Goal: Use online tool/utility: Utilize a website feature to perform a specific function

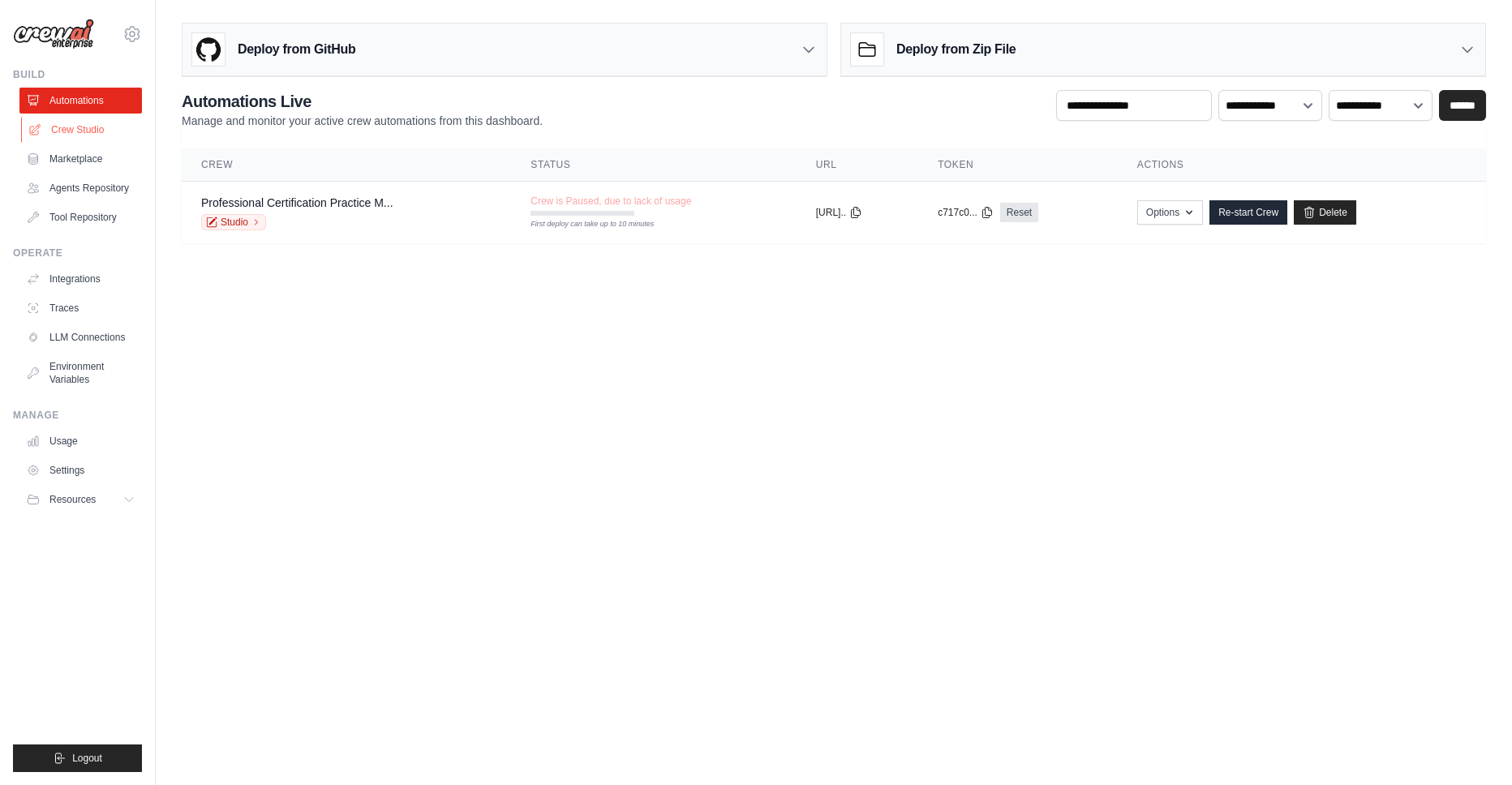
click at [95, 128] on link "Crew Studio" at bounding box center [82, 130] width 123 height 26
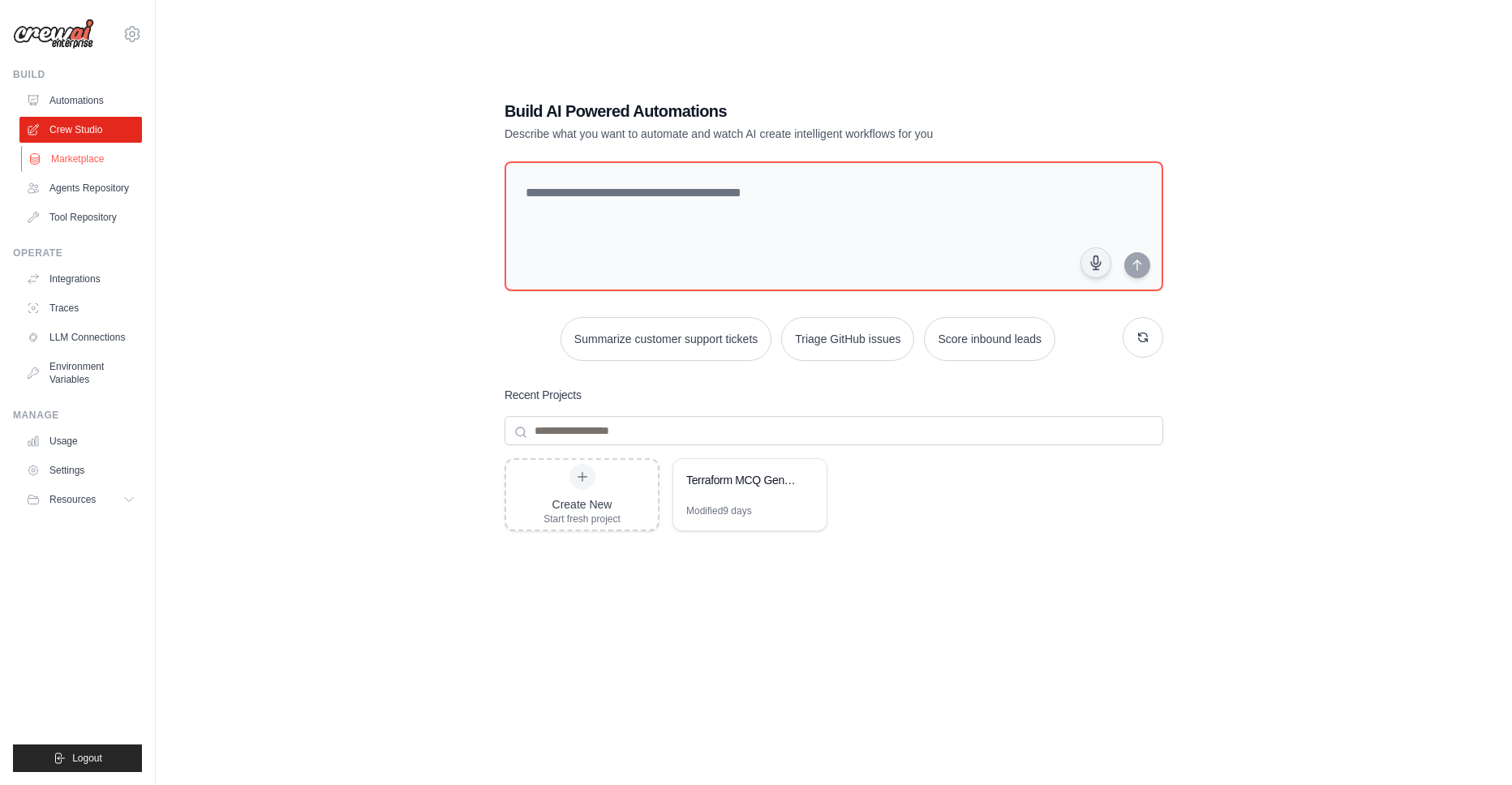
click at [83, 158] on link "Marketplace" at bounding box center [82, 158] width 123 height 26
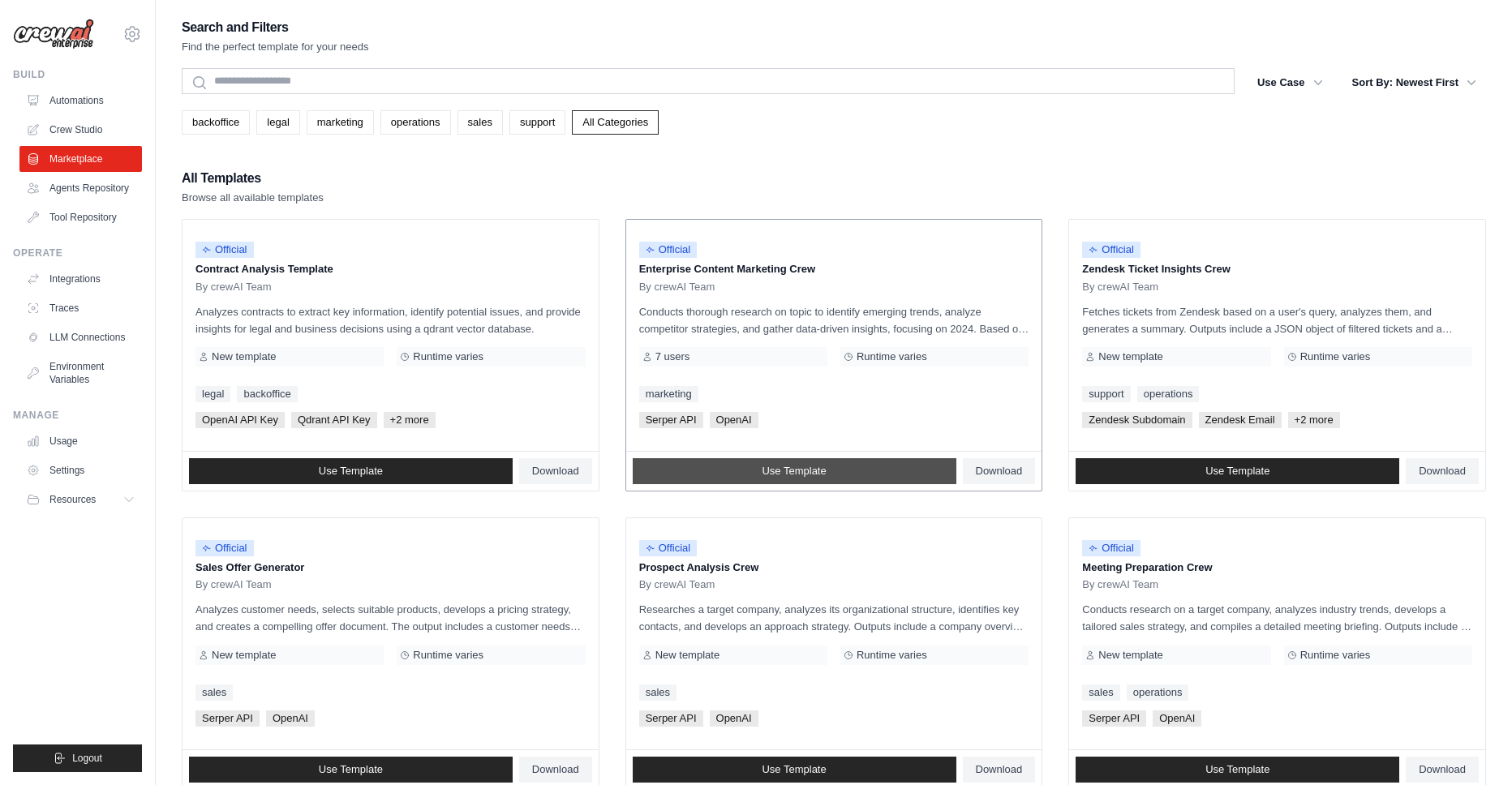
click at [754, 476] on link "Use Template" at bounding box center [794, 471] width 324 height 26
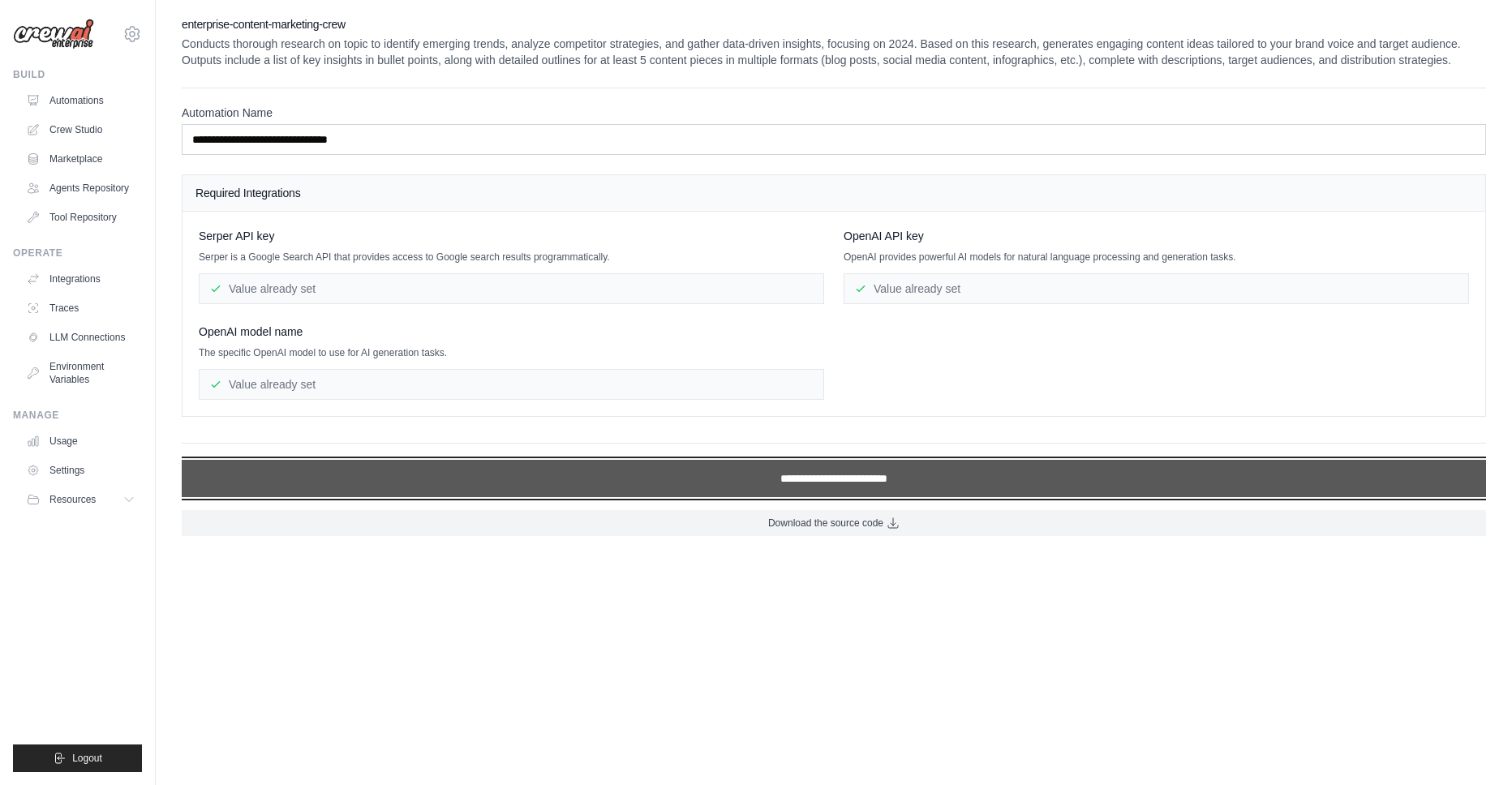
click at [747, 497] on input "**********" at bounding box center [834, 479] width 1304 height 38
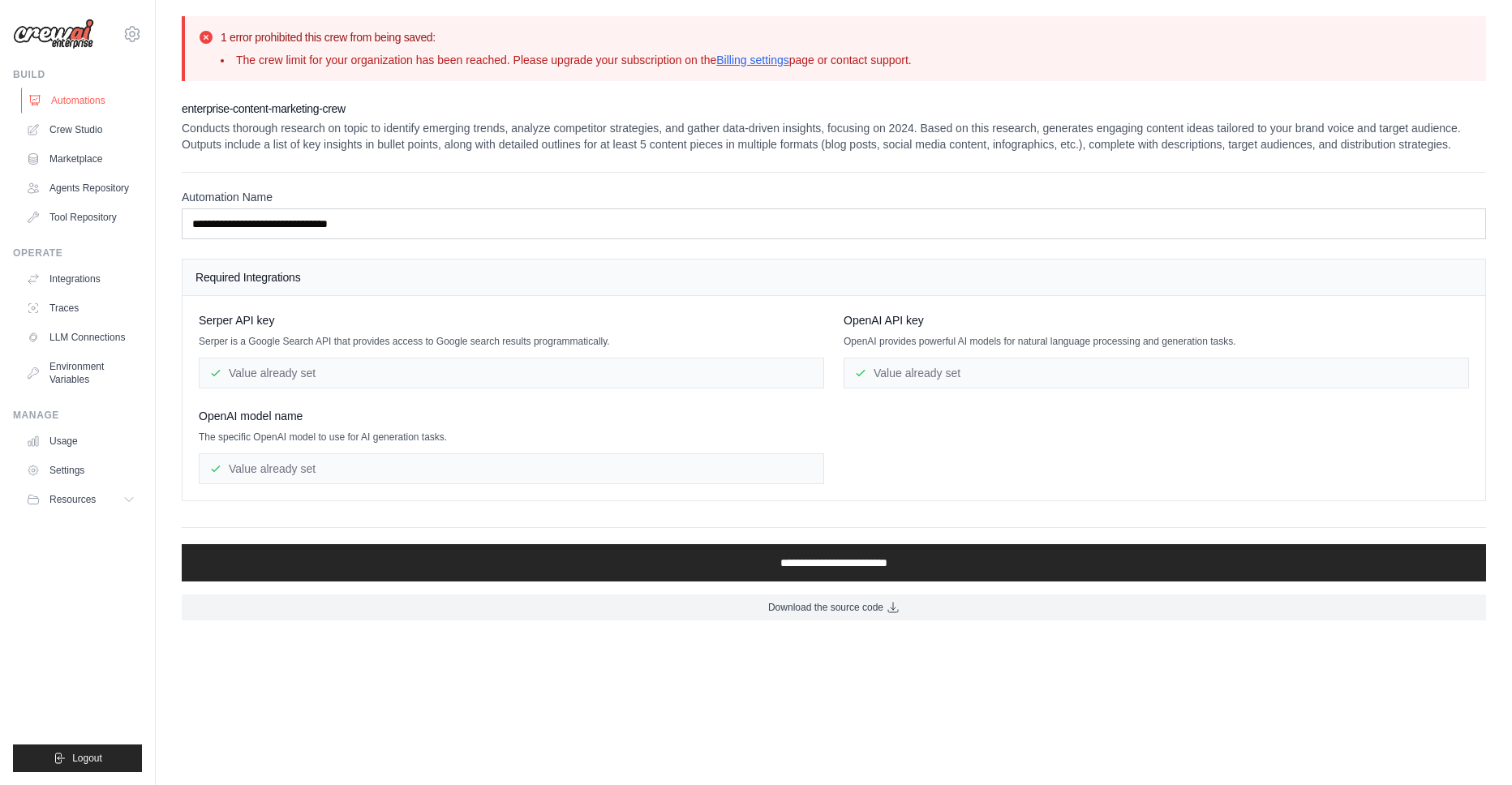
click at [97, 105] on link "Automations" at bounding box center [82, 100] width 123 height 26
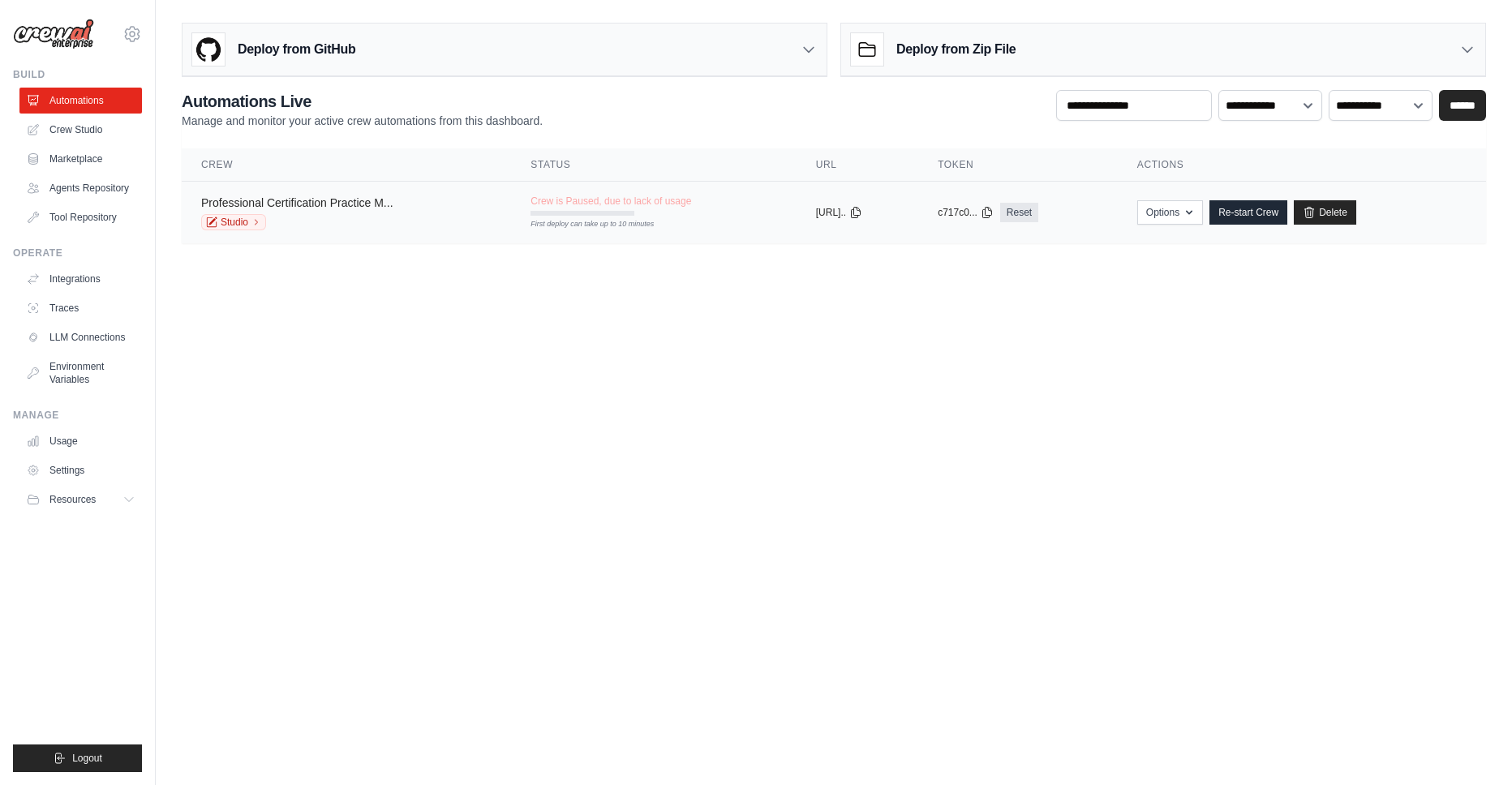
click at [287, 202] on link "Professional Certification Practice M..." at bounding box center [297, 202] width 192 height 13
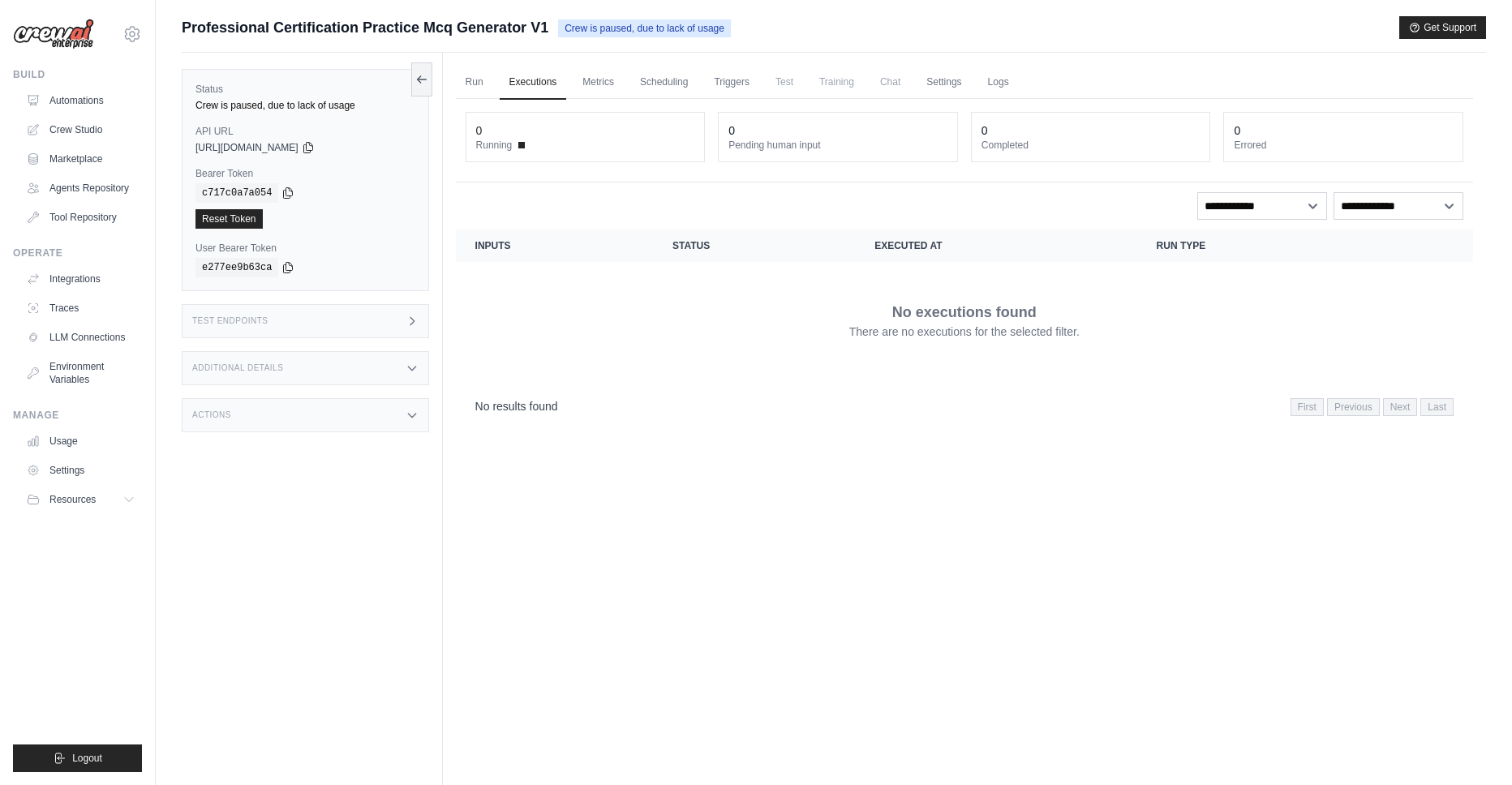
click at [375, 416] on div "Actions" at bounding box center [306, 415] width 248 height 34
click at [370, 371] on div "Additional Details" at bounding box center [306, 368] width 248 height 34
click at [67, 132] on link "Crew Studio" at bounding box center [82, 130] width 123 height 26
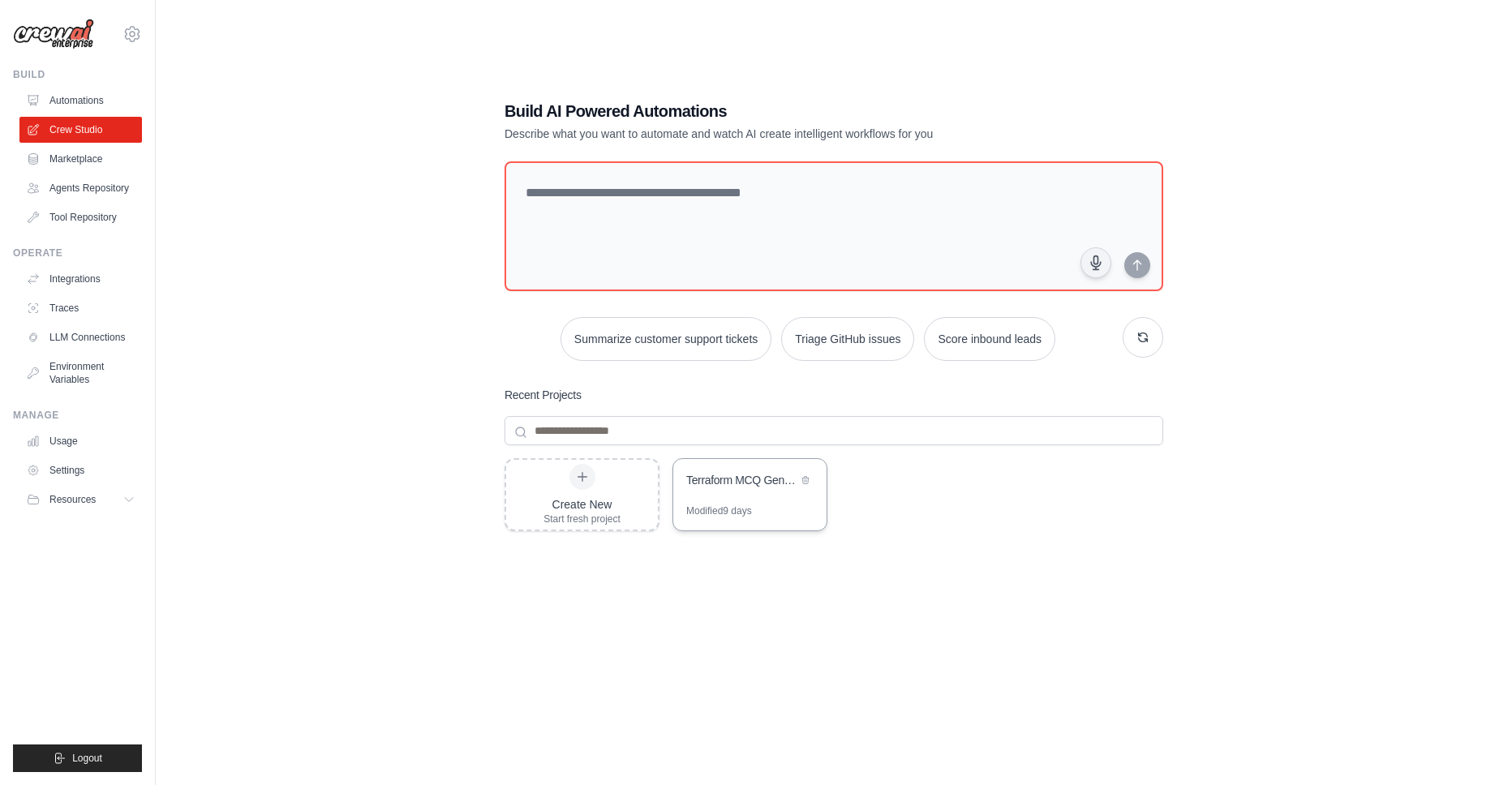
click at [725, 469] on div "Terraform MCQ Generator with Validation Pipeline" at bounding box center [750, 482] width 153 height 46
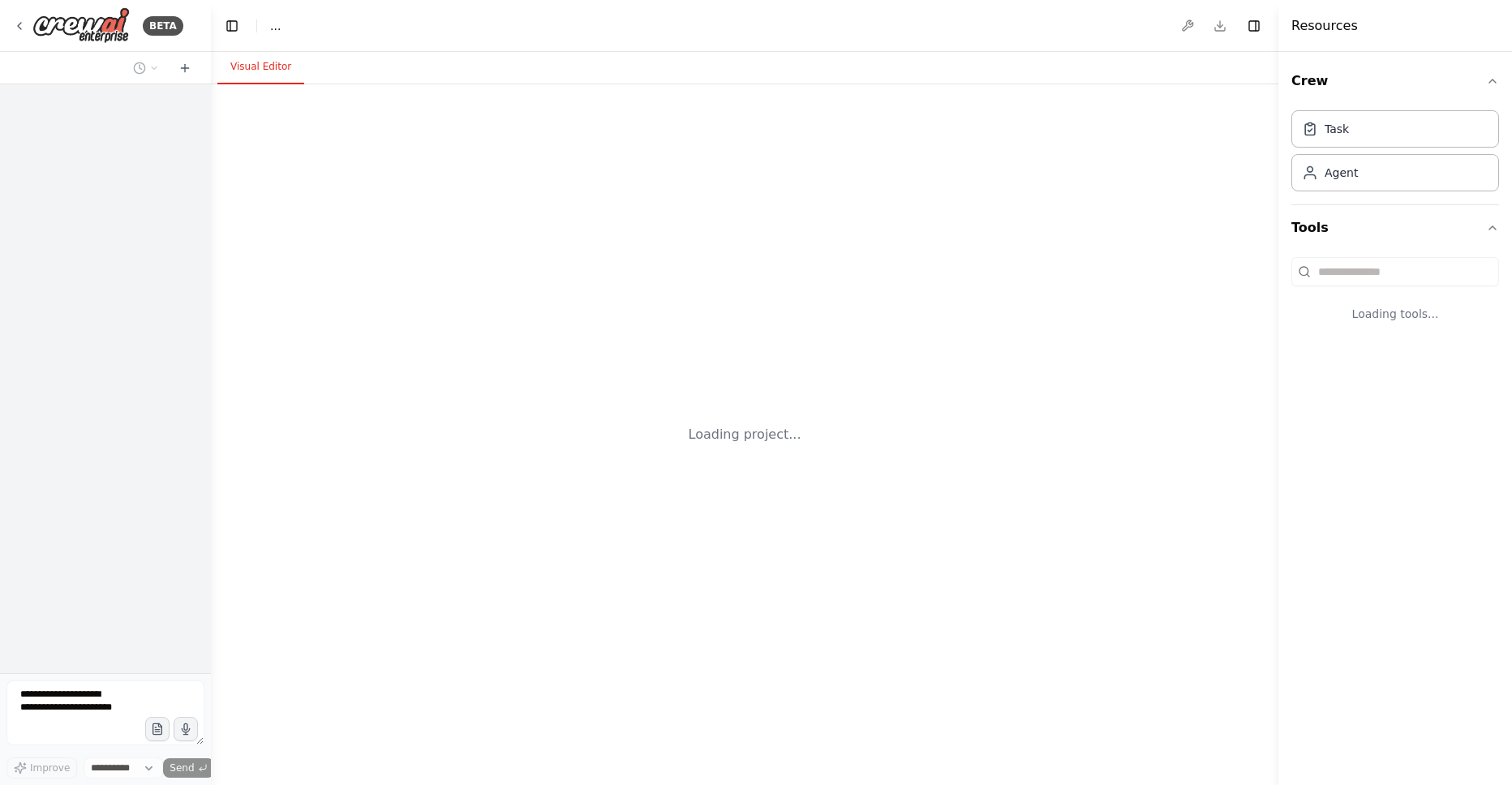
select select "****"
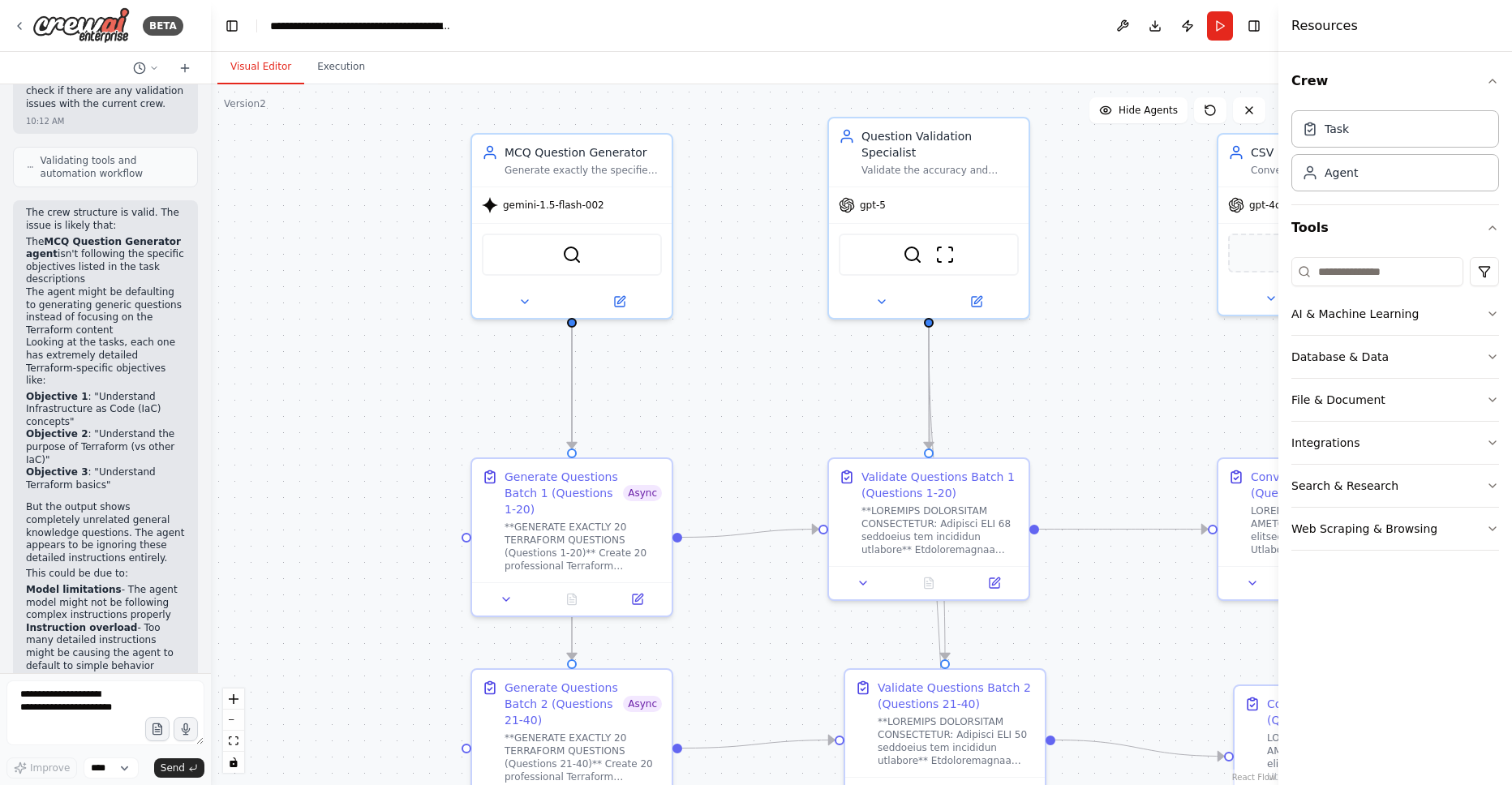
scroll to position [51776, 0]
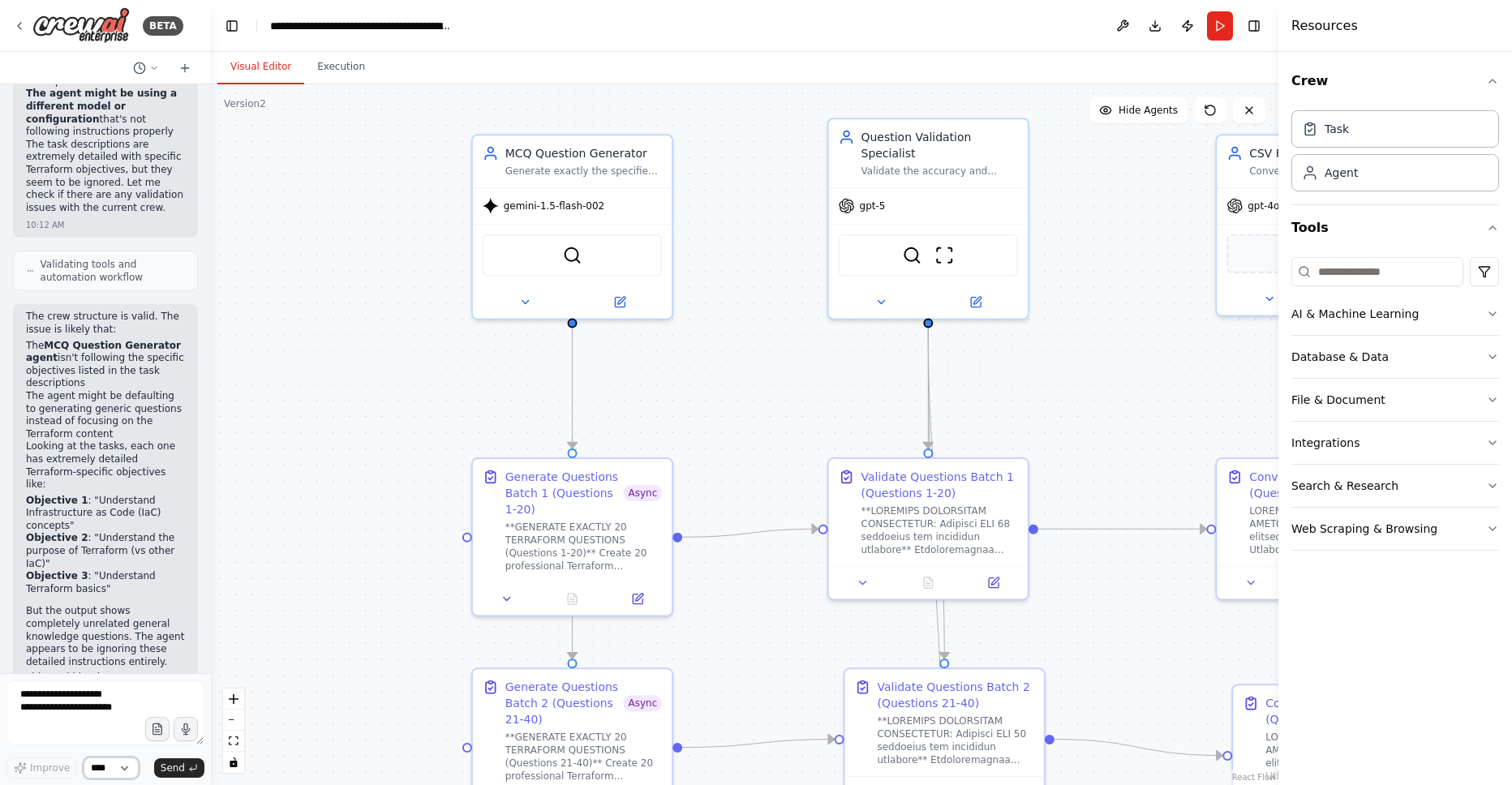
click at [129, 765] on select "****" at bounding box center [111, 767] width 55 height 21
click at [153, 65] on icon at bounding box center [154, 68] width 10 height 10
click at [182, 64] on div at bounding box center [105, 392] width 211 height 785
click at [182, 64] on icon at bounding box center [184, 67] width 13 height 13
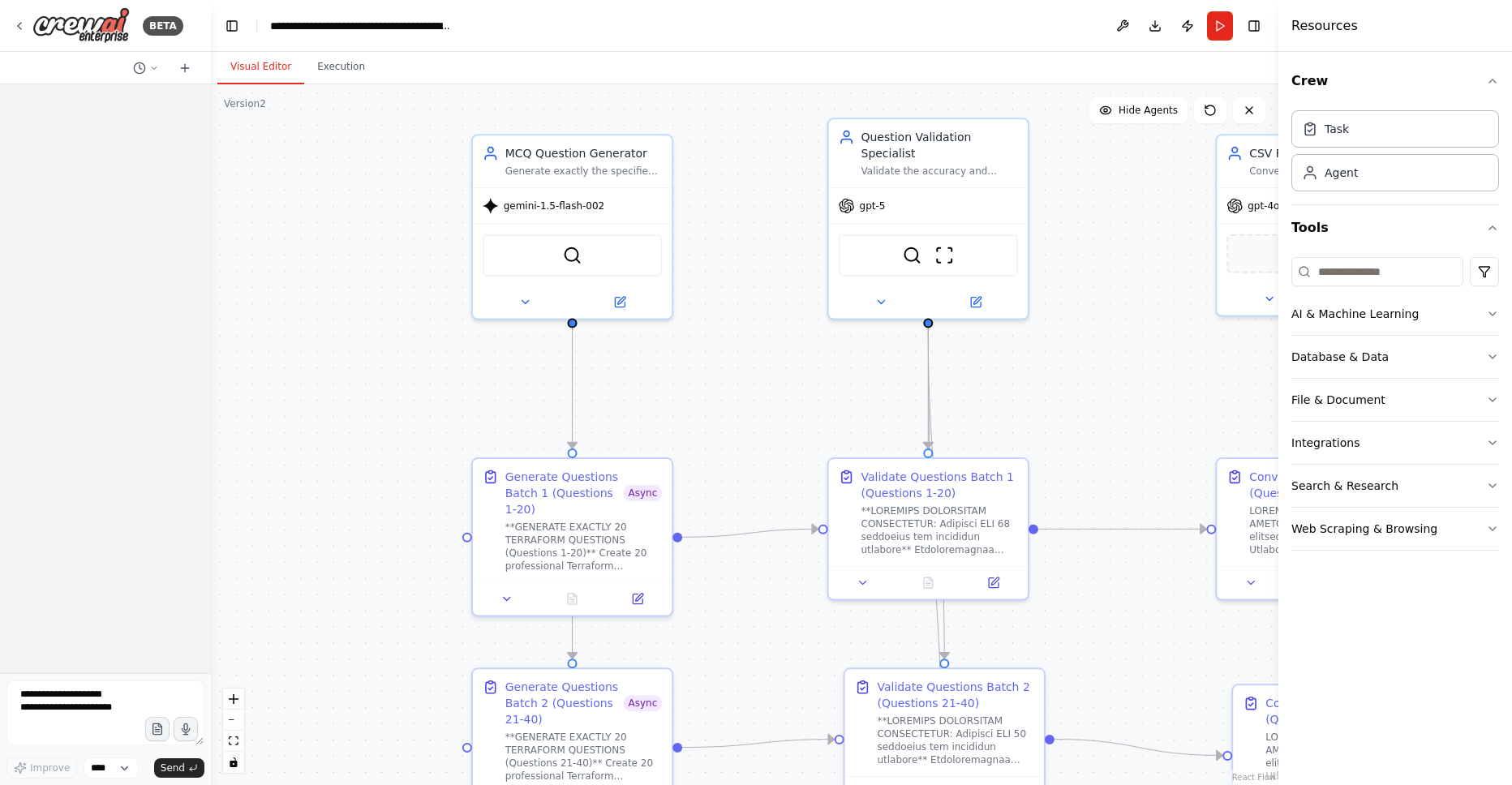
scroll to position [0, 0]
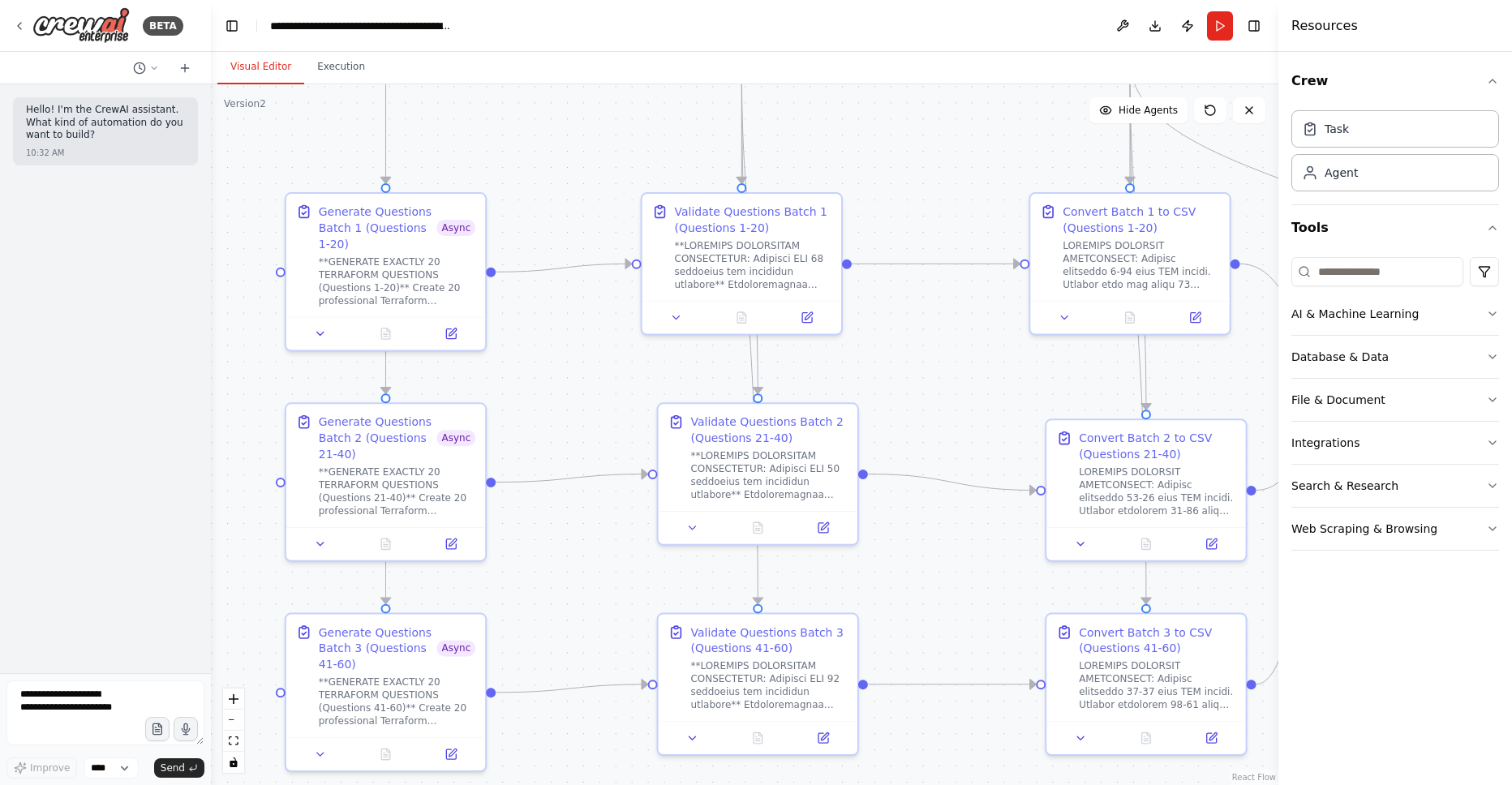
drag, startPoint x: 444, startPoint y: 565, endPoint x: 253, endPoint y: 281, distance: 342.3
click at [253, 281] on div ".deletable-edge-delete-btn { width: 20px; height: 20px; border: 0px solid #ffff…" at bounding box center [745, 435] width 1067 height 701
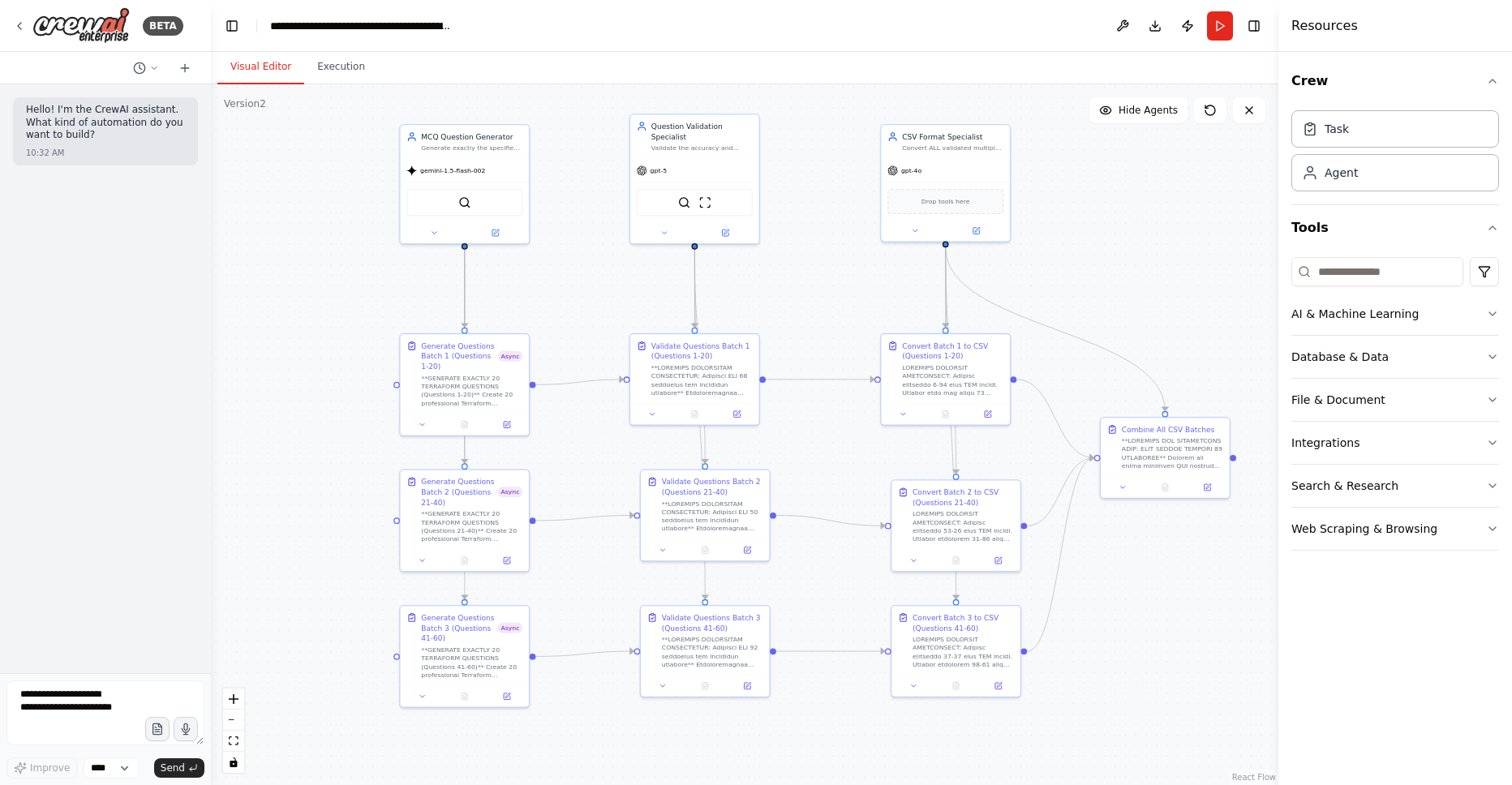
drag, startPoint x: 823, startPoint y: 405, endPoint x: 833, endPoint y: 483, distance: 78.6
click at [833, 483] on div ".deletable-edge-delete-btn { width: 20px; height: 20px; border: 0px solid #ffff…" at bounding box center [745, 435] width 1067 height 701
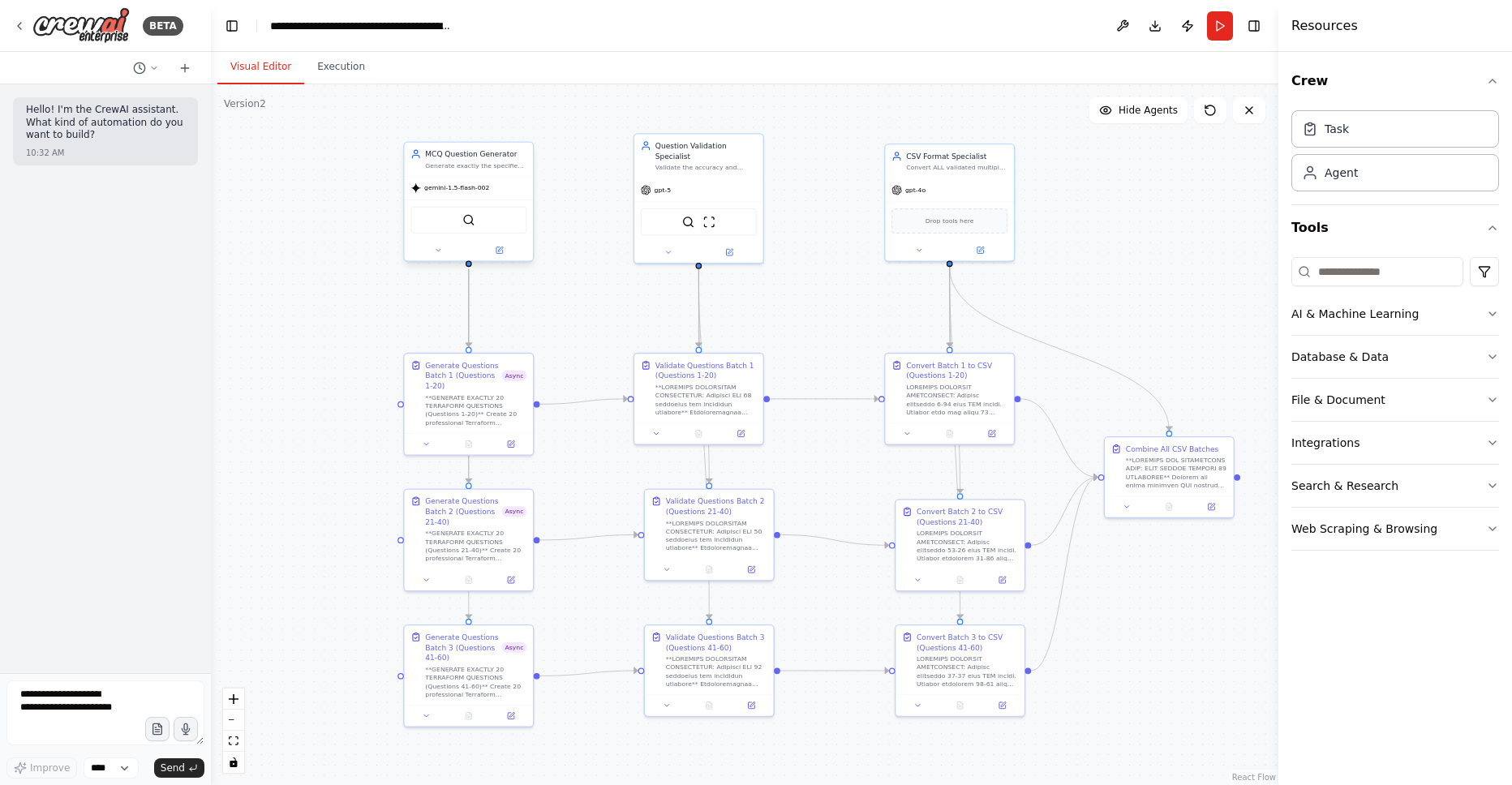
click at [477, 219] on div "BraveSearchTool" at bounding box center [468, 220] width 116 height 28
click at [467, 221] on img at bounding box center [468, 219] width 12 height 12
click at [433, 252] on button at bounding box center [439, 250] width 59 height 12
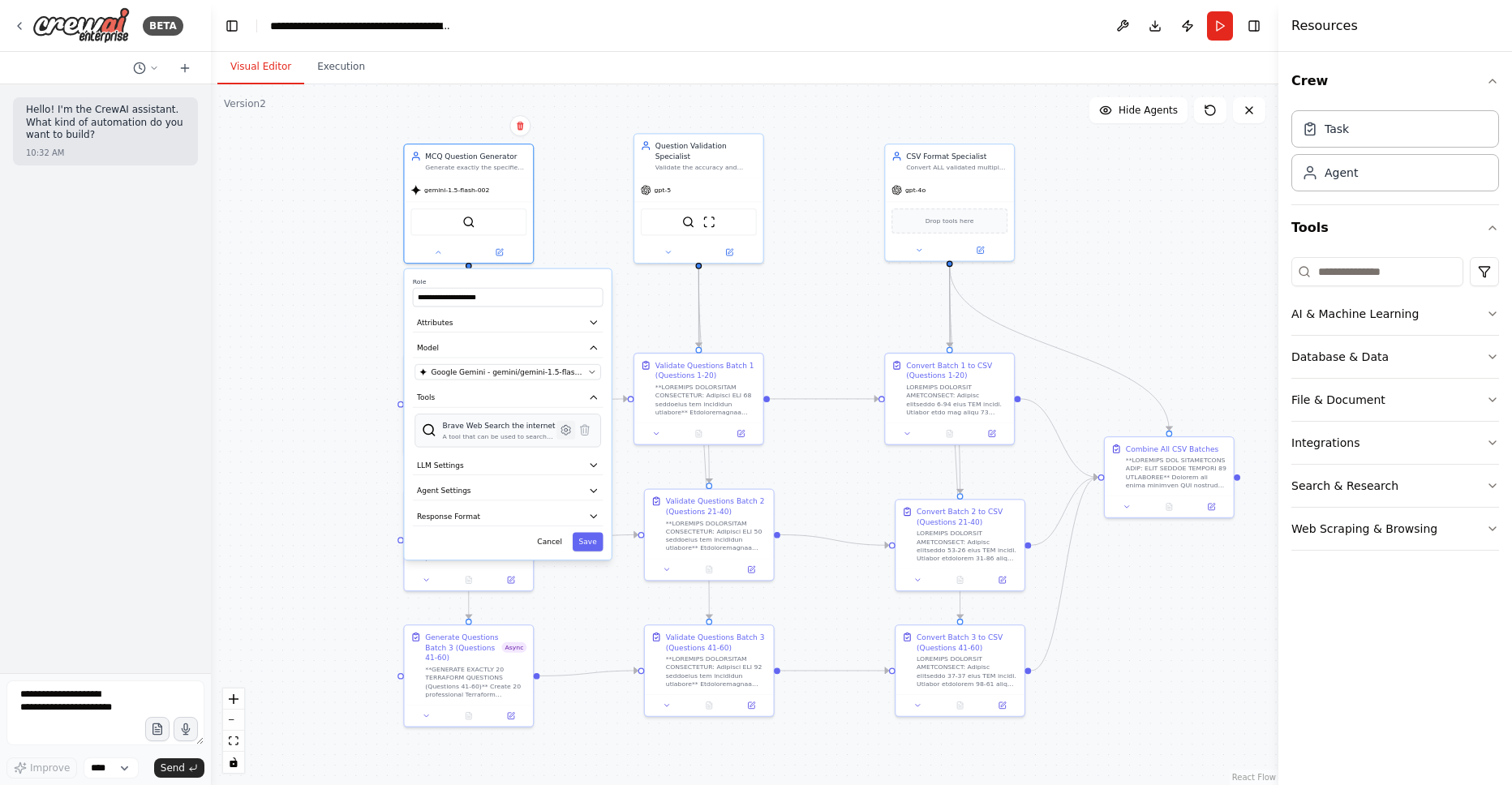
click at [564, 429] on icon at bounding box center [565, 430] width 3 height 3
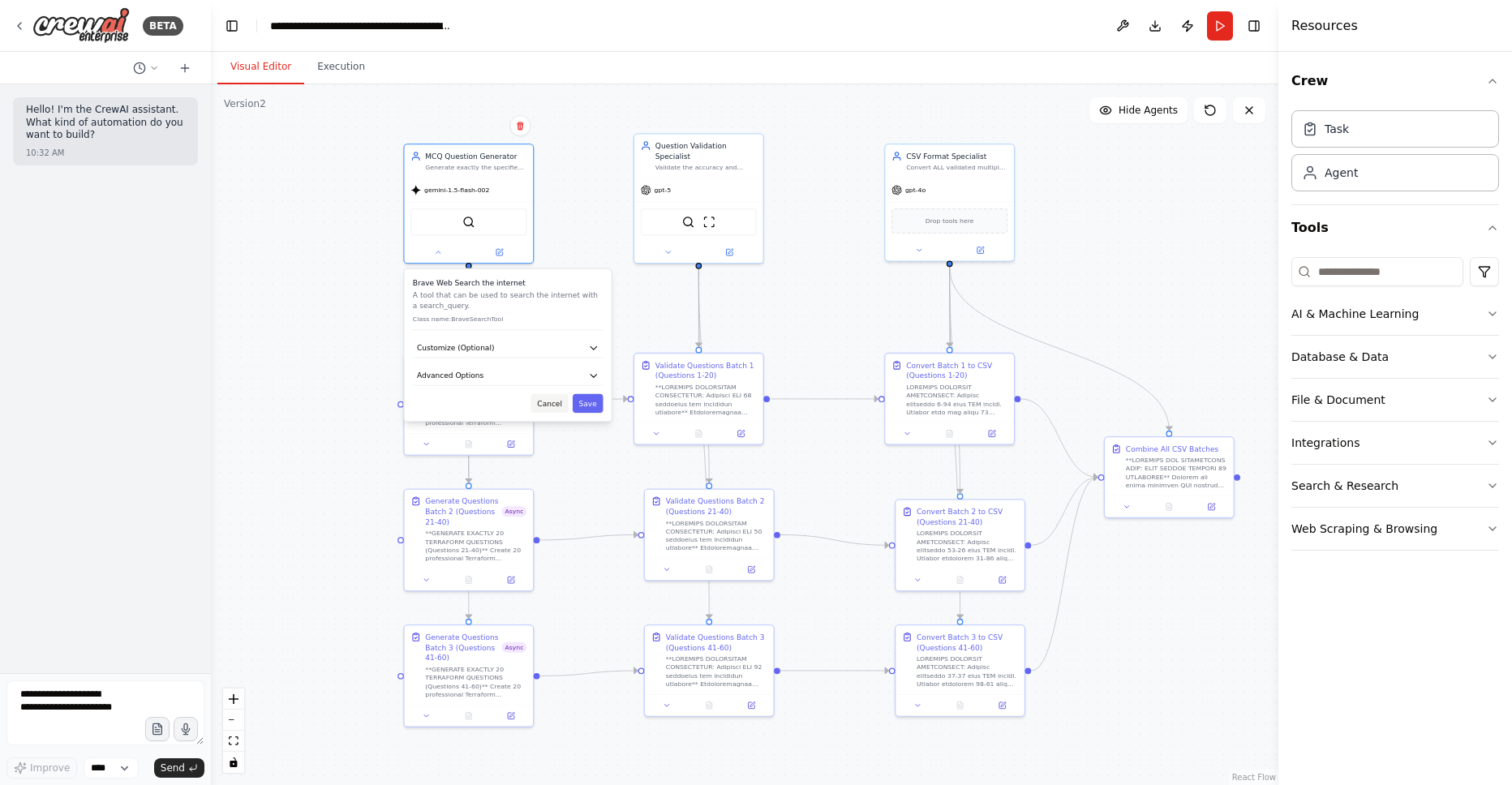
click at [554, 409] on button "Cancel" at bounding box center [551, 403] width 38 height 19
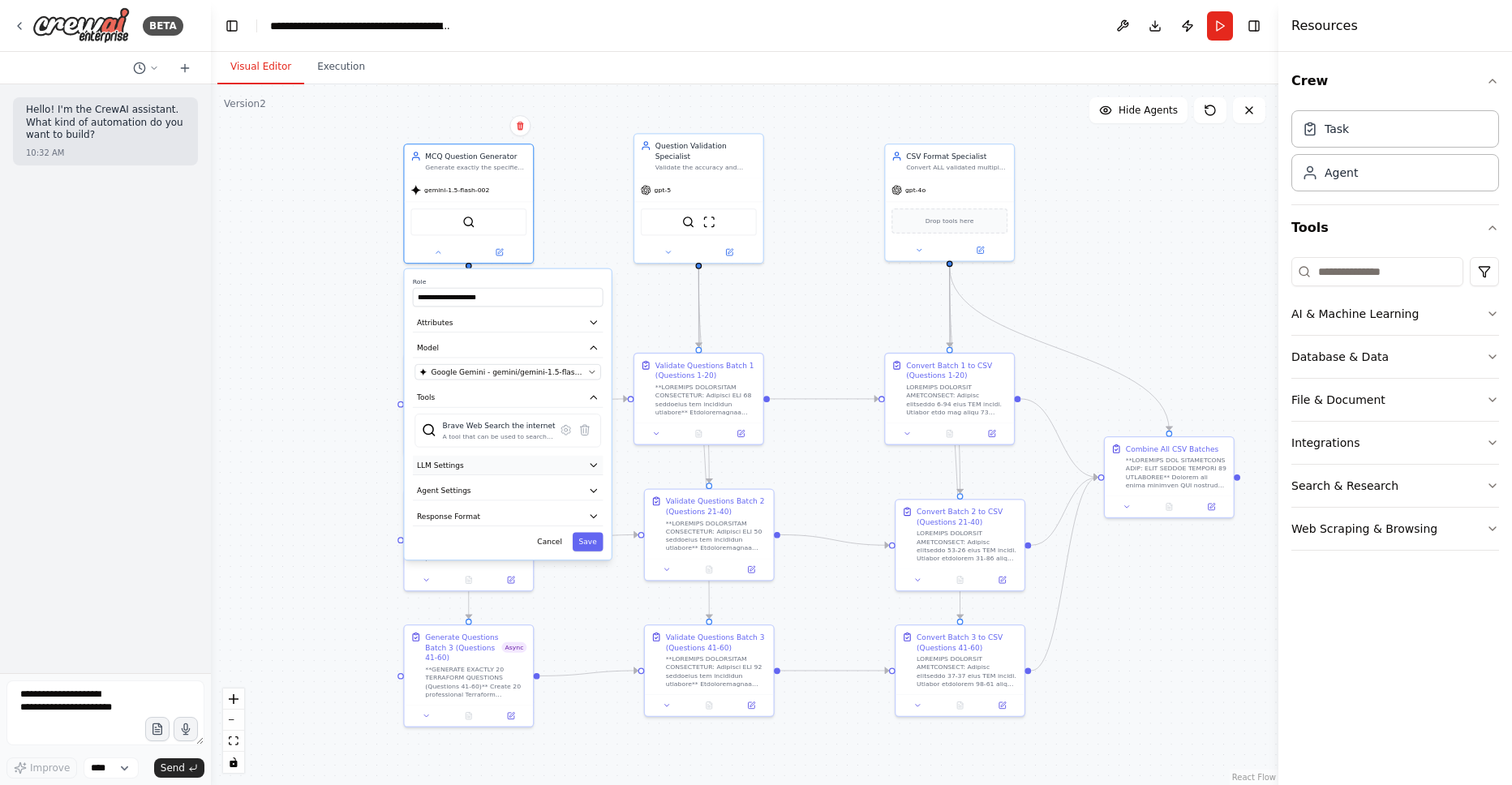
click at [597, 470] on button "LLM Settings" at bounding box center [508, 465] width 191 height 20
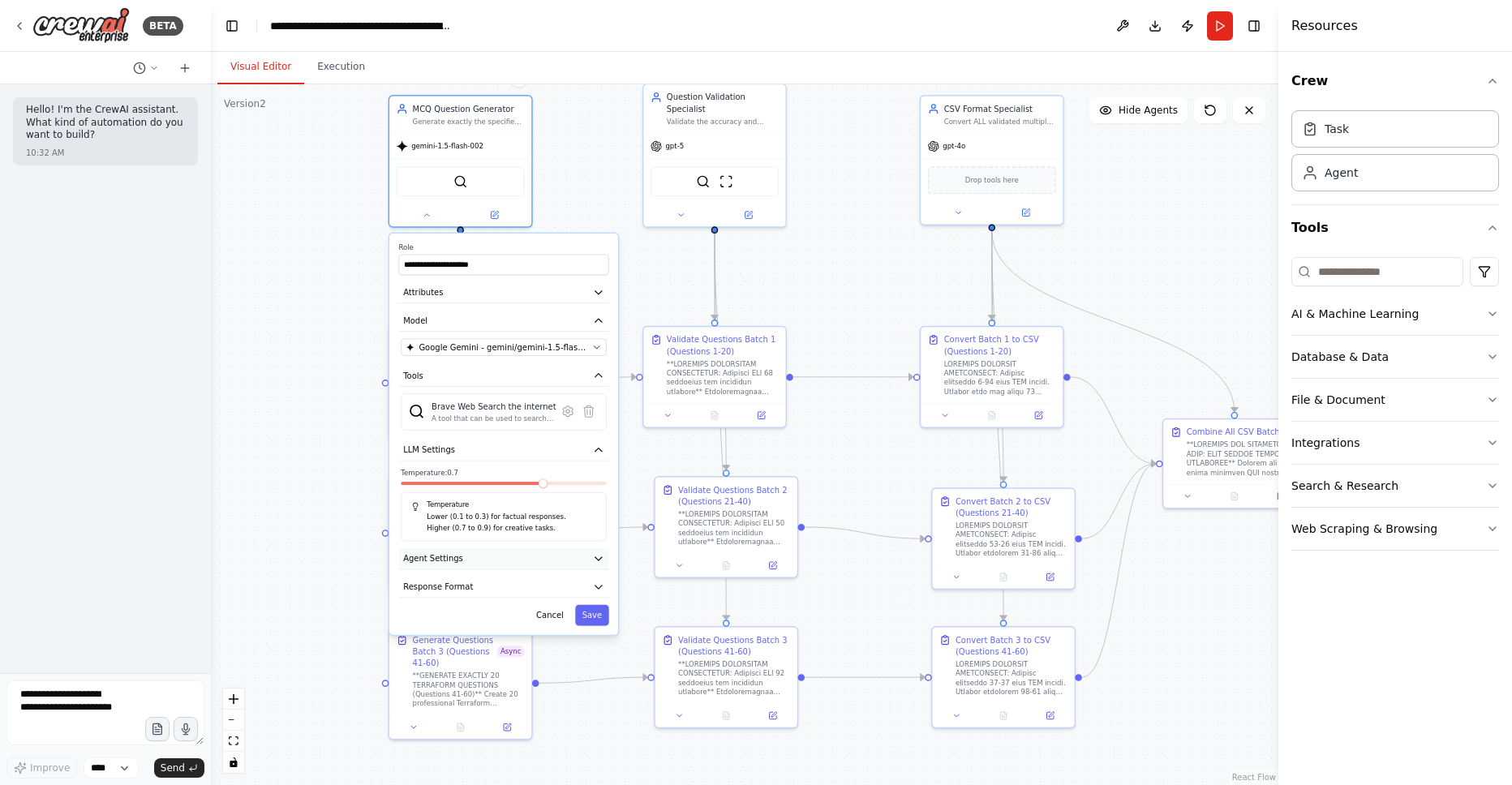
click at [542, 566] on button "Agent Settings" at bounding box center [503, 558] width 210 height 21
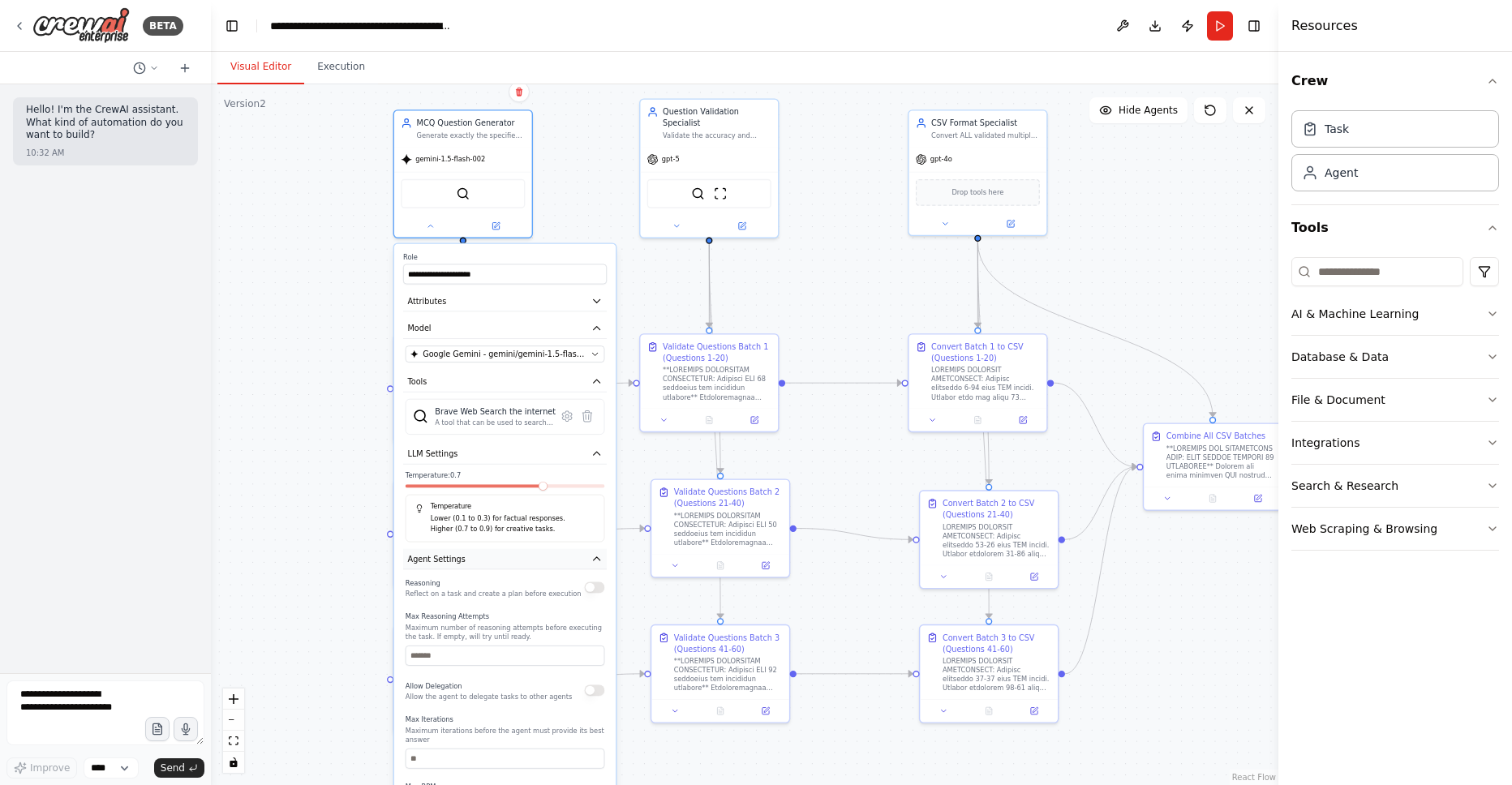
click at [542, 566] on button "Agent Settings" at bounding box center [505, 559] width 204 height 21
click at [544, 584] on button "Response Format" at bounding box center [505, 586] width 204 height 21
click at [555, 610] on button "Cancel" at bounding box center [550, 614] width 40 height 20
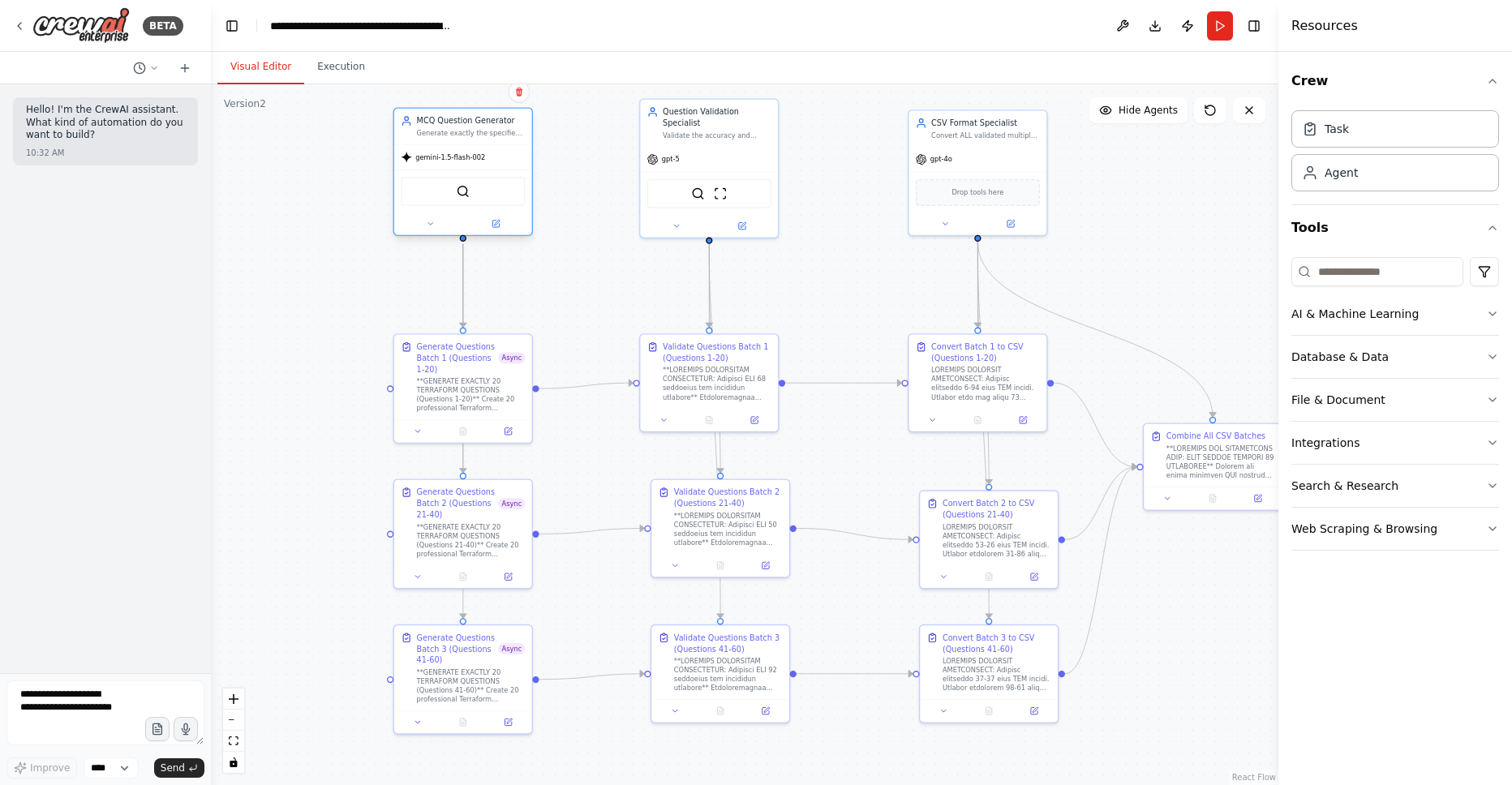
click at [447, 169] on div "BraveSearchTool" at bounding box center [462, 190] width 138 height 43
click at [493, 225] on icon at bounding box center [495, 224] width 7 height 7
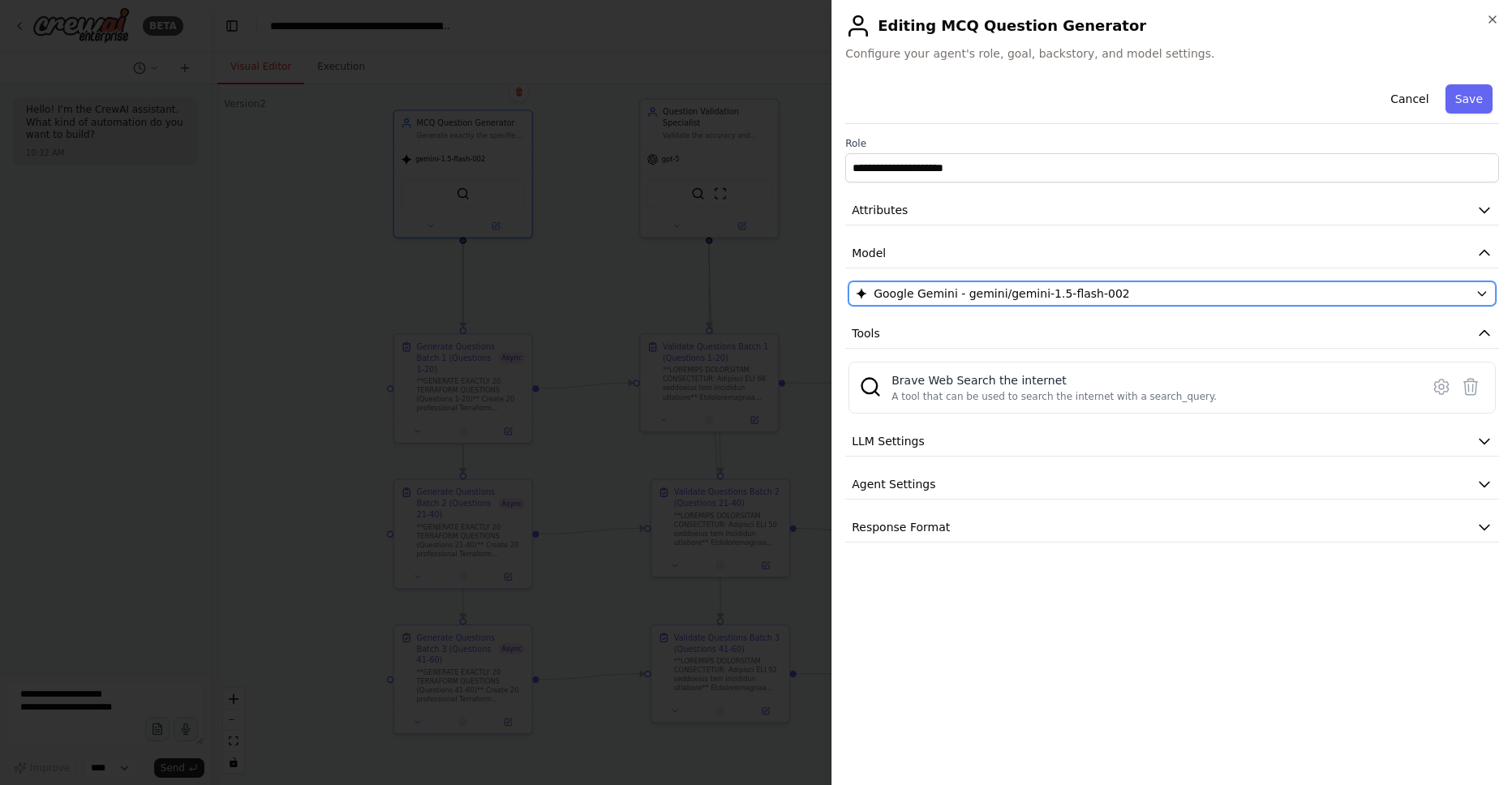
click at [1012, 296] on span "Google Gemini - gemini/gemini-1.5-flash-002" at bounding box center [1001, 293] width 256 height 16
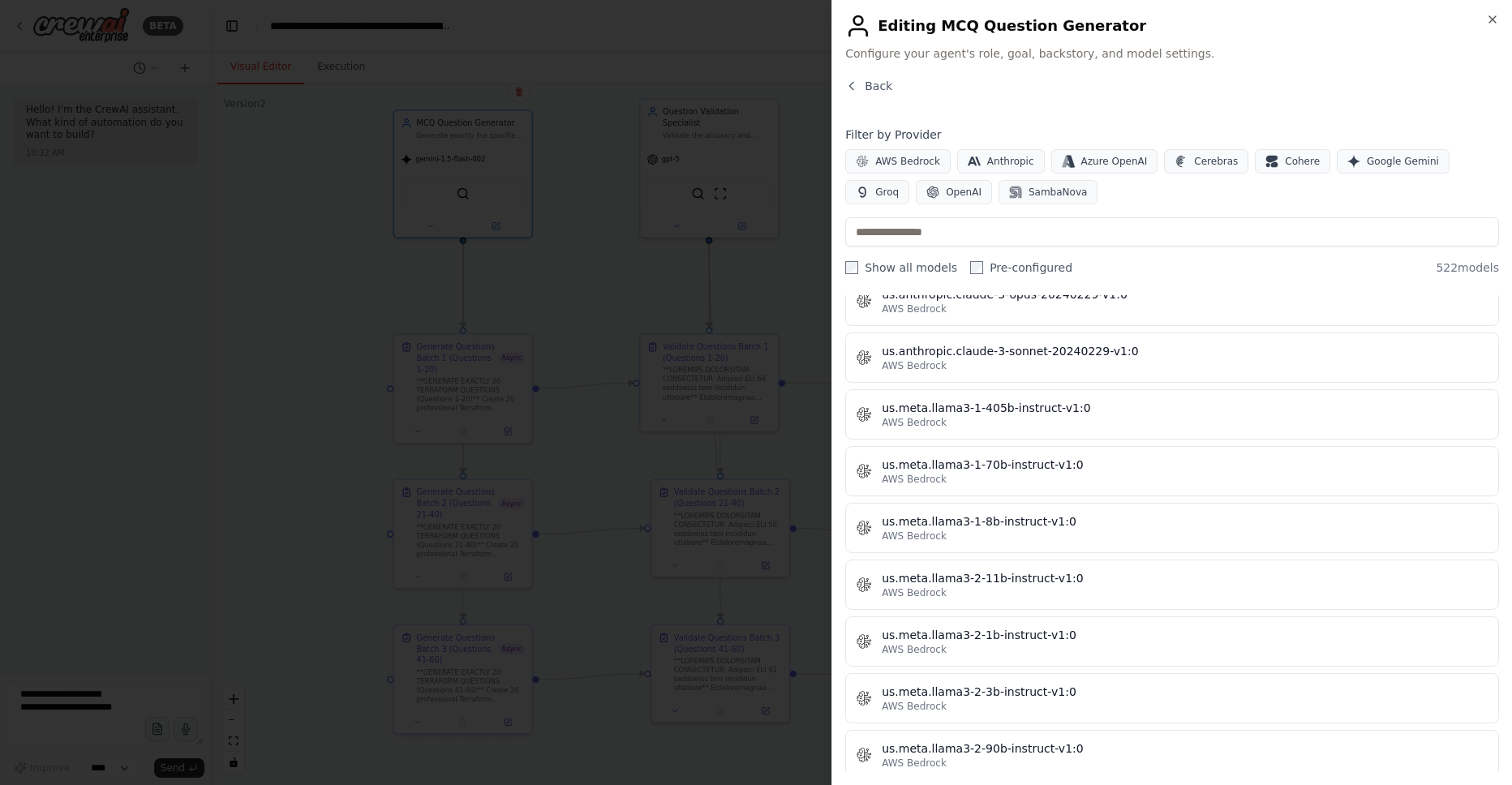
scroll to position [9131, 0]
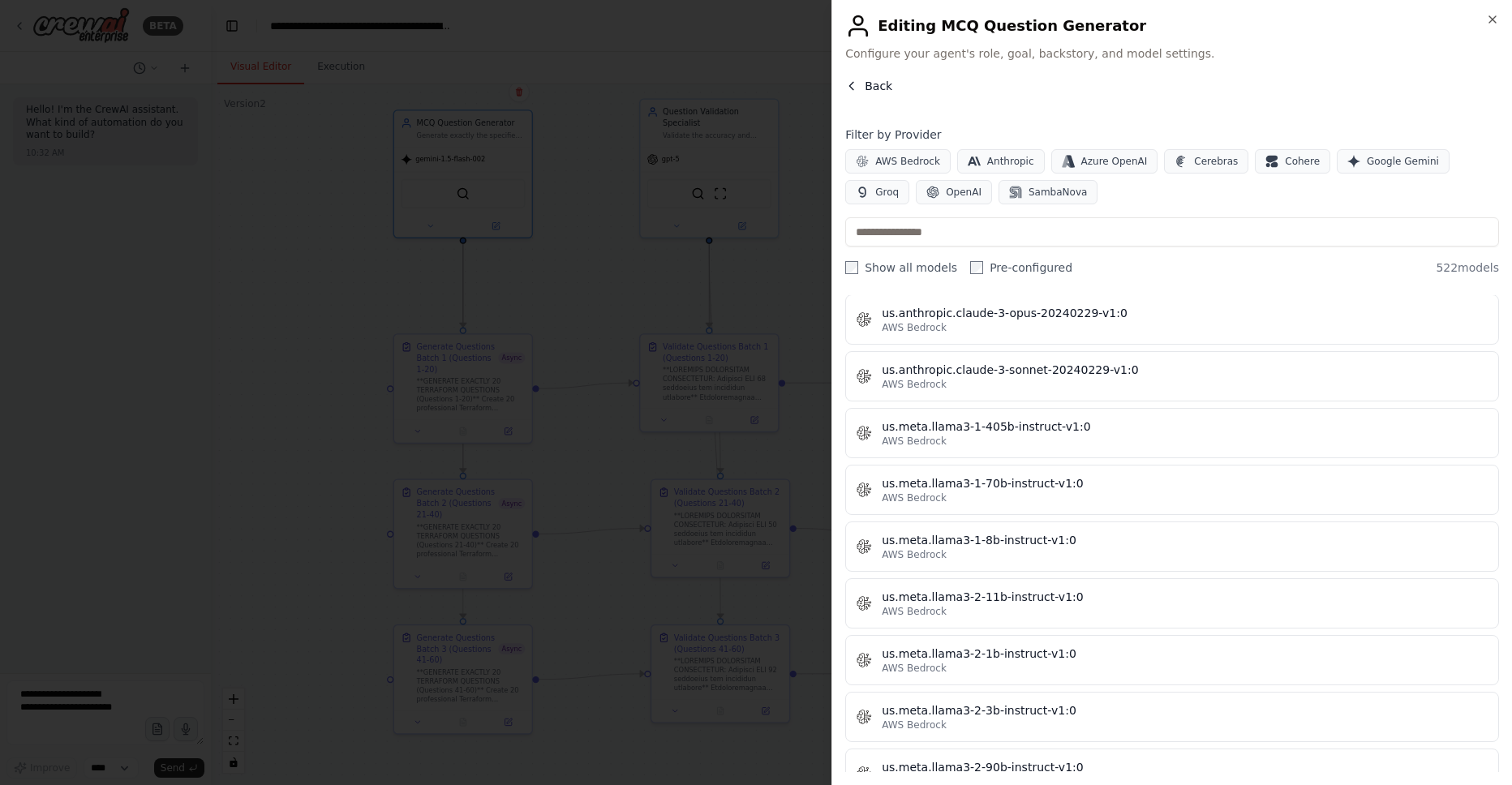
click at [868, 86] on span "Back" at bounding box center [878, 86] width 28 height 16
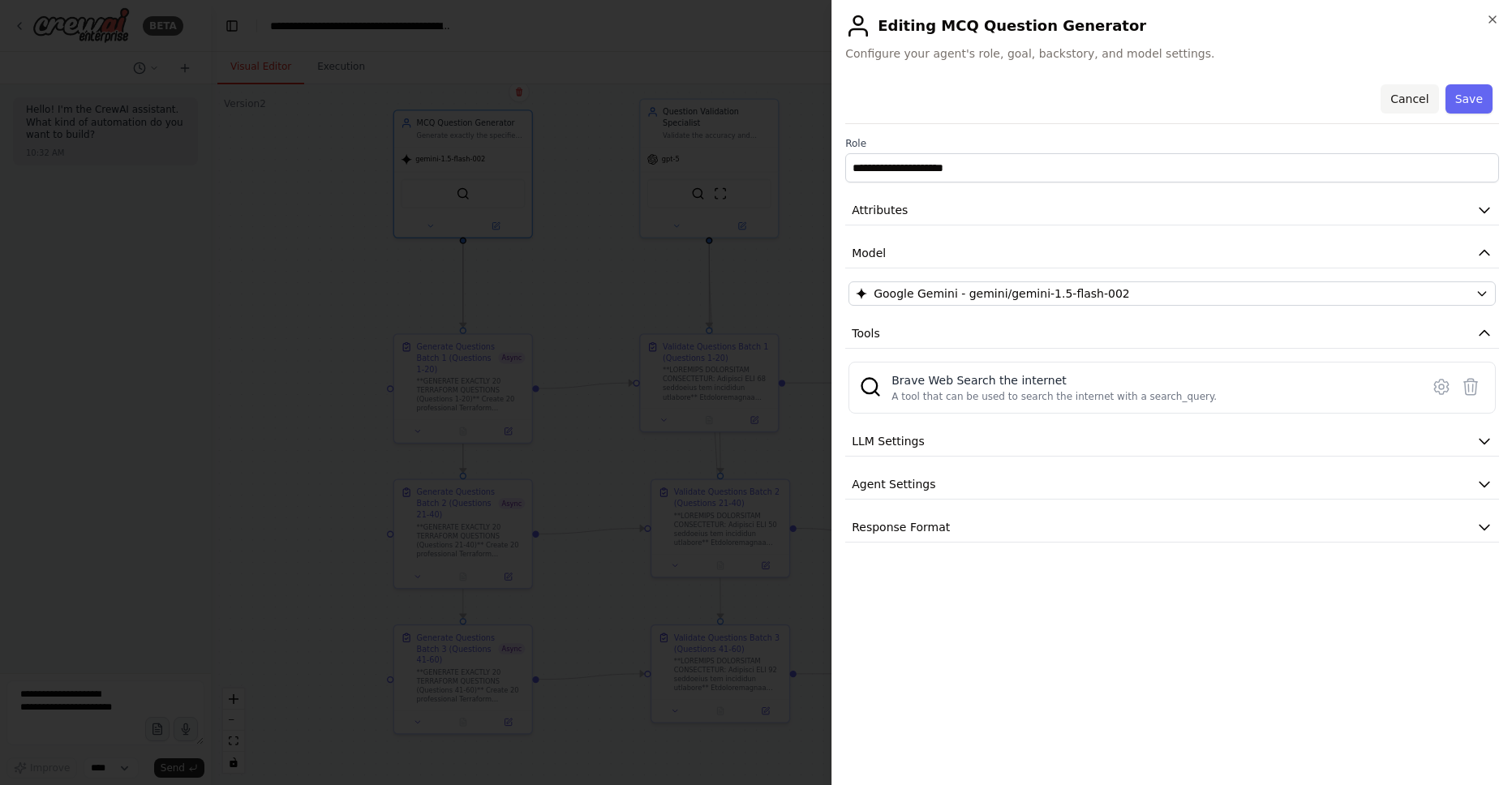
click at [1413, 101] on button "Cancel" at bounding box center [1409, 98] width 57 height 29
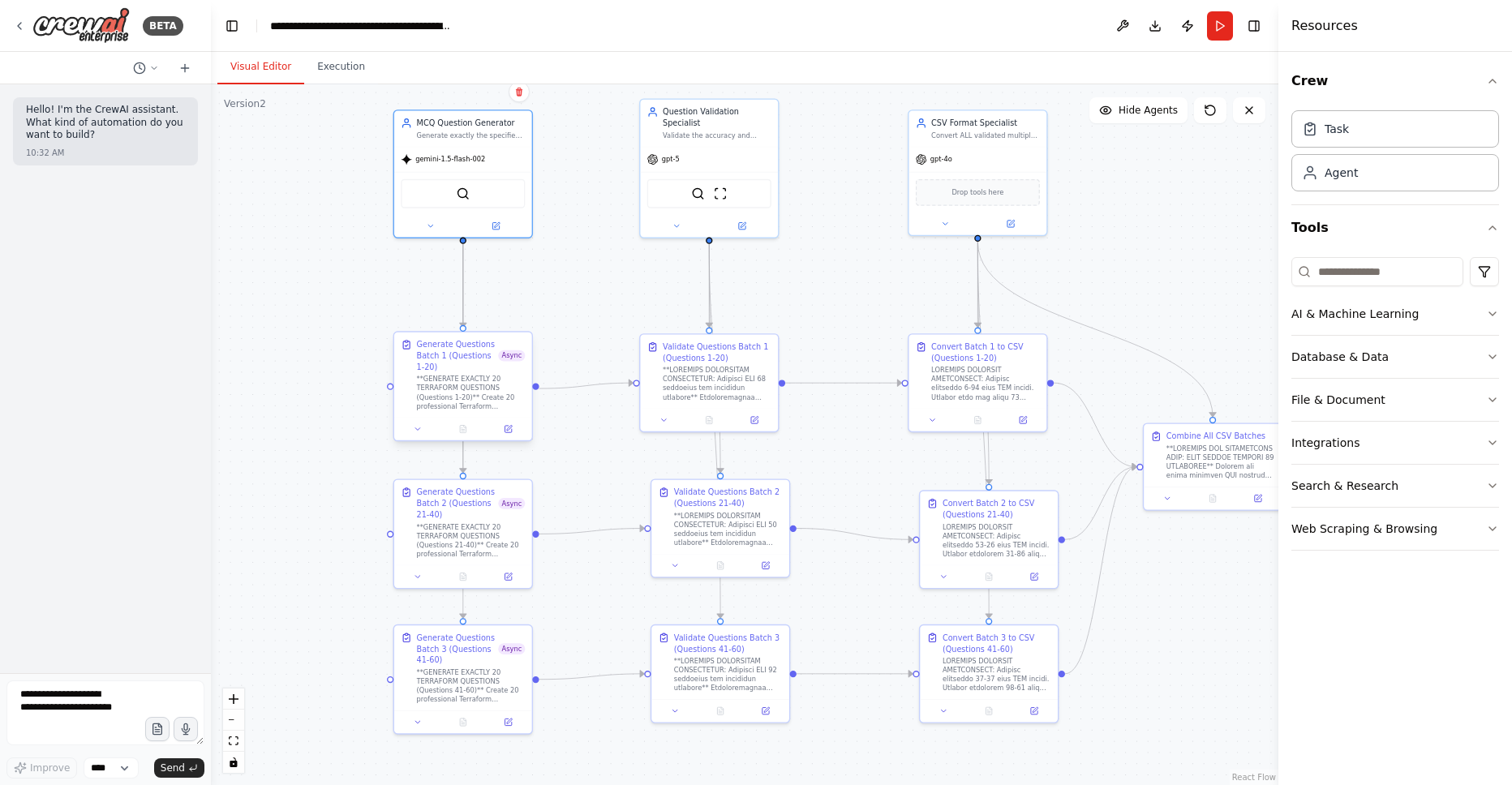
click at [459, 401] on div "**GENERATE EXACTLY 20 TERRAFORM QUESTIONS (Questions 1-20)** Create 20 professi…" at bounding box center [471, 392] width 109 height 36
click at [455, 351] on div "Generate Questions Batch 1 (Questions 1-20)" at bounding box center [457, 355] width 82 height 34
click at [507, 429] on icon at bounding box center [509, 427] width 5 height 5
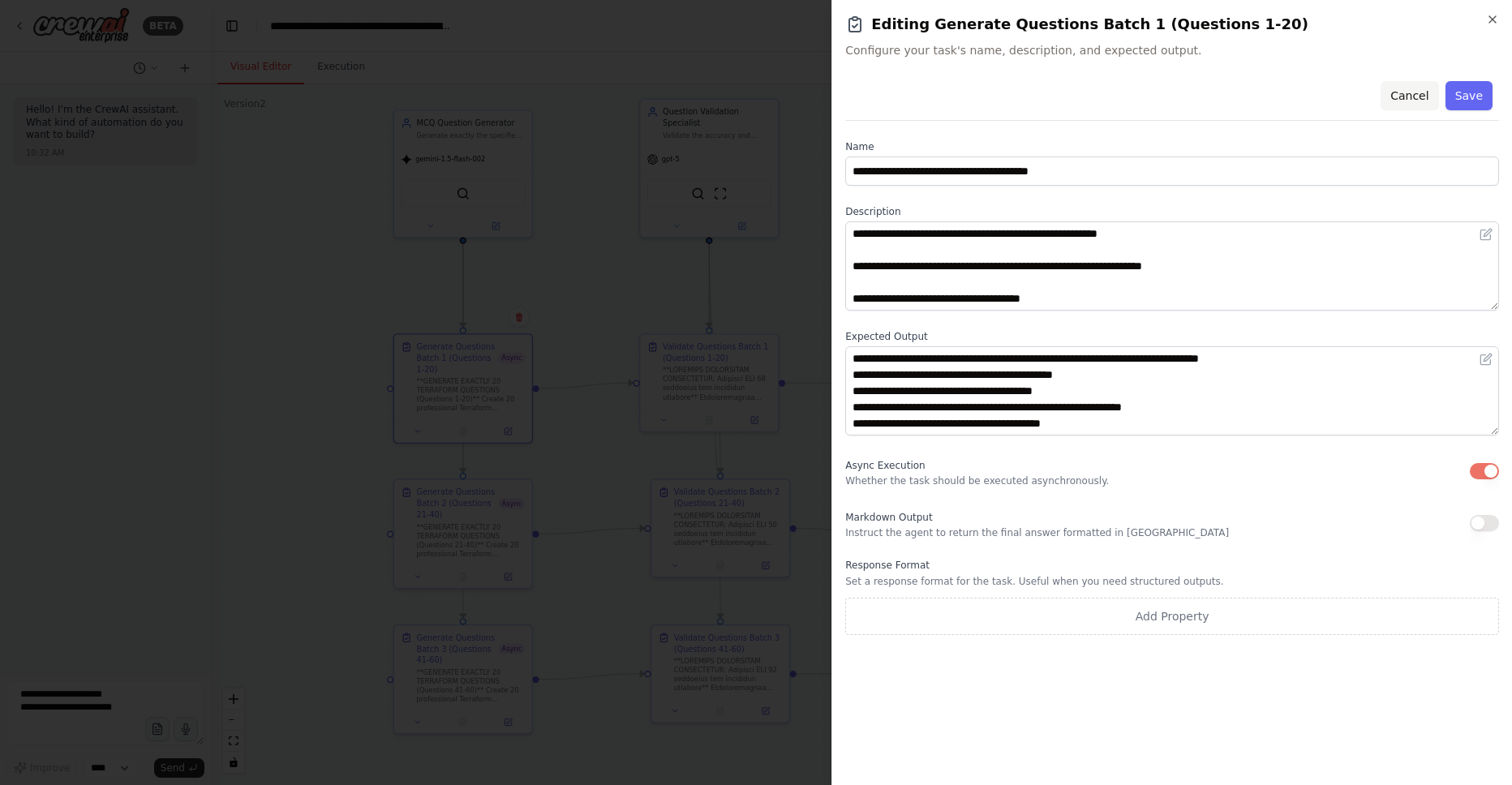
click at [1406, 102] on button "Cancel" at bounding box center [1409, 95] width 57 height 29
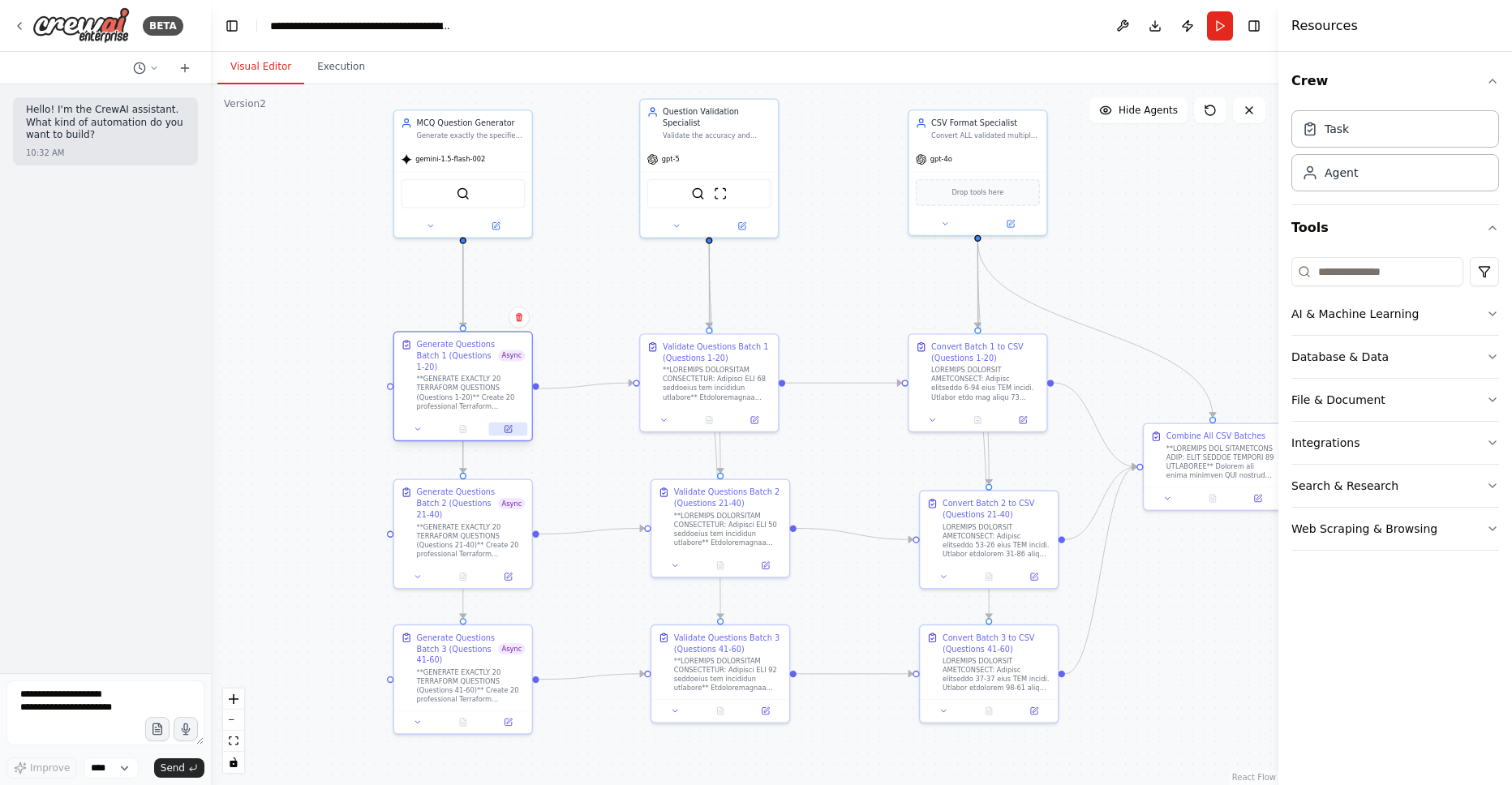
click at [507, 436] on button at bounding box center [508, 430] width 39 height 14
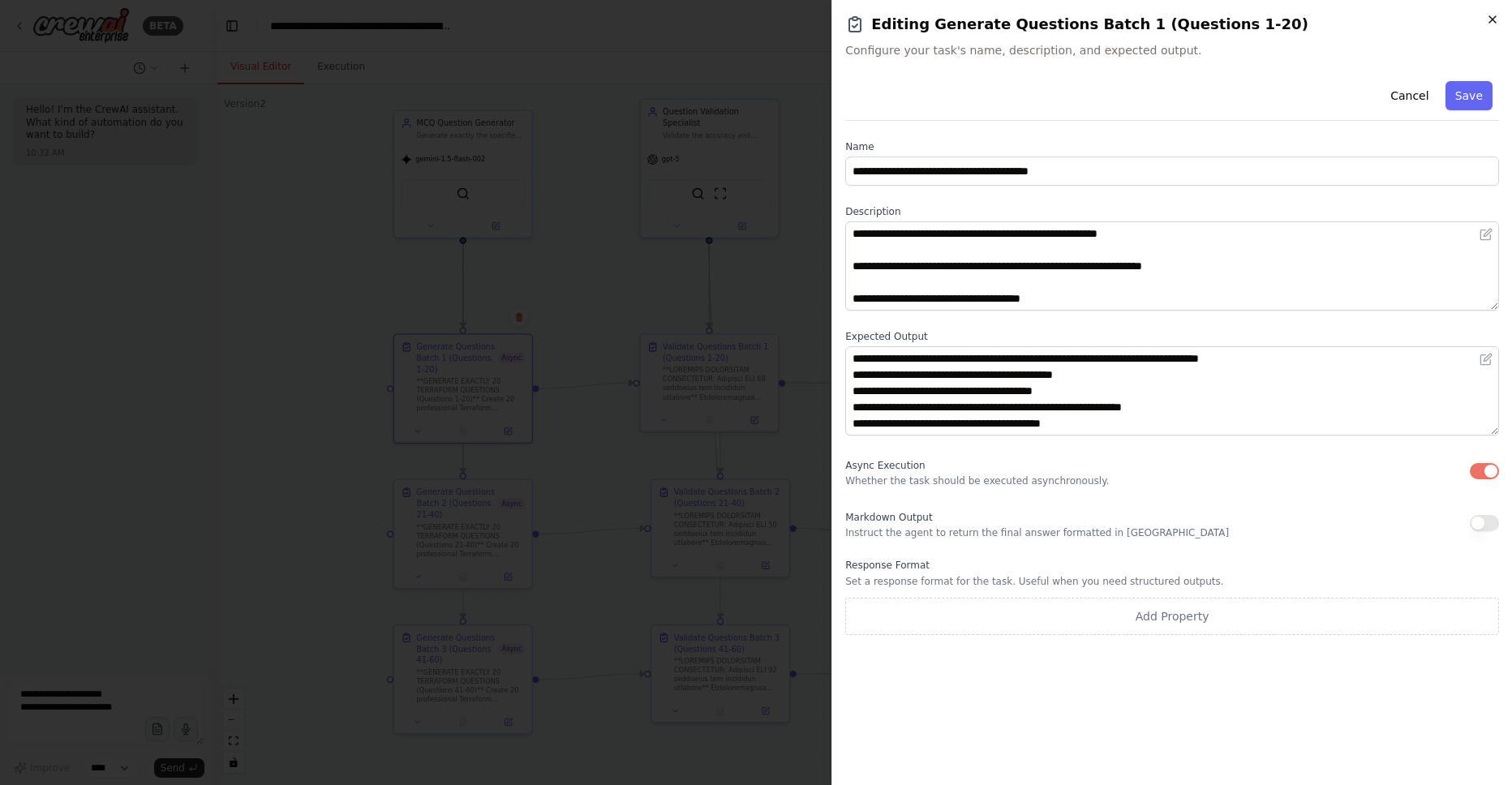
click at [1495, 24] on icon "button" at bounding box center [1492, 19] width 13 height 13
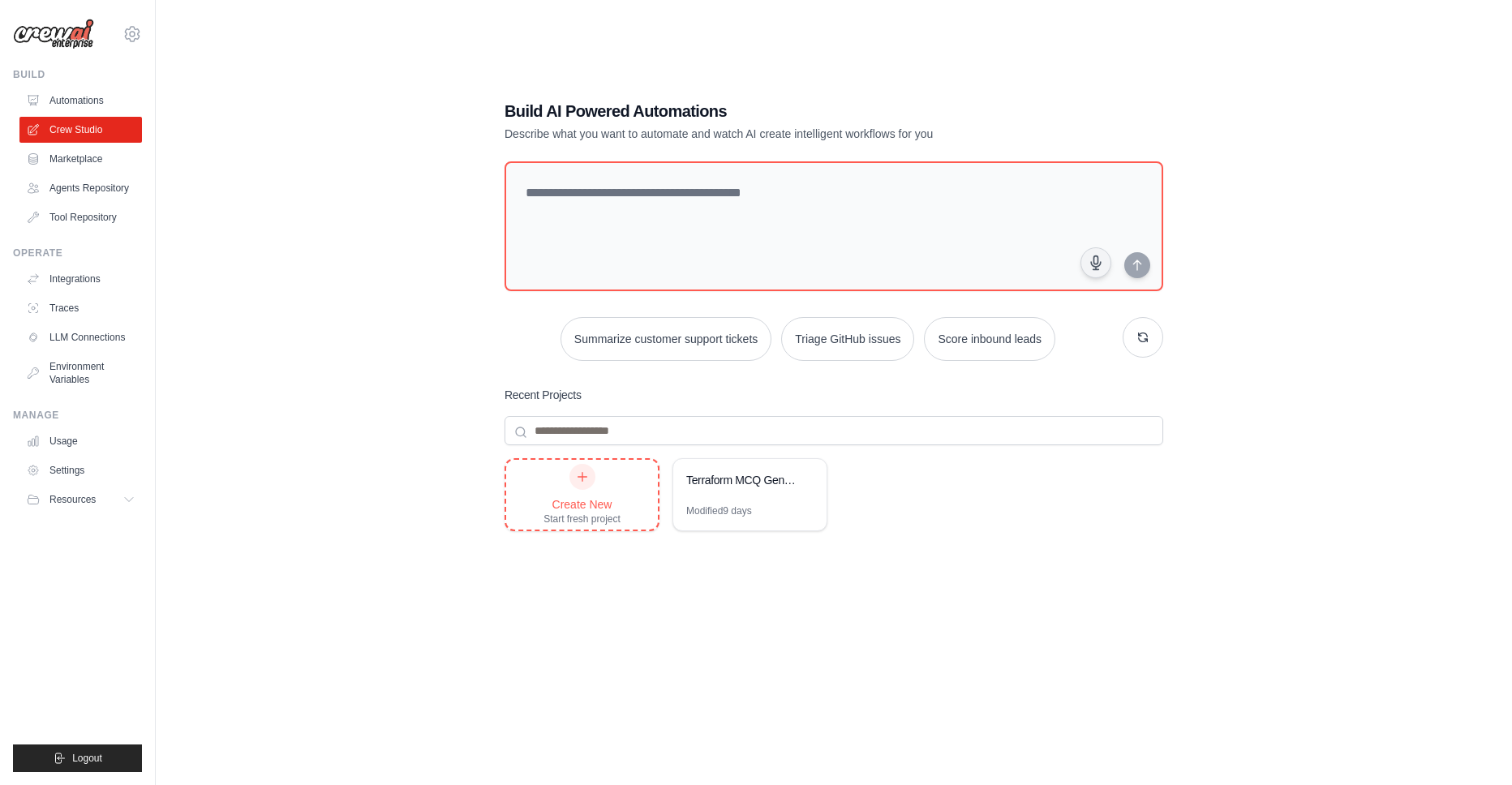
click at [570, 481] on div at bounding box center [582, 477] width 26 height 26
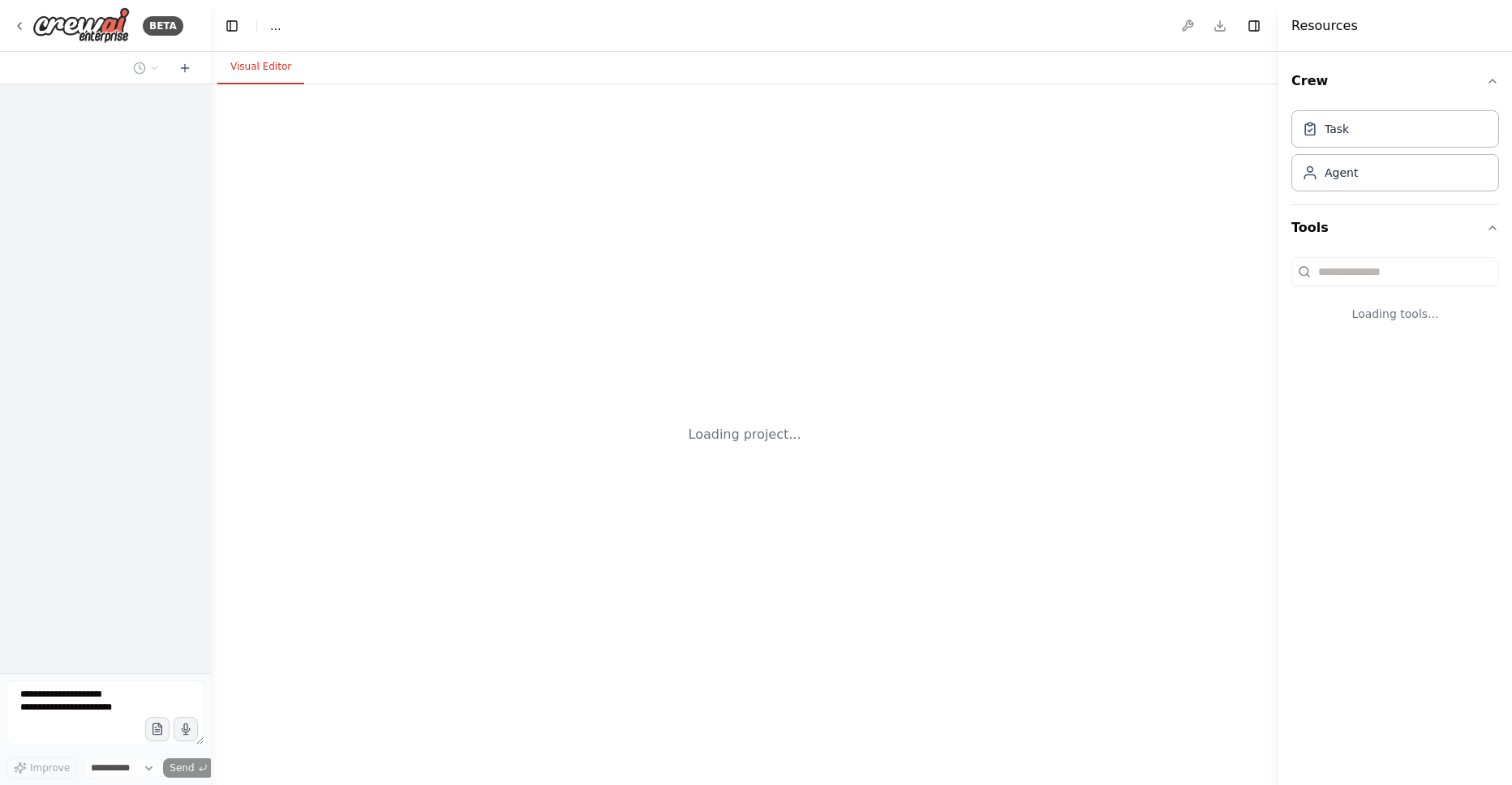
select select "****"
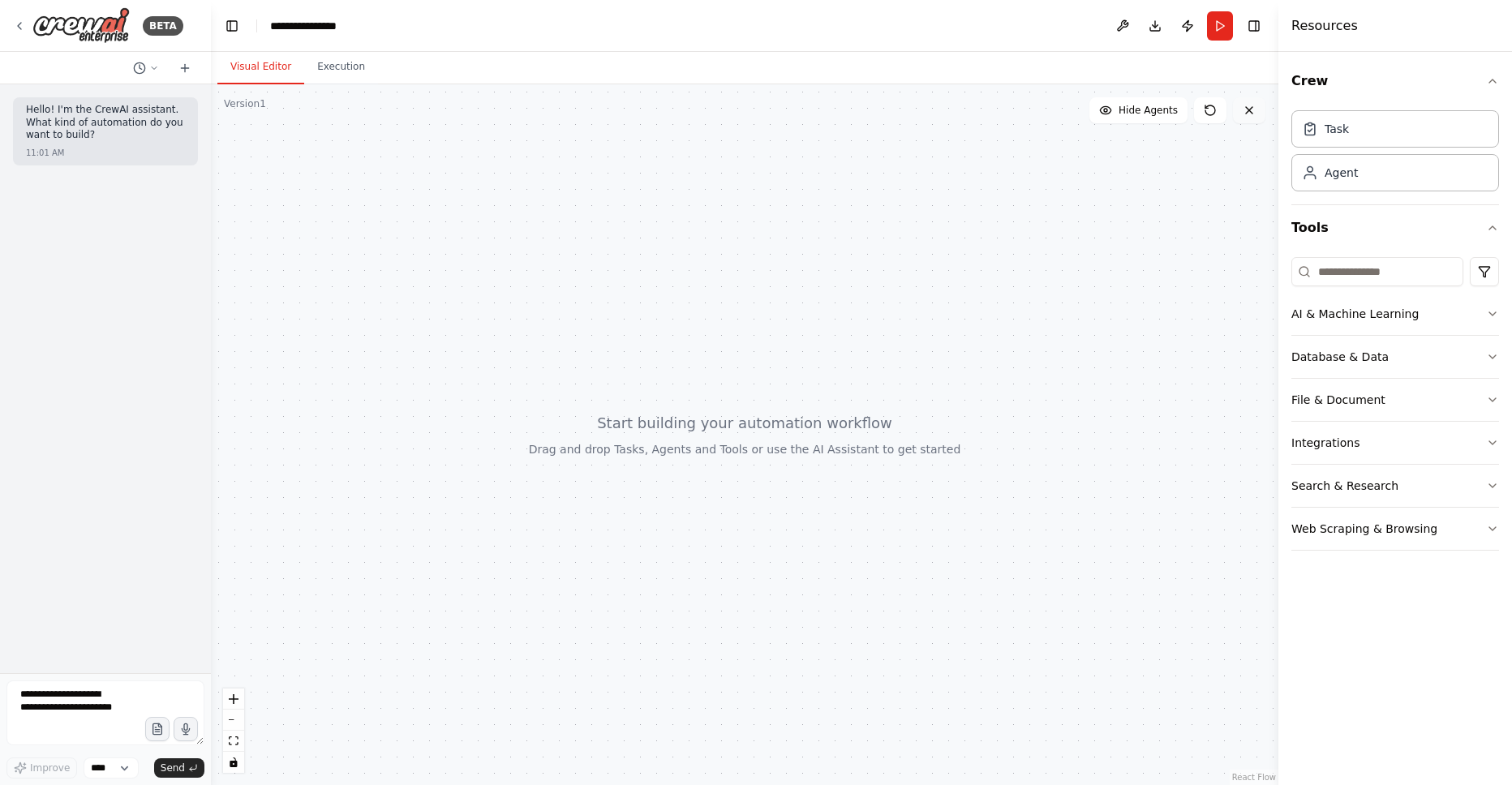
click at [1248, 105] on icon at bounding box center [1249, 110] width 13 height 13
click at [616, 241] on div at bounding box center [745, 435] width 1067 height 701
drag, startPoint x: 608, startPoint y: 328, endPoint x: 607, endPoint y: 300, distance: 28.0
click at [607, 300] on div at bounding box center [745, 435] width 1067 height 701
click at [1487, 483] on icon "button" at bounding box center [1492, 485] width 13 height 13
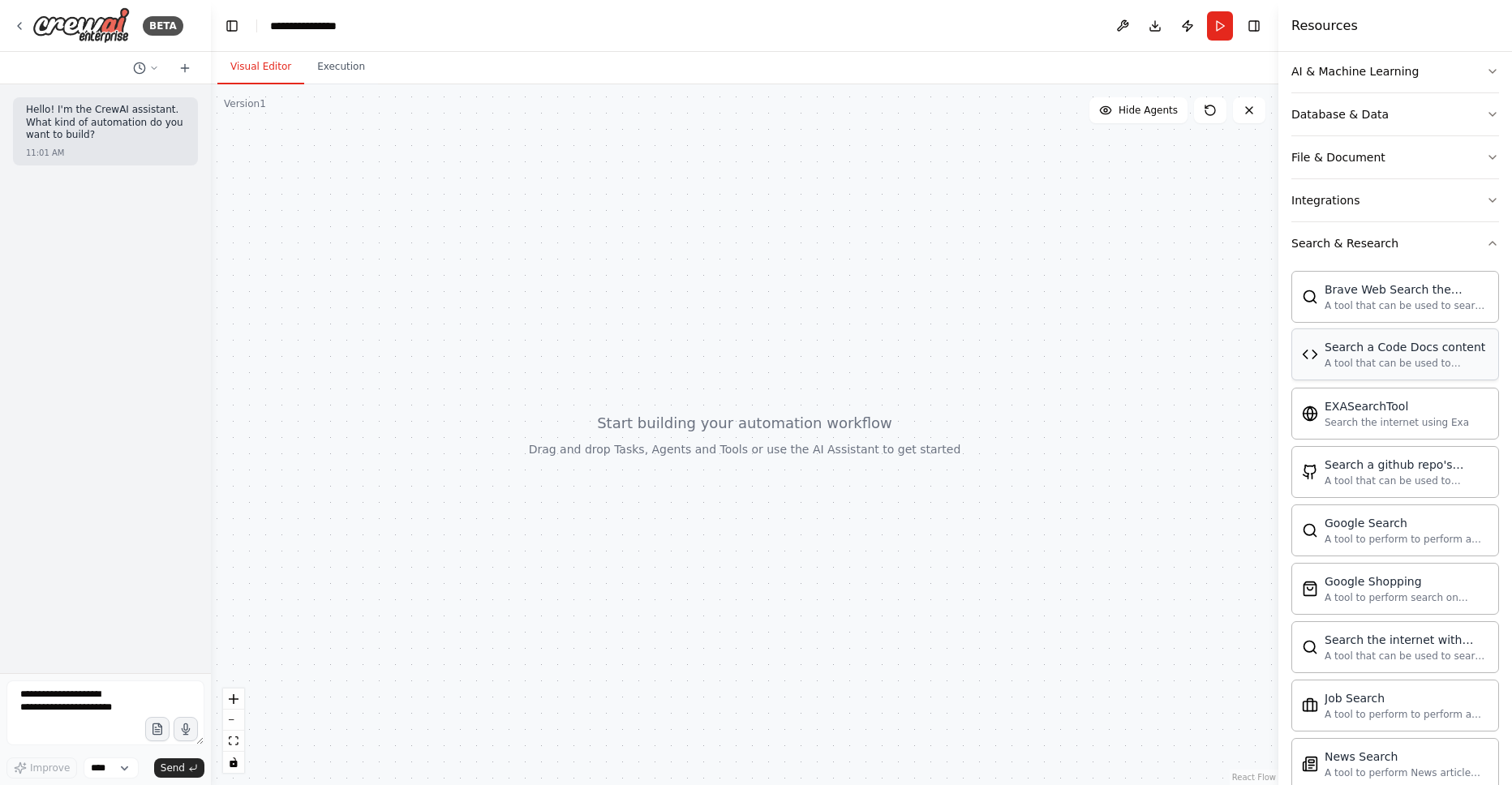
scroll to position [237, 0]
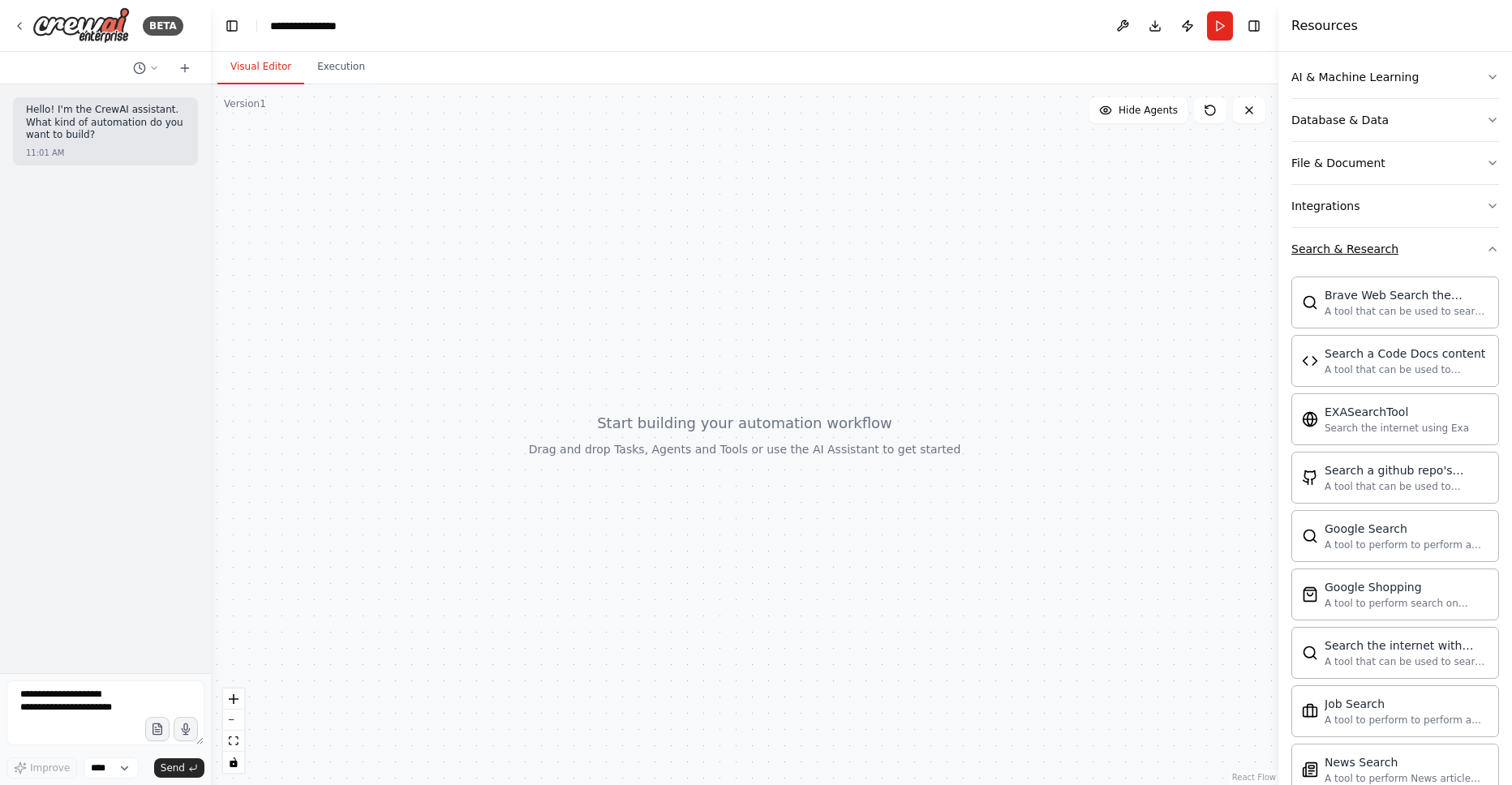
click at [1488, 252] on icon "button" at bounding box center [1492, 248] width 13 height 13
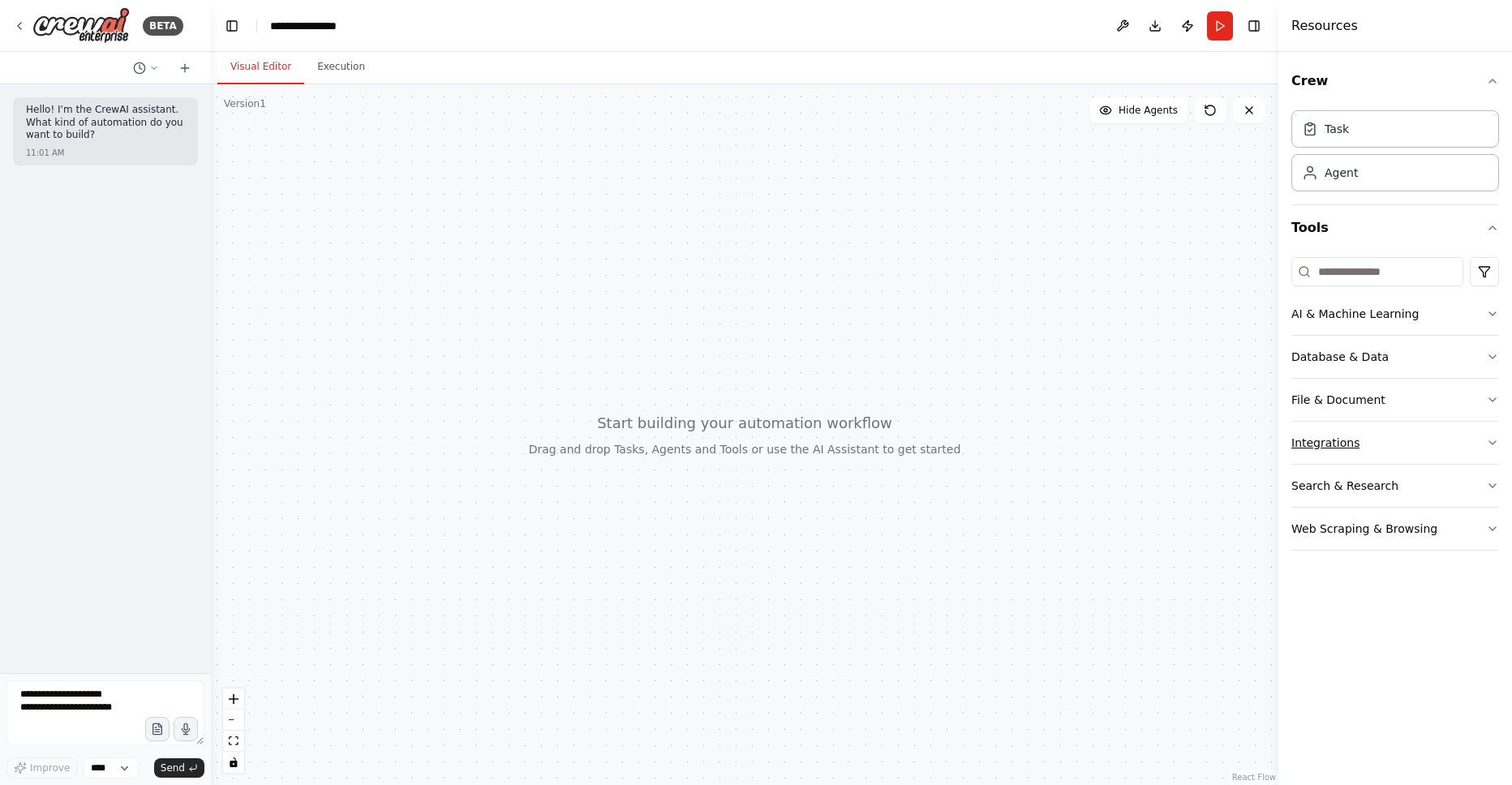
click at [1491, 440] on icon "button" at bounding box center [1492, 442] width 13 height 13
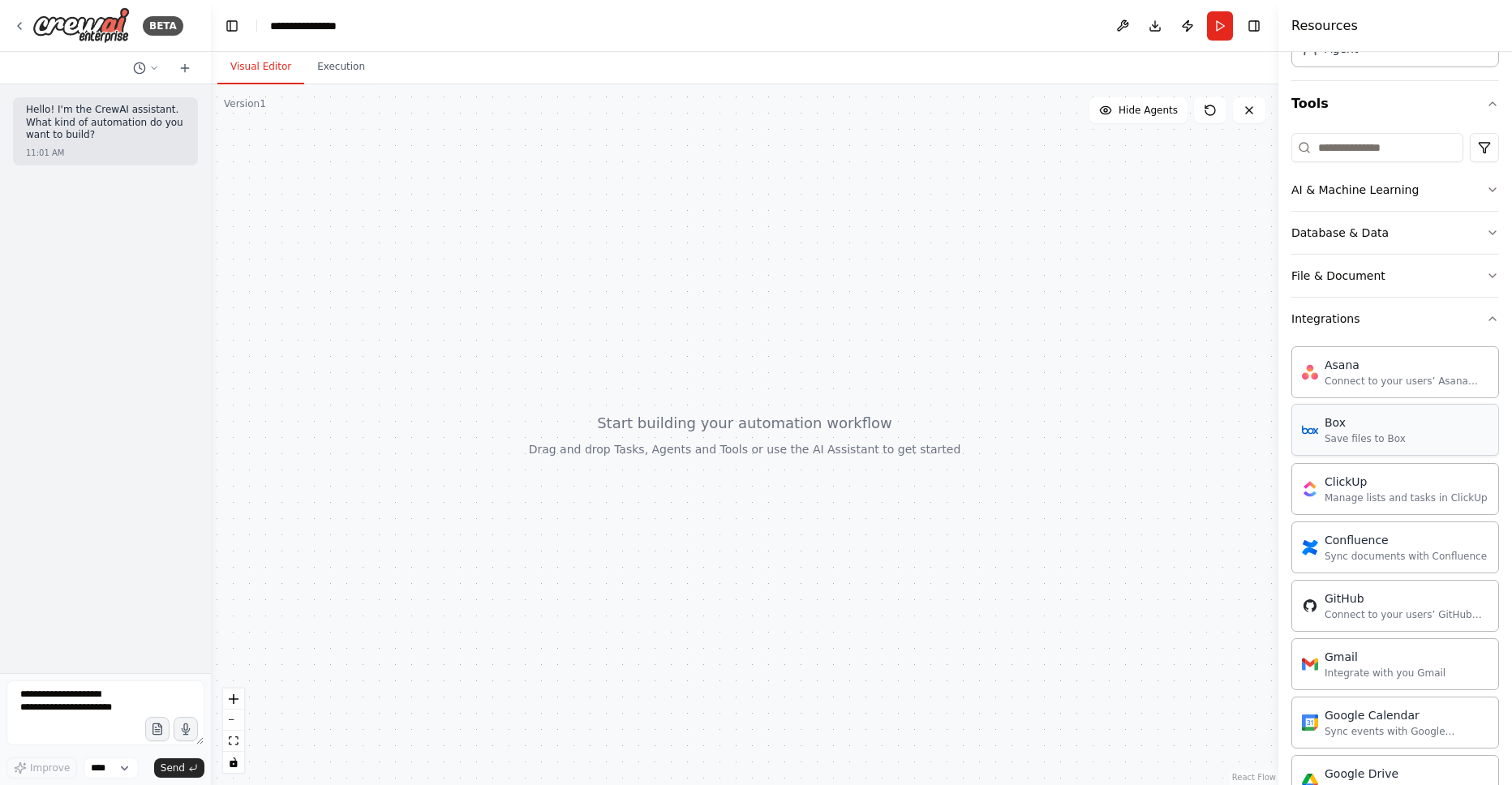
scroll to position [119, 0]
click at [1477, 326] on button "Integrations" at bounding box center [1395, 324] width 208 height 43
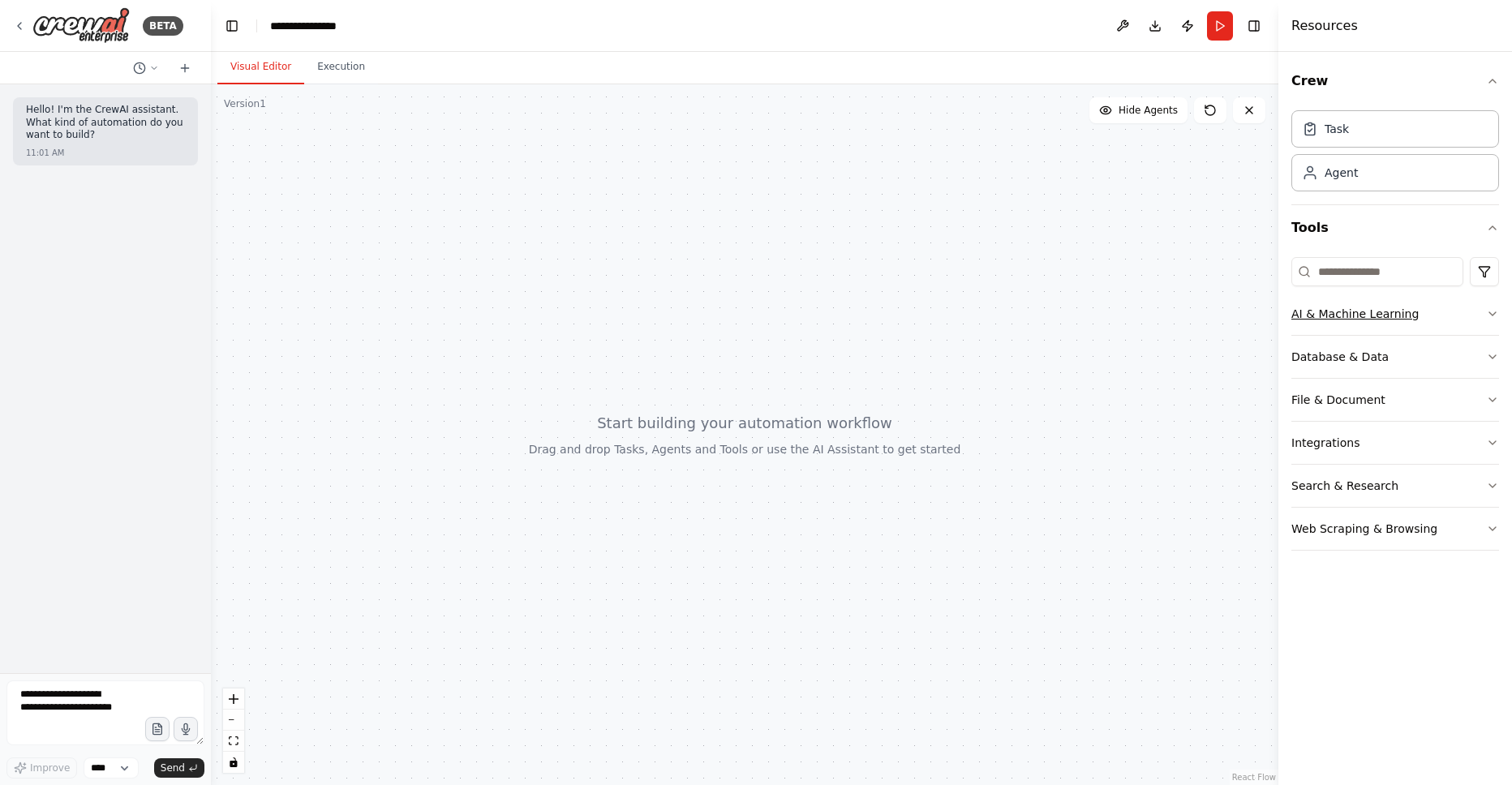
click at [1488, 318] on icon "button" at bounding box center [1492, 313] width 13 height 13
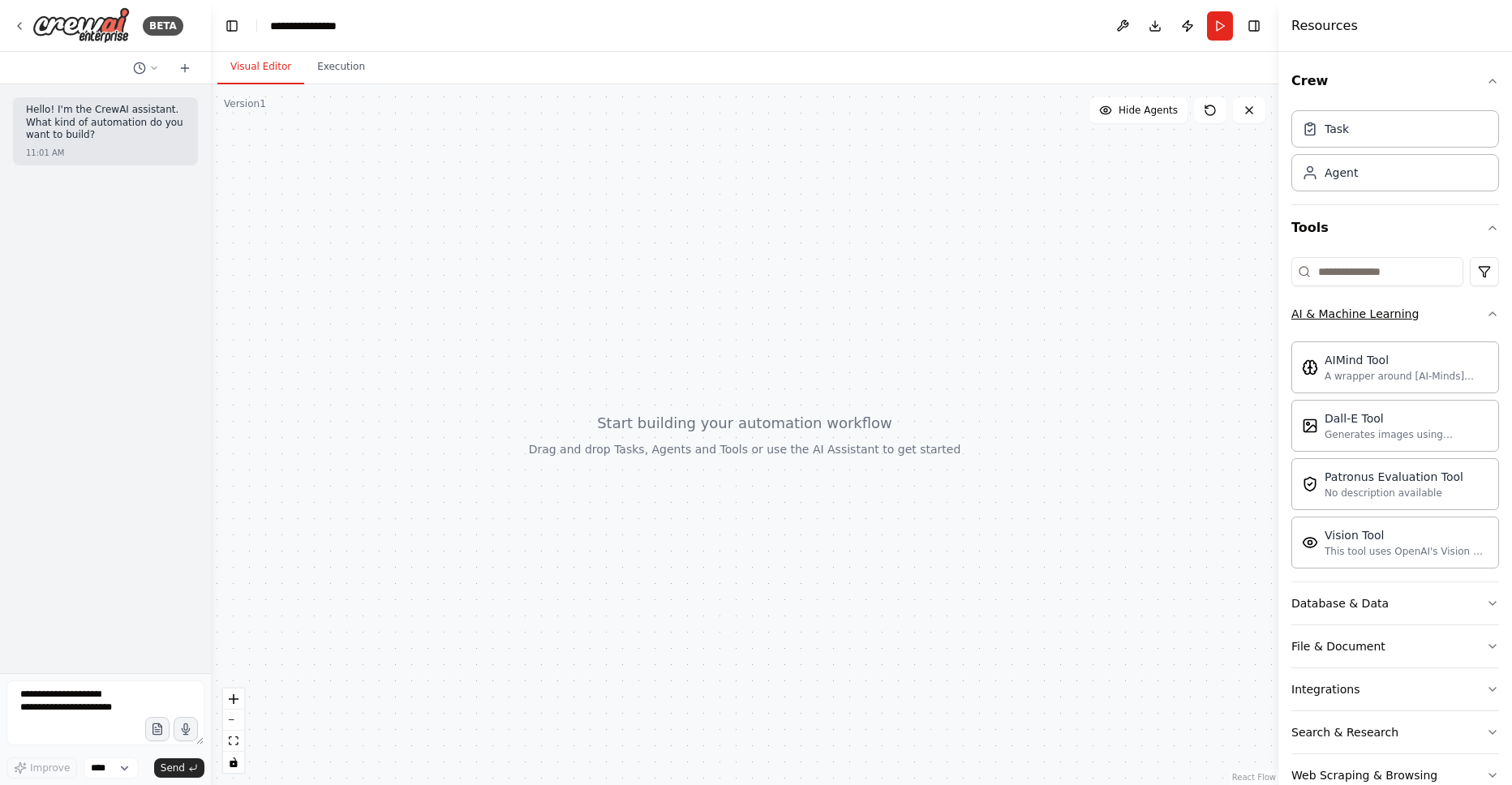
click at [1487, 316] on icon "button" at bounding box center [1492, 313] width 13 height 13
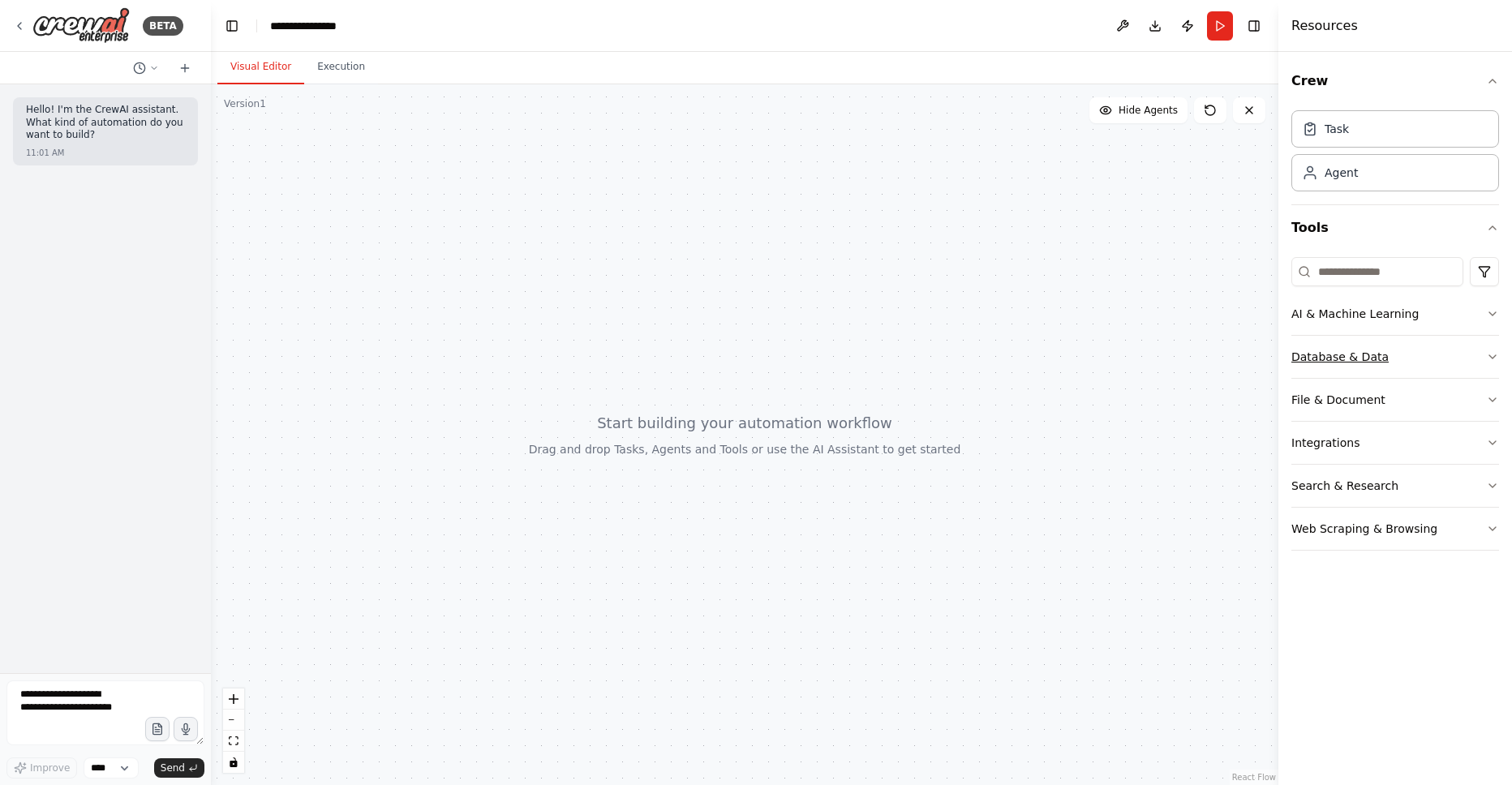
click at [1467, 346] on button "Database & Data" at bounding box center [1395, 356] width 208 height 43
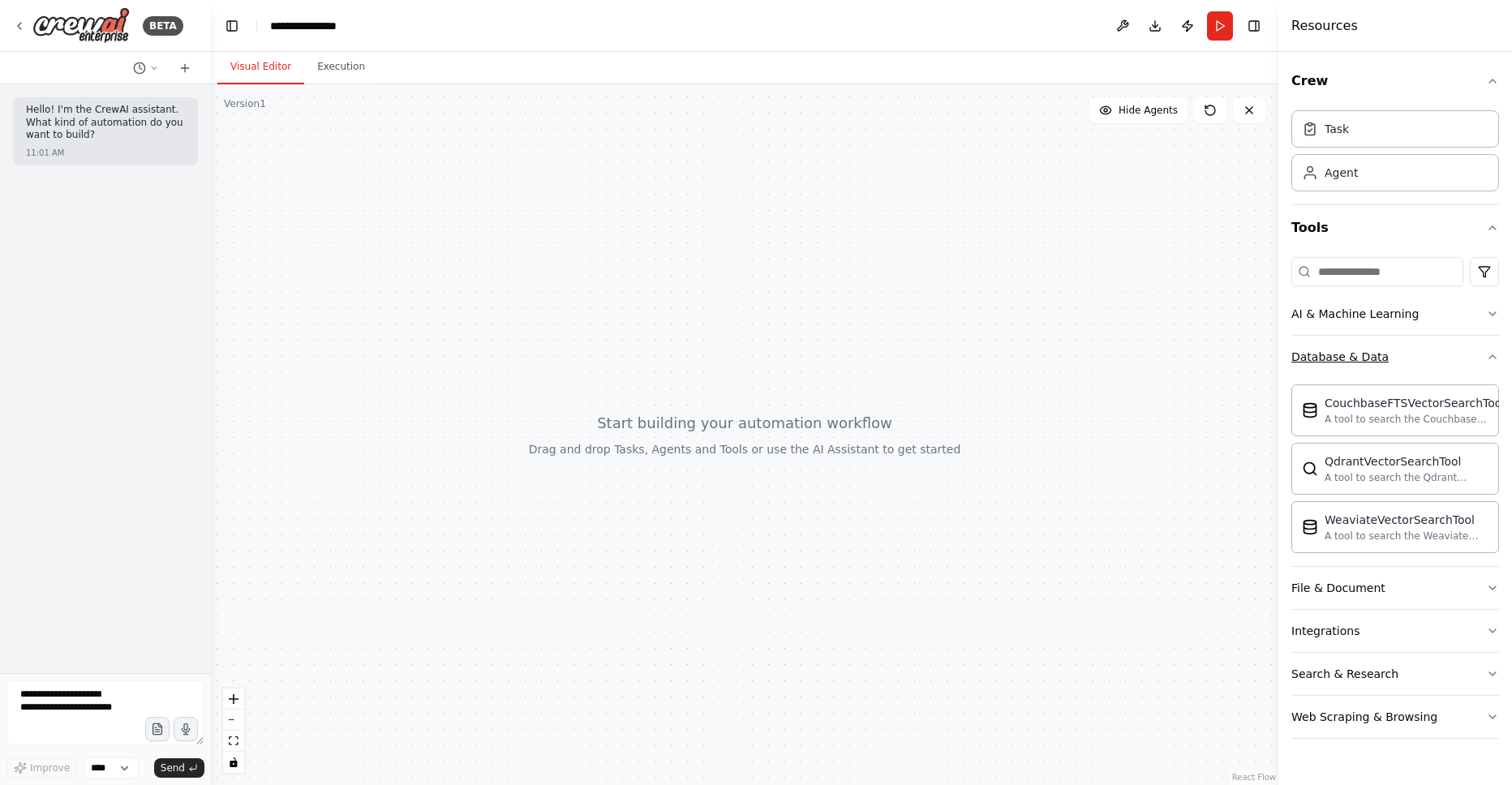
click at [1467, 346] on button "Database & Data" at bounding box center [1395, 356] width 208 height 43
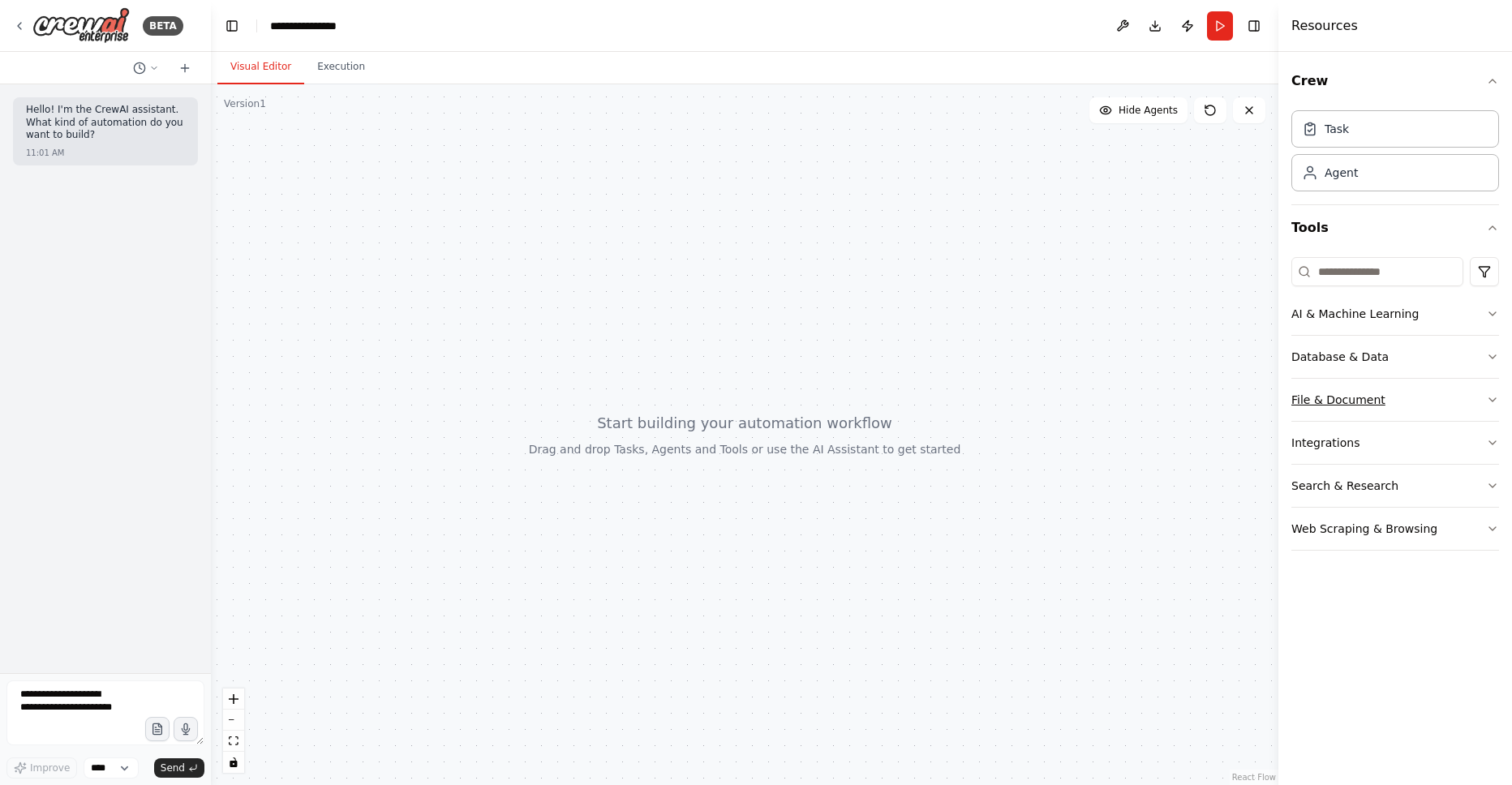
click at [1459, 389] on button "File & Document" at bounding box center [1395, 400] width 208 height 43
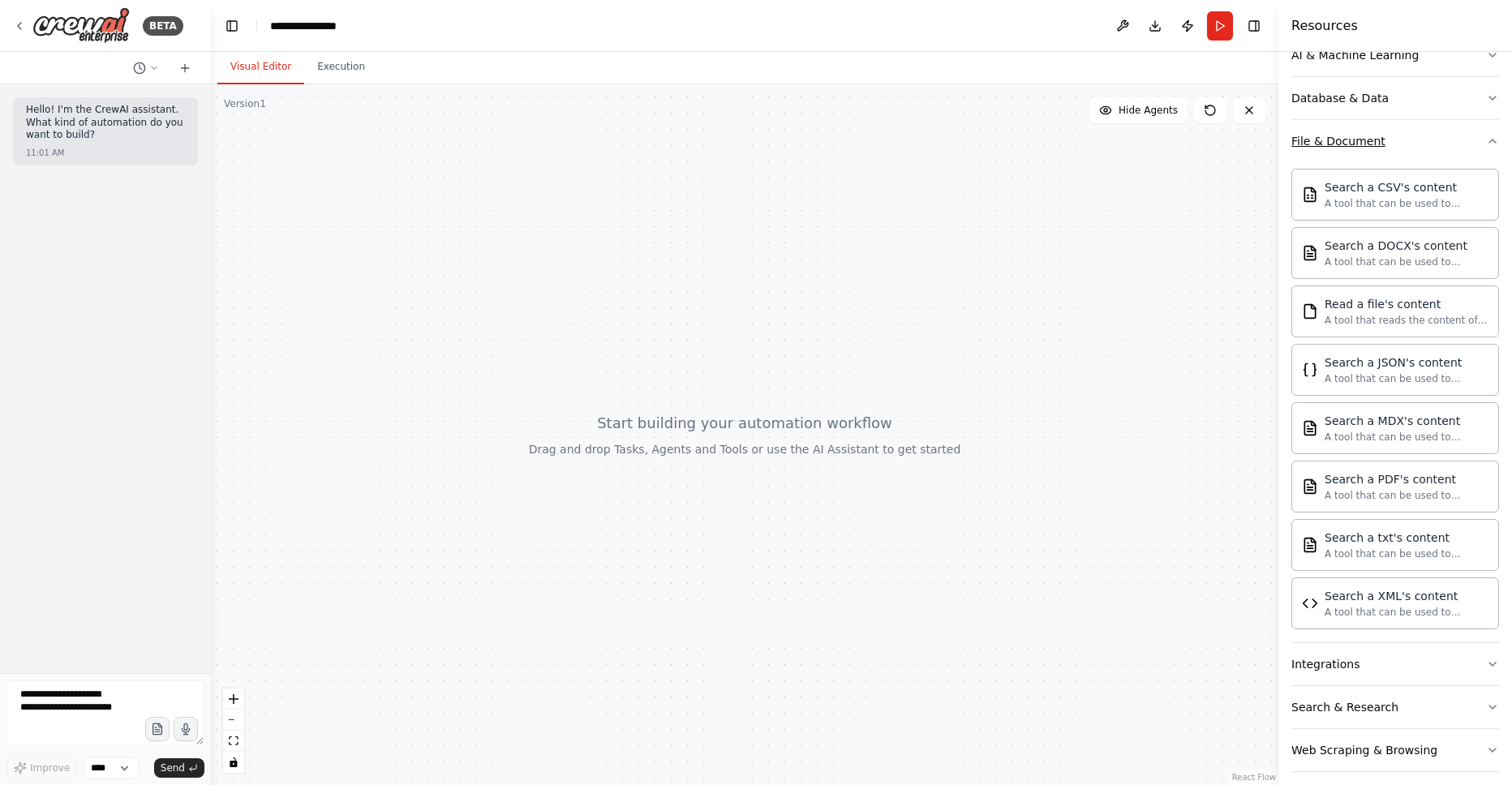
scroll to position [271, 0]
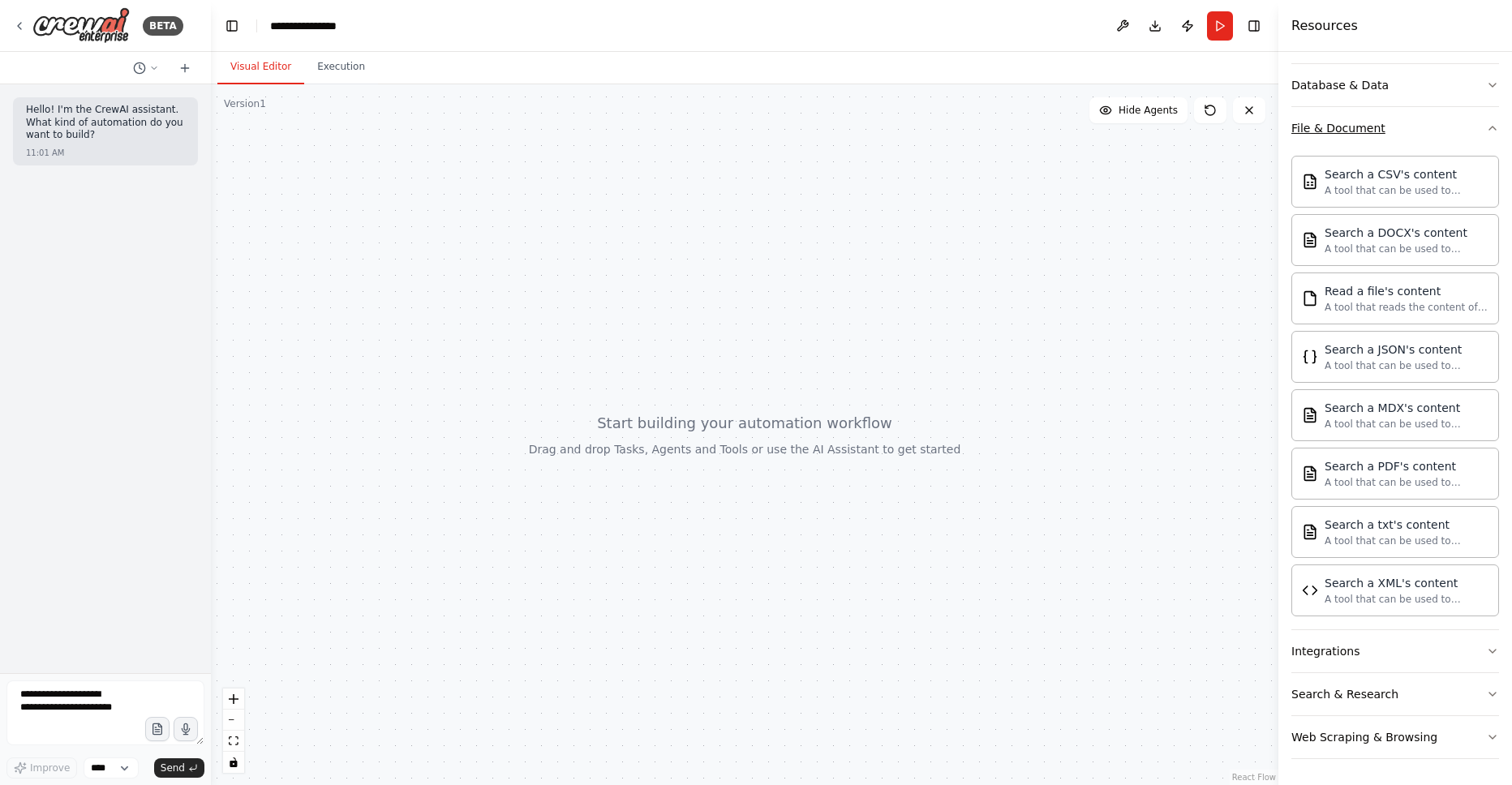
click at [1489, 132] on icon "button" at bounding box center [1492, 128] width 13 height 13
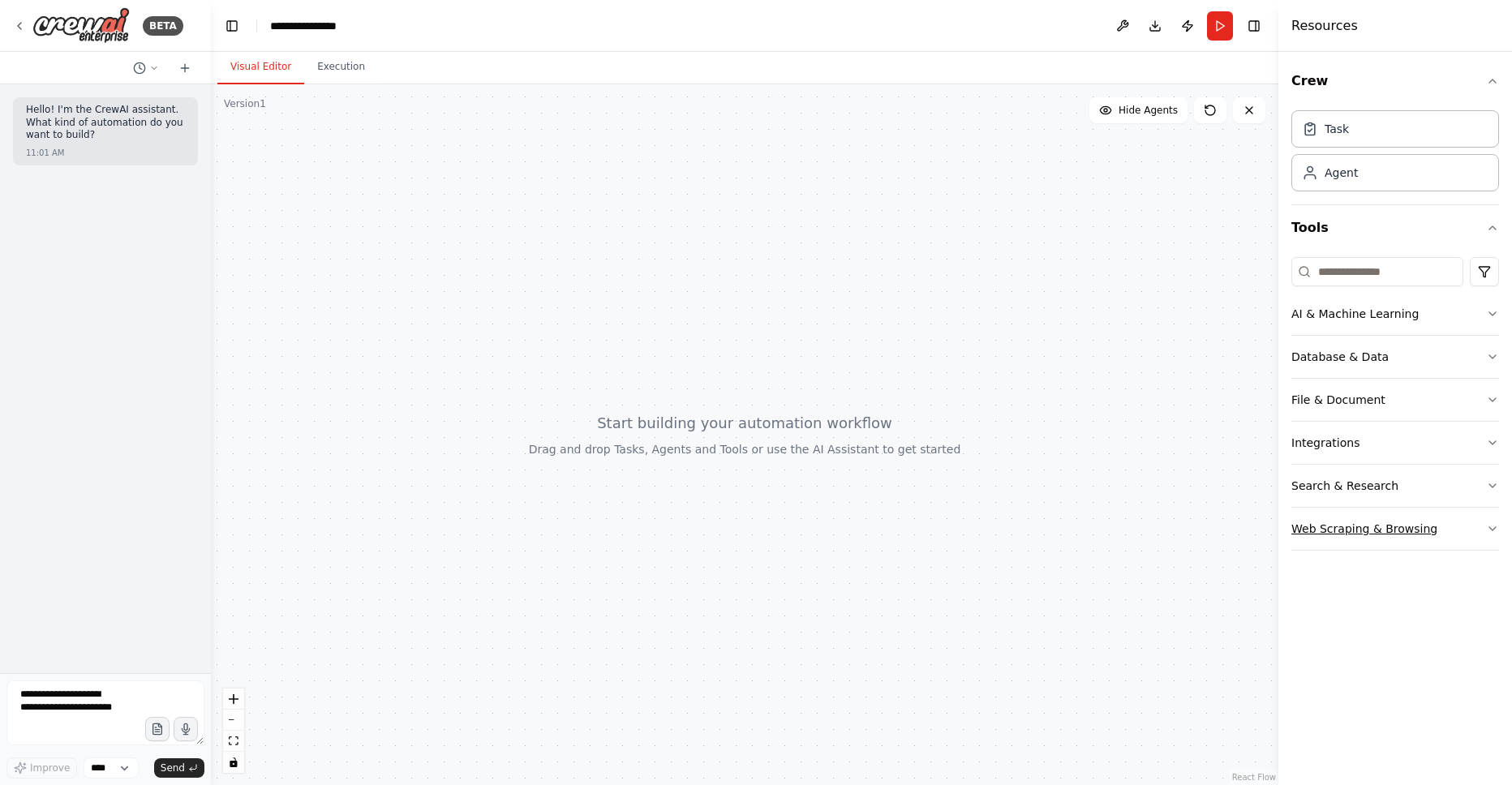
click at [1443, 535] on button "Web Scraping & Browsing" at bounding box center [1395, 529] width 208 height 43
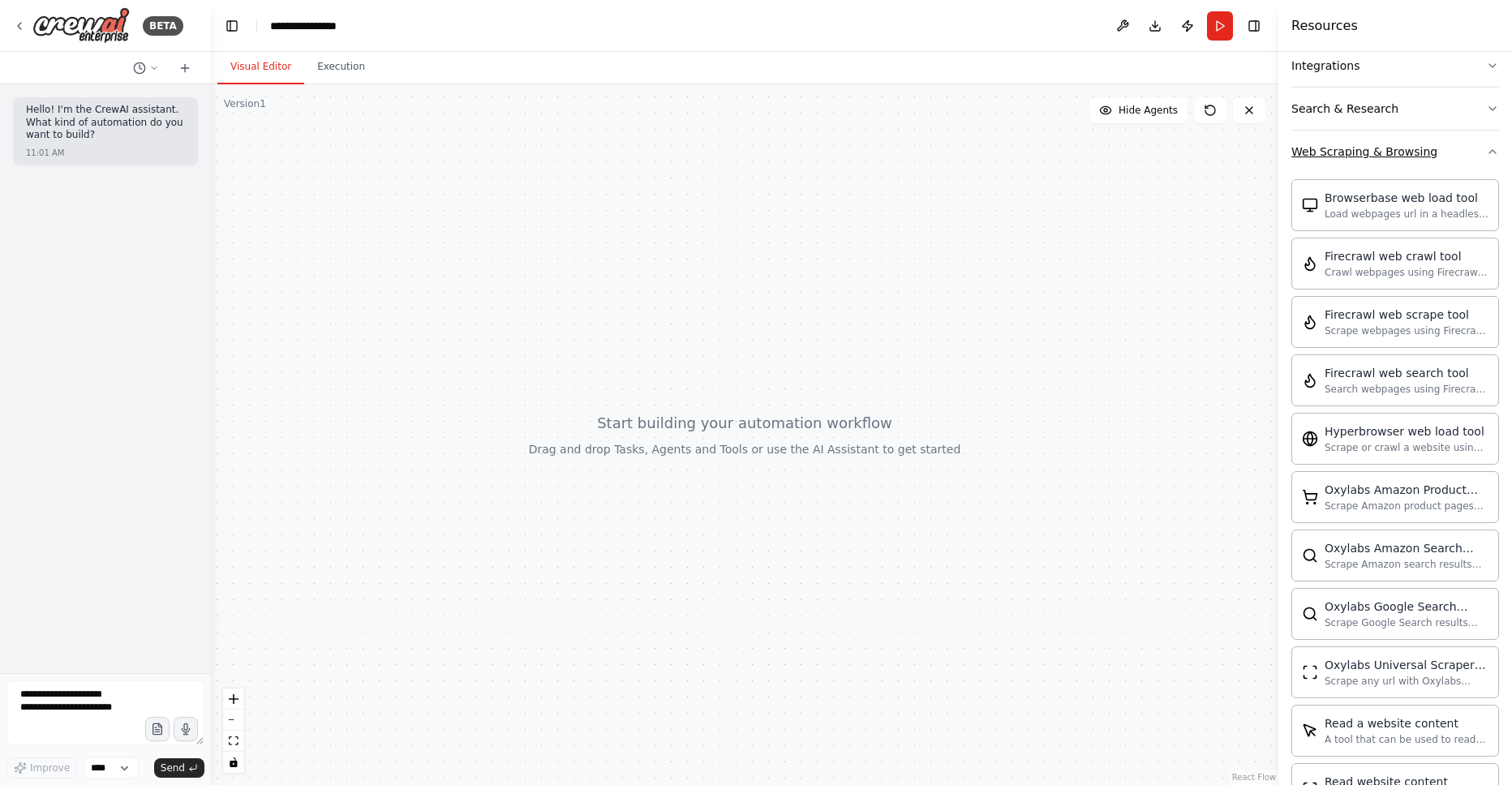
scroll to position [368, 0]
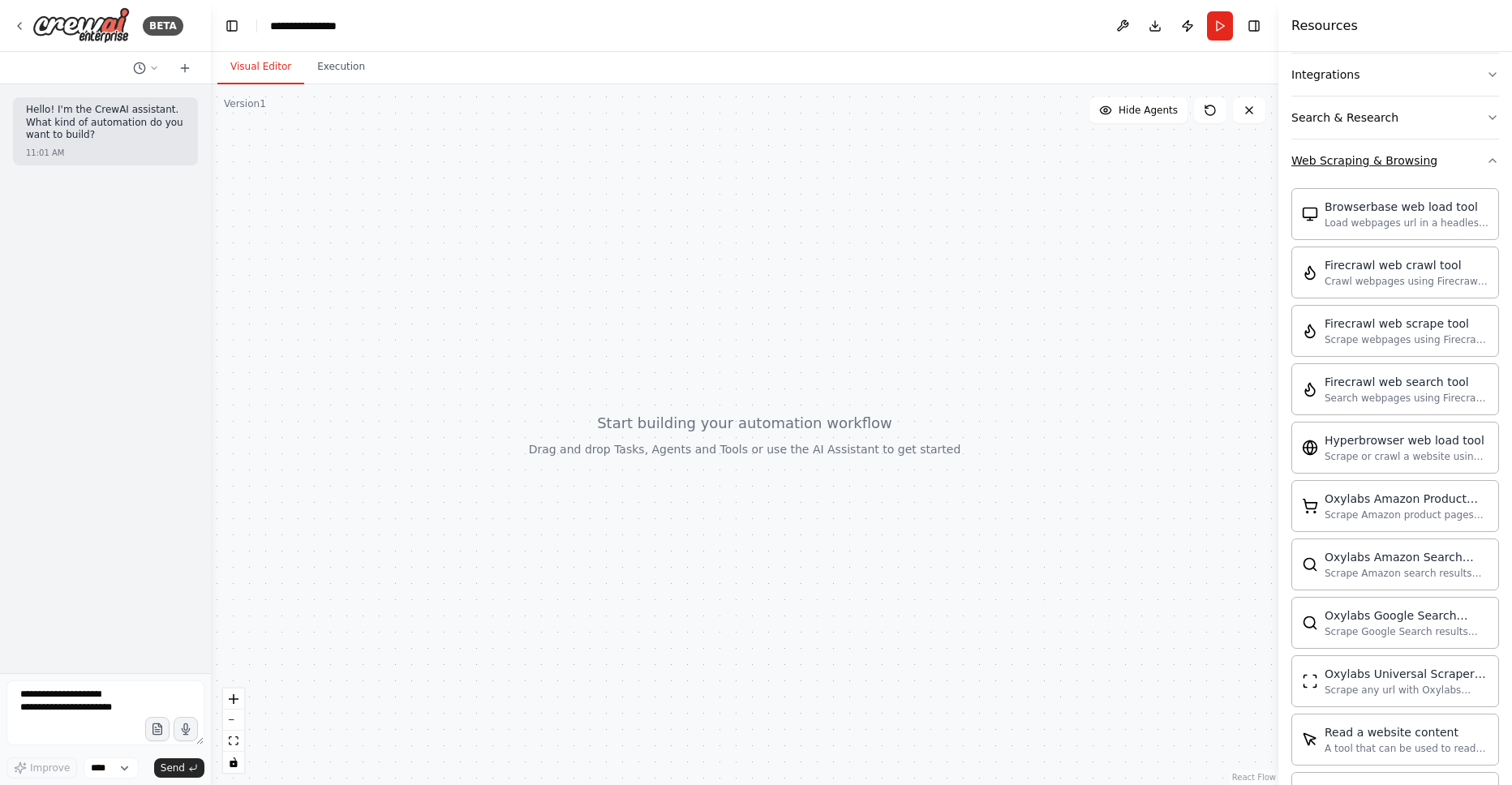
click at [1488, 169] on button "Web Scraping & Browsing" at bounding box center [1395, 160] width 208 height 43
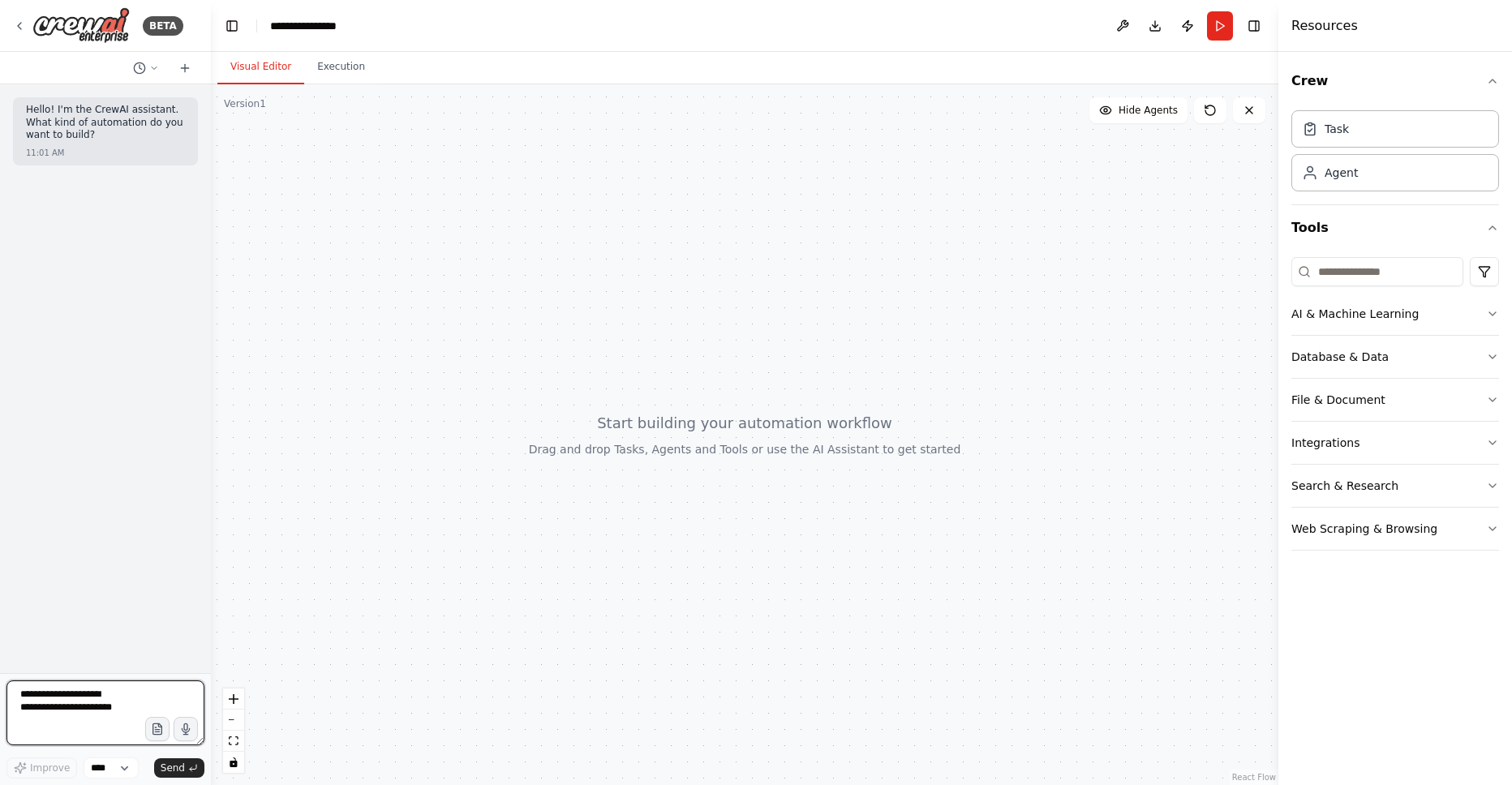
click at [41, 710] on textarea at bounding box center [106, 713] width 198 height 65
type textarea "**********"
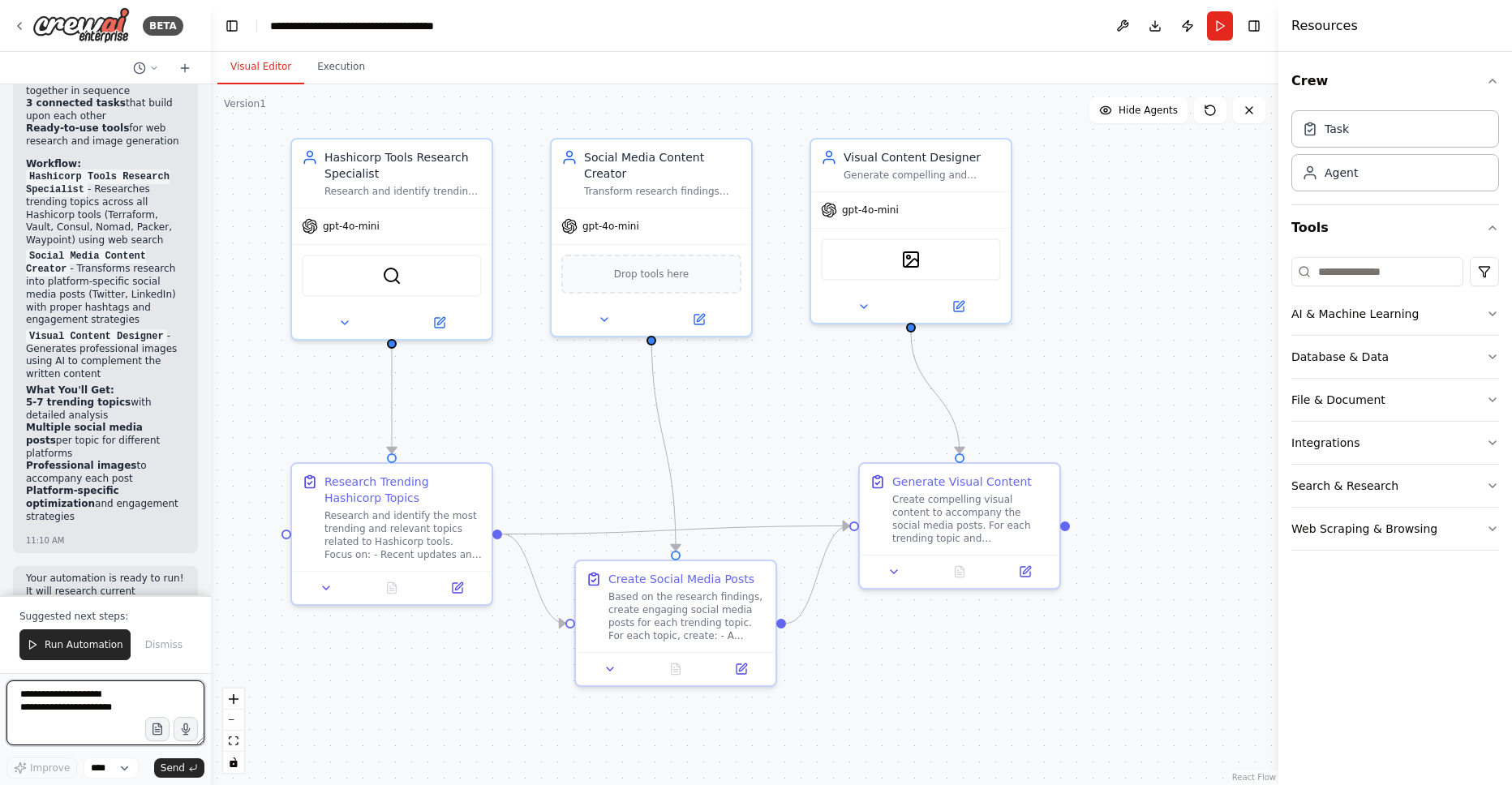
scroll to position [1580, 0]
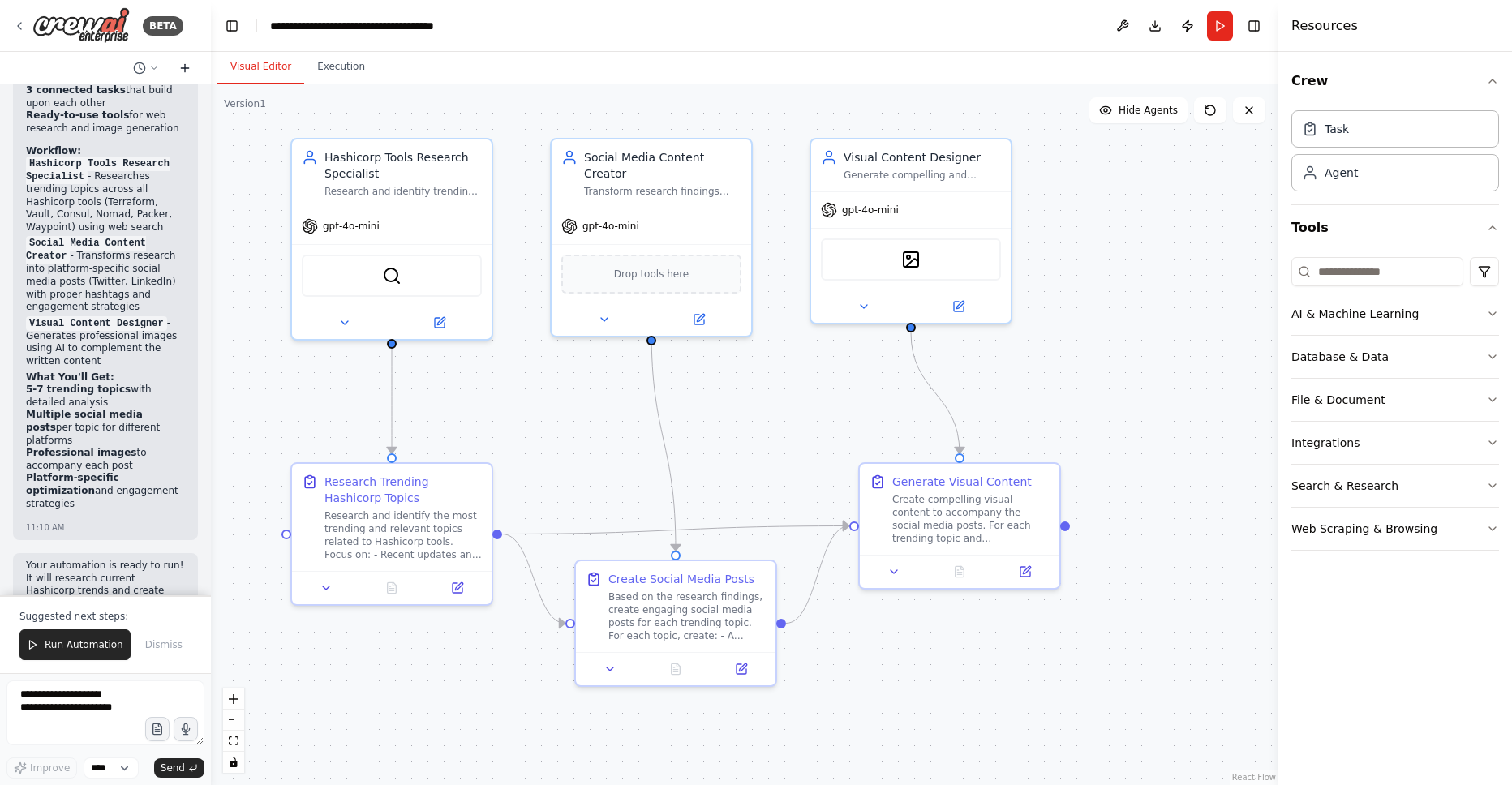
click at [189, 64] on icon at bounding box center [184, 67] width 13 height 13
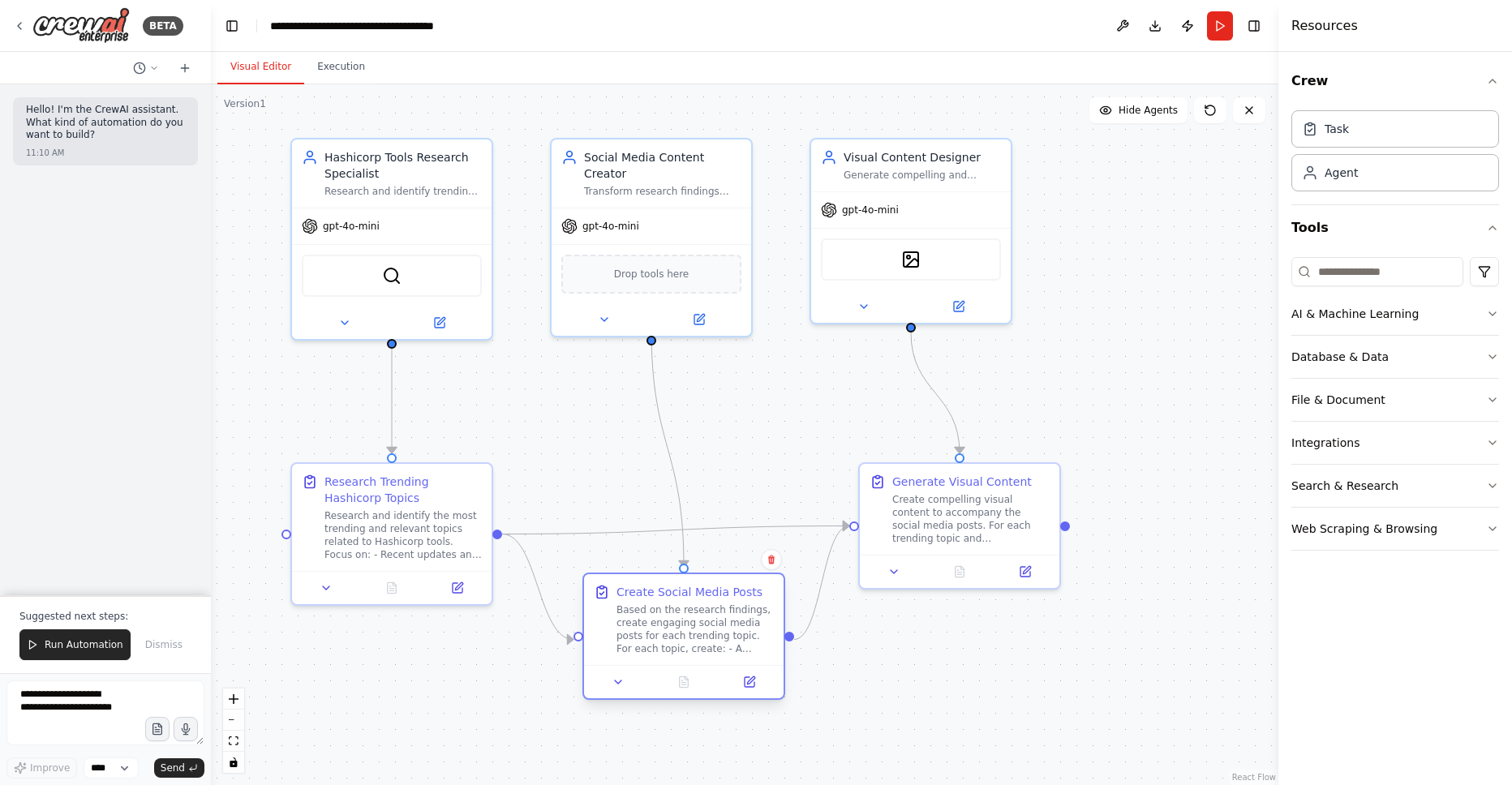
drag, startPoint x: 675, startPoint y: 633, endPoint x: 679, endPoint y: 655, distance: 22.4
click at [679, 655] on div "Create Social Media Posts Based on the research findings, create engaging socia…" at bounding box center [684, 620] width 200 height 91
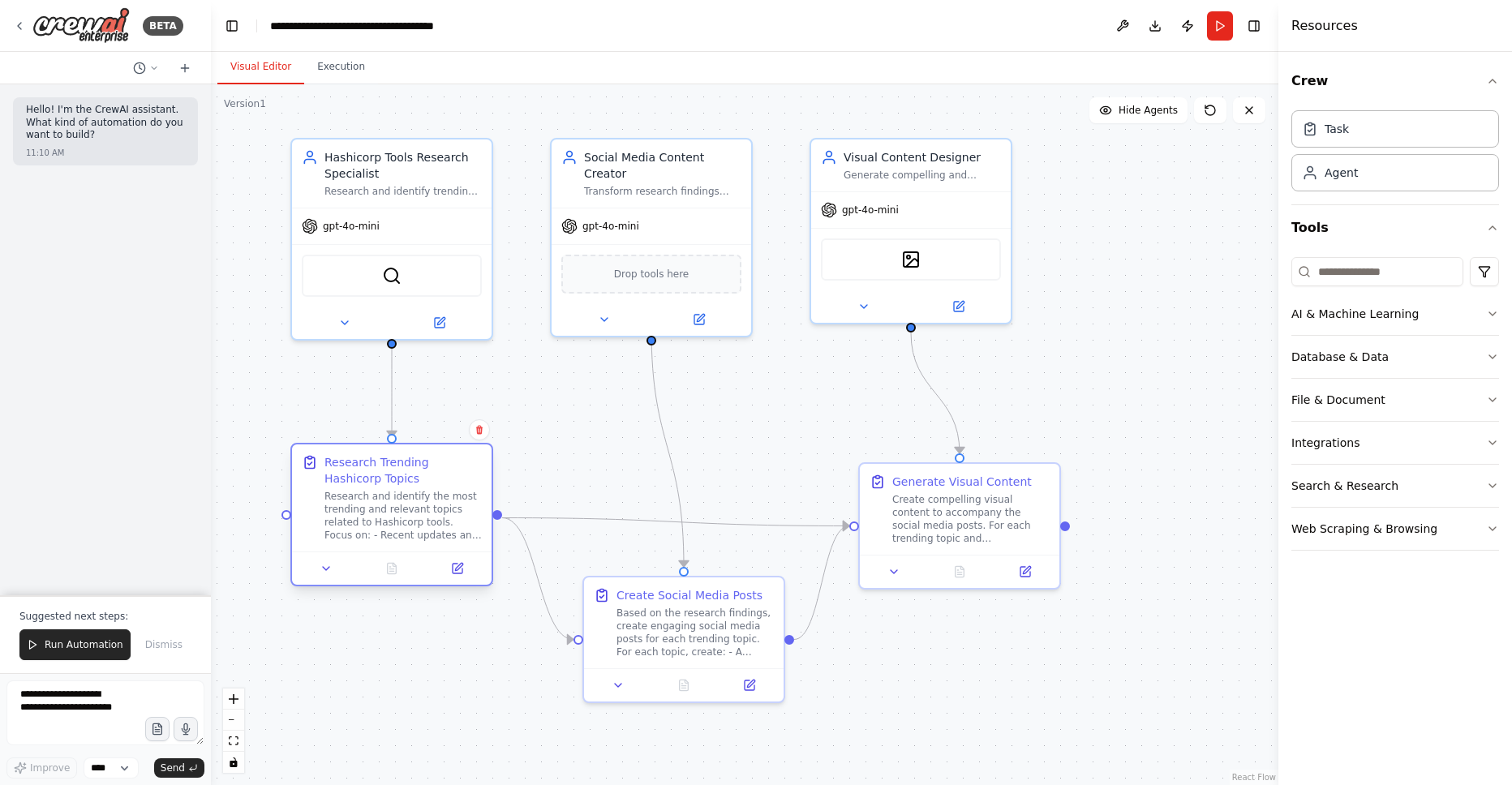
drag, startPoint x: 426, startPoint y: 551, endPoint x: 424, endPoint y: 531, distance: 20.1
click at [424, 531] on div "Research and identify the most trending and relevant topics related to Hashicor…" at bounding box center [403, 516] width 157 height 51
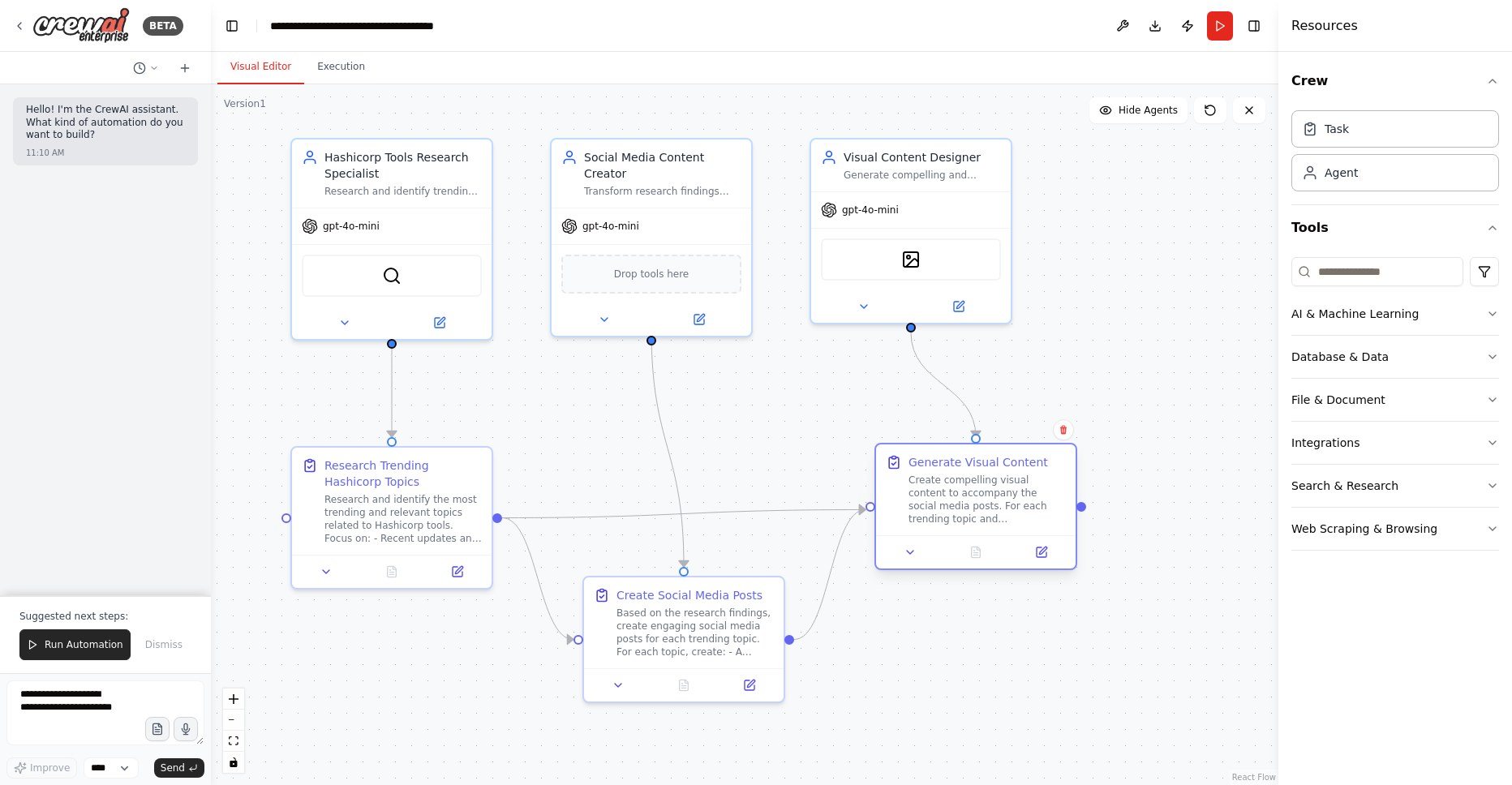
drag, startPoint x: 959, startPoint y: 537, endPoint x: 970, endPoint y: 527, distance: 14.9
click at [970, 527] on div "Generate Visual Content Create compelling visual content to accompany the socia…" at bounding box center [976, 490] width 200 height 91
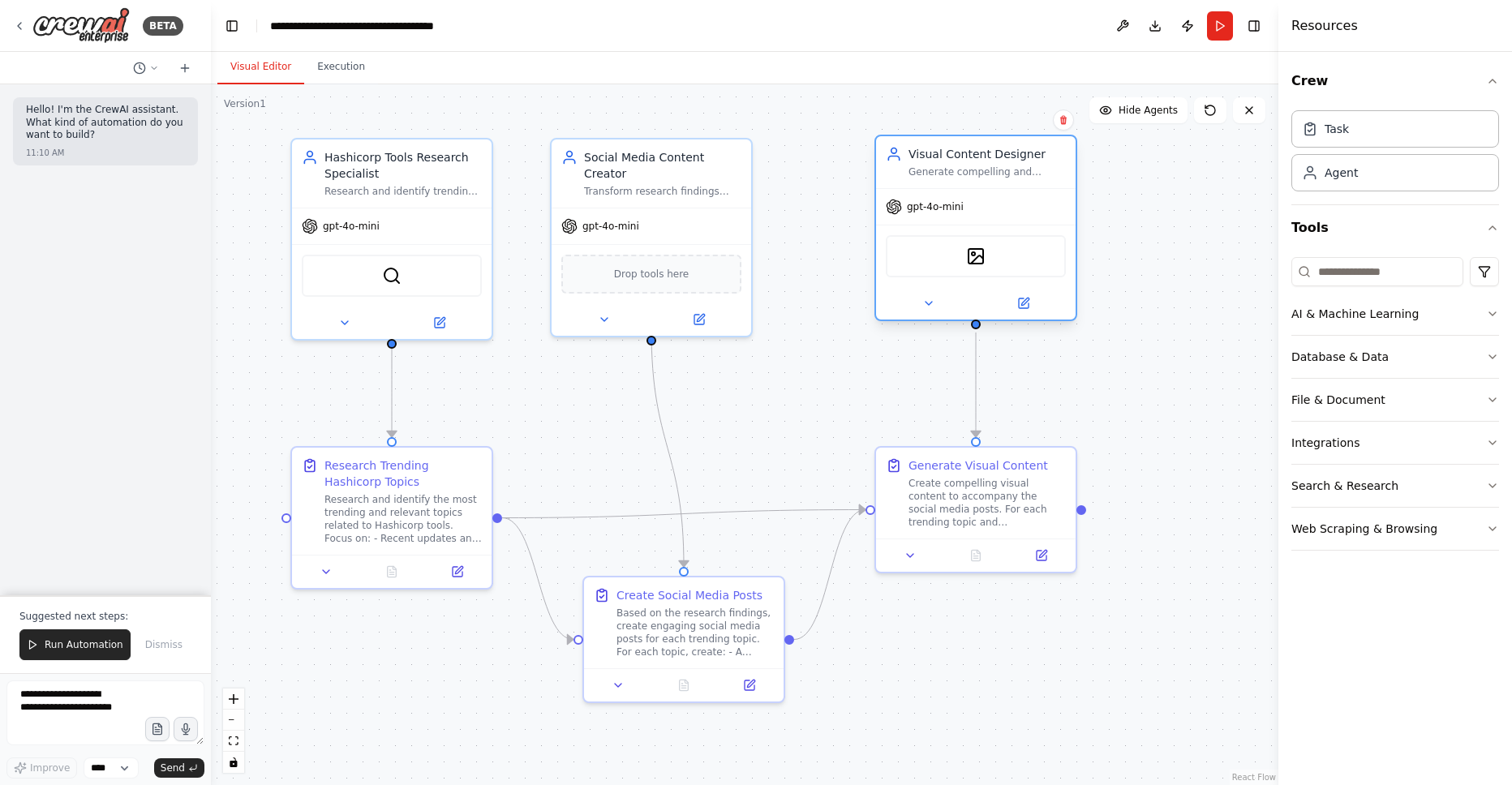
drag, startPoint x: 936, startPoint y: 219, endPoint x: 1003, endPoint y: 219, distance: 67.0
click at [1003, 219] on div "gpt-4o-mini" at bounding box center [976, 207] width 200 height 36
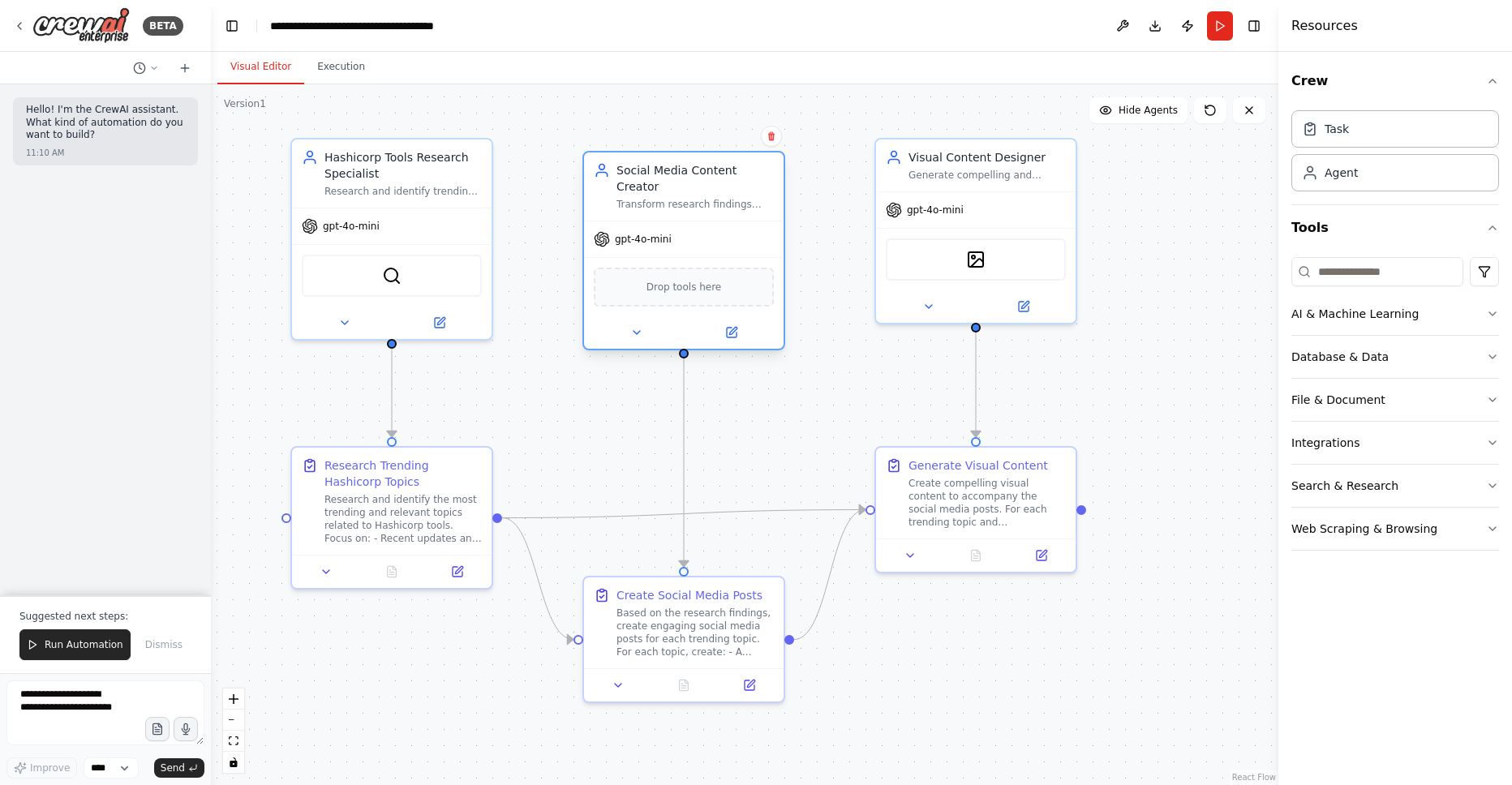
drag, startPoint x: 708, startPoint y: 217, endPoint x: 736, endPoint y: 228, distance: 30.1
click at [736, 228] on div "gpt-4o-mini" at bounding box center [684, 240] width 200 height 36
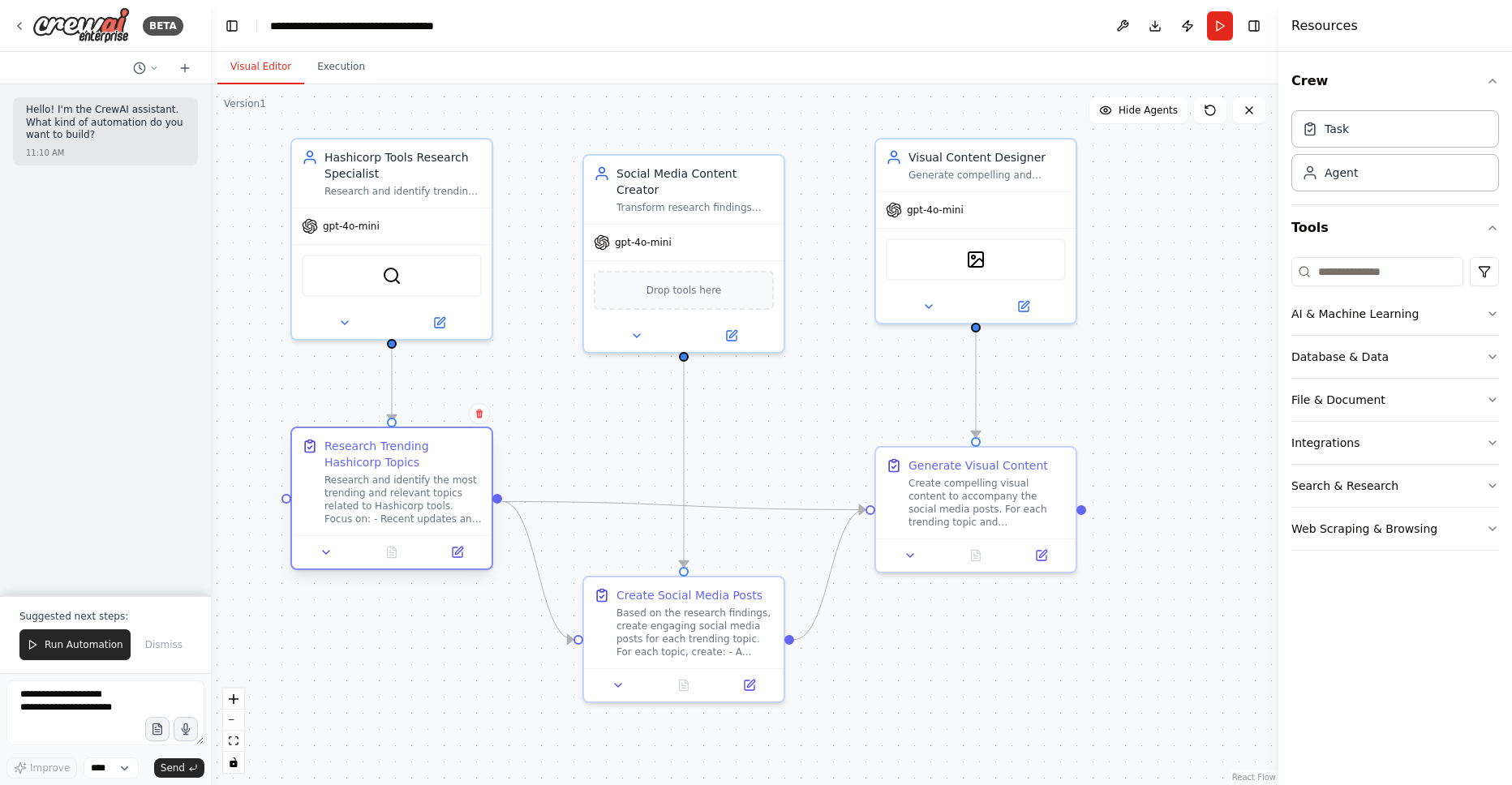
drag, startPoint x: 416, startPoint y: 518, endPoint x: 413, endPoint y: 503, distance: 15.3
click at [413, 503] on div "Research and identify the most trending and relevant topics related to Hashicor…" at bounding box center [403, 499] width 157 height 51
click at [725, 222] on div "gpt-4o-mini" at bounding box center [684, 240] width 200 height 36
click at [1000, 213] on div "gpt-4o-mini" at bounding box center [976, 207] width 200 height 36
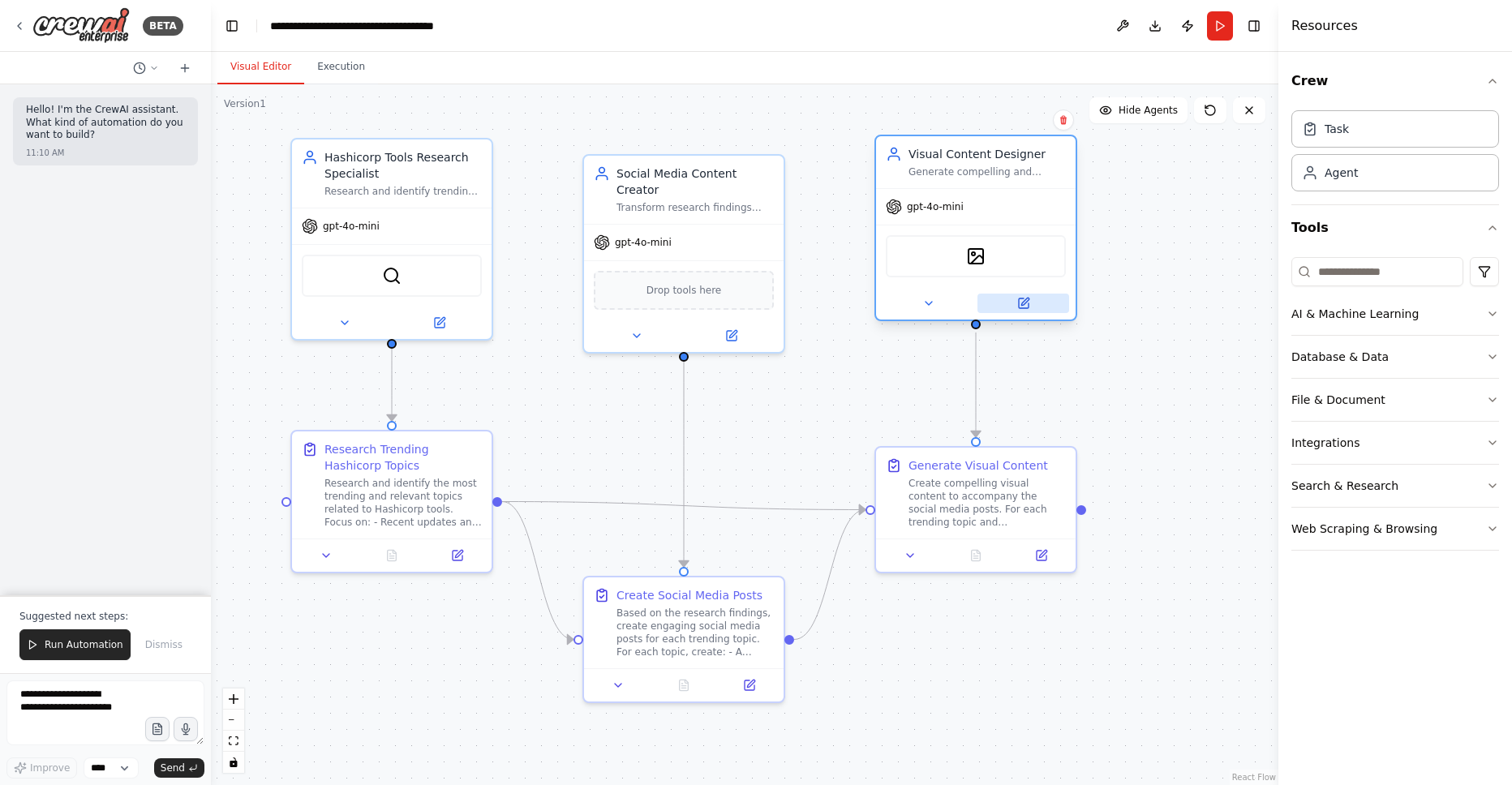
click at [1026, 303] on icon at bounding box center [1024, 303] width 10 height 10
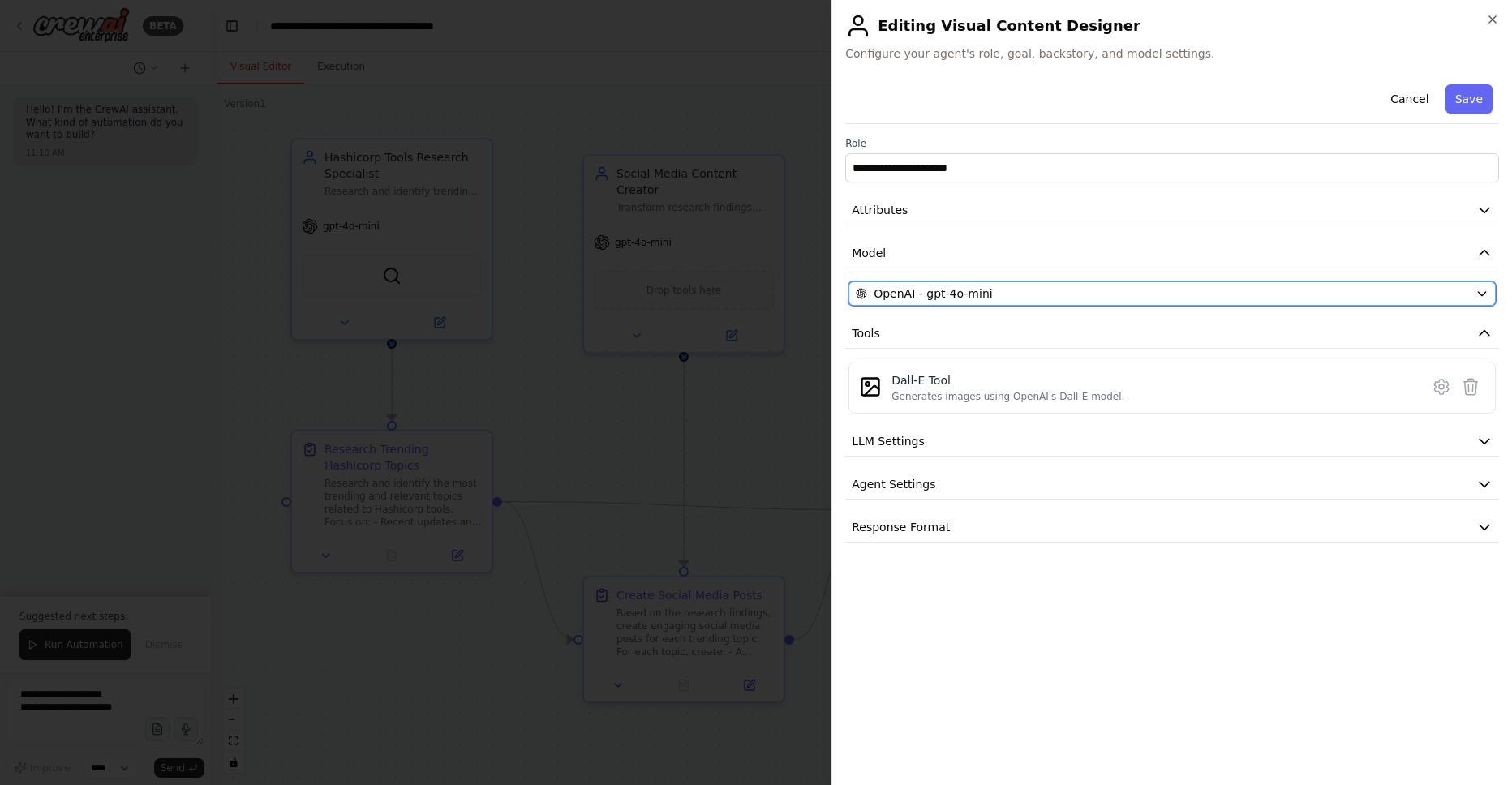
click at [1051, 292] on div "OpenAI - gpt-4o-mini" at bounding box center [1161, 293] width 613 height 16
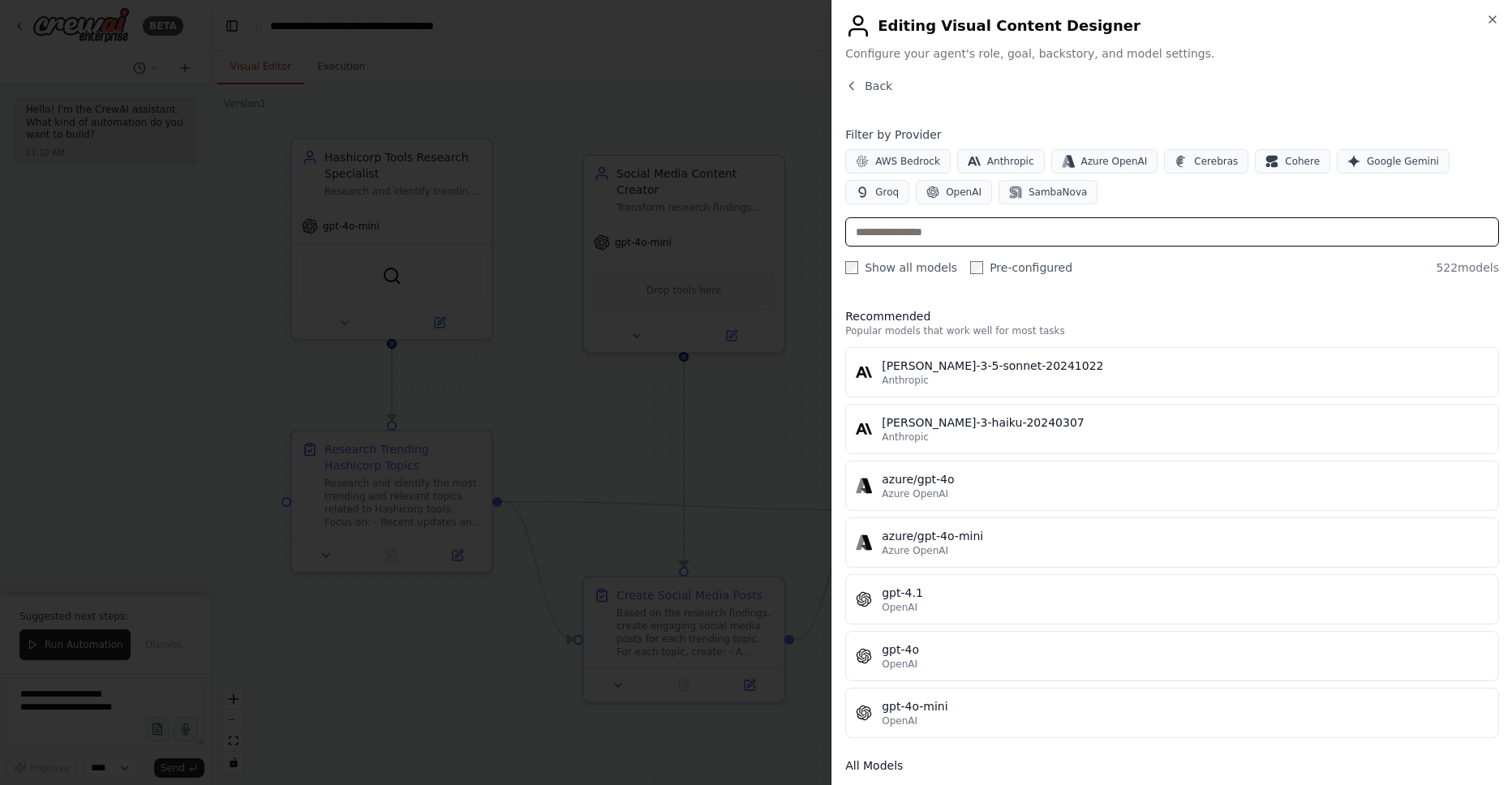
click at [1035, 237] on input "text" at bounding box center [1172, 232] width 654 height 29
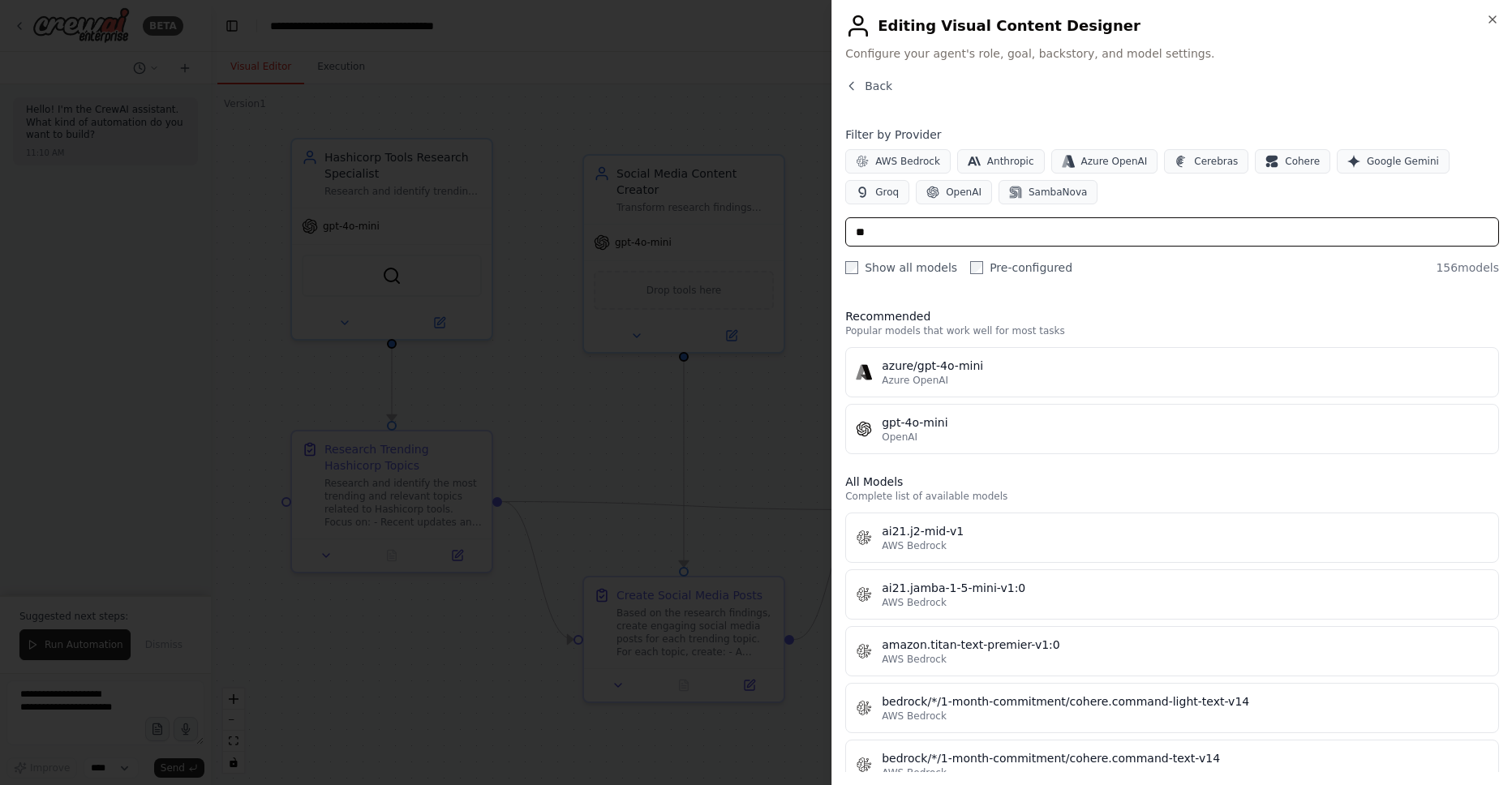
type input "*"
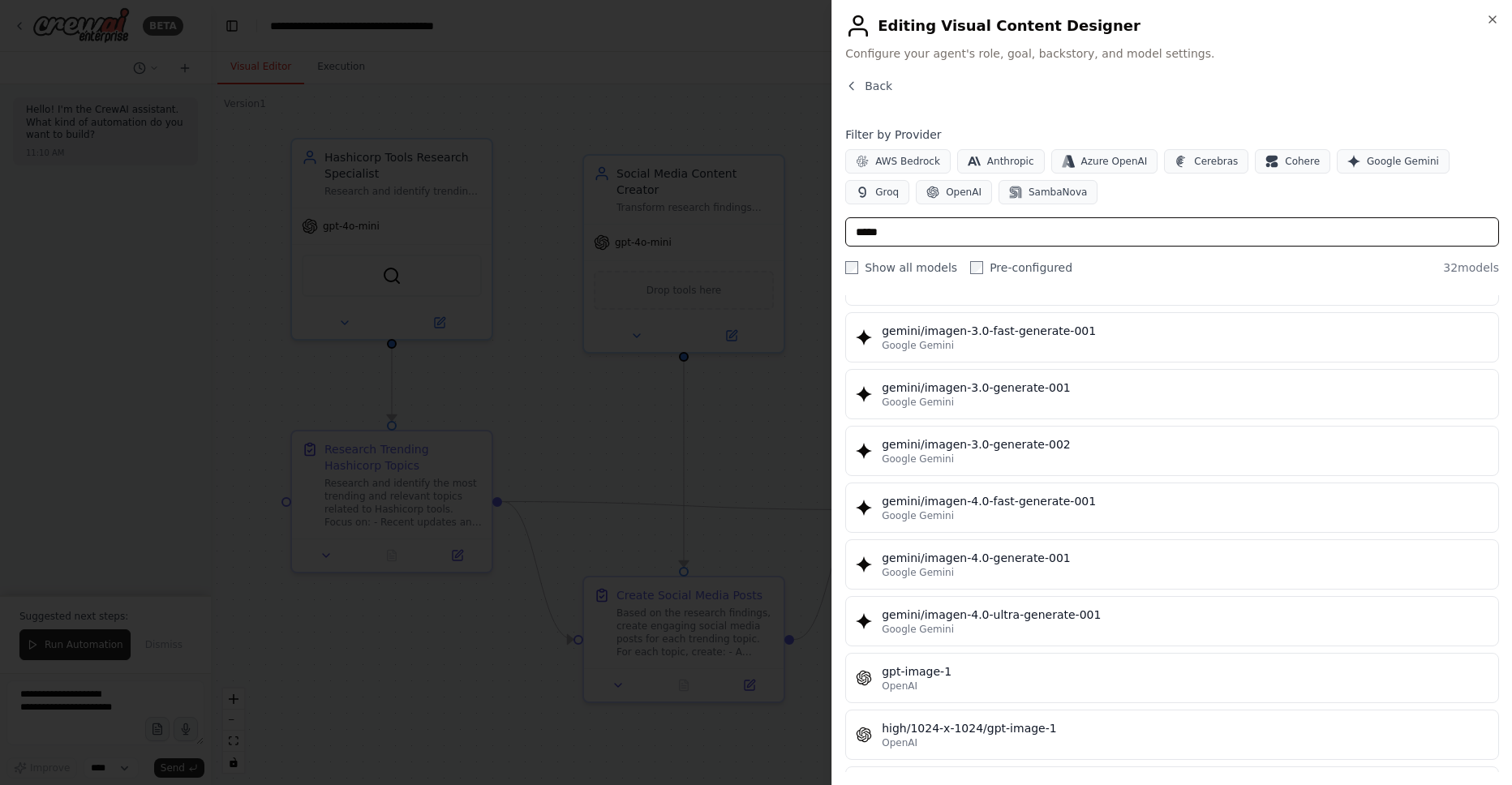
scroll to position [1204, 0]
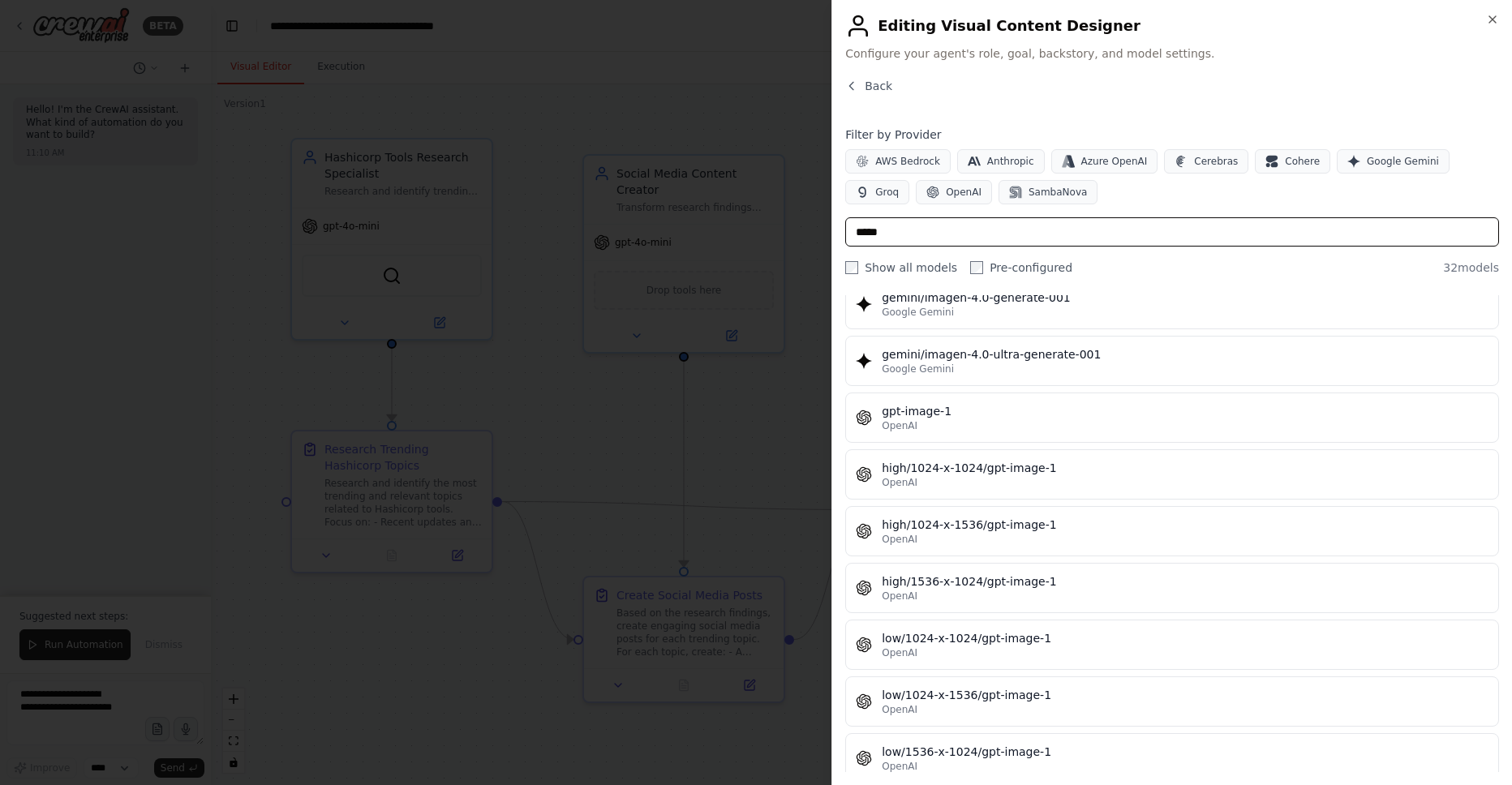
type input "*****"
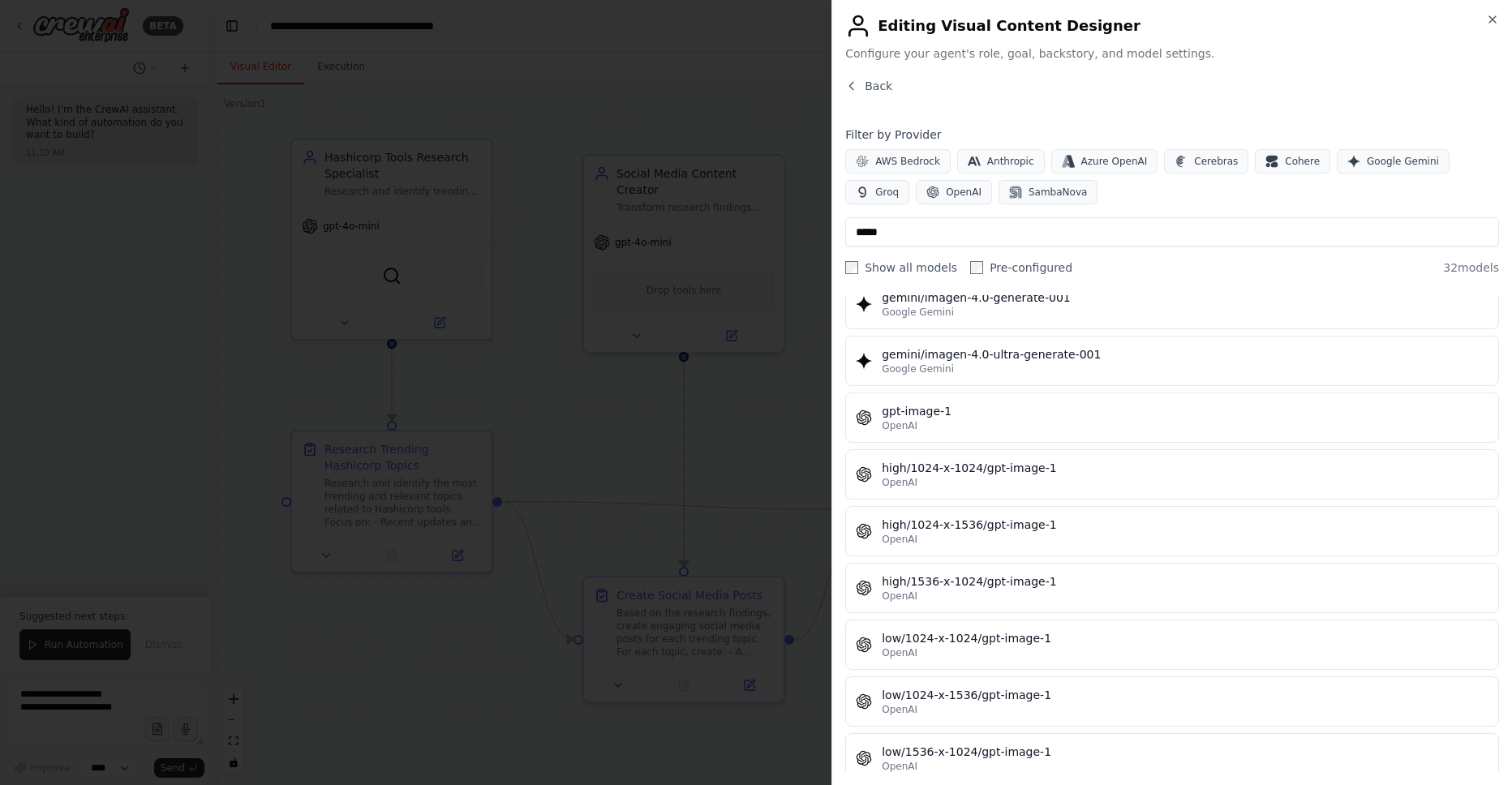
click at [618, 106] on div at bounding box center [756, 392] width 1512 height 785
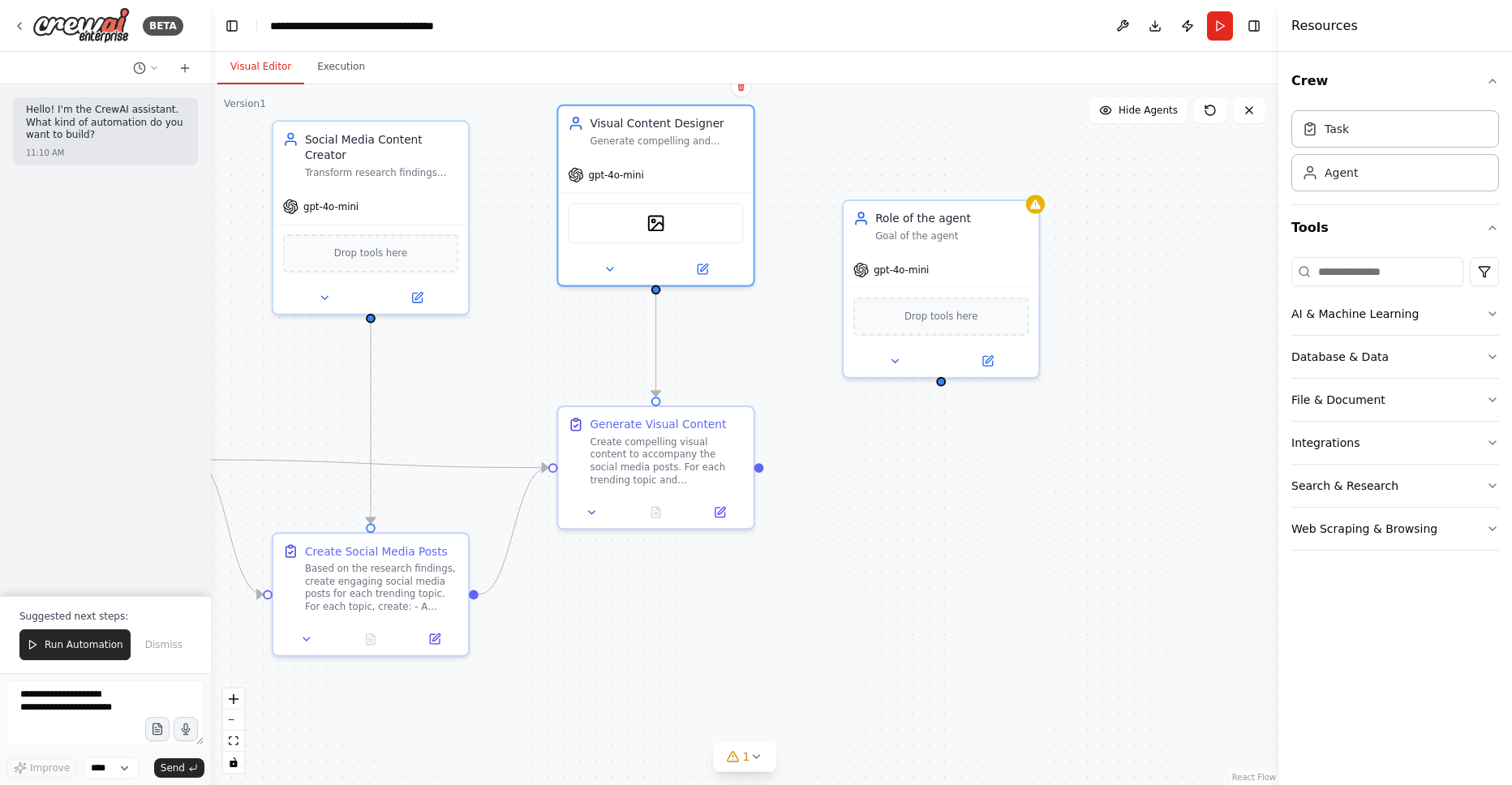
drag, startPoint x: 1136, startPoint y: 306, endPoint x: 721, endPoint y: 253, distance: 418.4
click at [721, 253] on div ".deletable-edge-delete-btn { width: 20px; height: 20px; border: 0px solid #ffff…" at bounding box center [745, 435] width 1067 height 701
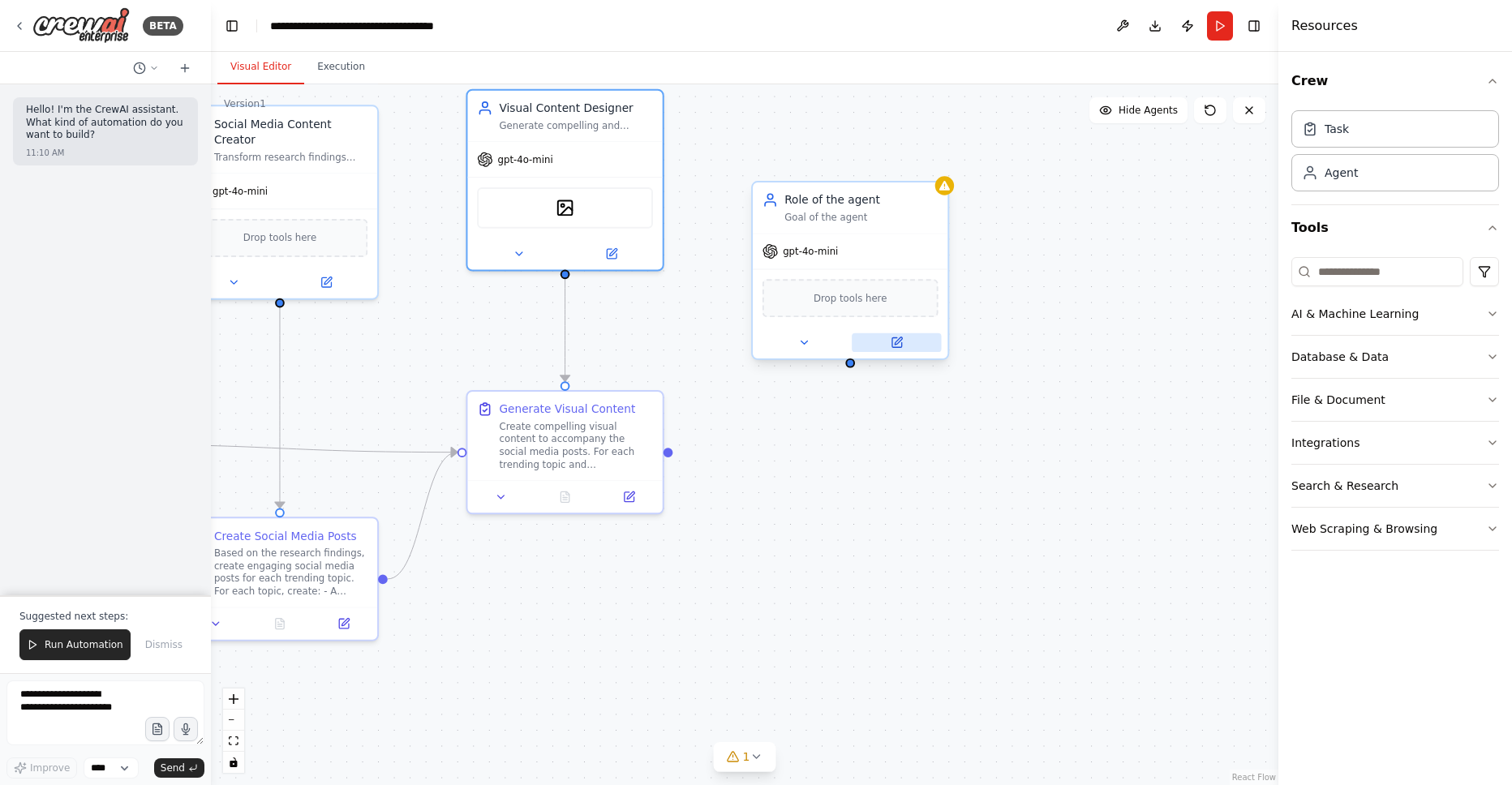
click at [902, 343] on icon at bounding box center [897, 343] width 13 height 13
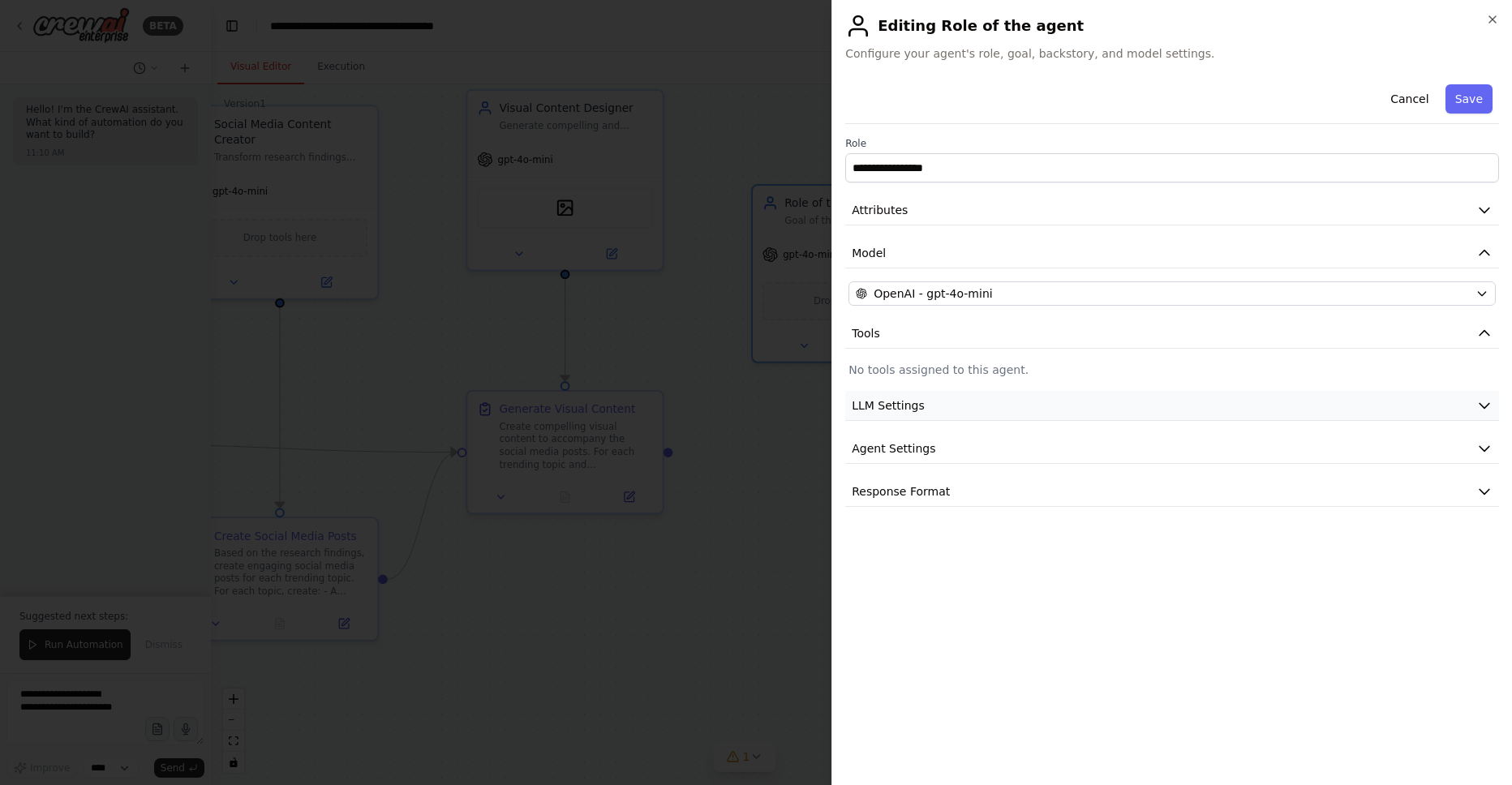
click at [903, 407] on span "LLM Settings" at bounding box center [888, 405] width 73 height 16
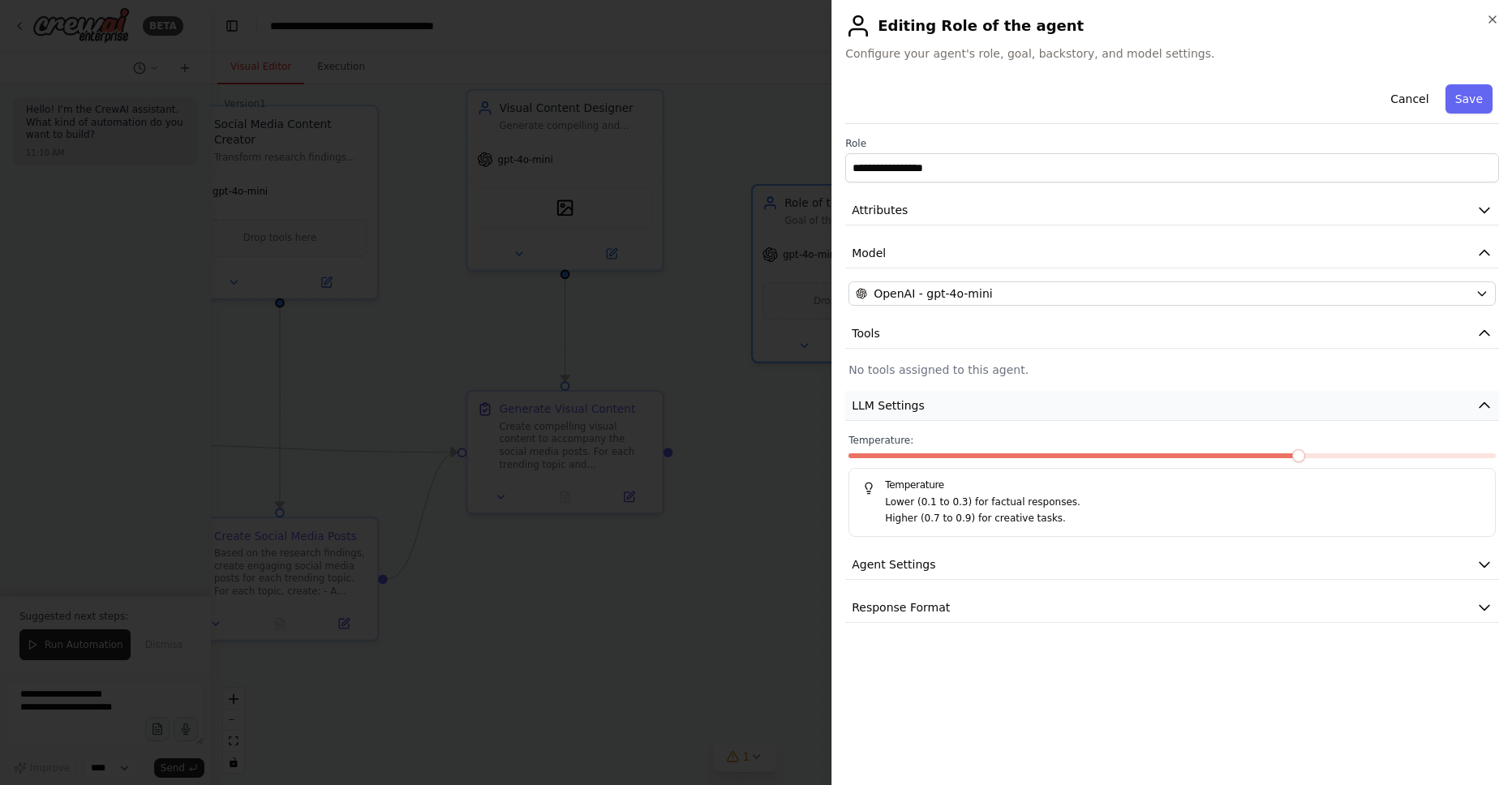
click at [903, 407] on span "LLM Settings" at bounding box center [888, 405] width 73 height 16
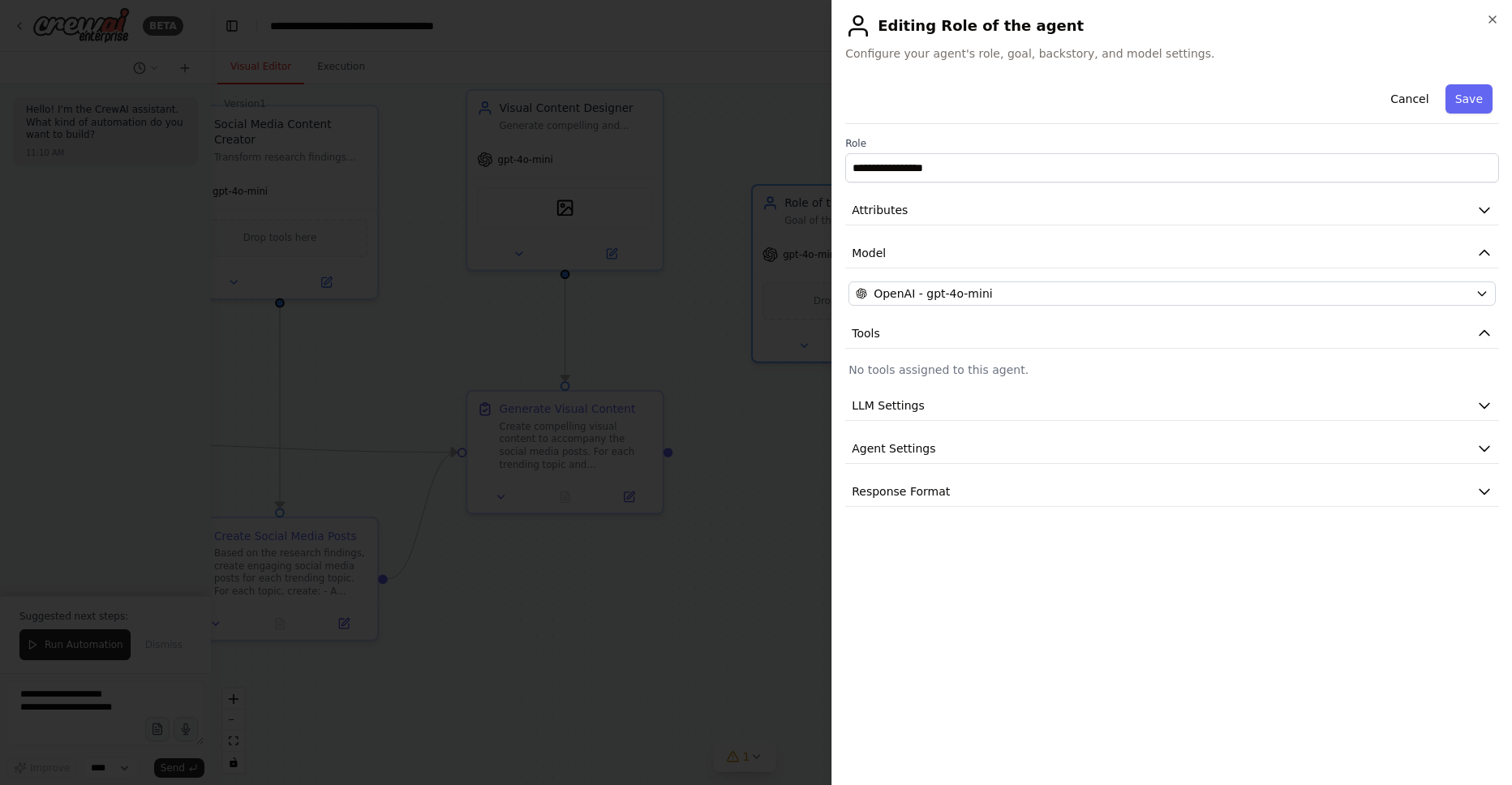
click at [784, 445] on div at bounding box center [756, 392] width 1512 height 785
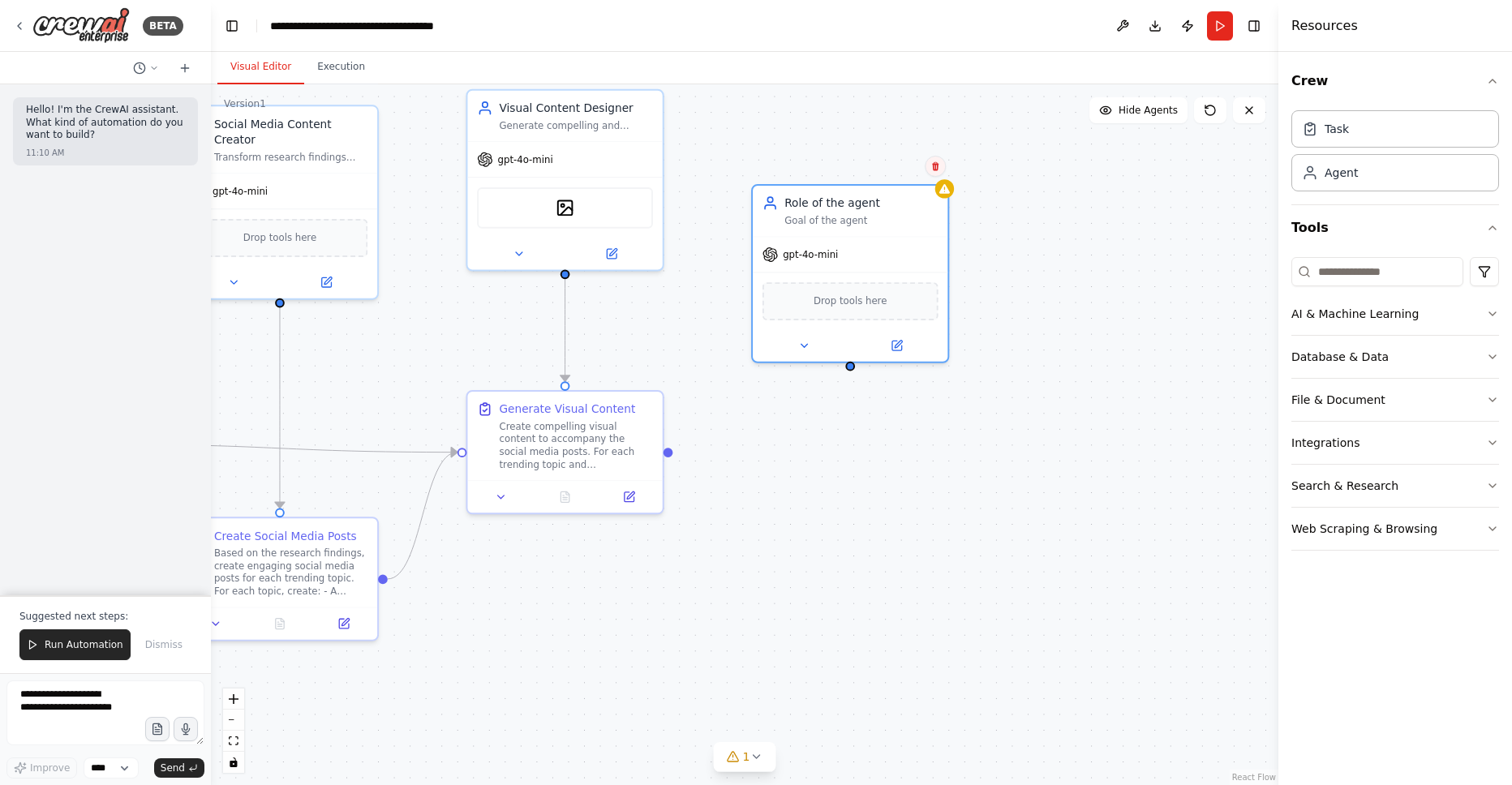
click at [934, 168] on icon at bounding box center [935, 166] width 7 height 9
click at [899, 167] on button "Confirm" at bounding box center [889, 166] width 57 height 20
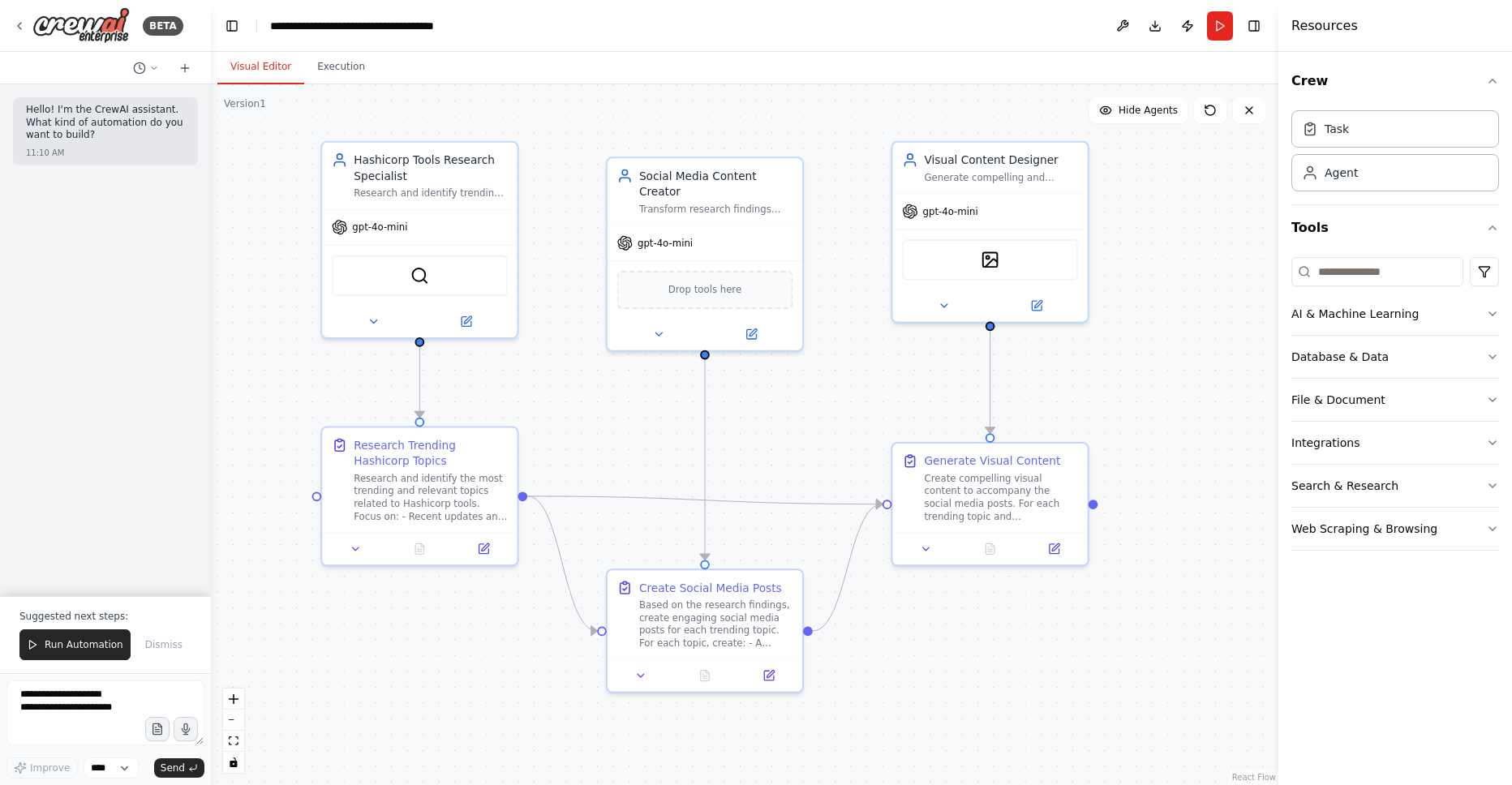
drag, startPoint x: 750, startPoint y: 332, endPoint x: 1174, endPoint y: 383, distance: 427.1
click at [1174, 383] on div ".deletable-edge-delete-btn { width: 20px; height: 20px; border: 0px solid #ffff…" at bounding box center [745, 435] width 1067 height 701
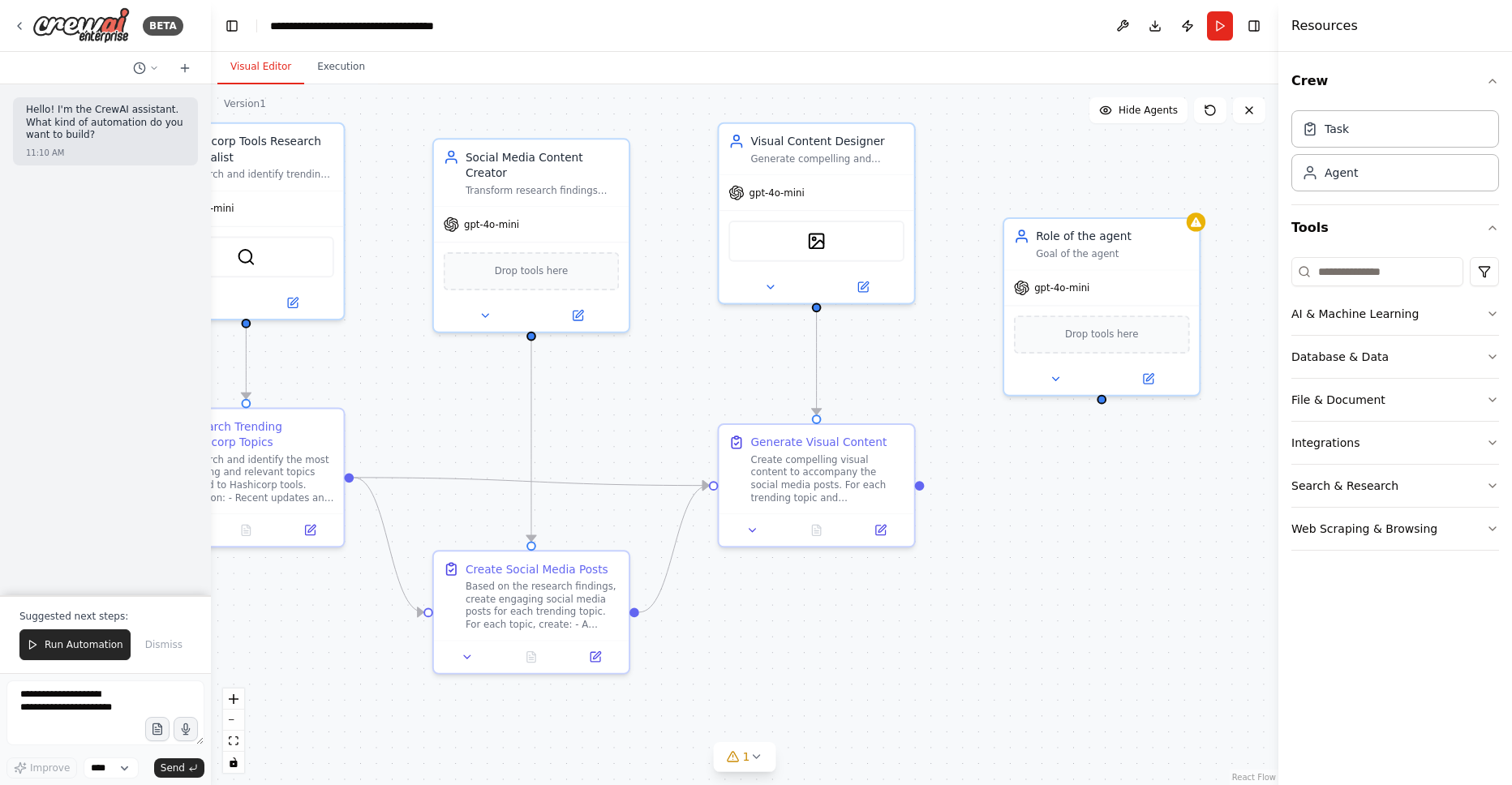
drag, startPoint x: 1155, startPoint y: 279, endPoint x: 838, endPoint y: 211, distance: 324.2
click at [838, 211] on div ".deletable-edge-delete-btn { width: 20px; height: 20px; border: 0px solid #ffff…" at bounding box center [745, 435] width 1067 height 701
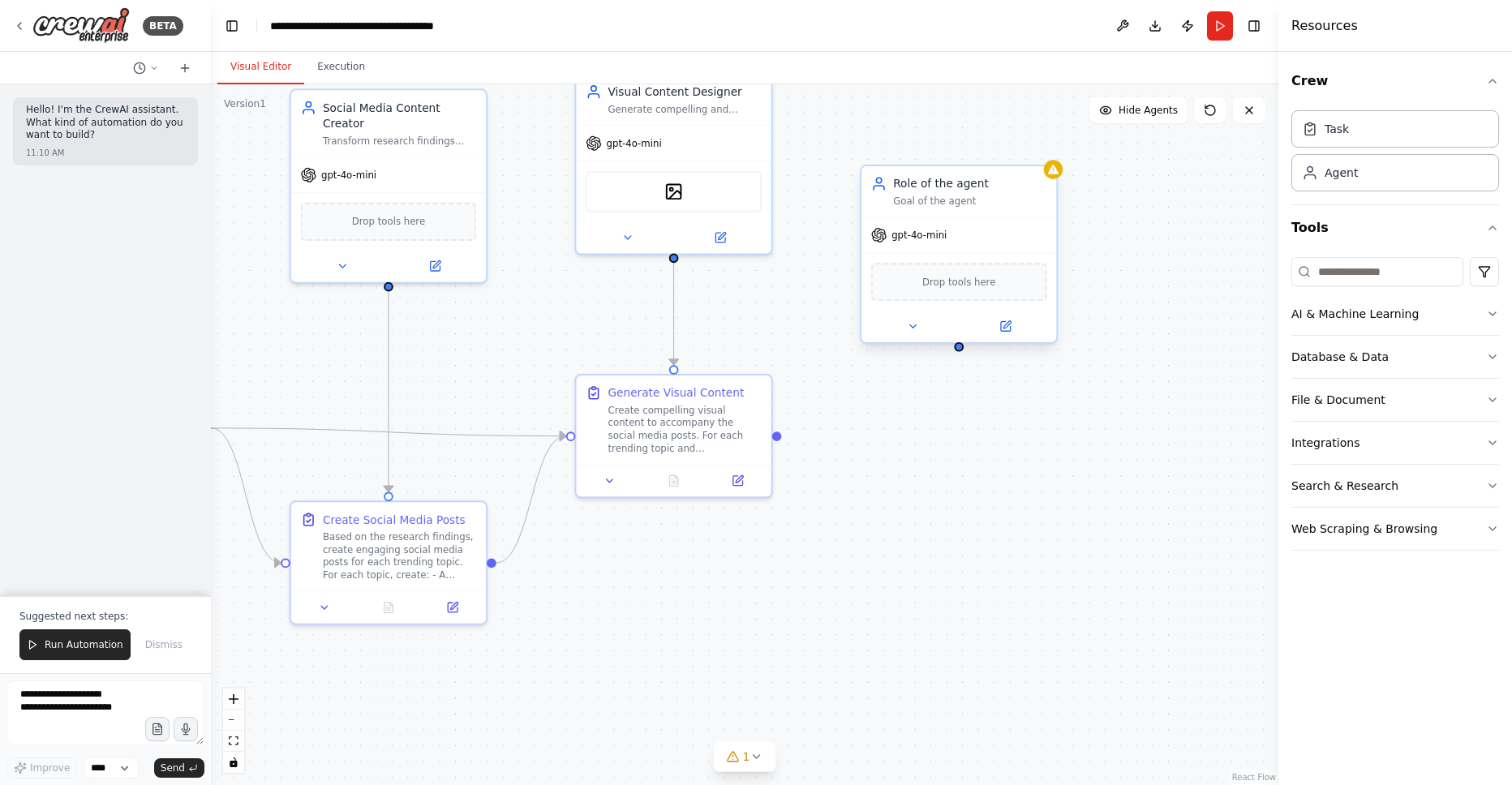
click at [1016, 191] on div "Role of the agent" at bounding box center [969, 184] width 153 height 16
click at [1044, 153] on icon at bounding box center [1045, 149] width 7 height 9
click at [1046, 151] on icon at bounding box center [1045, 149] width 7 height 9
click at [1022, 151] on button "Confirm" at bounding box center [999, 150] width 57 height 20
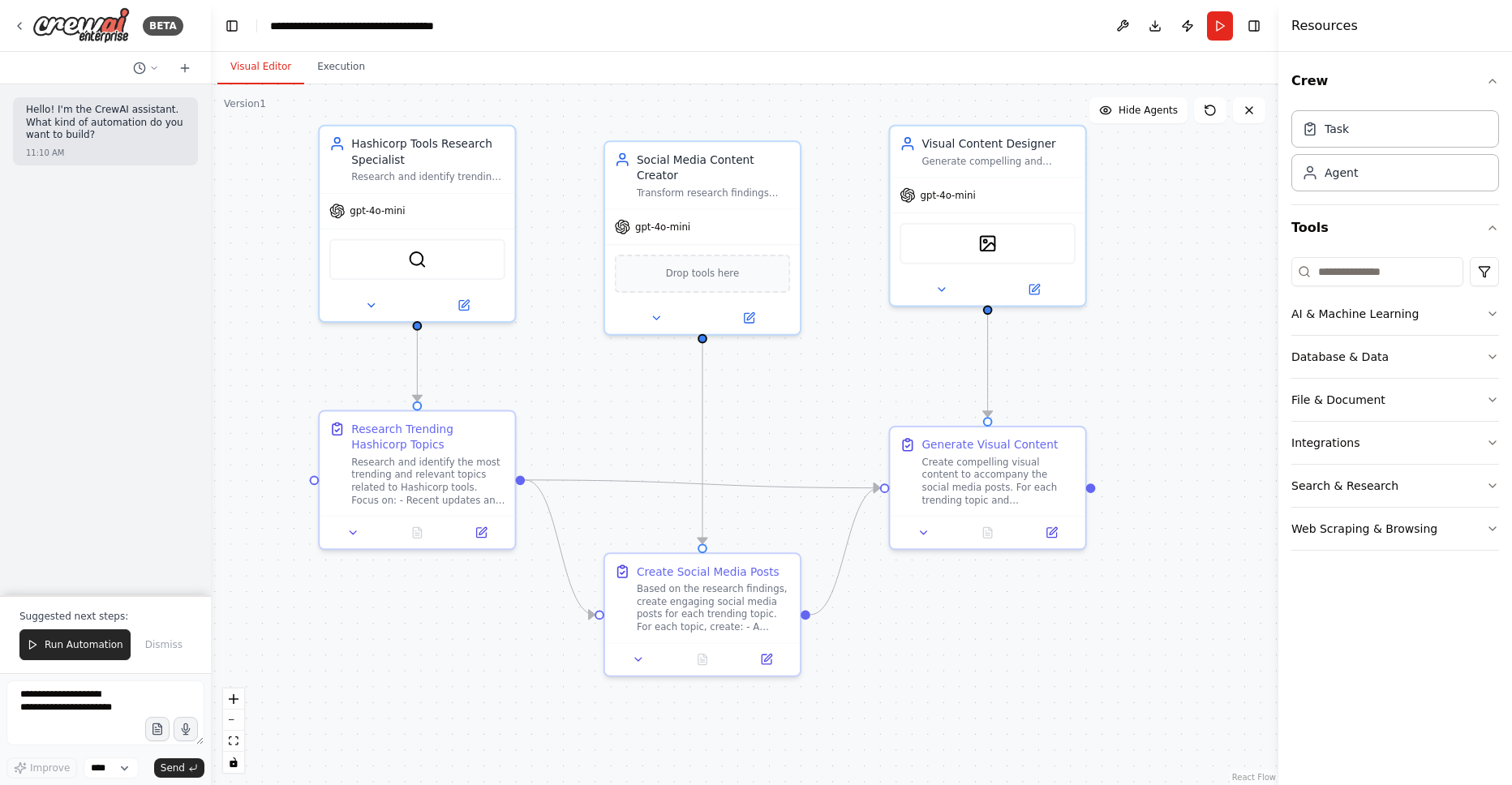
drag, startPoint x: 772, startPoint y: 312, endPoint x: 1085, endPoint y: 363, distance: 317.1
click at [1085, 363] on div ".deletable-edge-delete-btn { width: 20px; height: 20px; border: 0px solid #ffff…" at bounding box center [745, 435] width 1067 height 701
click at [460, 305] on icon at bounding box center [464, 303] width 10 height 10
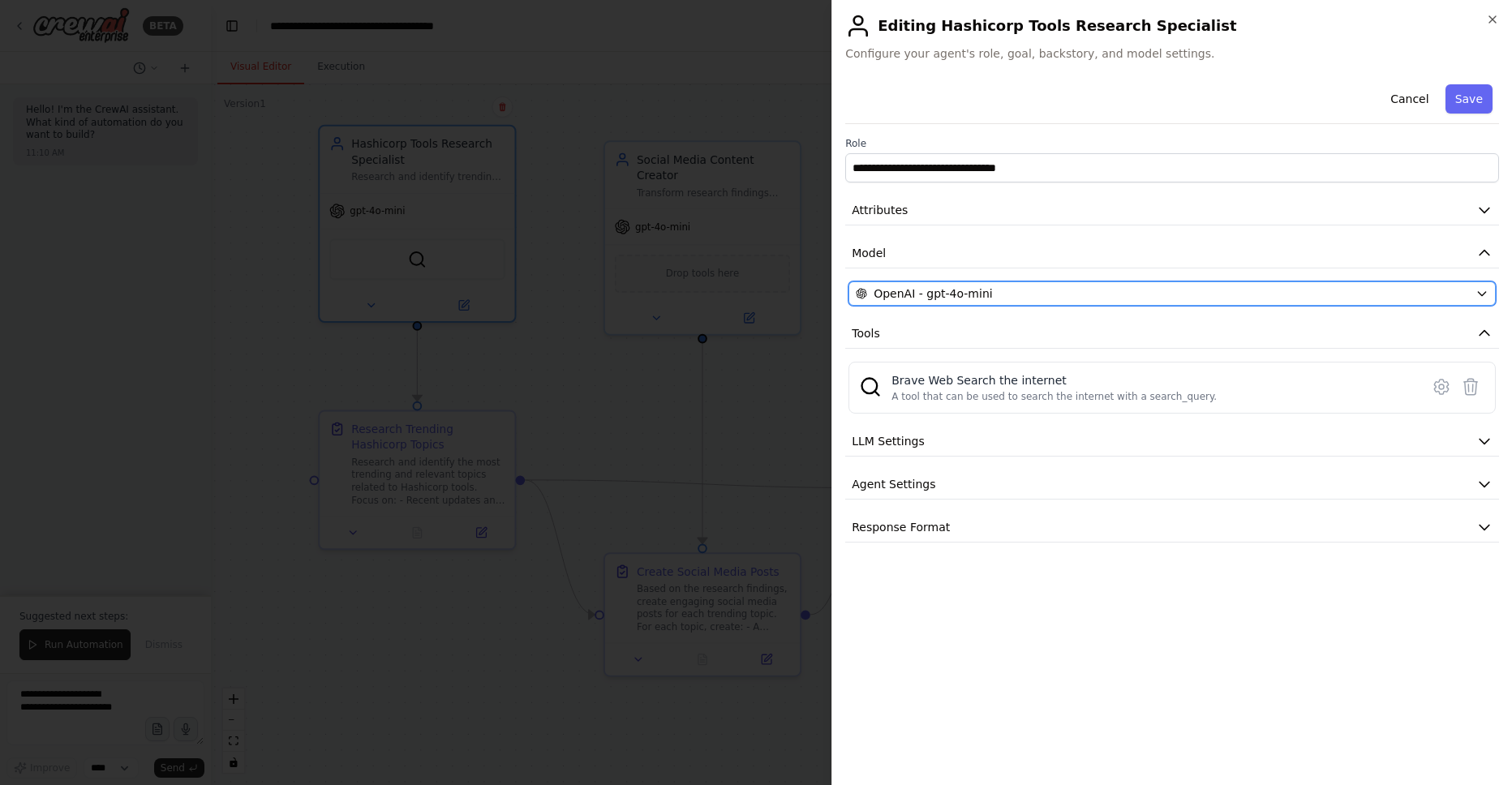
click at [968, 293] on span "OpenAI - gpt-4o-mini" at bounding box center [933, 293] width 119 height 16
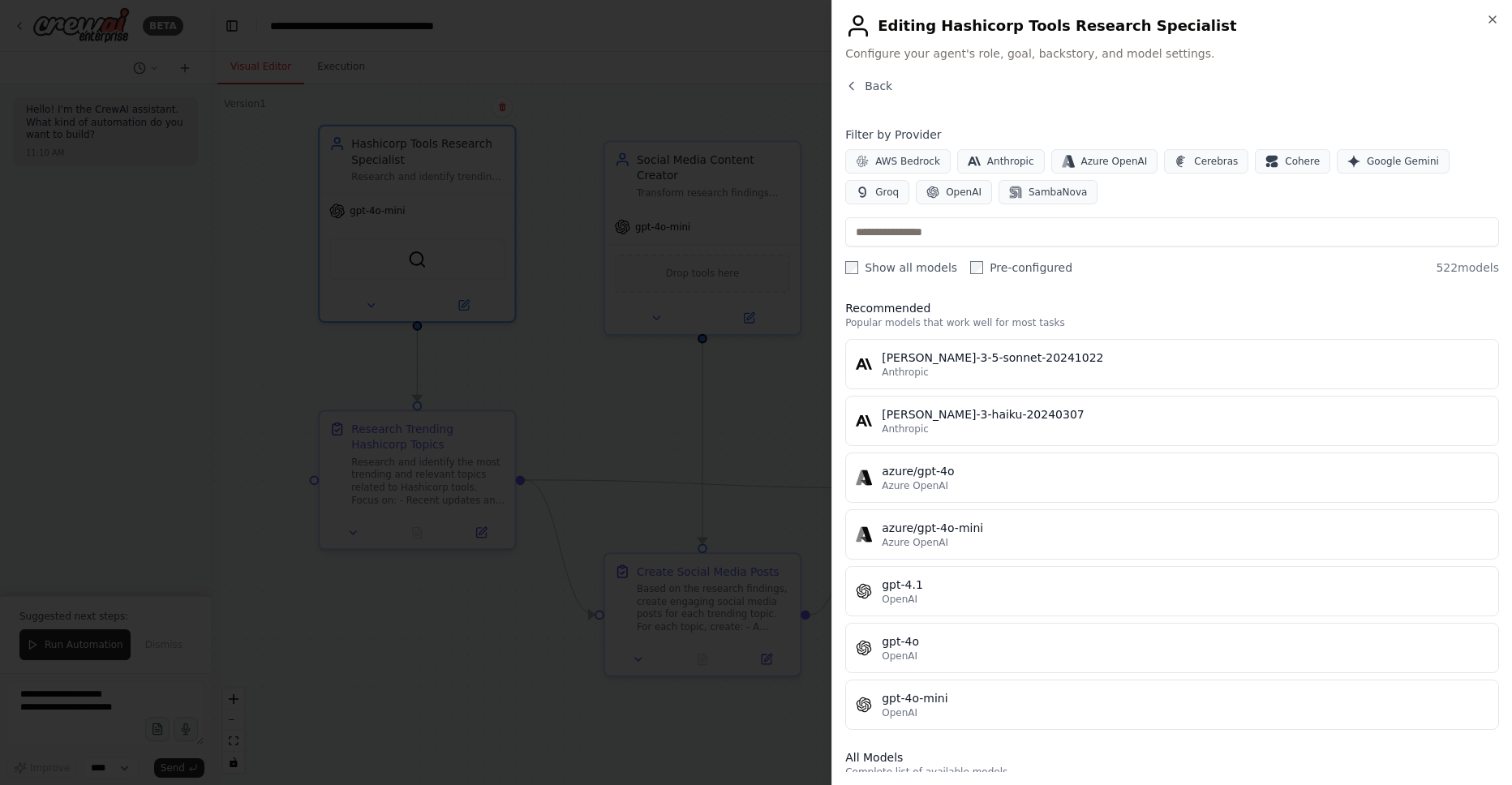
scroll to position [0, 0]
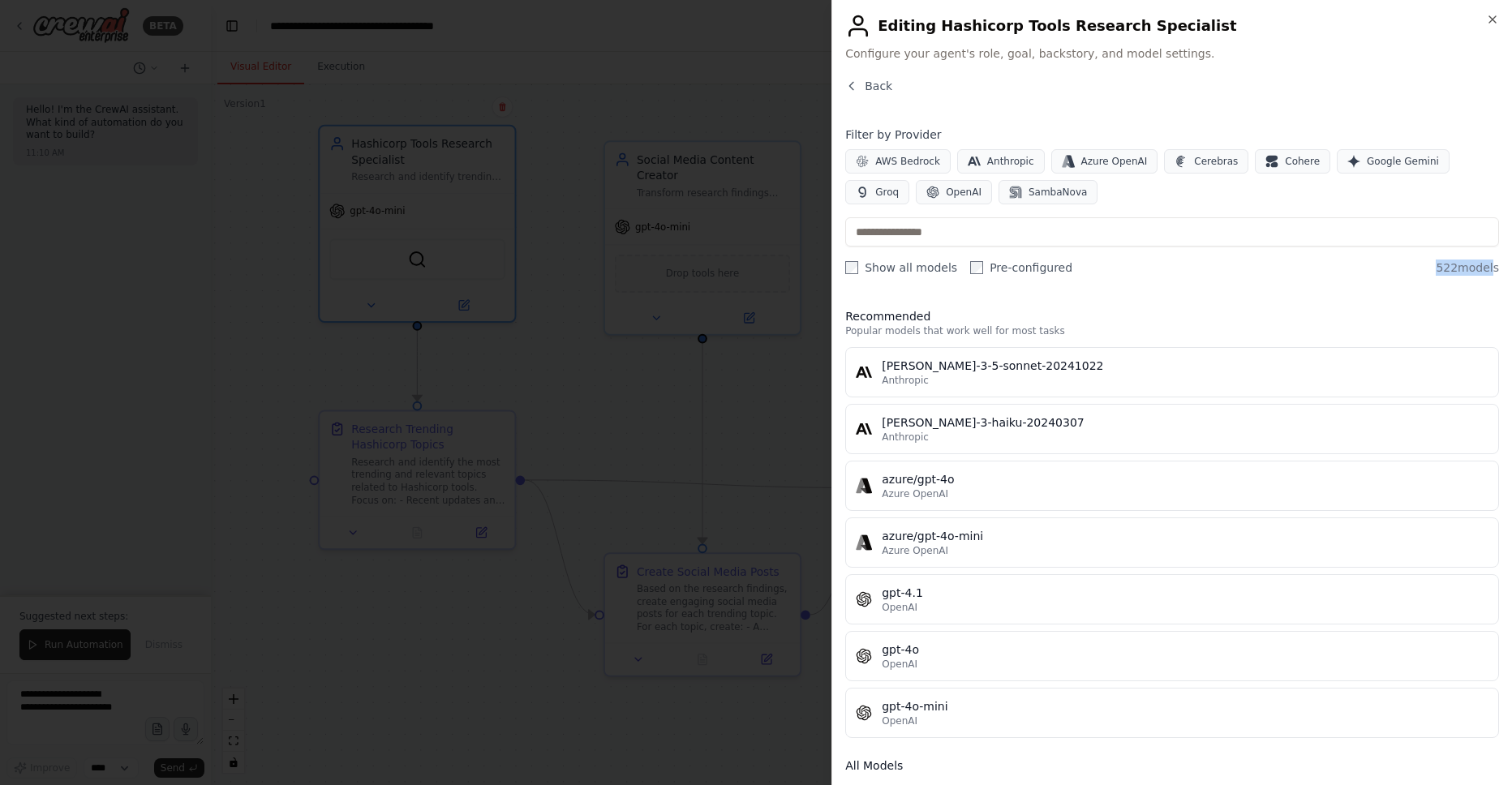
drag, startPoint x: 1438, startPoint y: 266, endPoint x: 1489, endPoint y: 266, distance: 51.0
click at [1489, 266] on span "522 models" at bounding box center [1467, 267] width 63 height 16
click at [1131, 296] on div "Recommended Popular models that work well for most tasks claude-3-5-sonnet-2024…" at bounding box center [1172, 534] width 654 height 477
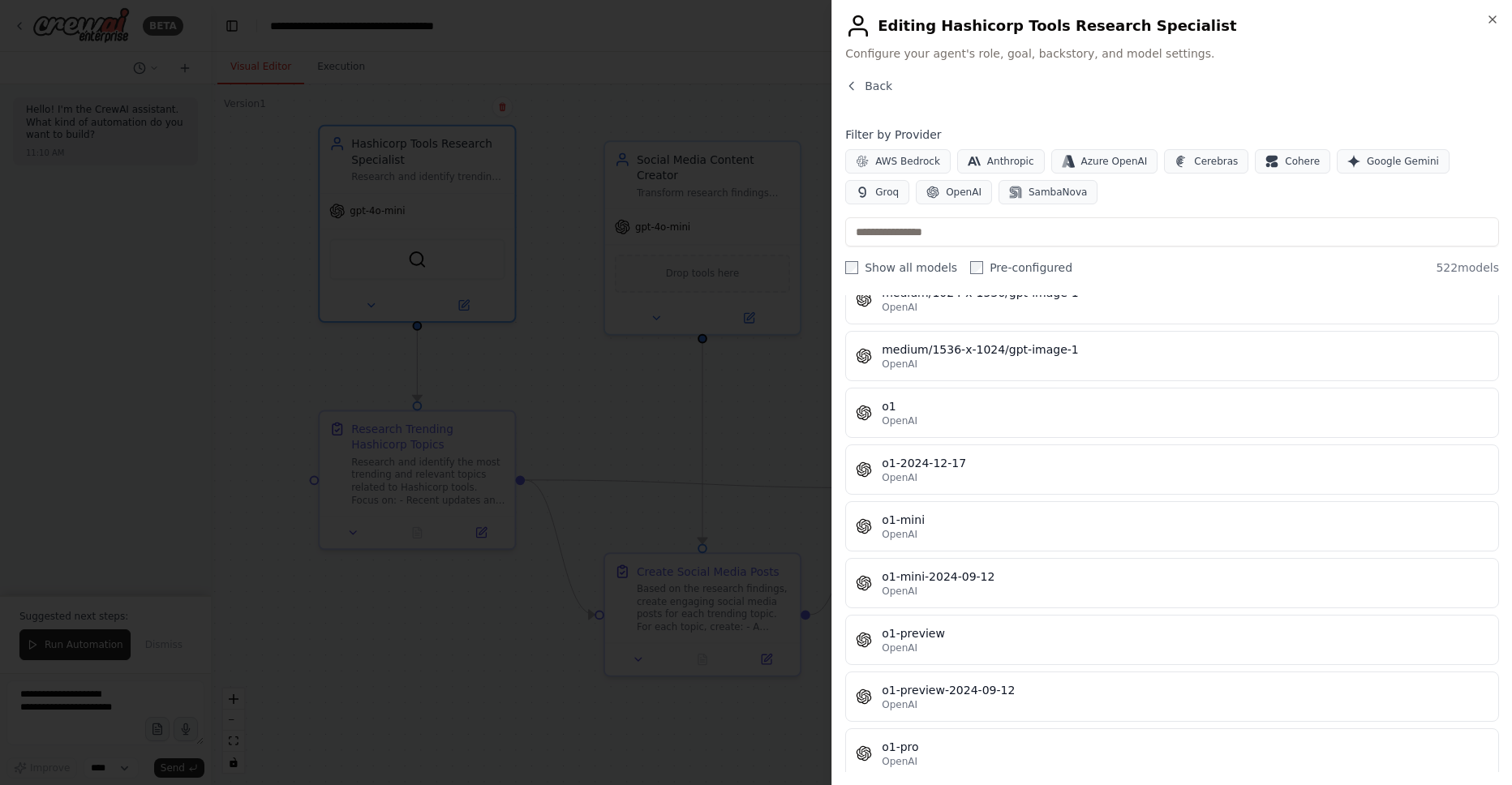
scroll to position [27033, 0]
click at [699, 404] on div at bounding box center [756, 392] width 1512 height 785
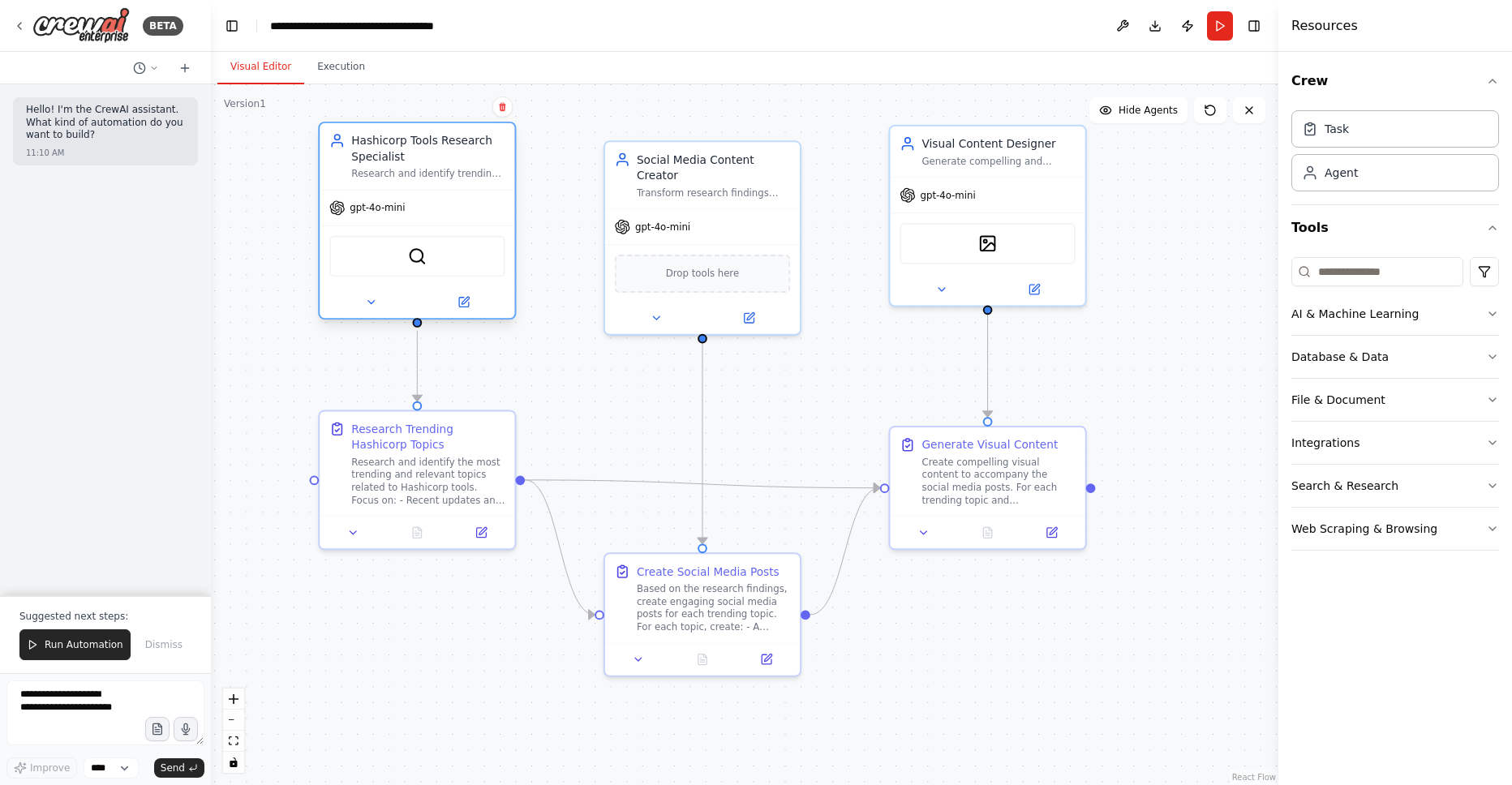
click at [364, 214] on div "gpt-4o-mini" at bounding box center [367, 208] width 76 height 16
click at [458, 296] on icon at bounding box center [463, 302] width 13 height 13
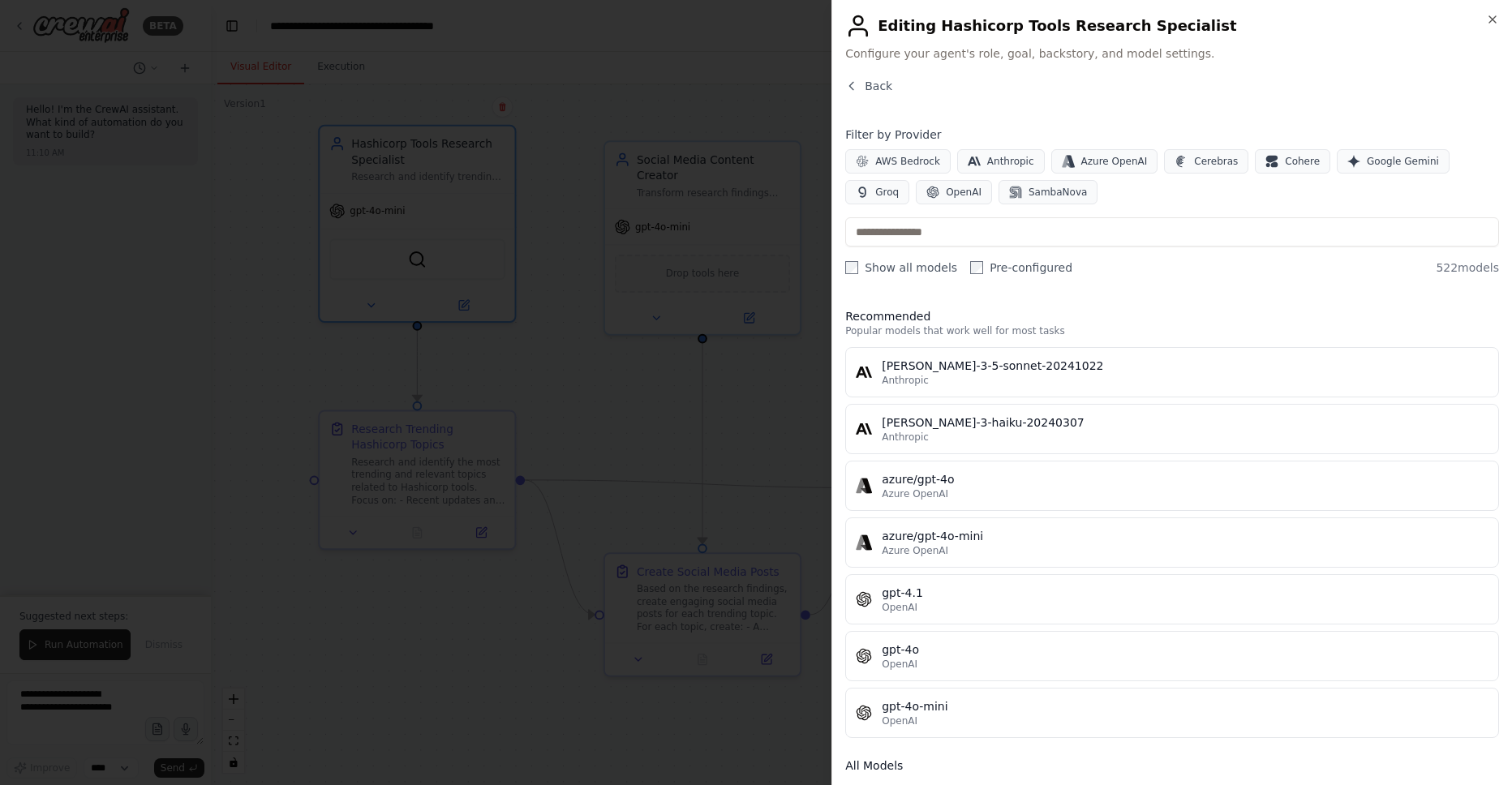
click at [725, 104] on div at bounding box center [756, 392] width 1512 height 785
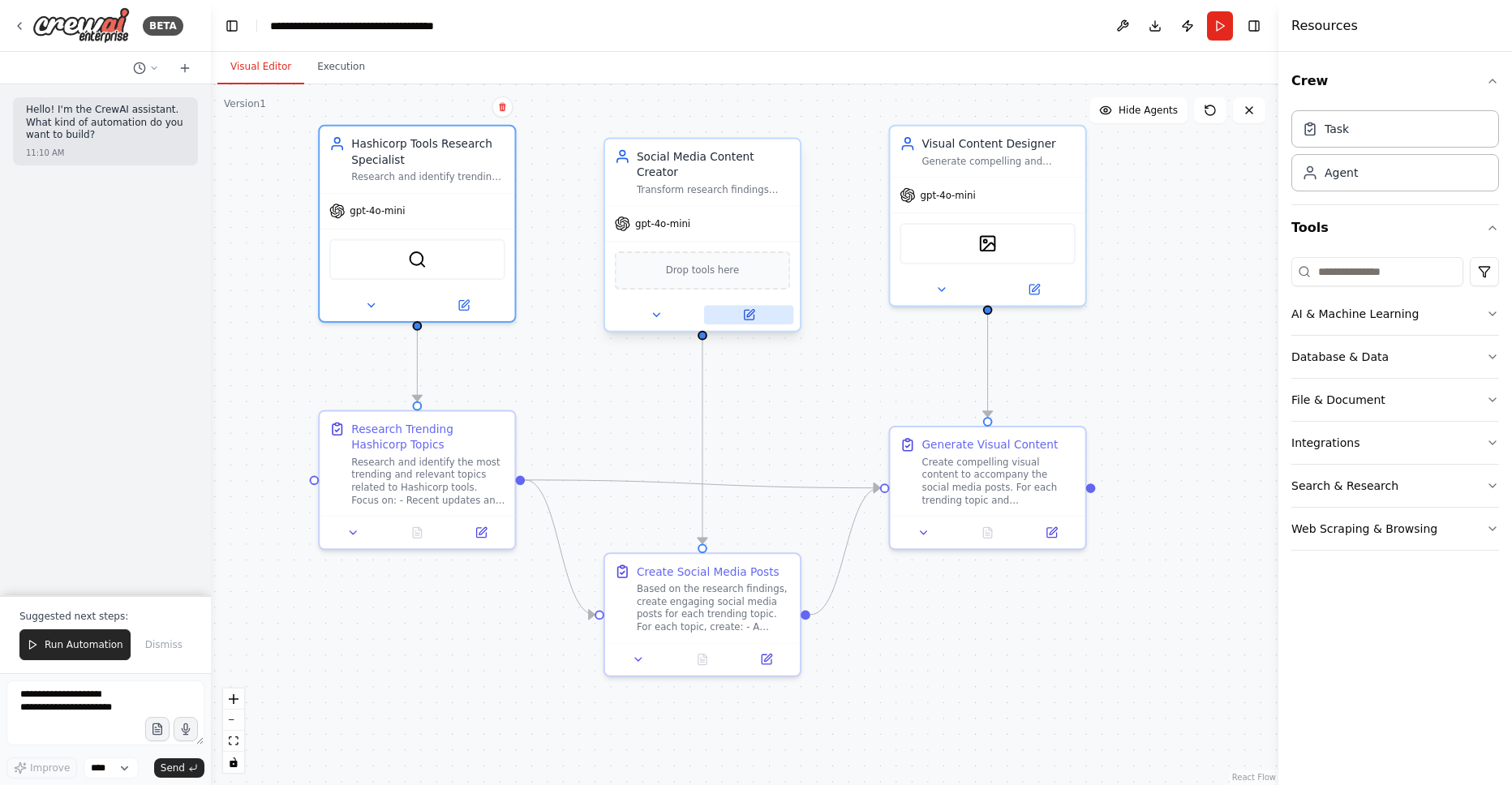
click at [749, 310] on icon at bounding box center [751, 313] width 7 height 7
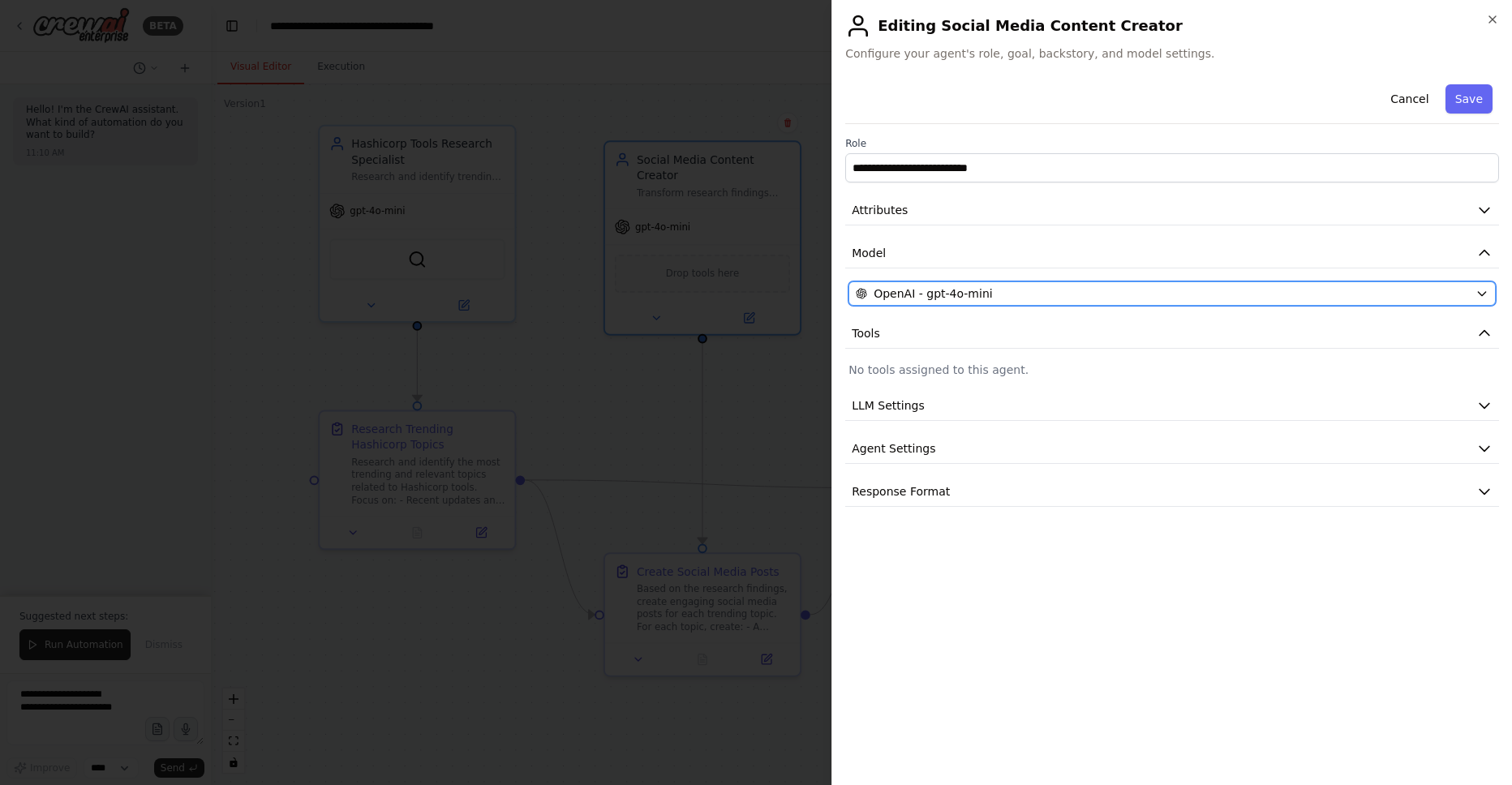
click at [1006, 301] on div "OpenAI - gpt-4o-mini" at bounding box center [1161, 293] width 613 height 16
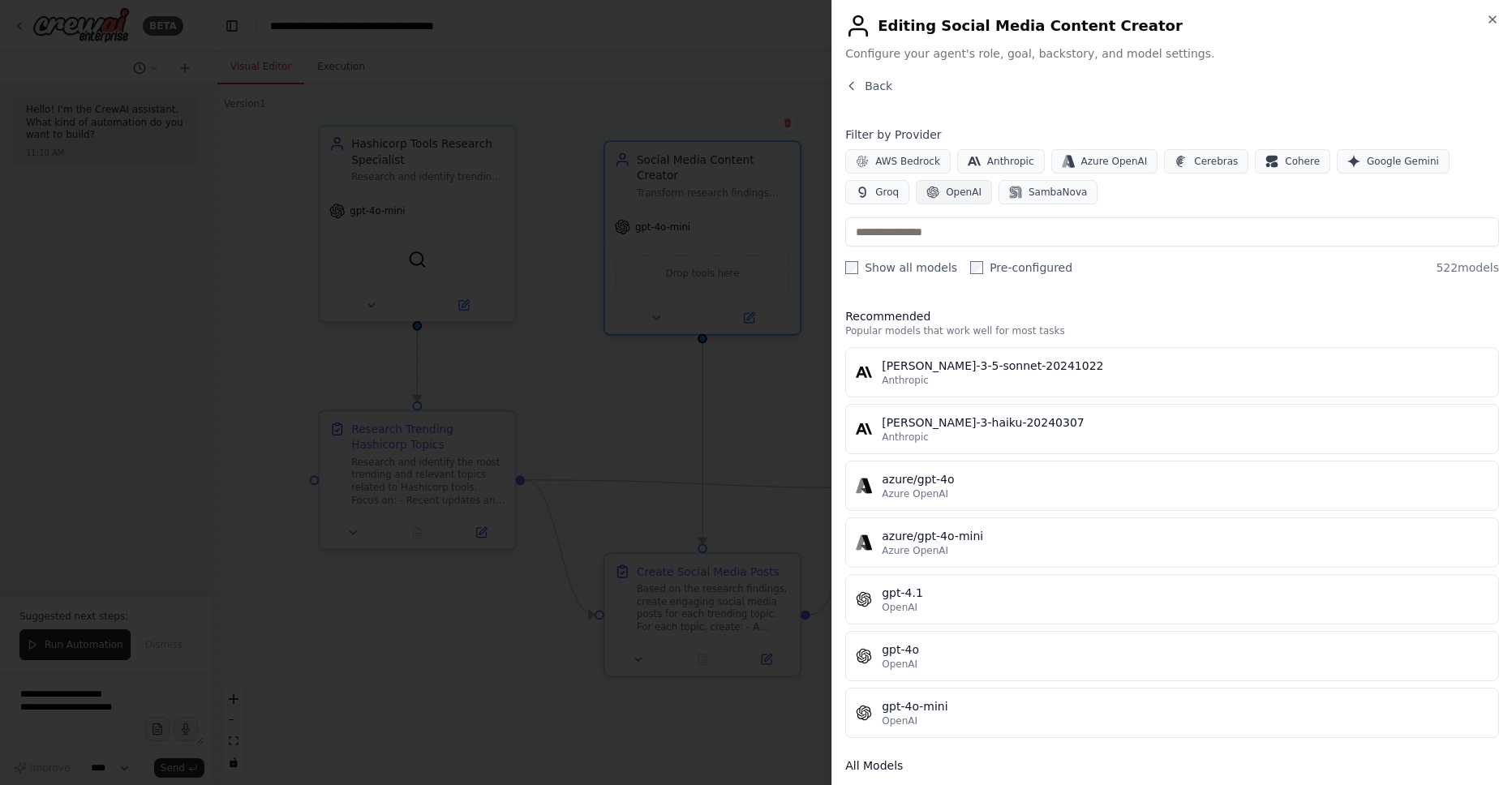
click at [954, 188] on span "OpenAI" at bounding box center [963, 192] width 36 height 13
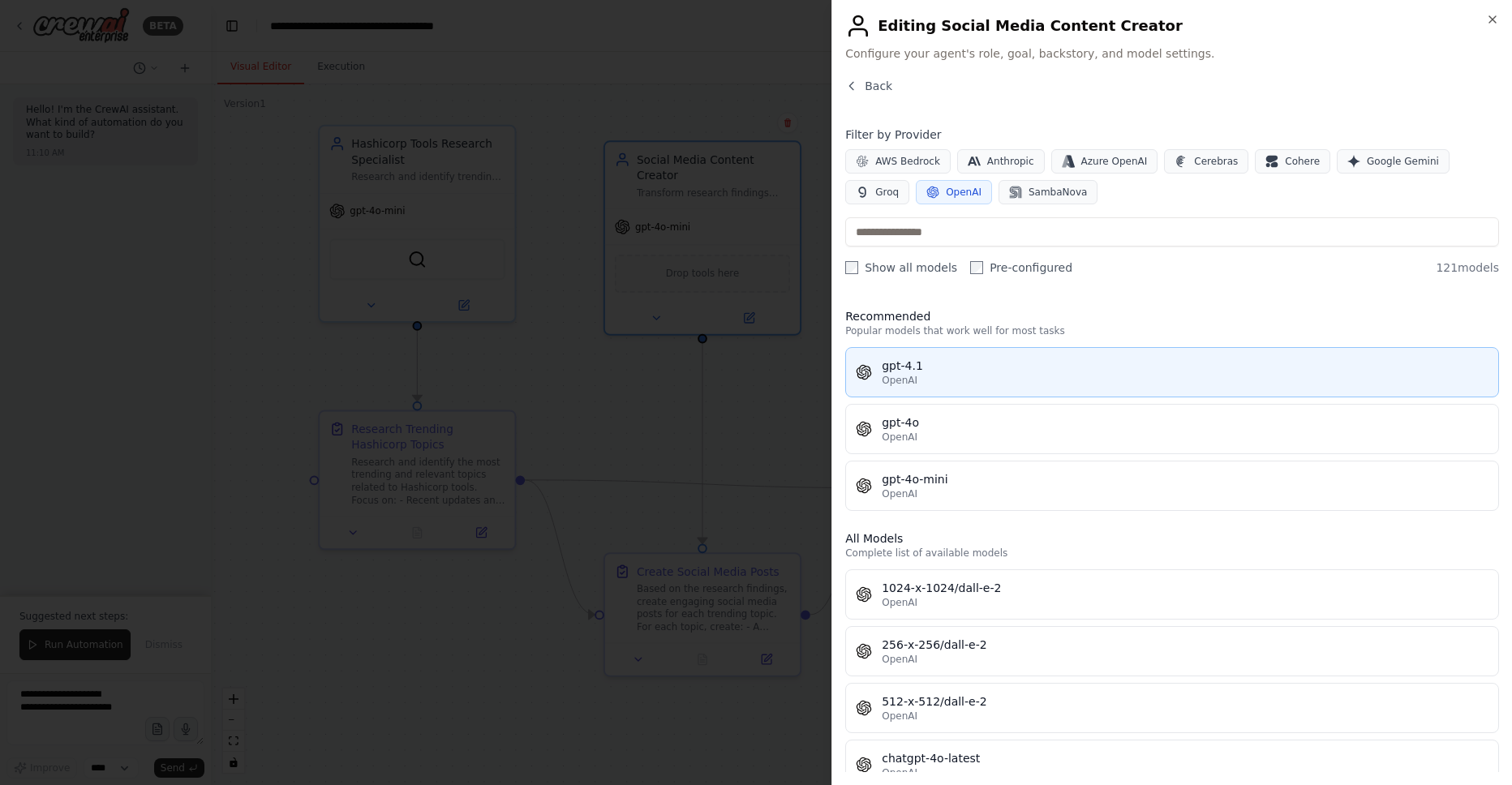
click at [926, 384] on div "OpenAI" at bounding box center [1185, 380] width 607 height 13
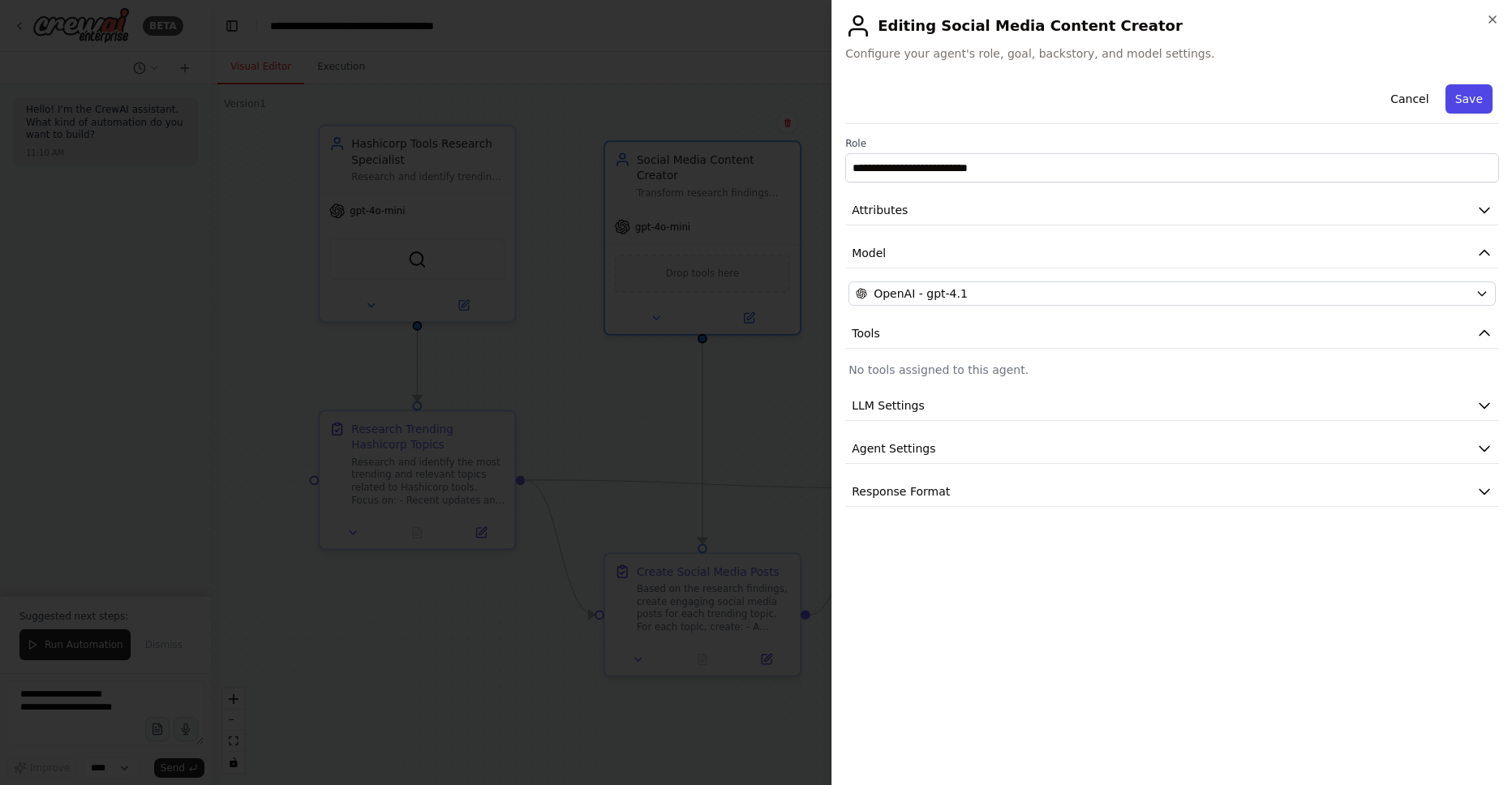
click at [1472, 99] on button "Save" at bounding box center [1469, 98] width 48 height 29
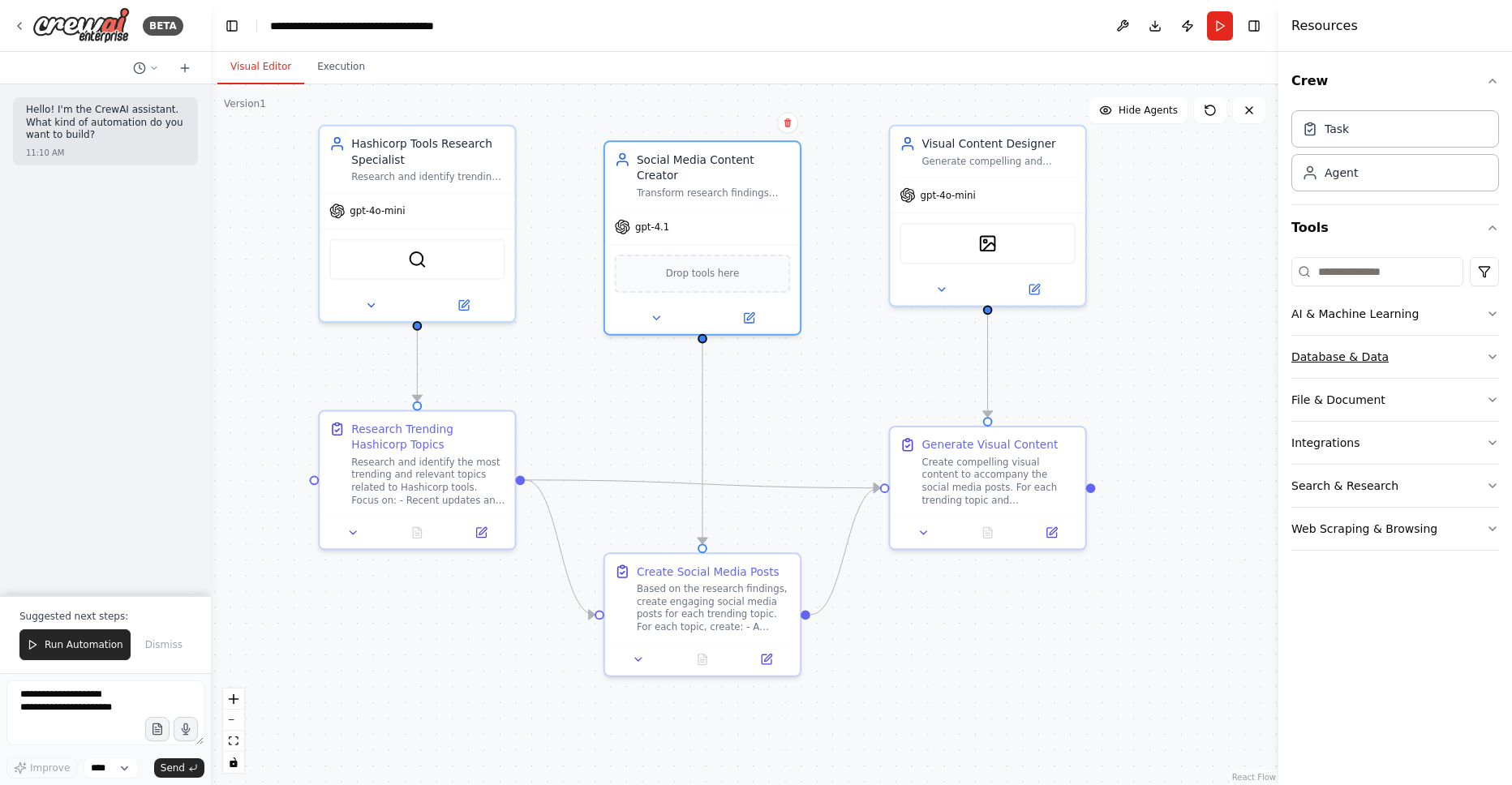
click at [1470, 349] on button "Database & Data" at bounding box center [1395, 356] width 208 height 43
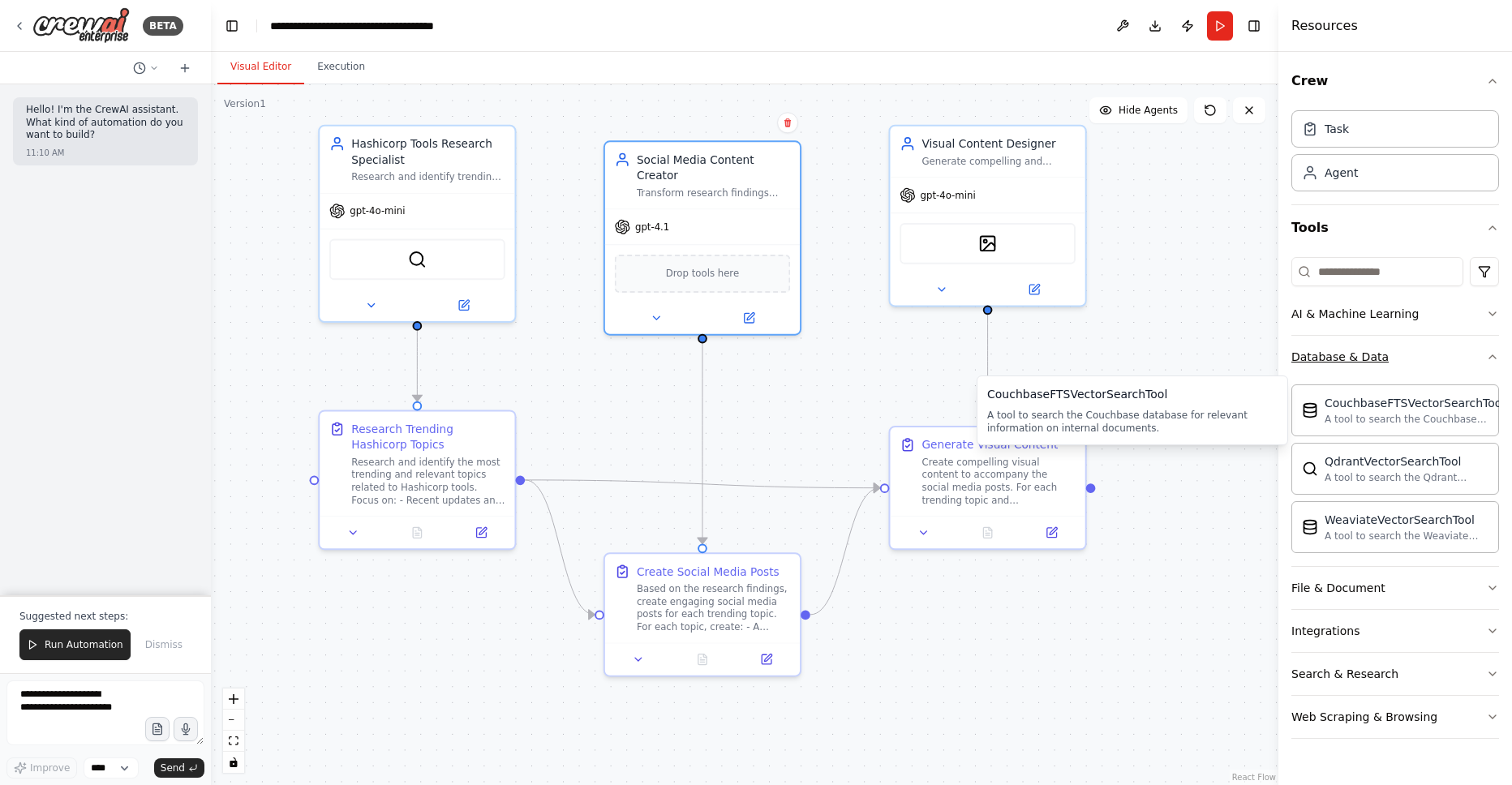
click at [1471, 375] on button "Database & Data" at bounding box center [1395, 356] width 208 height 43
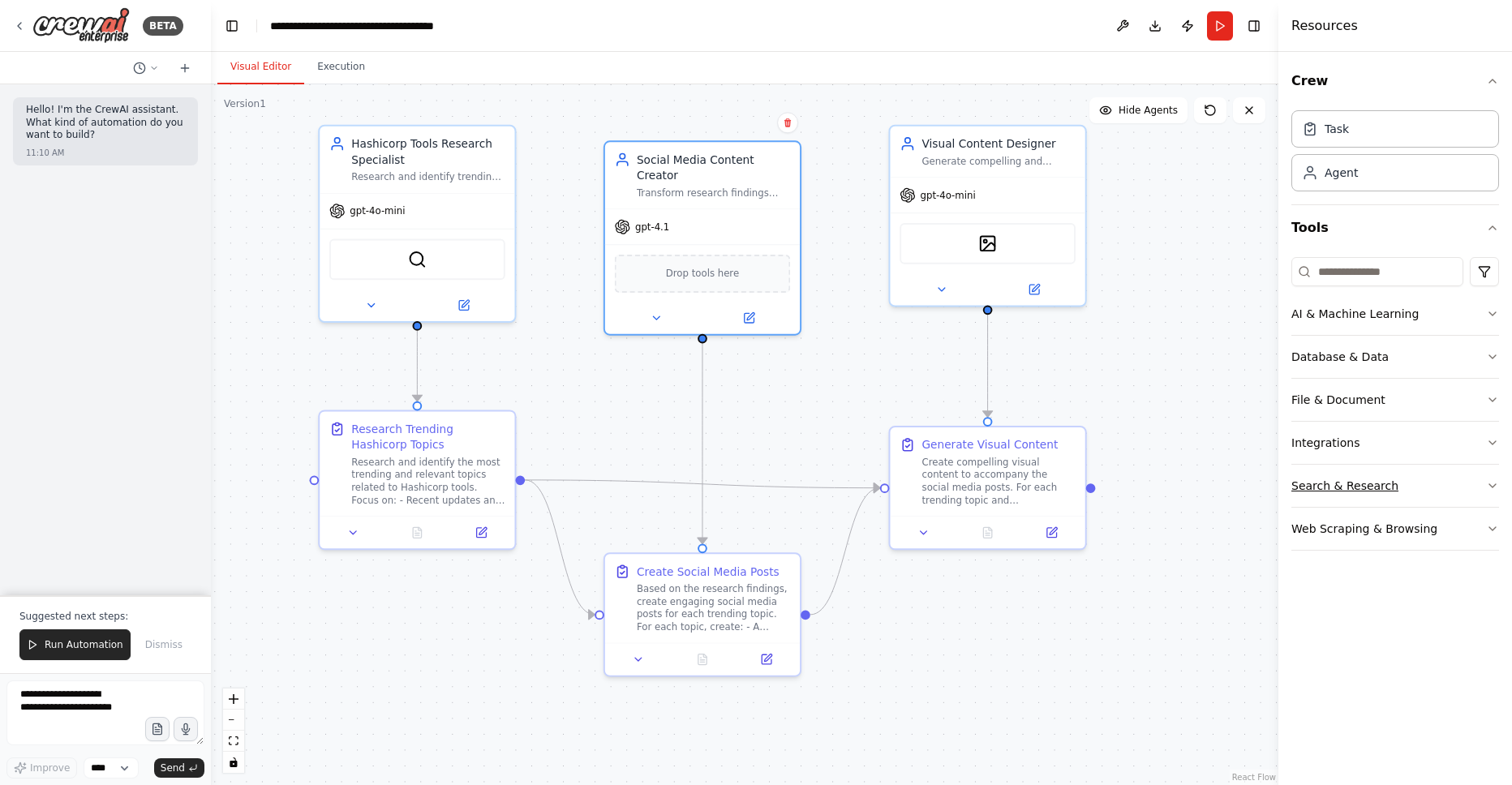
click at [1432, 486] on button "Search & Research" at bounding box center [1395, 485] width 208 height 43
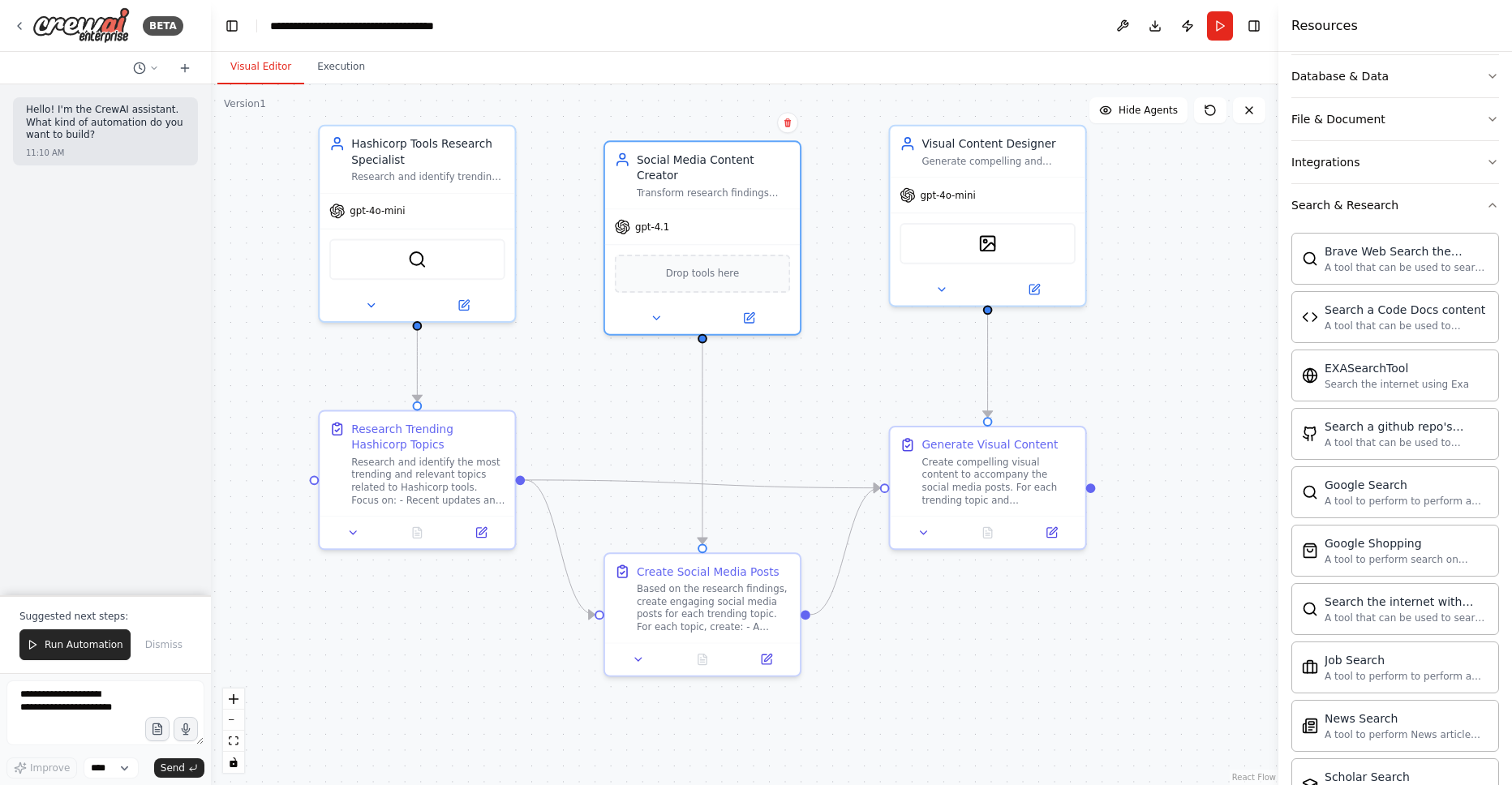
scroll to position [218, 0]
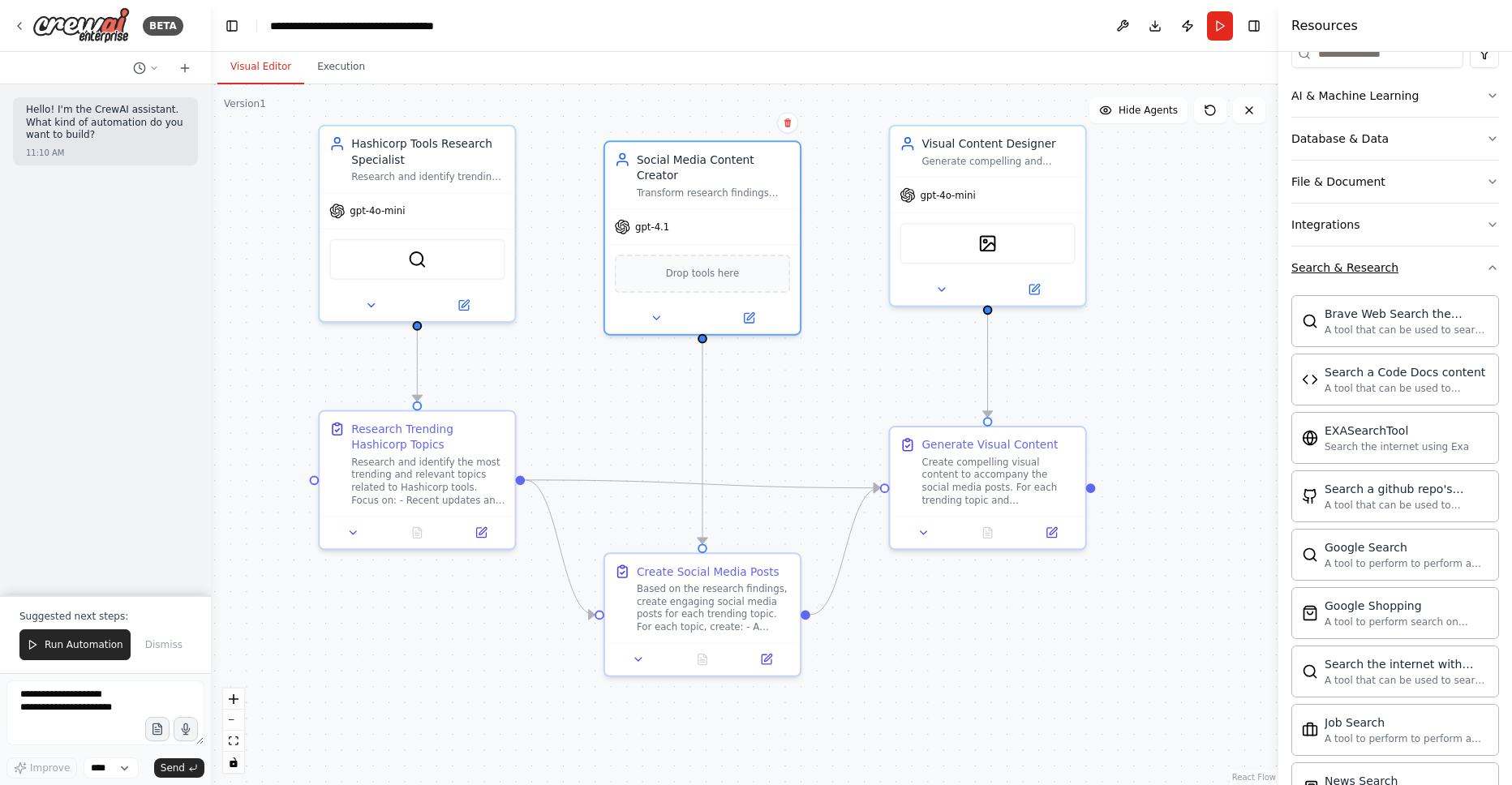
click at [1483, 273] on button "Search & Research" at bounding box center [1395, 267] width 208 height 43
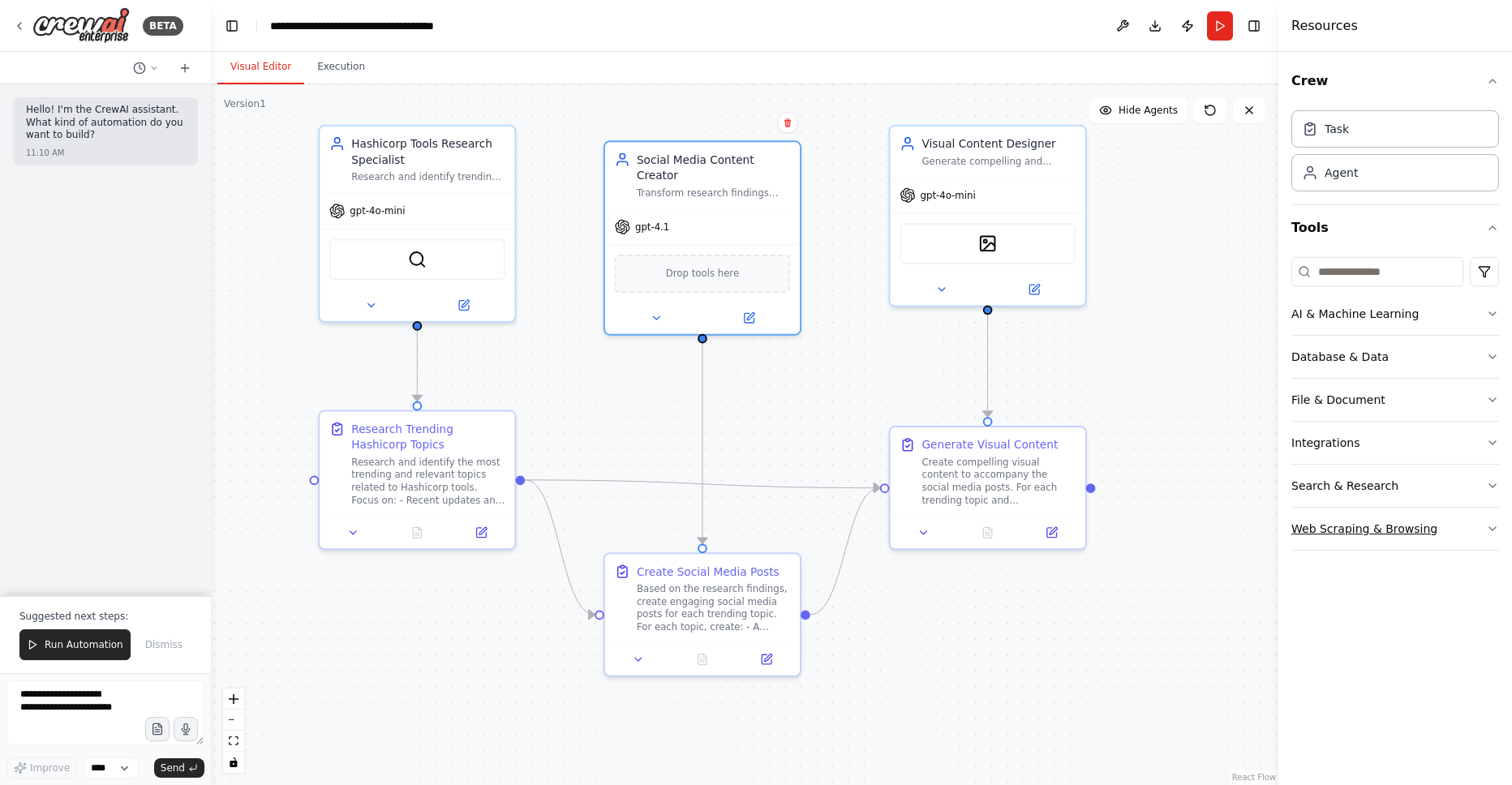
click at [1445, 523] on button "Web Scraping & Browsing" at bounding box center [1395, 529] width 208 height 43
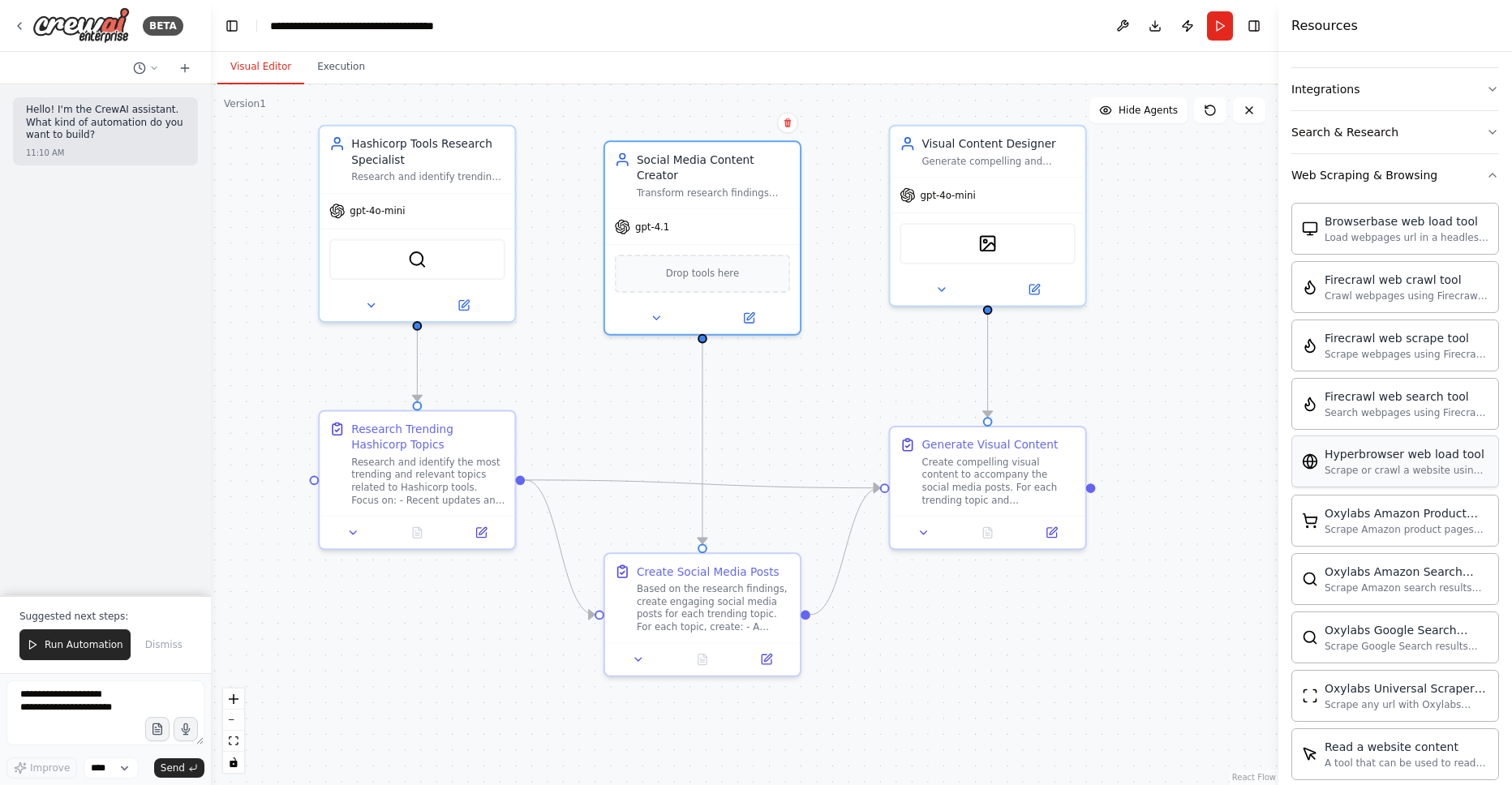
scroll to position [232, 0]
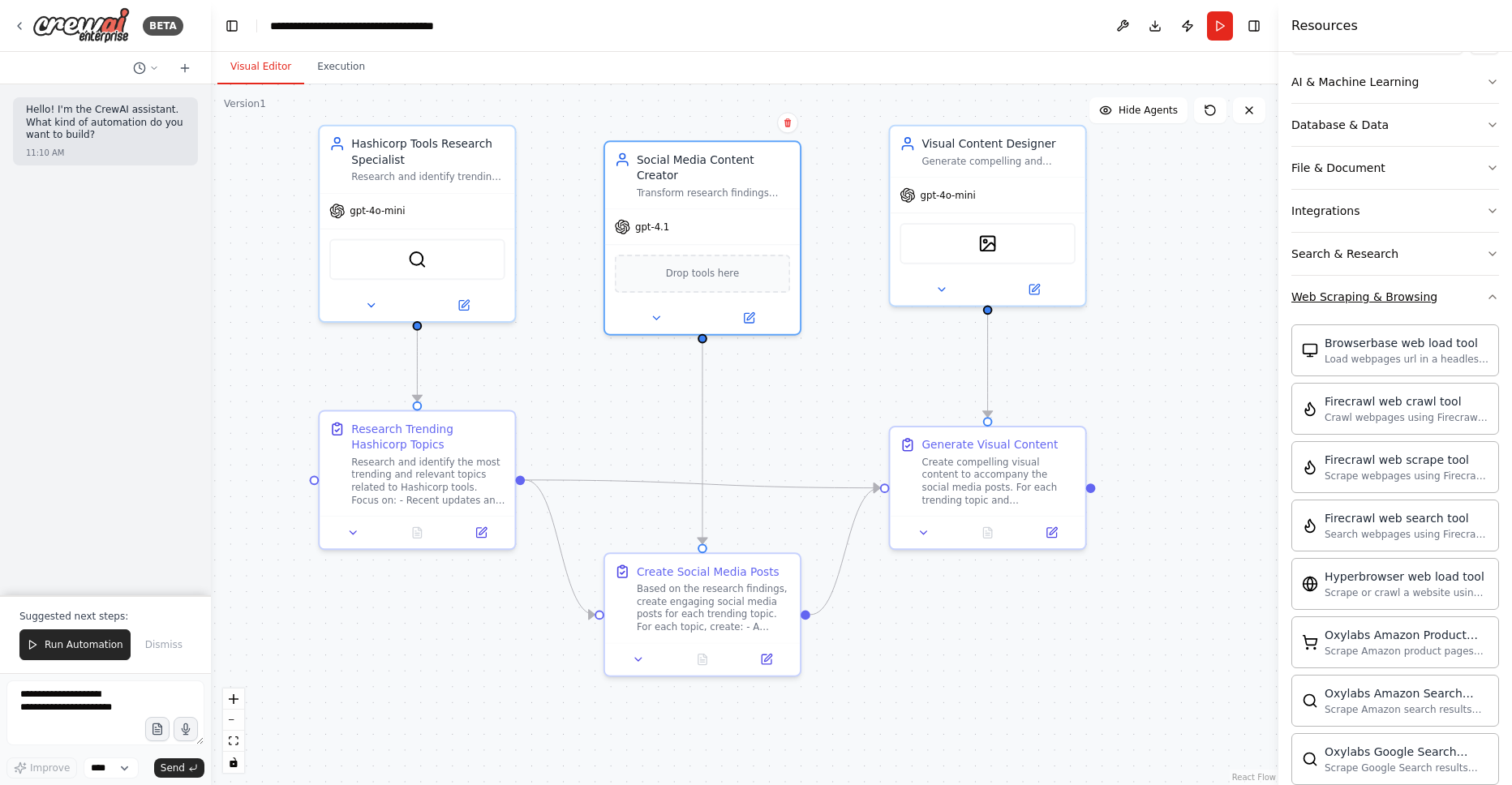
click at [1419, 305] on button "Web Scraping & Browsing" at bounding box center [1395, 297] width 208 height 43
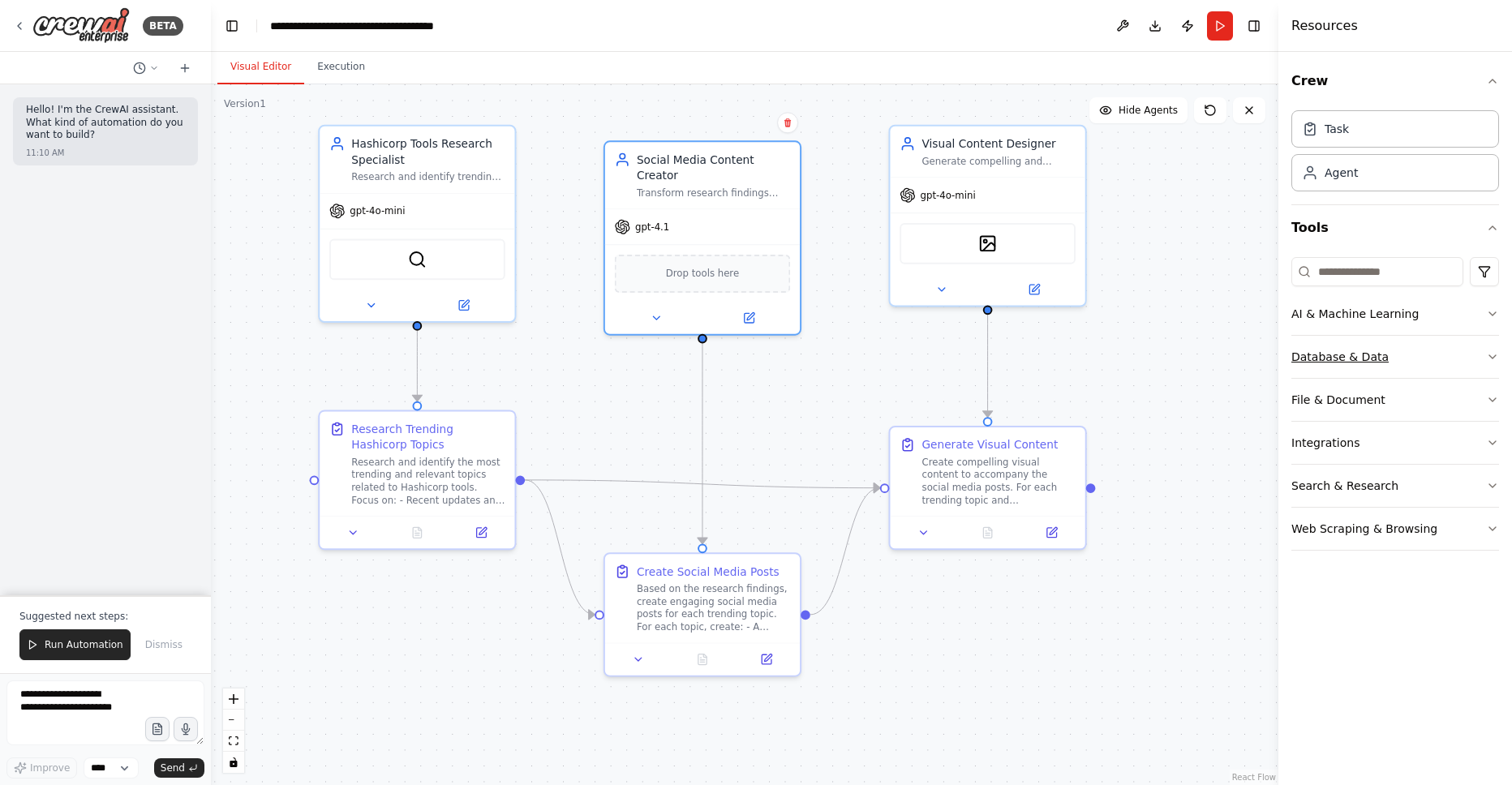
click at [1422, 361] on button "Database & Data" at bounding box center [1395, 356] width 208 height 43
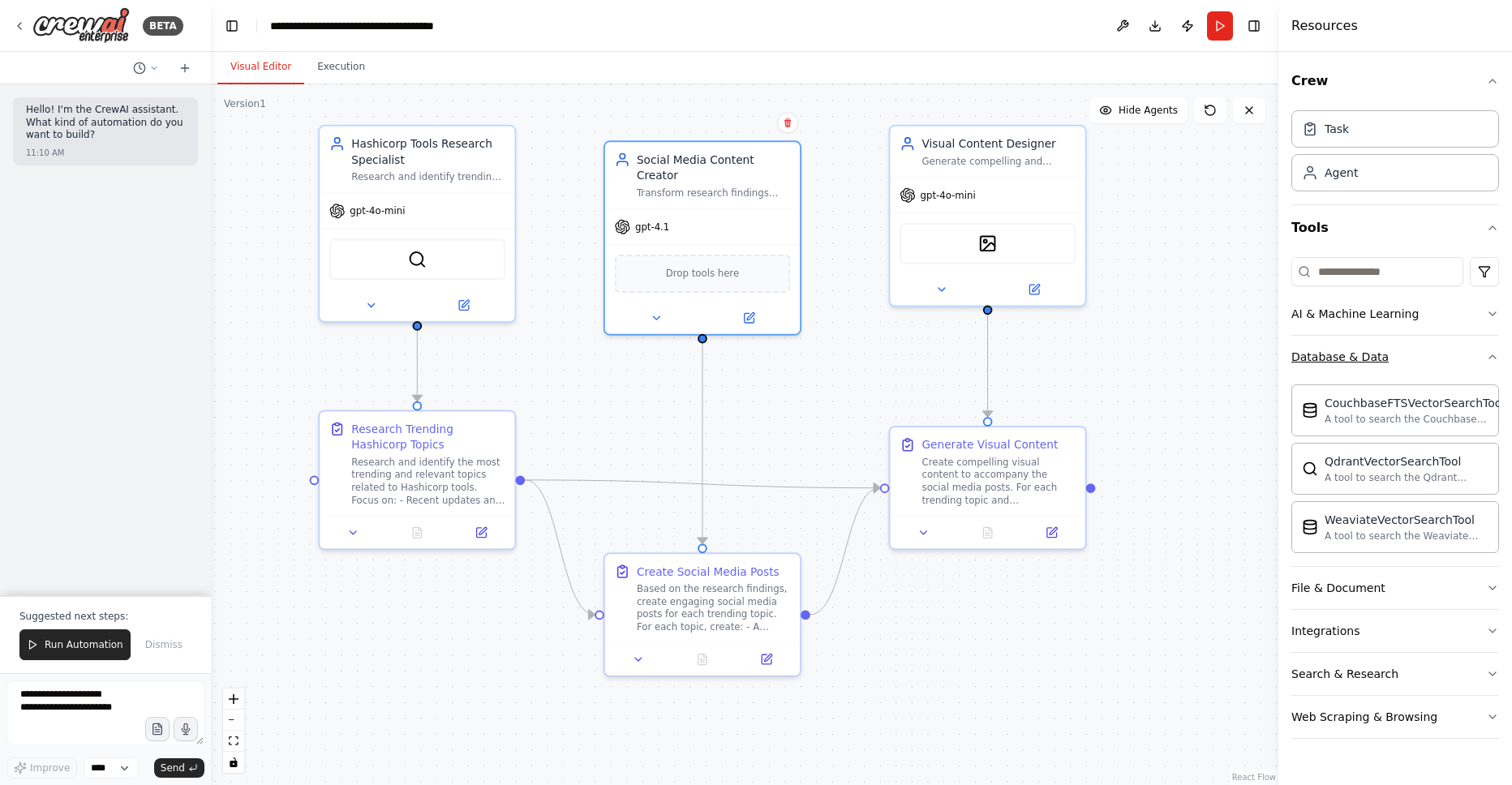
click at [1417, 339] on button "Database & Data" at bounding box center [1395, 356] width 208 height 43
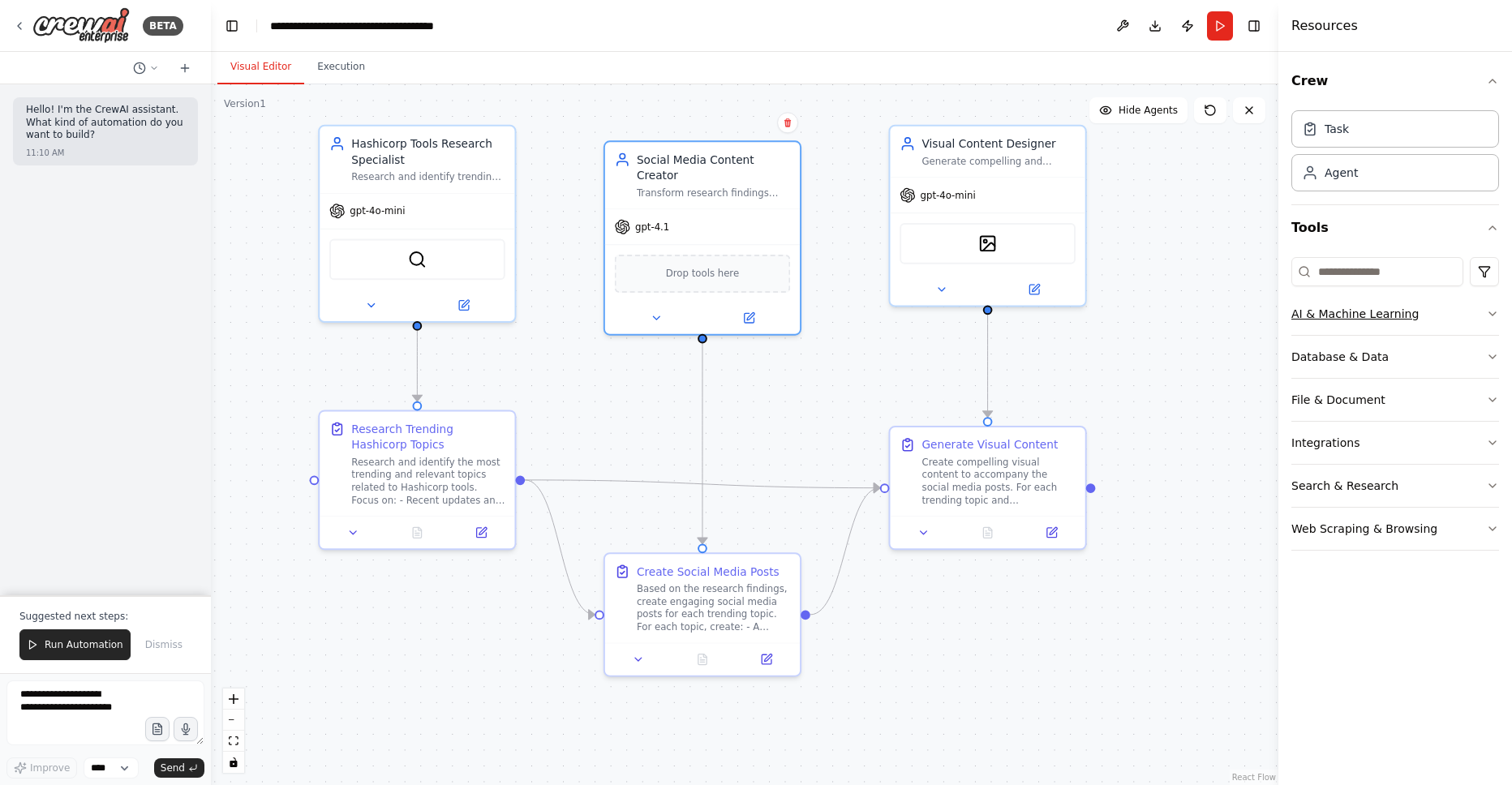
click at [1427, 316] on button "AI & Machine Learning" at bounding box center [1395, 314] width 208 height 43
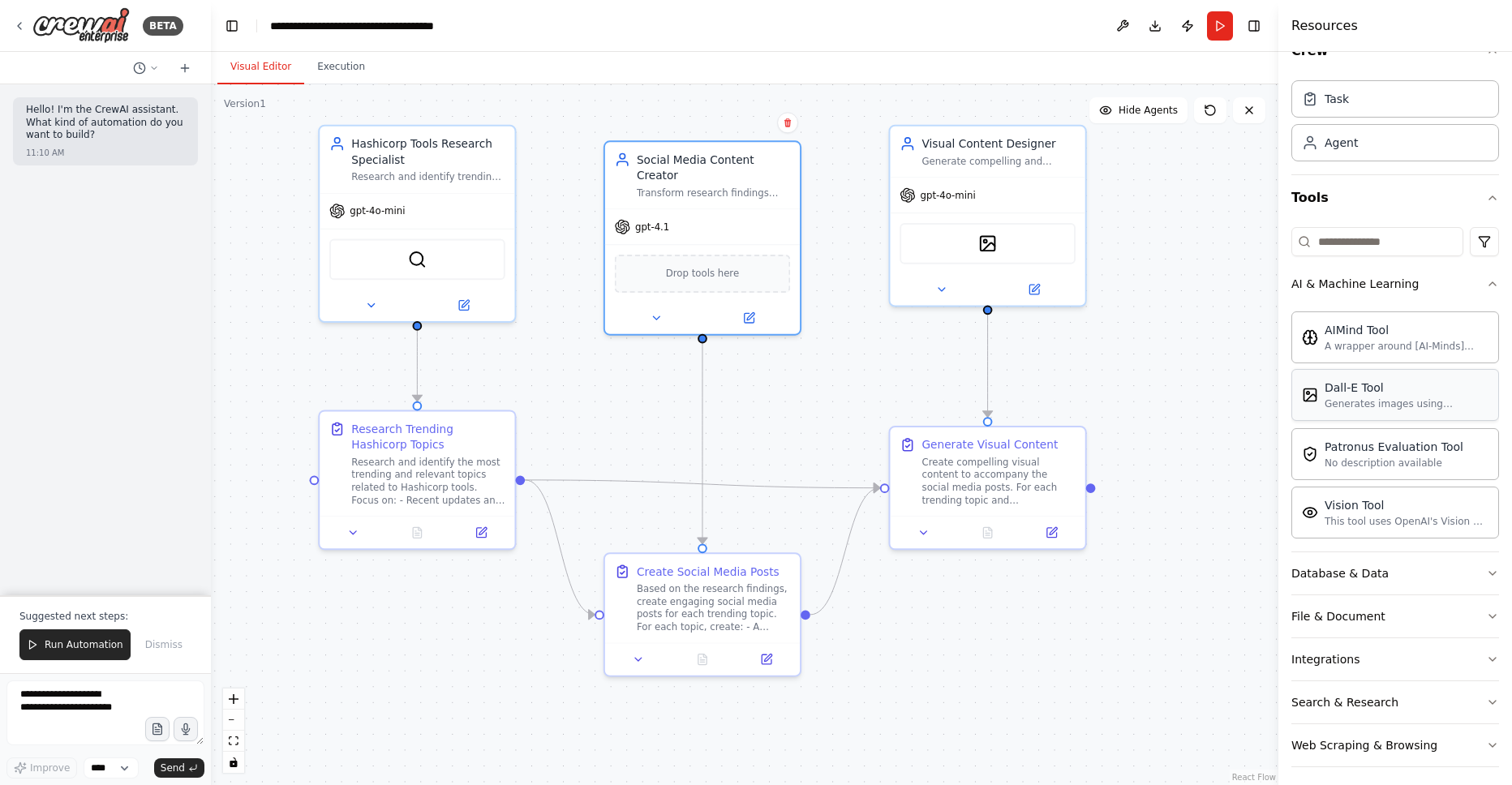
scroll to position [39, 0]
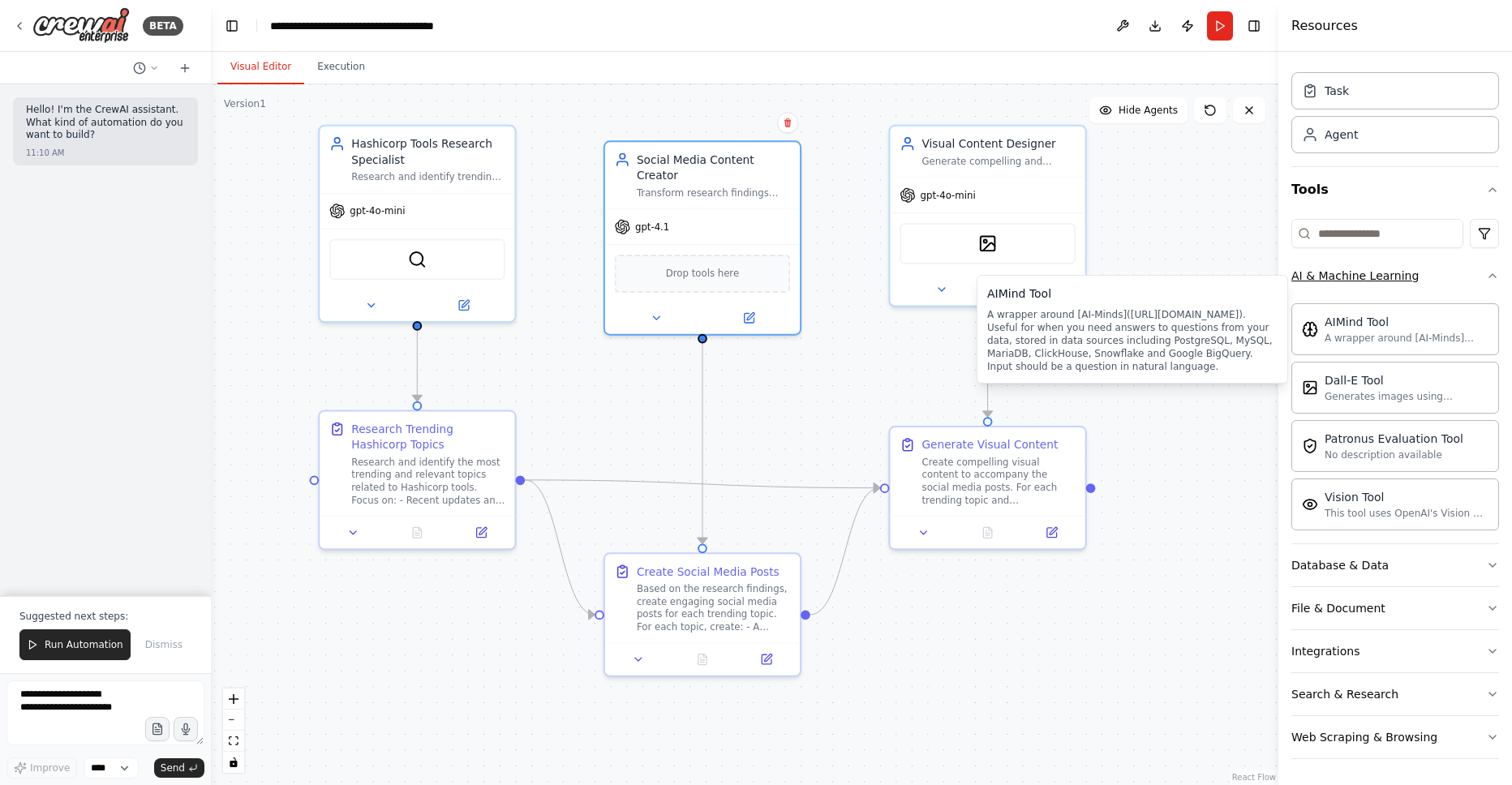
click at [1429, 293] on button "AI & Machine Learning" at bounding box center [1395, 275] width 208 height 43
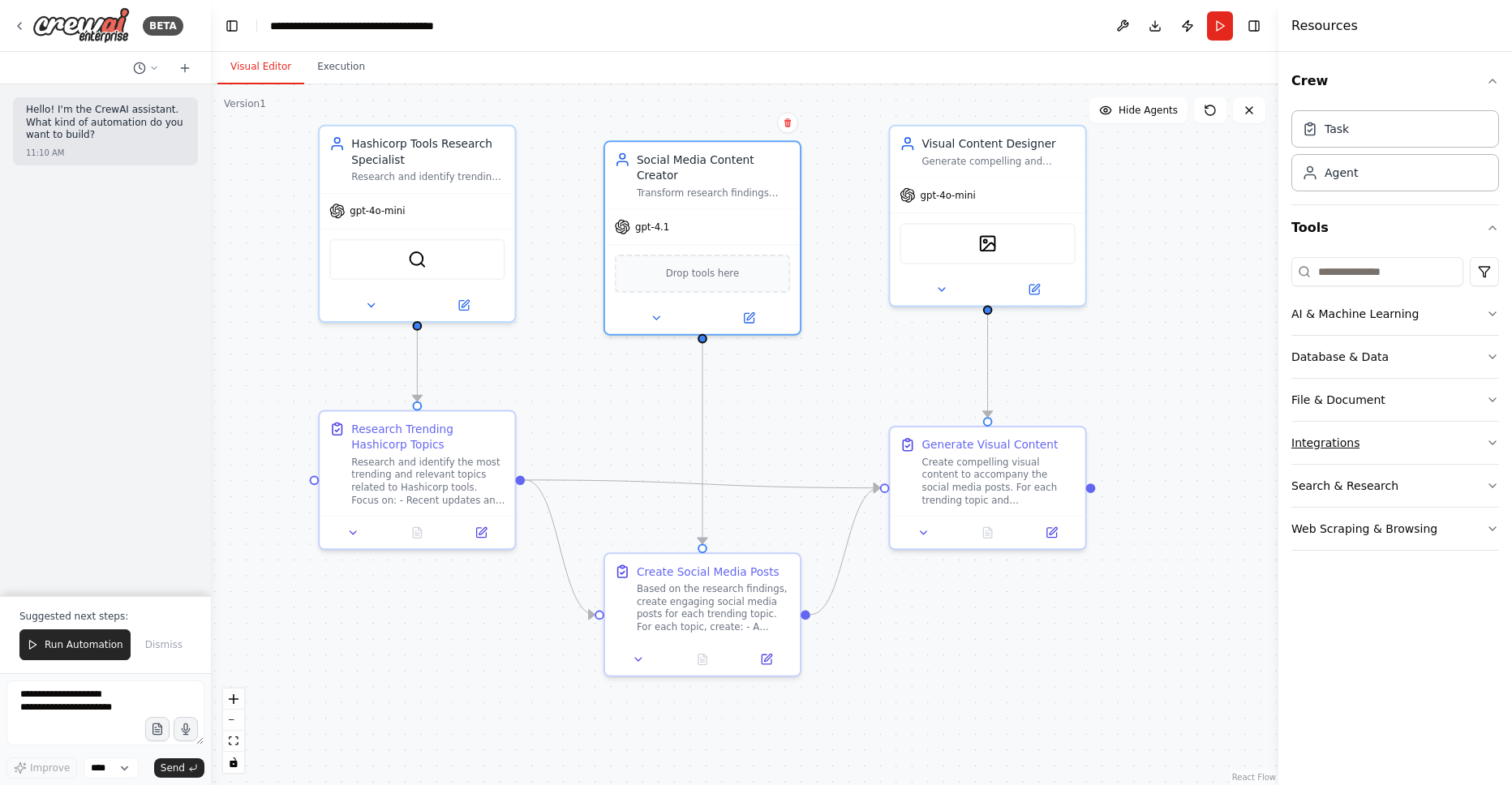
click at [1415, 436] on button "Integrations" at bounding box center [1395, 442] width 208 height 43
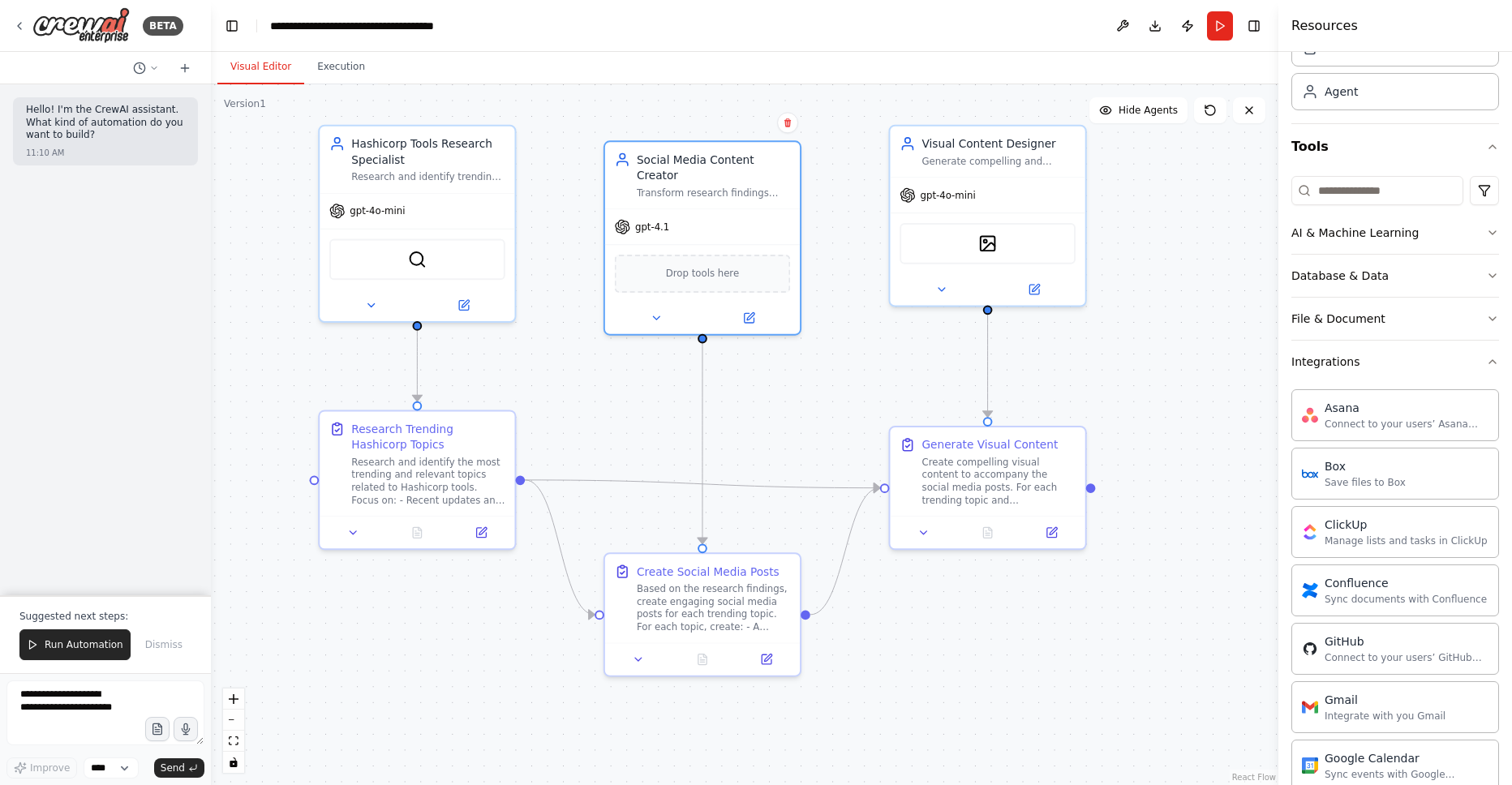
scroll to position [80, 0]
click at [1425, 370] on button "Integrations" at bounding box center [1395, 362] width 208 height 43
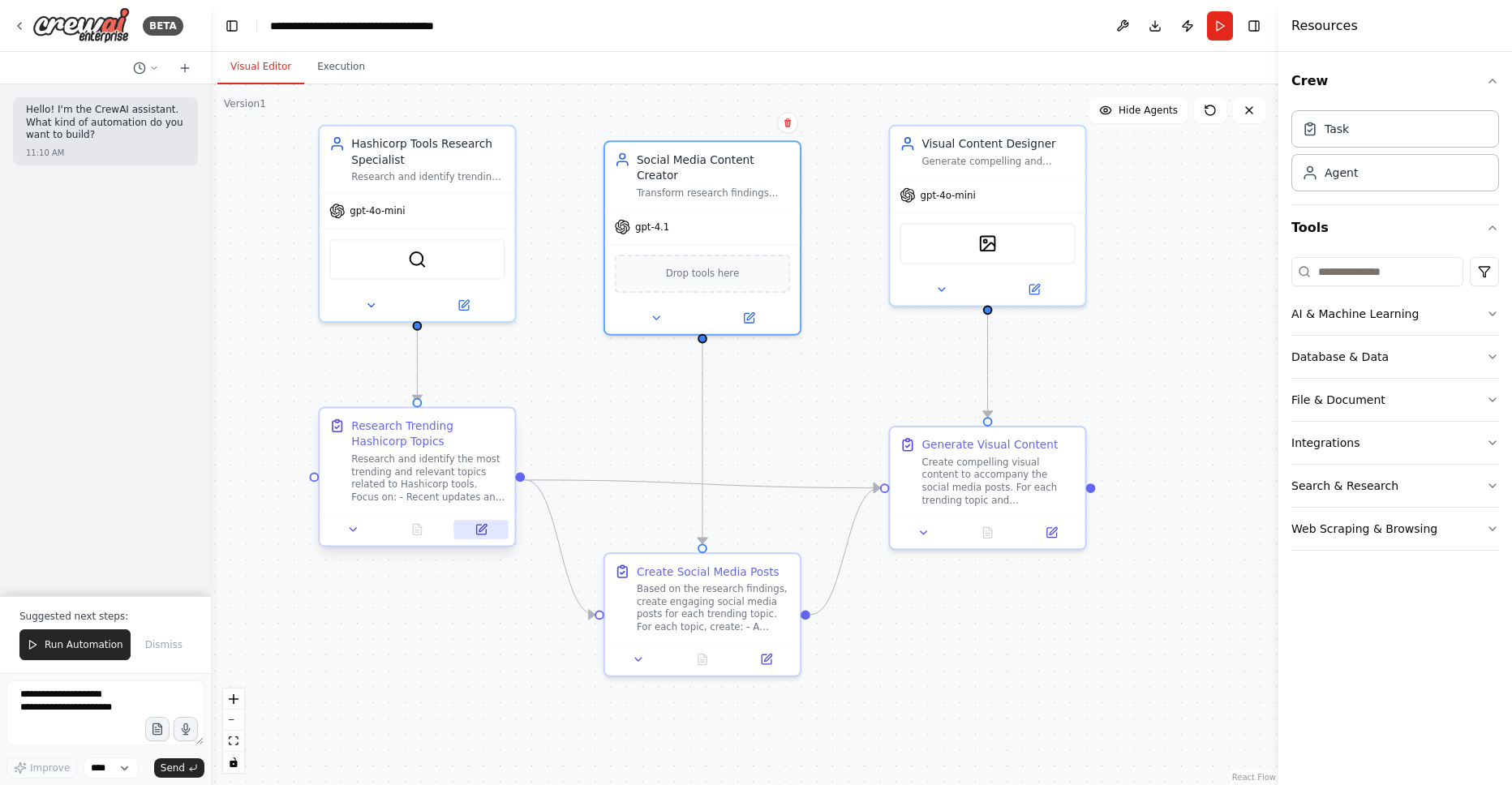
click at [481, 532] on icon at bounding box center [481, 530] width 10 height 10
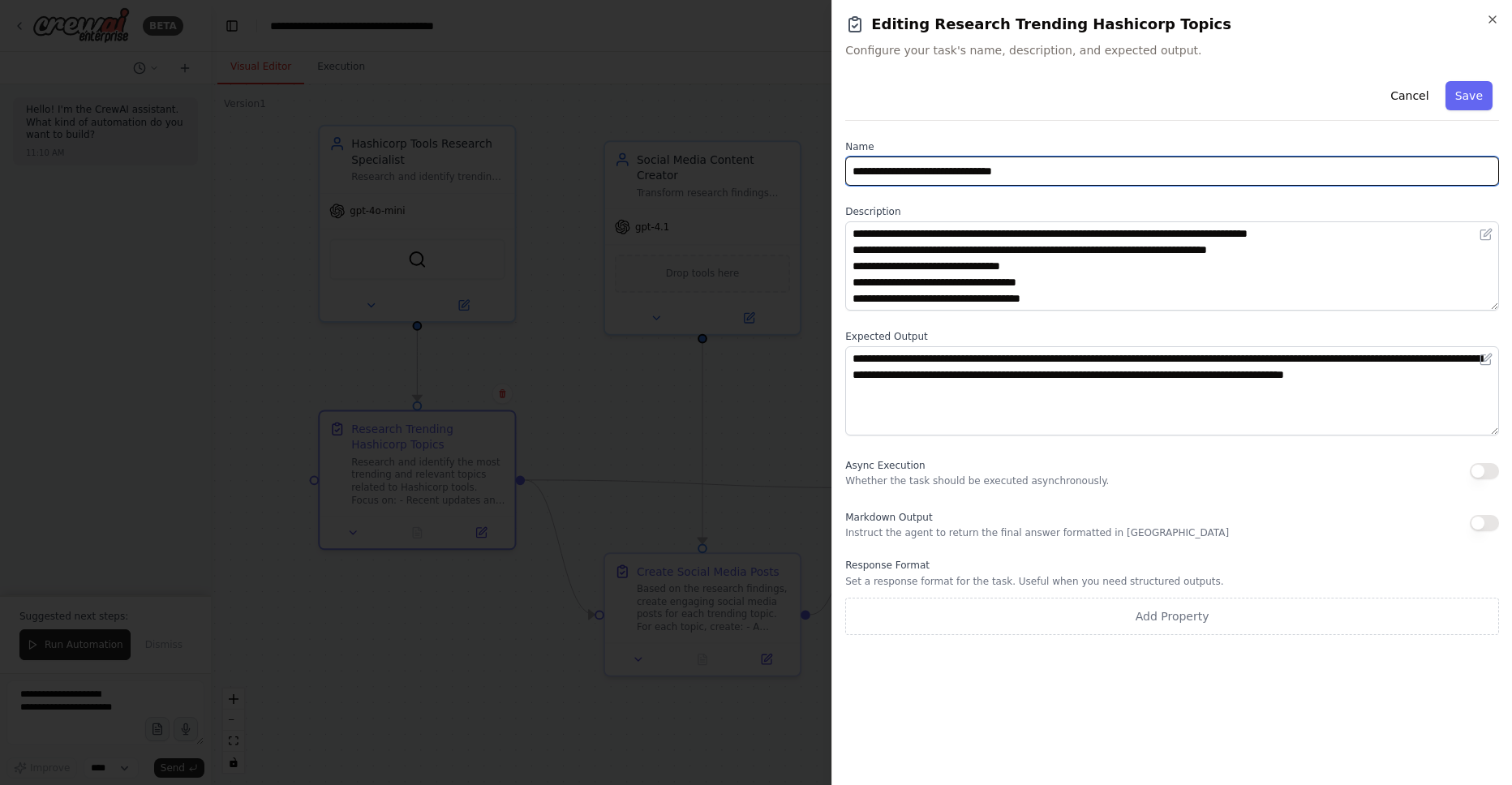
drag, startPoint x: 865, startPoint y: 173, endPoint x: 1048, endPoint y: 173, distance: 183.0
click at [1048, 173] on input "**********" at bounding box center [1172, 170] width 654 height 29
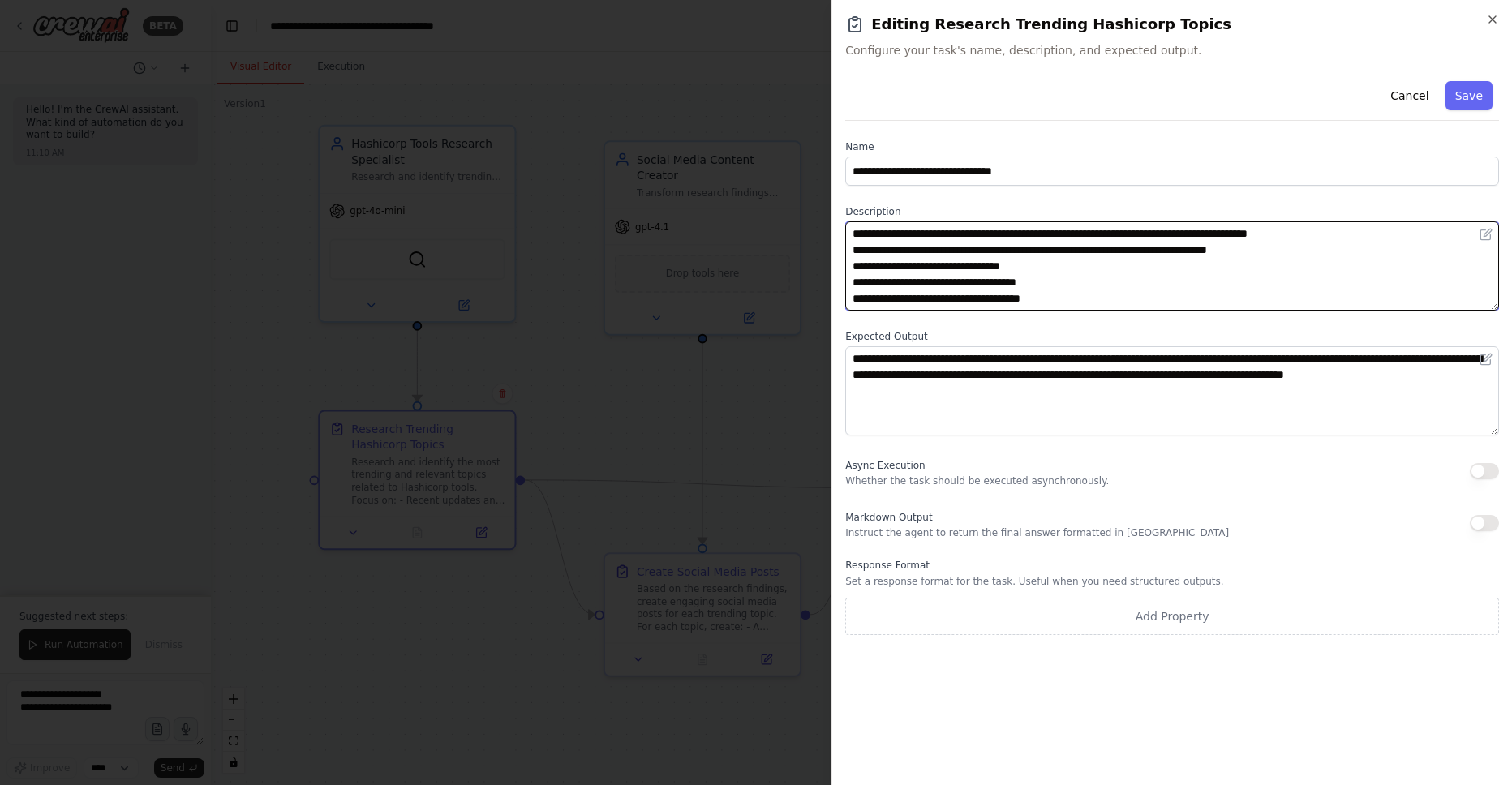
click at [956, 262] on textarea "**********" at bounding box center [1172, 266] width 654 height 89
drag, startPoint x: 893, startPoint y: 238, endPoint x: 991, endPoint y: 289, distance: 110.5
click at [991, 289] on textarea "**********" at bounding box center [1172, 266] width 654 height 89
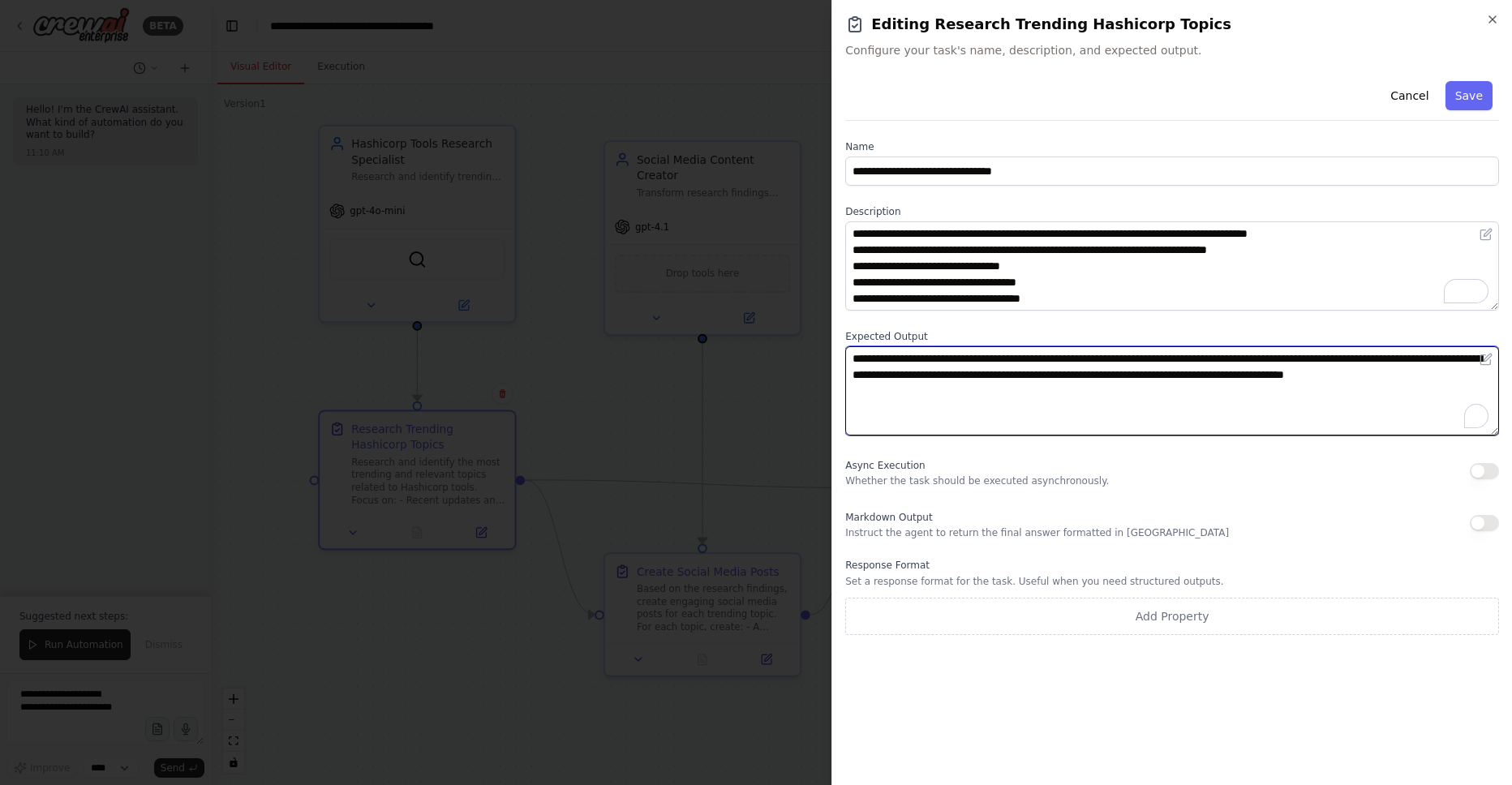
drag, startPoint x: 874, startPoint y: 352, endPoint x: 986, endPoint y: 409, distance: 125.7
click at [986, 409] on textarea "**********" at bounding box center [1172, 391] width 654 height 89
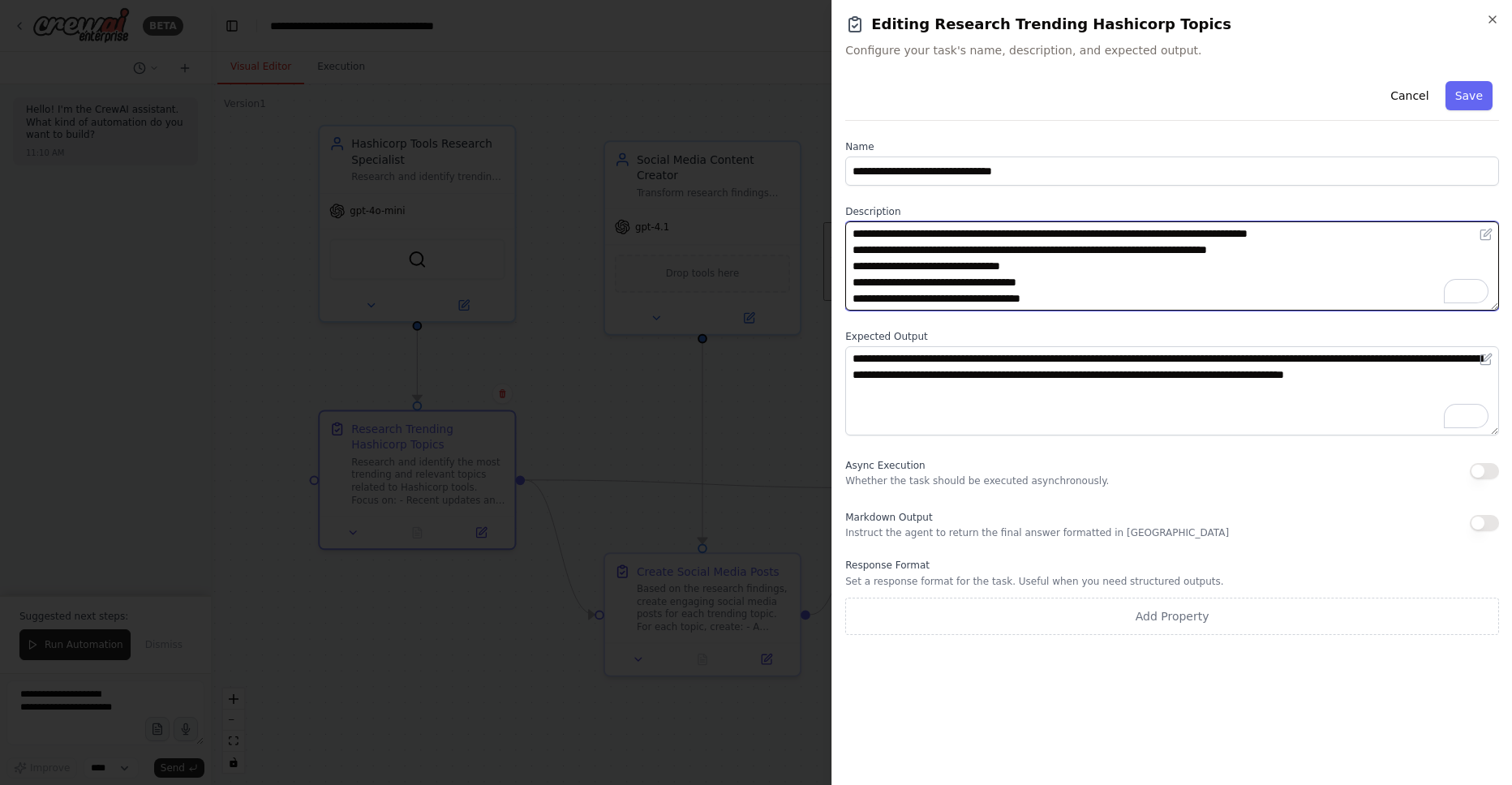
drag, startPoint x: 1083, startPoint y: 301, endPoint x: 842, endPoint y: 218, distance: 254.9
click at [842, 218] on div "**********" at bounding box center [1171, 392] width 680 height 785
click at [958, 271] on textarea "**********" at bounding box center [1172, 266] width 654 height 89
drag, startPoint x: 1179, startPoint y: 233, endPoint x: 1384, endPoint y: 233, distance: 205.0
click at [1384, 233] on textarea "**********" at bounding box center [1172, 266] width 654 height 89
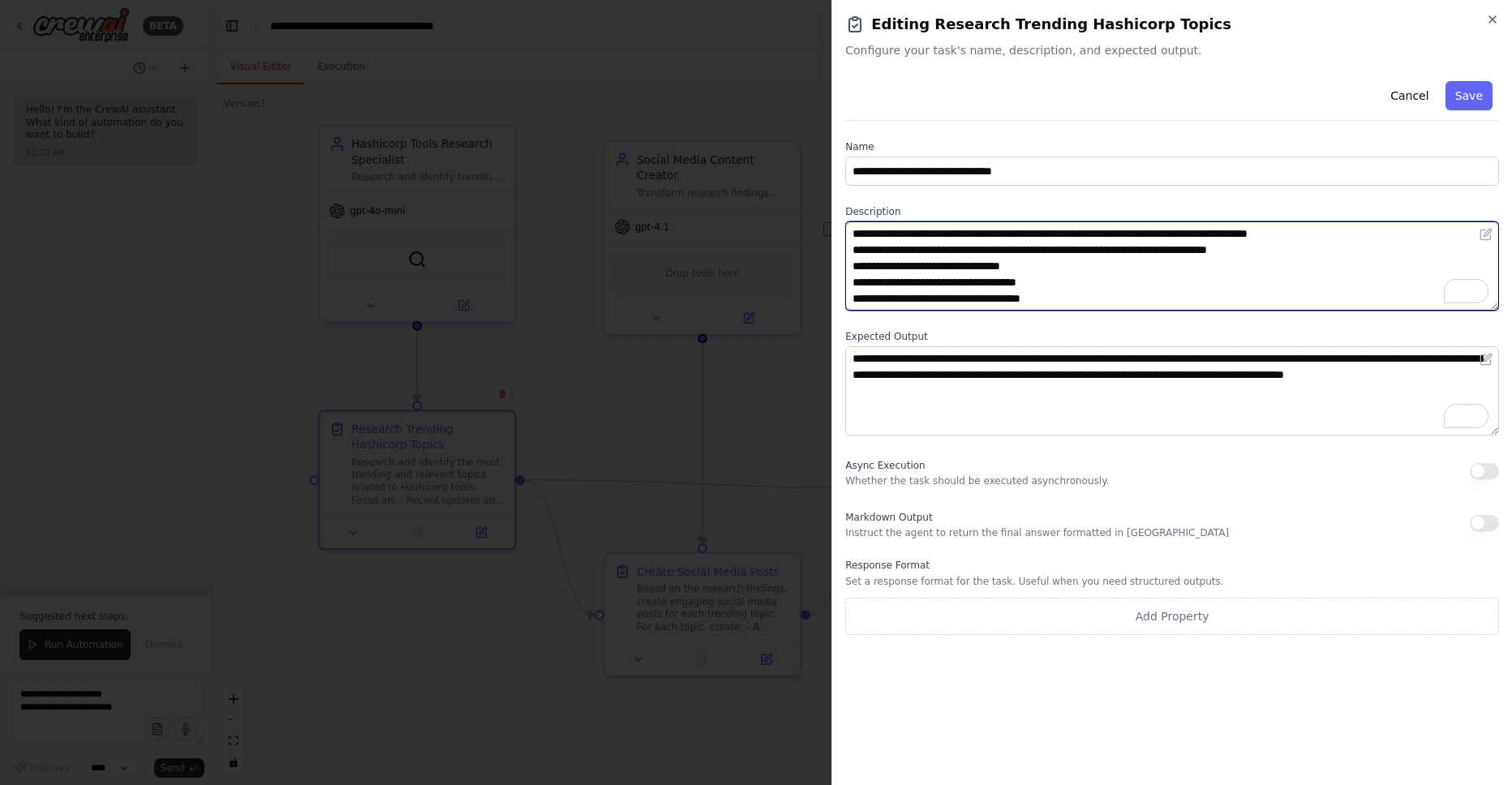
click at [1337, 238] on textarea "**********" at bounding box center [1172, 266] width 654 height 89
drag, startPoint x: 904, startPoint y: 247, endPoint x: 1317, endPoint y: 249, distance: 413.0
click at [1317, 249] on textarea "**********" at bounding box center [1172, 266] width 654 height 89
click at [1225, 273] on textarea "**********" at bounding box center [1172, 266] width 654 height 89
drag, startPoint x: 1350, startPoint y: 249, endPoint x: 1248, endPoint y: 249, distance: 102.0
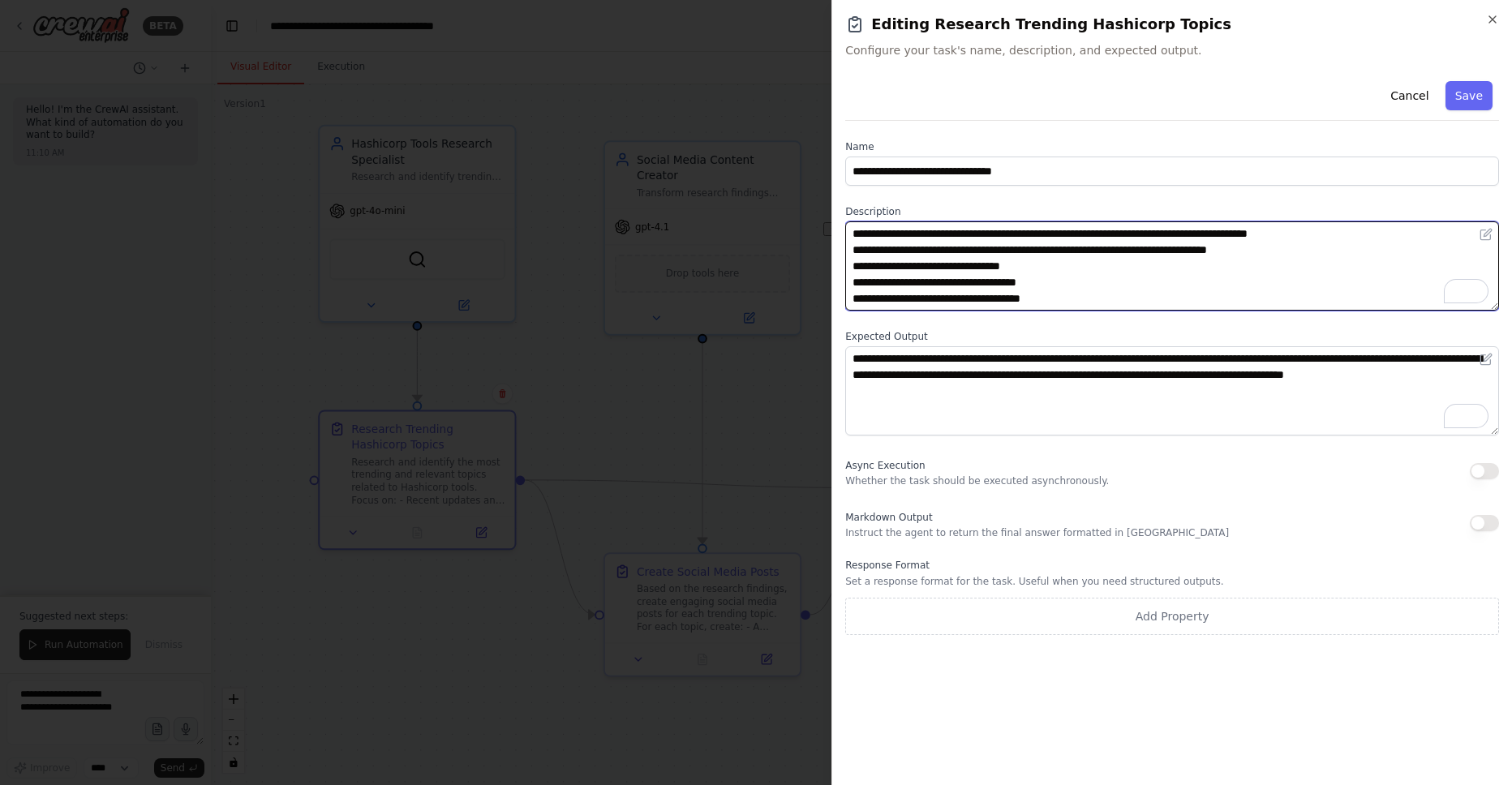
click at [1248, 249] on textarea "**********" at bounding box center [1172, 266] width 654 height 89
type textarea "**********"
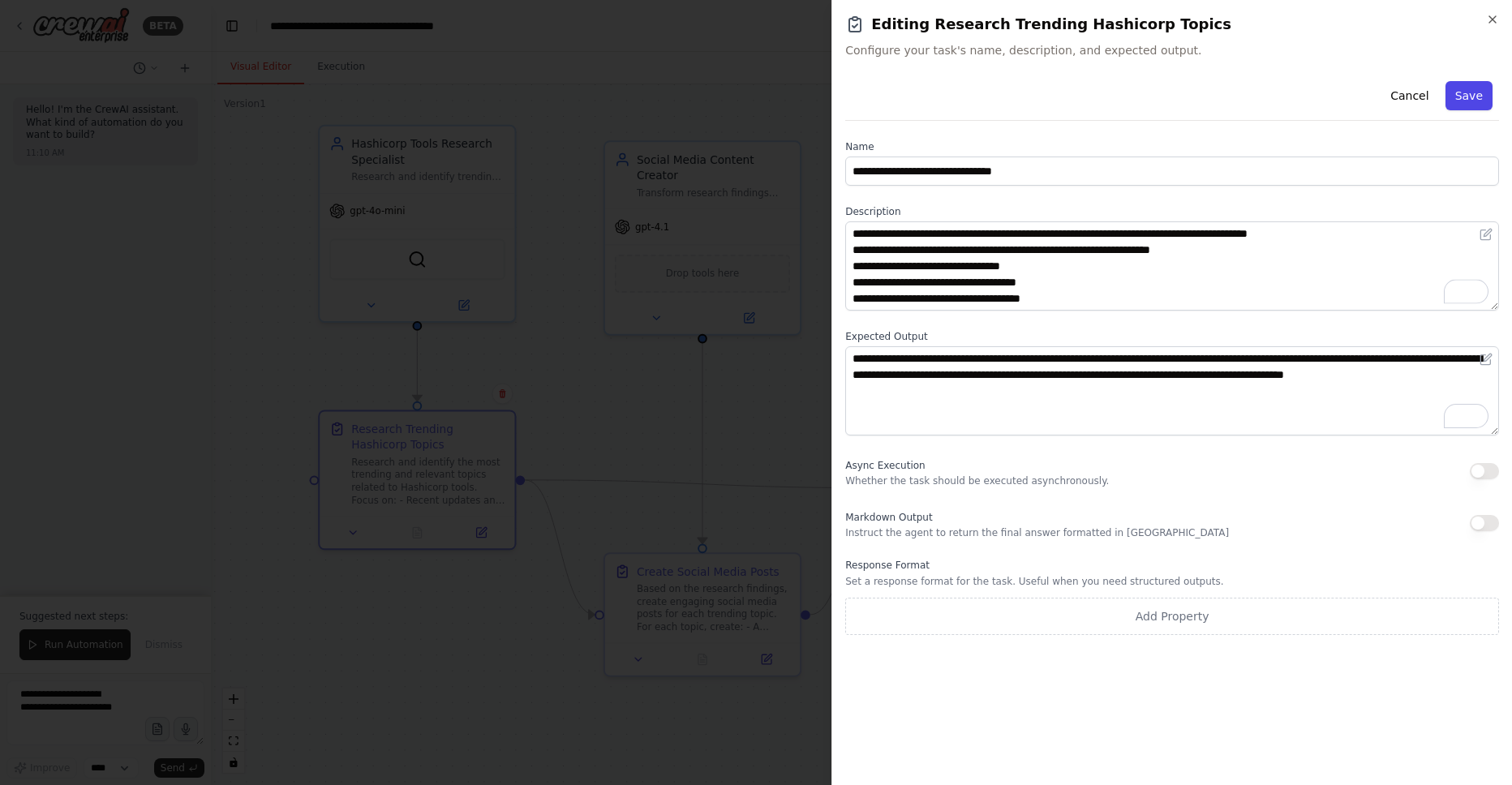
click at [1483, 87] on button "Save" at bounding box center [1469, 95] width 48 height 29
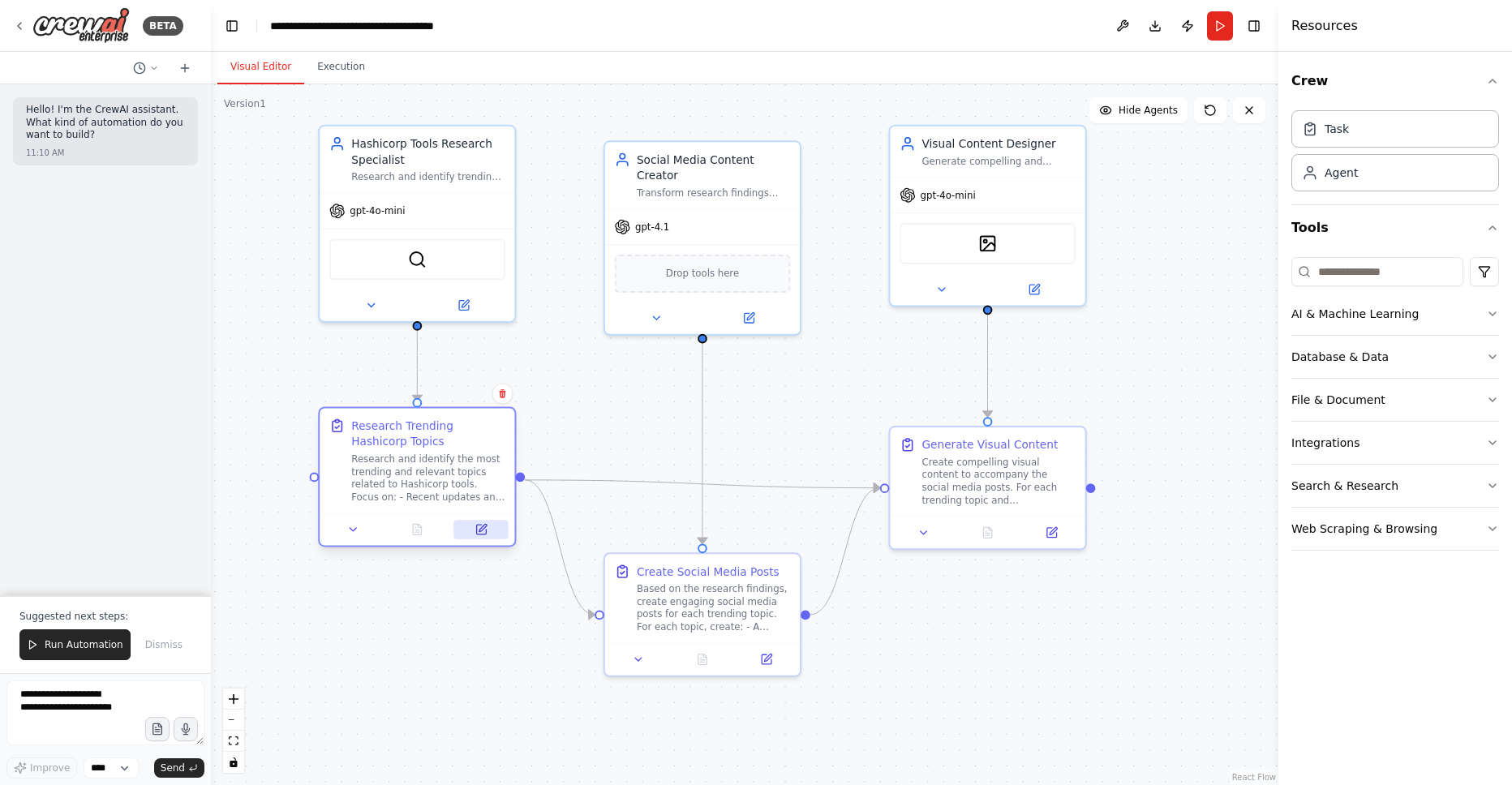
click at [490, 532] on button at bounding box center [481, 529] width 54 height 19
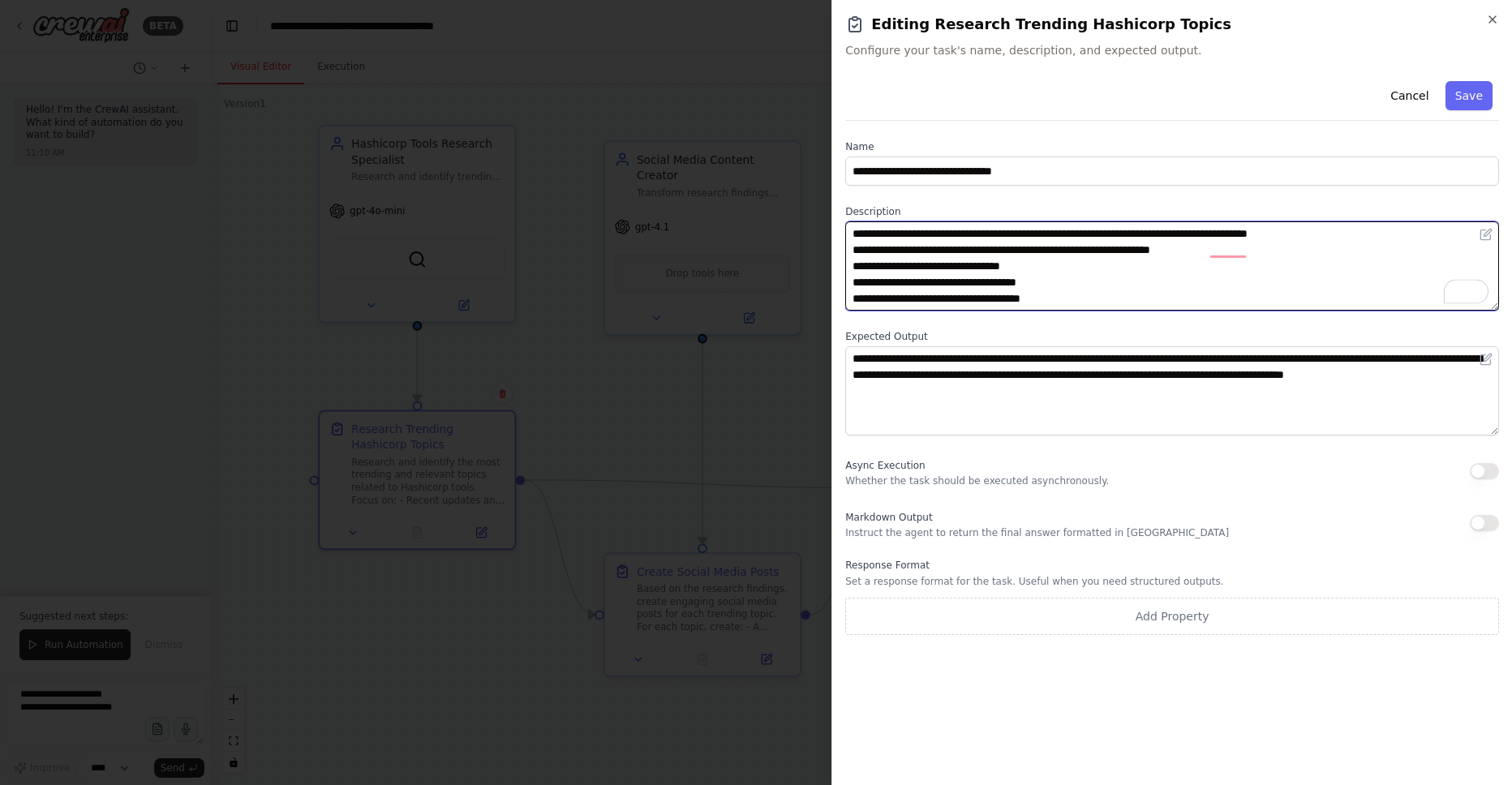
drag, startPoint x: 1080, startPoint y: 294, endPoint x: 852, endPoint y: 234, distance: 235.8
click at [852, 234] on textarea "**********" at bounding box center [1172, 266] width 654 height 89
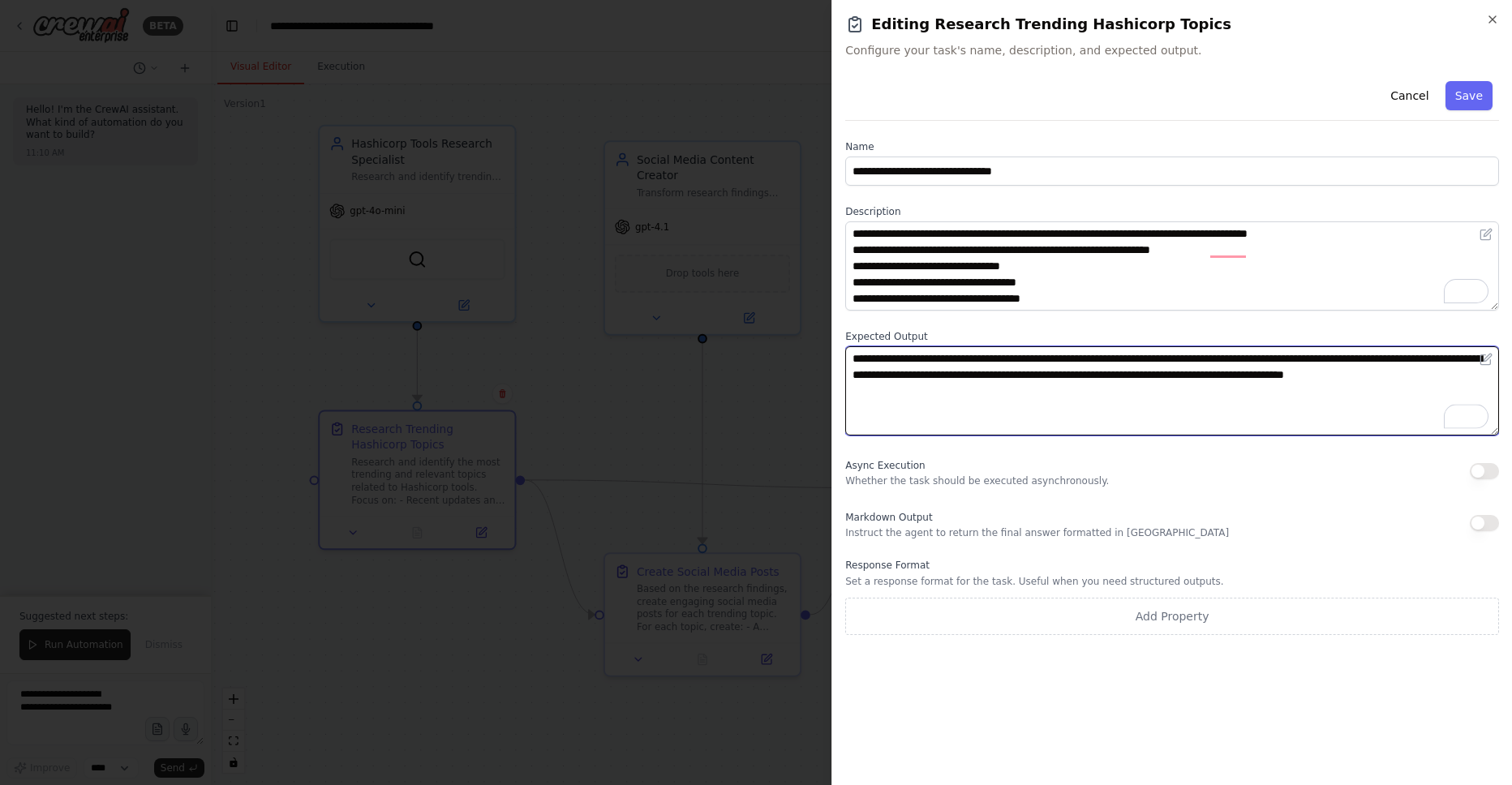
drag, startPoint x: 976, startPoint y: 388, endPoint x: 855, endPoint y: 356, distance: 125.2
click at [855, 356] on textarea "**********" at bounding box center [1172, 391] width 654 height 89
drag, startPoint x: 1053, startPoint y: 359, endPoint x: 1246, endPoint y: 358, distance: 193.0
click at [1246, 358] on textarea "**********" at bounding box center [1172, 391] width 654 height 89
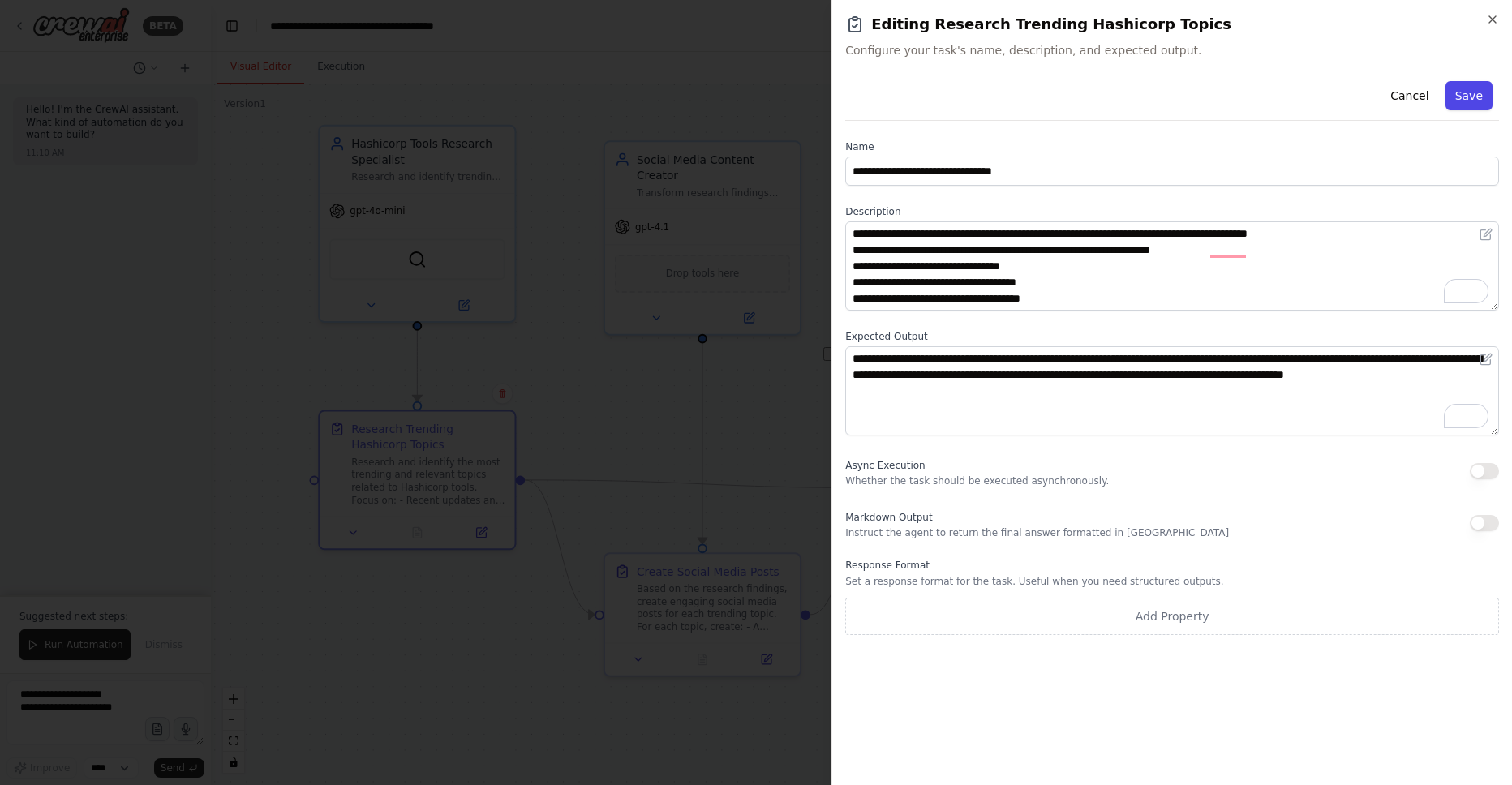
click at [1476, 91] on button "Save" at bounding box center [1469, 95] width 48 height 29
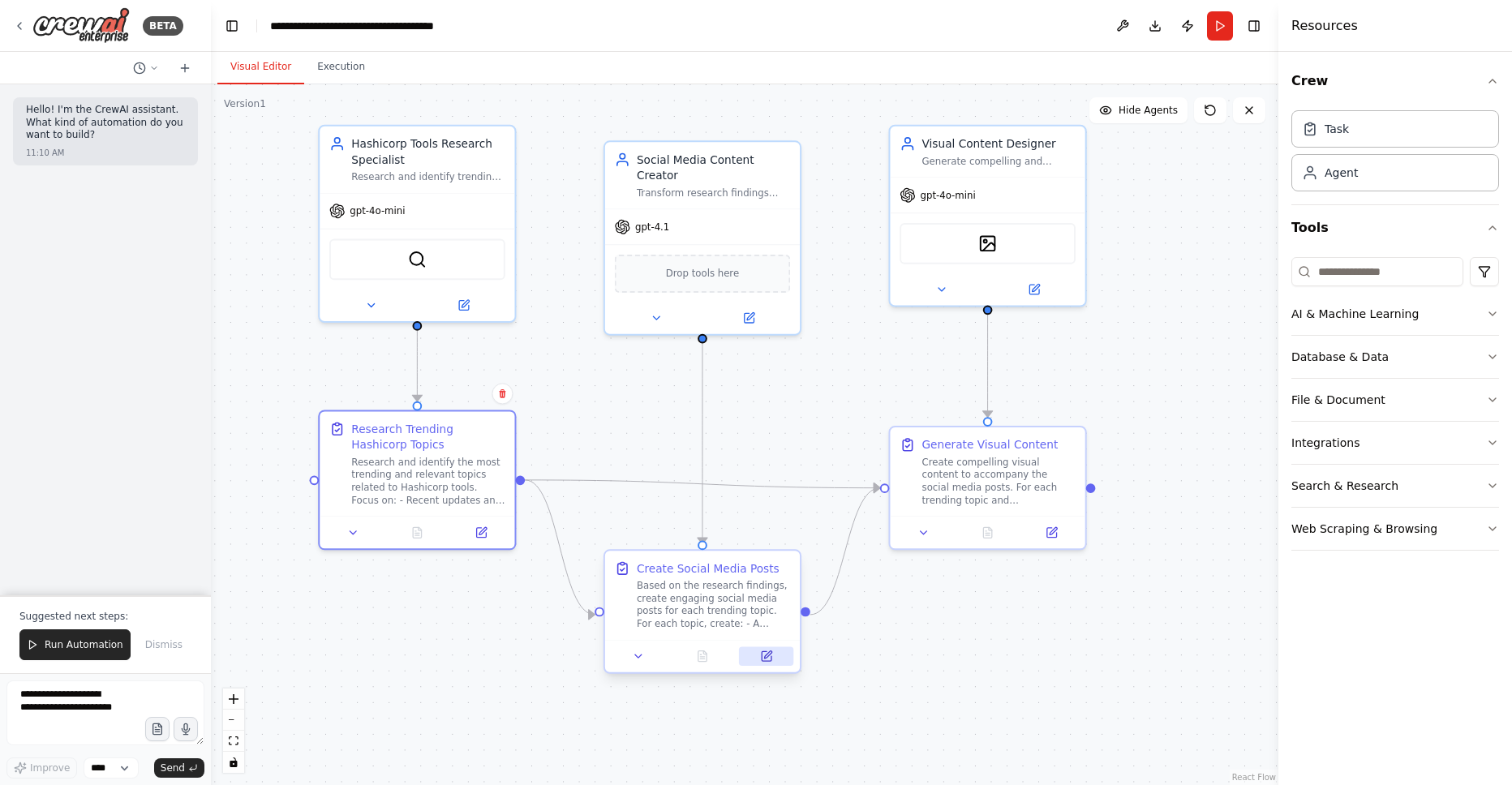
click at [765, 656] on icon at bounding box center [767, 654] width 7 height 7
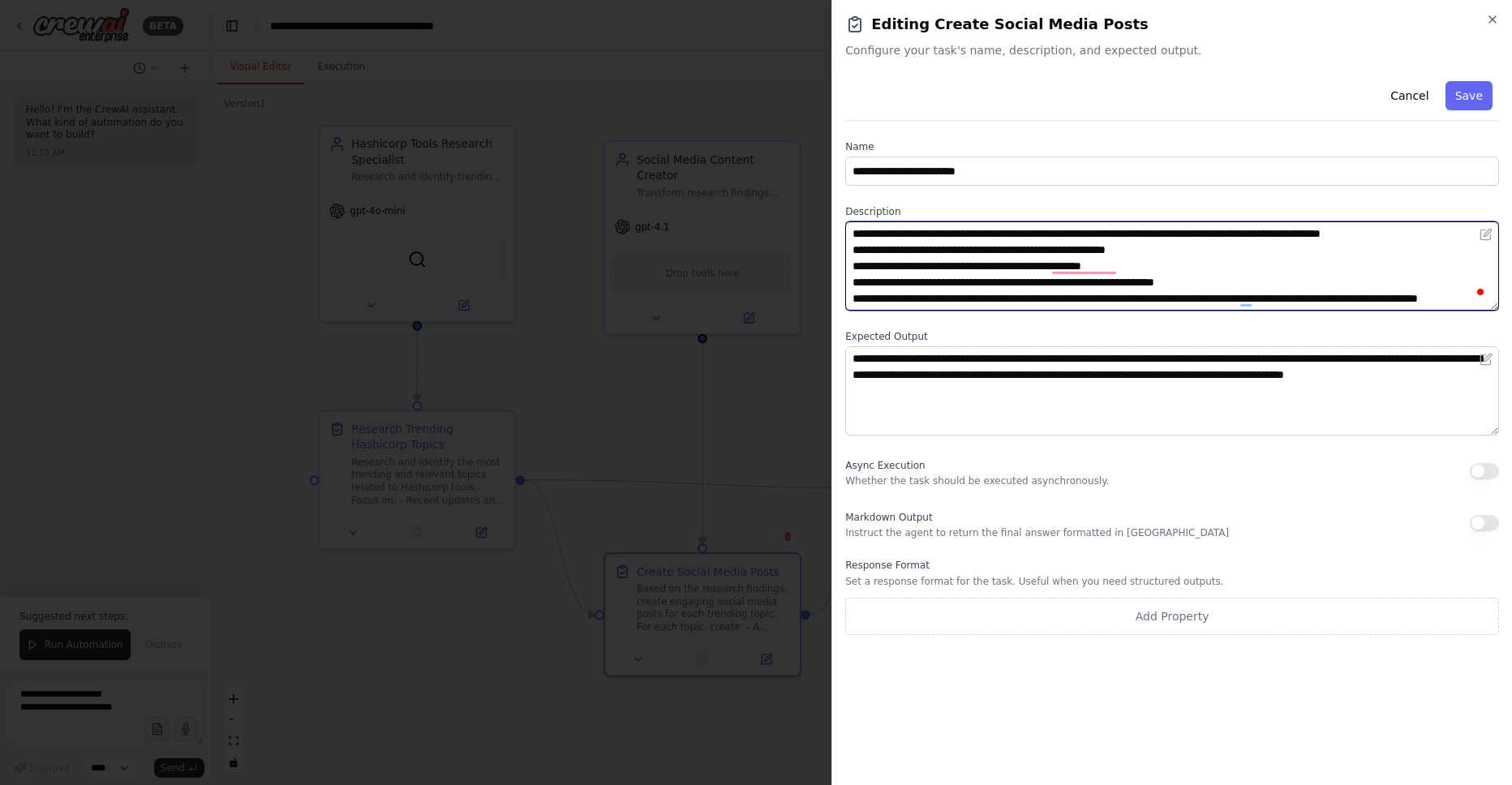
drag, startPoint x: 867, startPoint y: 234, endPoint x: 1020, endPoint y: 234, distance: 153.0
click at [1020, 234] on textarea "**********" at bounding box center [1172, 266] width 654 height 89
drag, startPoint x: 1043, startPoint y: 236, endPoint x: 1370, endPoint y: 234, distance: 327.0
click at [1370, 234] on textarea "**********" at bounding box center [1172, 266] width 654 height 89
drag, startPoint x: 881, startPoint y: 254, endPoint x: 1088, endPoint y: 253, distance: 207.0
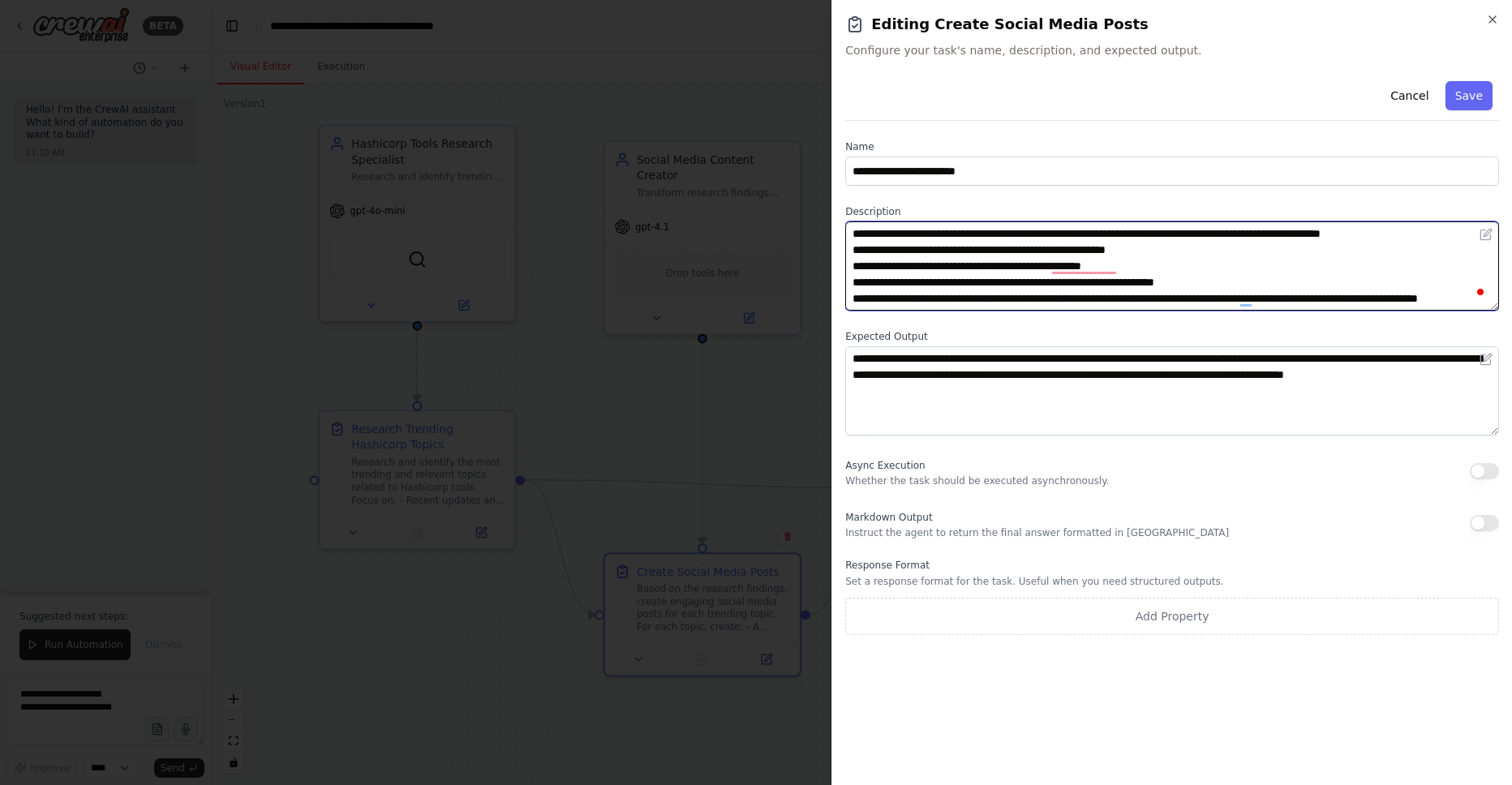
click at [1088, 253] on textarea "**********" at bounding box center [1172, 266] width 654 height 89
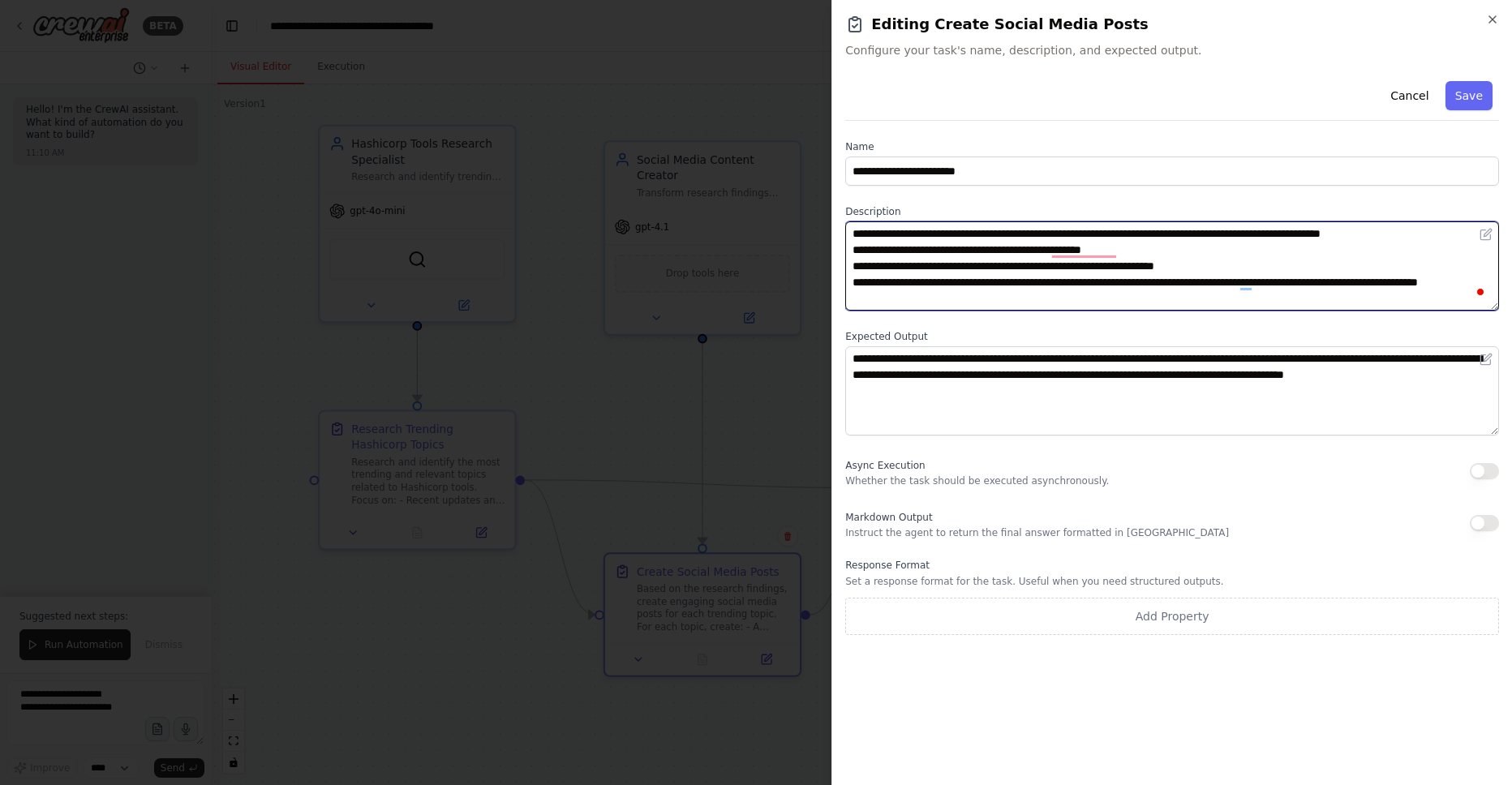
drag, startPoint x: 895, startPoint y: 248, endPoint x: 947, endPoint y: 247, distance: 52.0
click at [944, 247] on textarea "**********" at bounding box center [1172, 266] width 654 height 89
type textarea "**********"
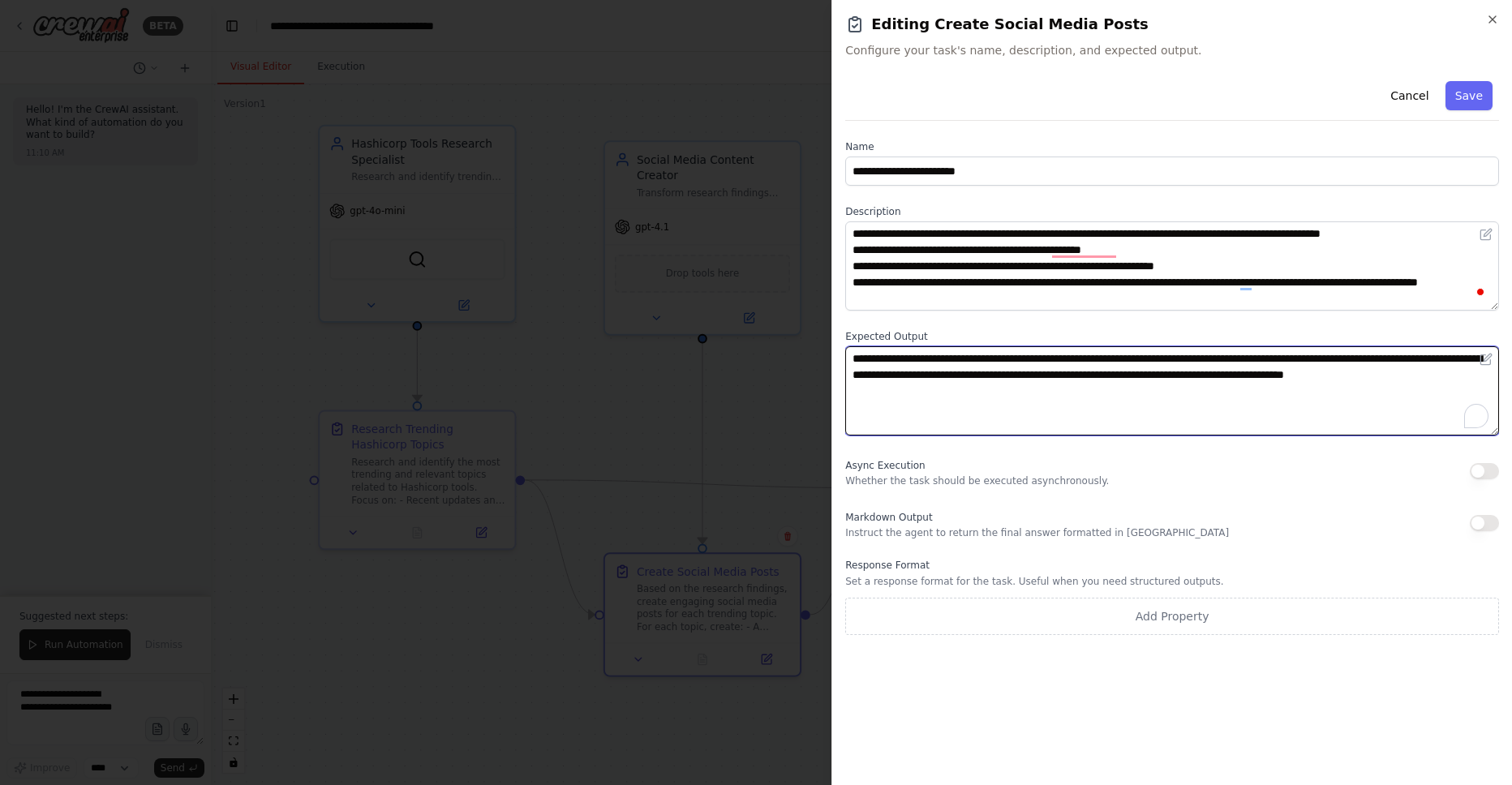
drag, startPoint x: 861, startPoint y: 362, endPoint x: 1142, endPoint y: 376, distance: 281.3
click at [1142, 376] on textarea "**********" at bounding box center [1172, 391] width 654 height 89
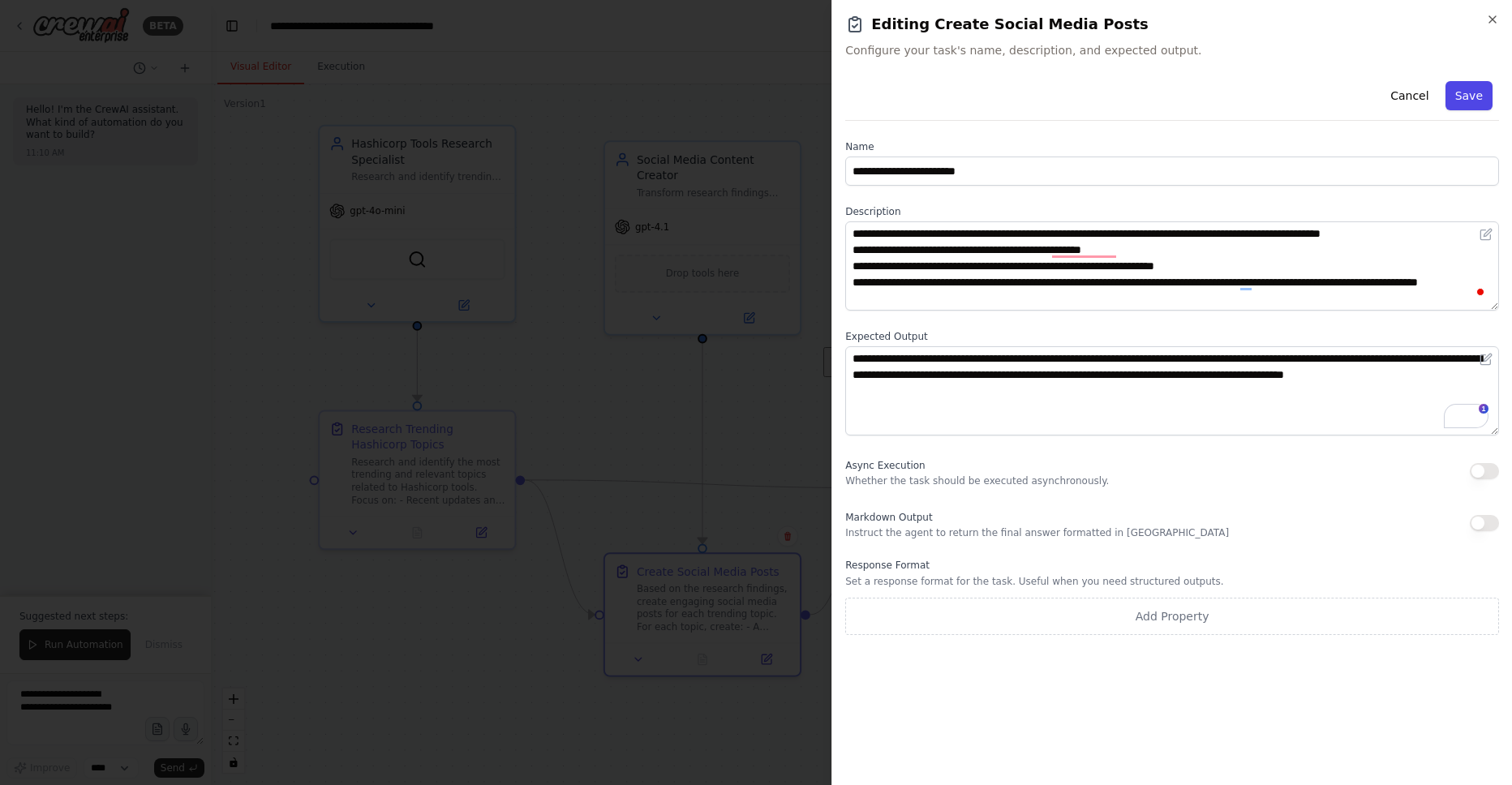
click at [1463, 100] on button "Save" at bounding box center [1469, 95] width 48 height 29
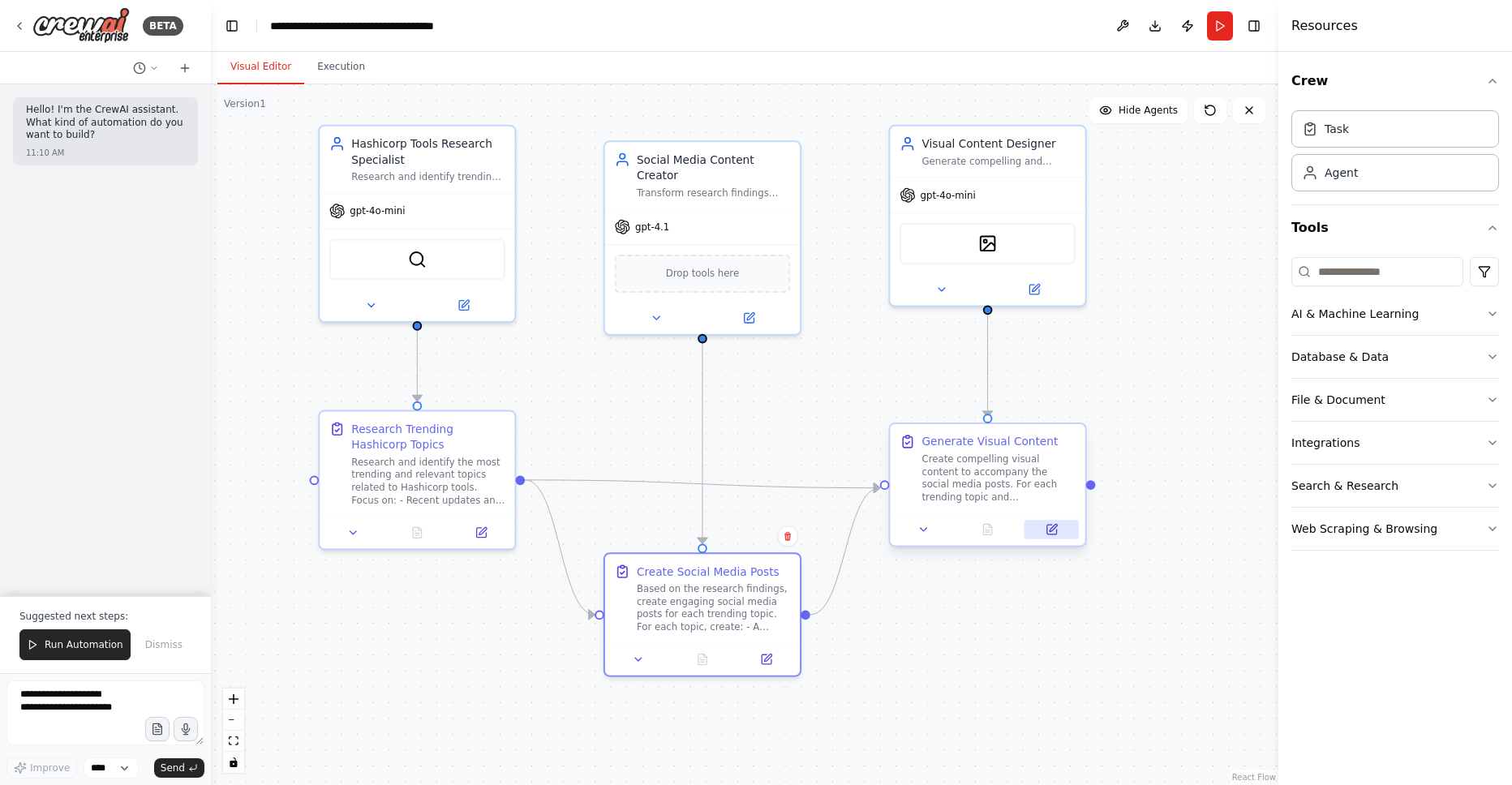
click at [1052, 534] on icon at bounding box center [1053, 530] width 10 height 10
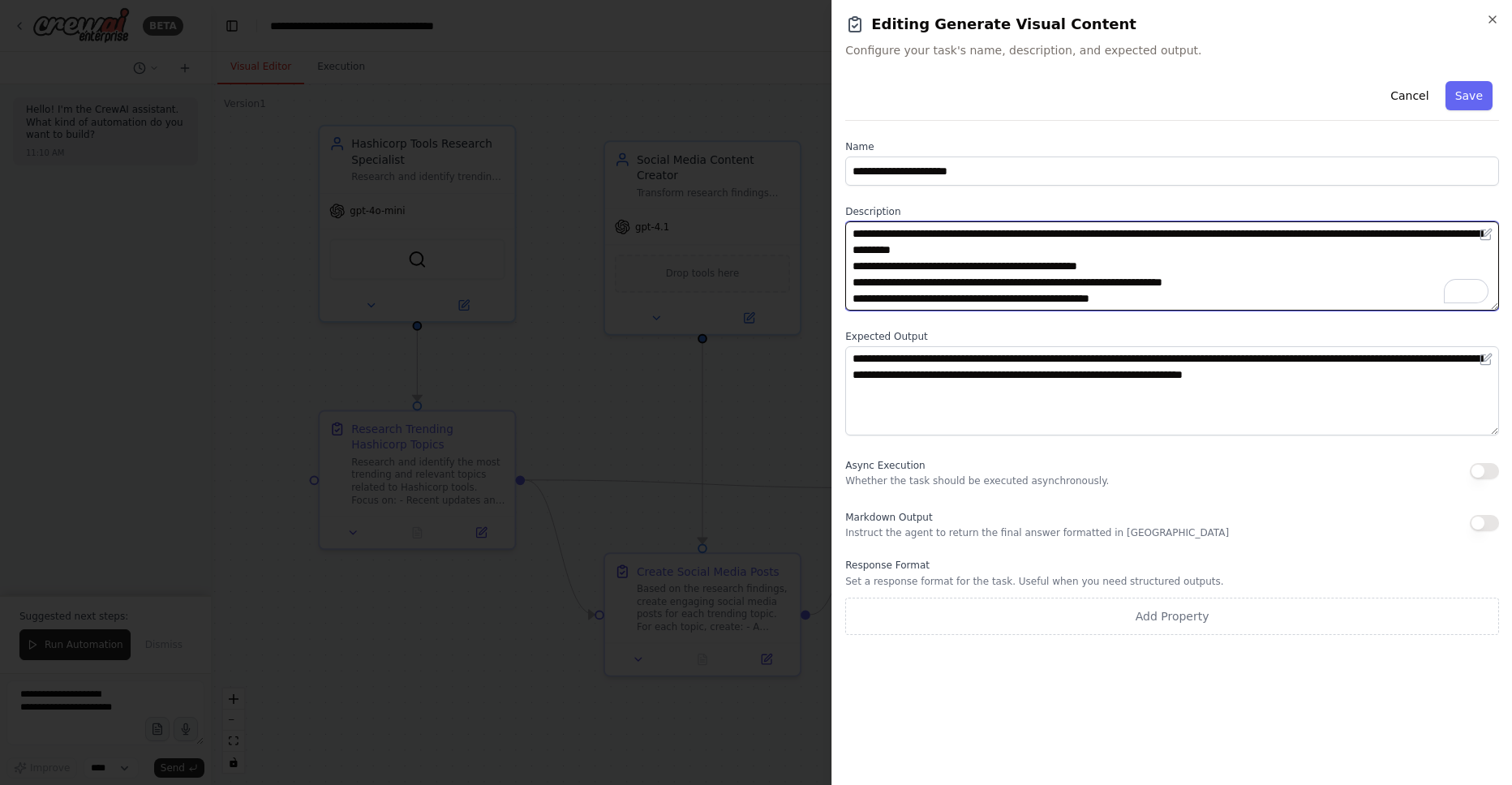
drag, startPoint x: 877, startPoint y: 237, endPoint x: 1125, endPoint y: 232, distance: 248.1
click at [1125, 232] on textarea "**********" at bounding box center [1172, 266] width 654 height 89
drag, startPoint x: 1070, startPoint y: 234, endPoint x: 1296, endPoint y: 234, distance: 226.0
click at [1296, 234] on textarea "**********" at bounding box center [1172, 266] width 654 height 89
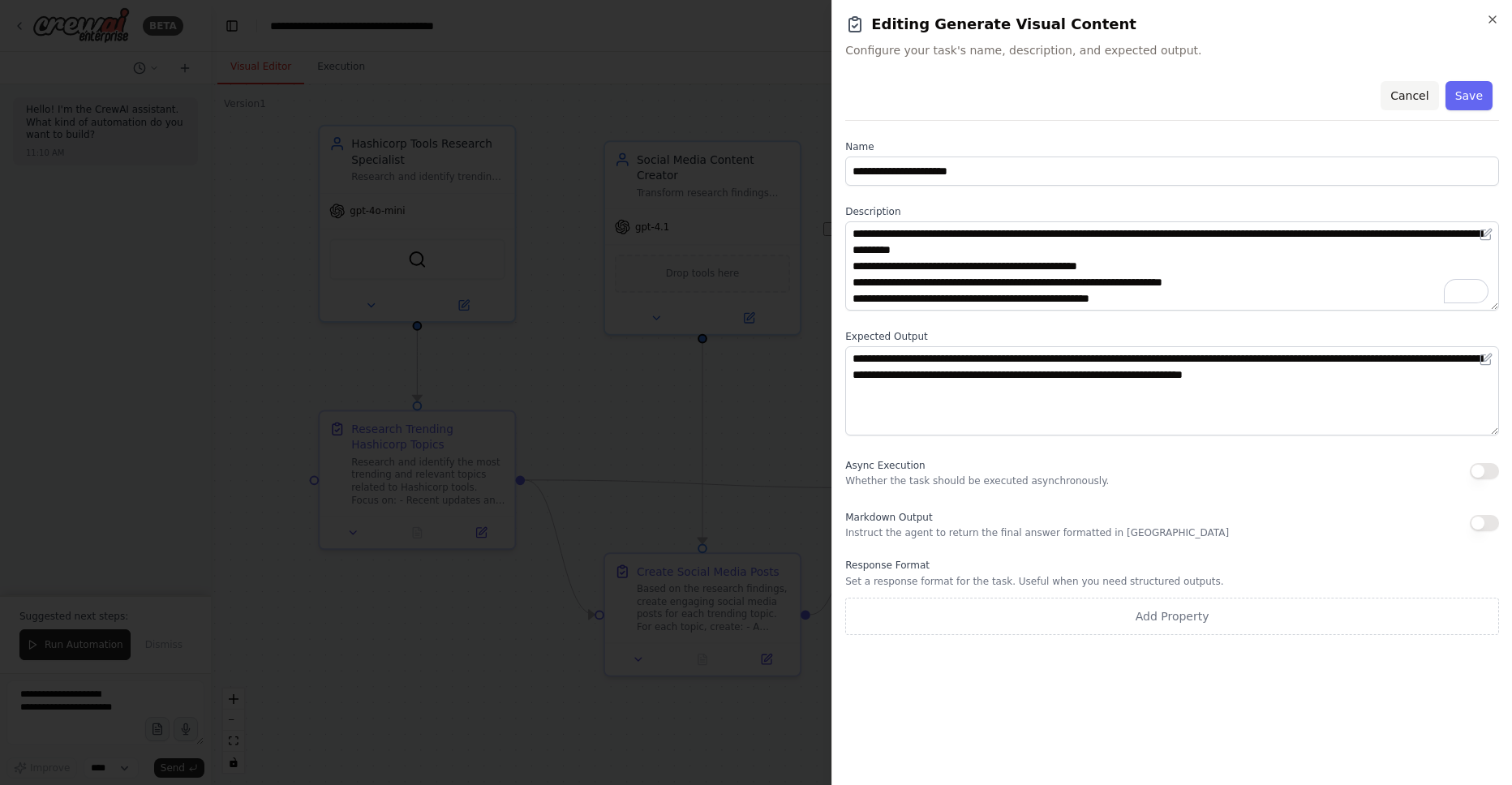
click at [1410, 92] on button "Cancel" at bounding box center [1409, 95] width 57 height 29
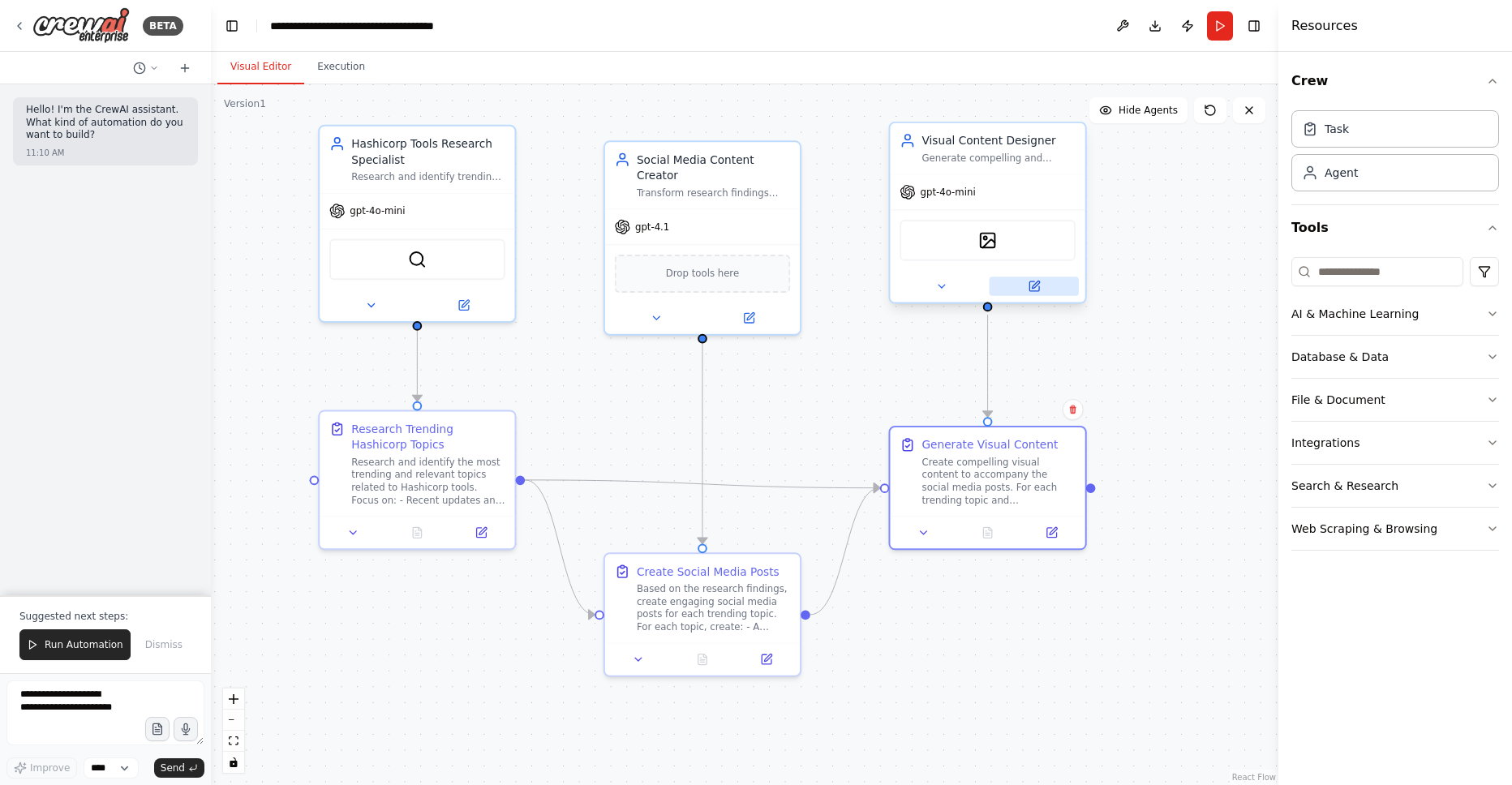
click at [1031, 289] on icon at bounding box center [1035, 286] width 10 height 10
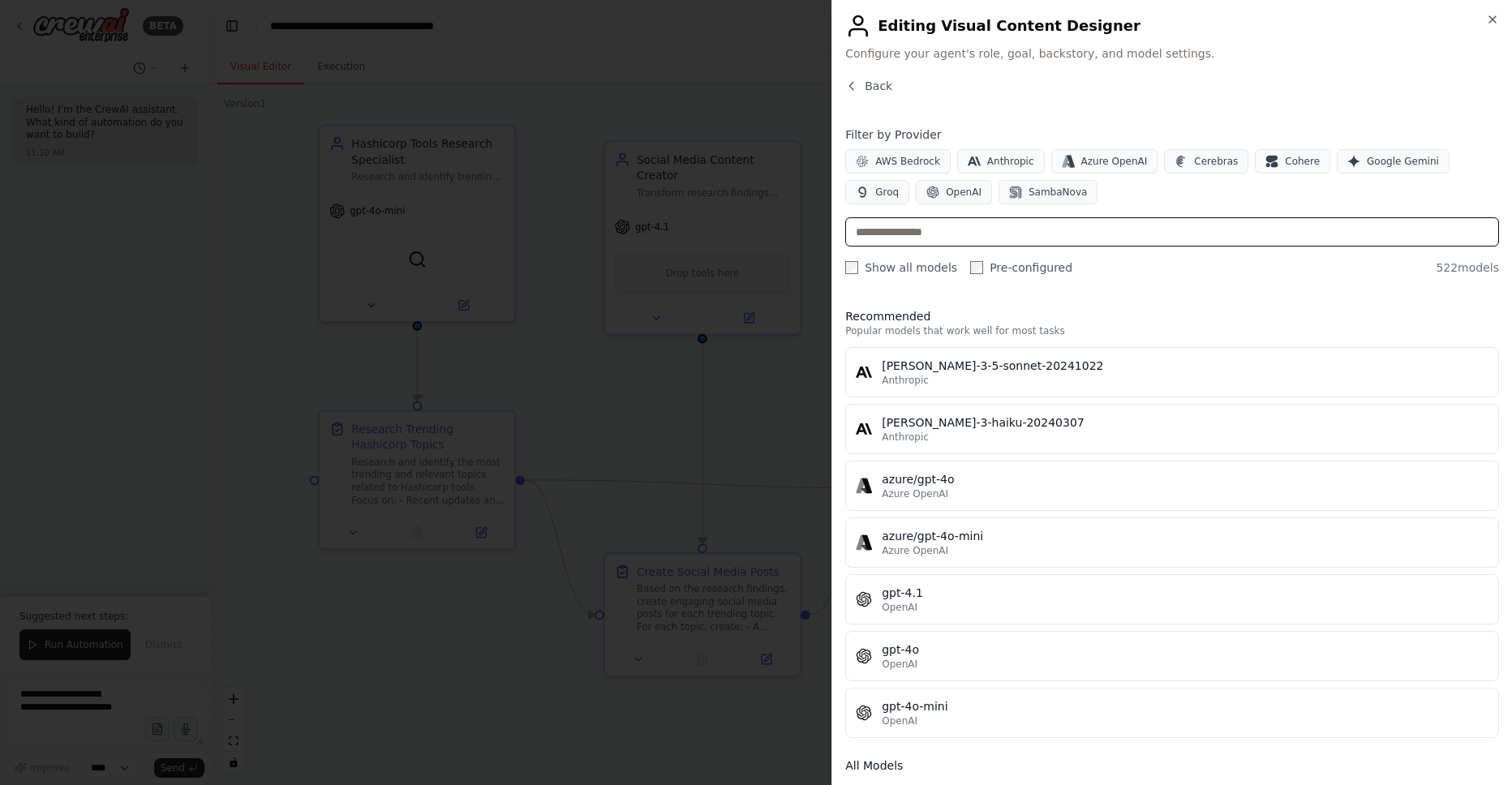
click at [1008, 231] on input "text" at bounding box center [1172, 232] width 654 height 29
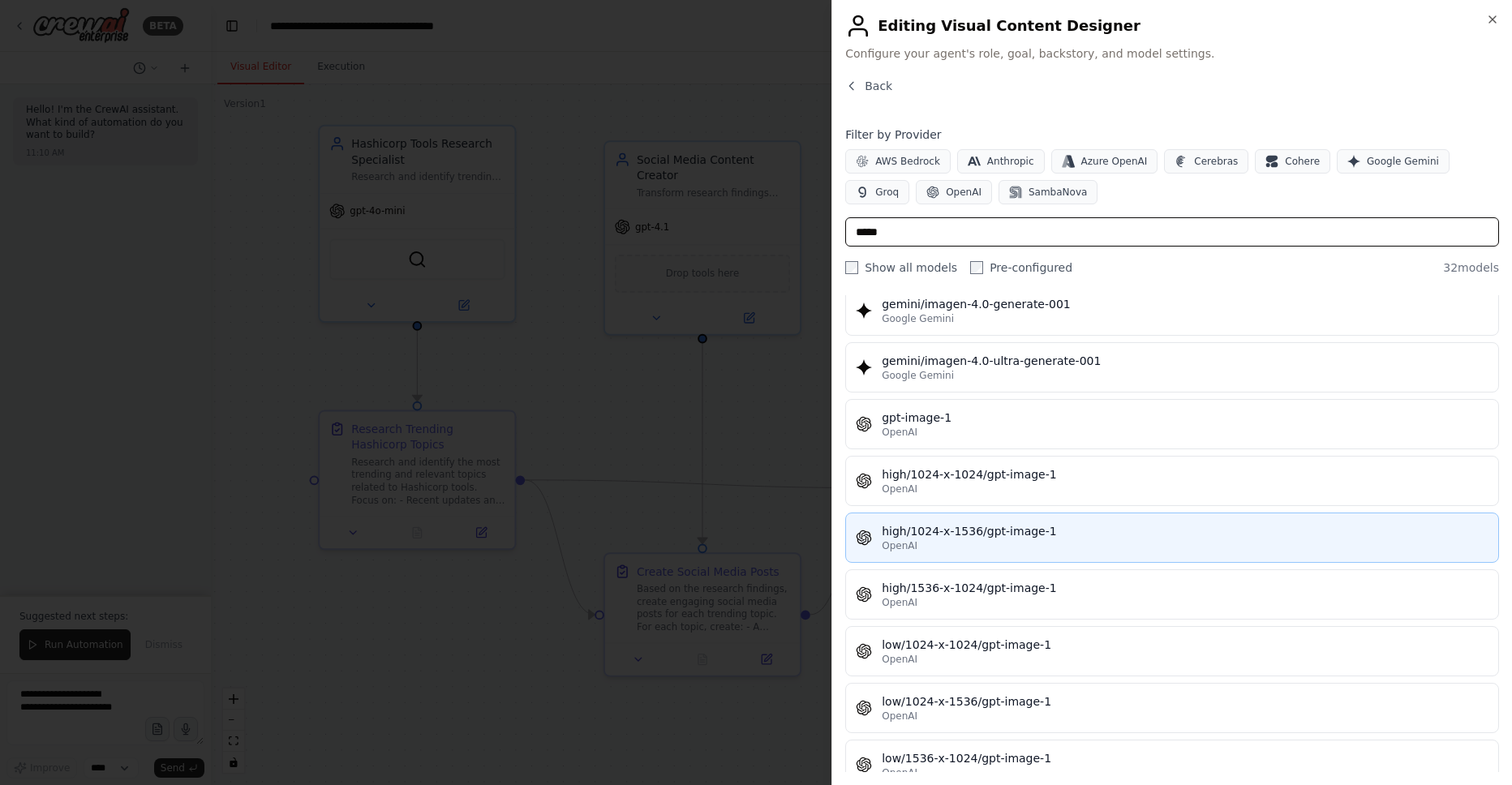
scroll to position [1104, 0]
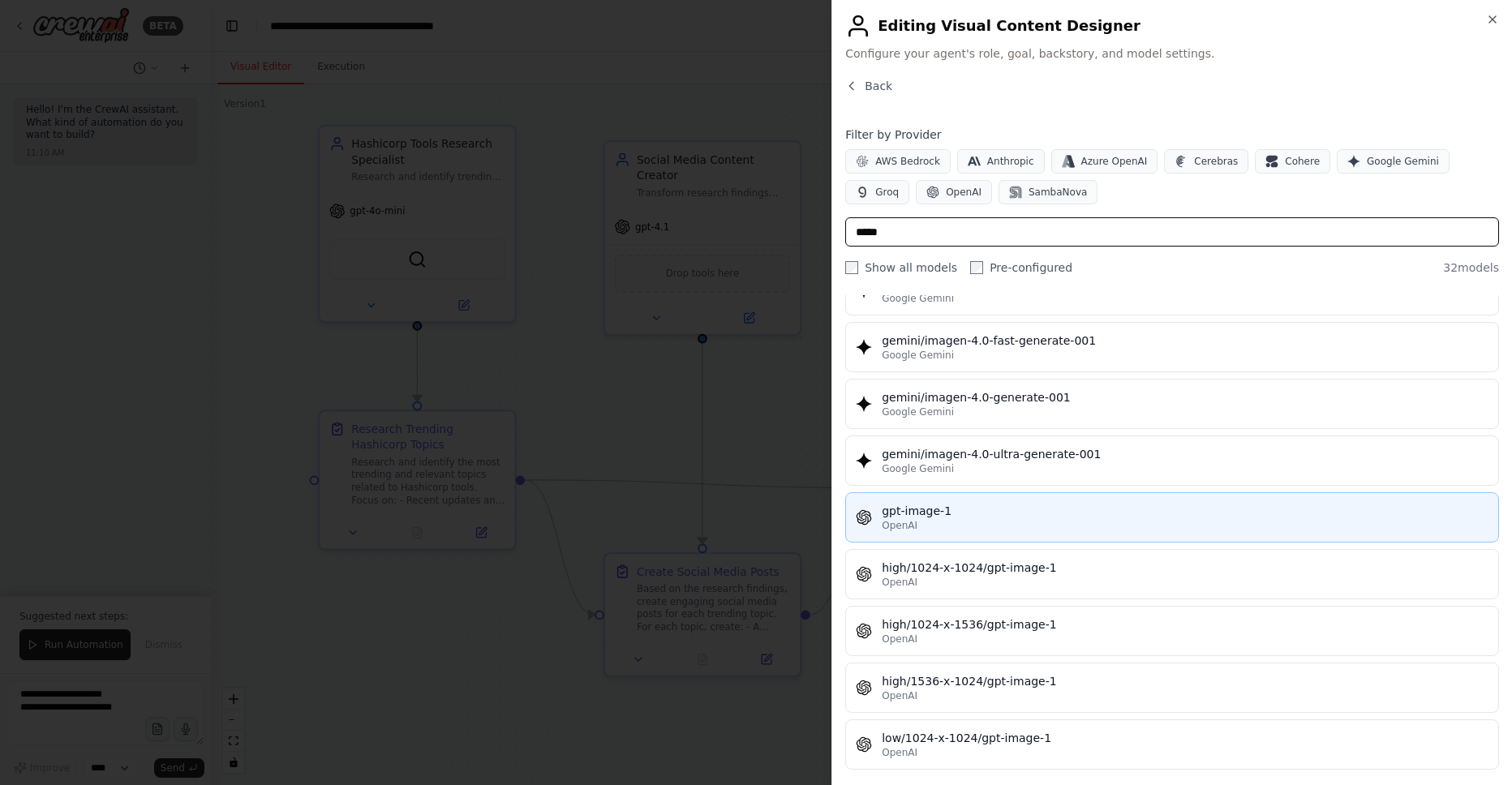
type input "*****"
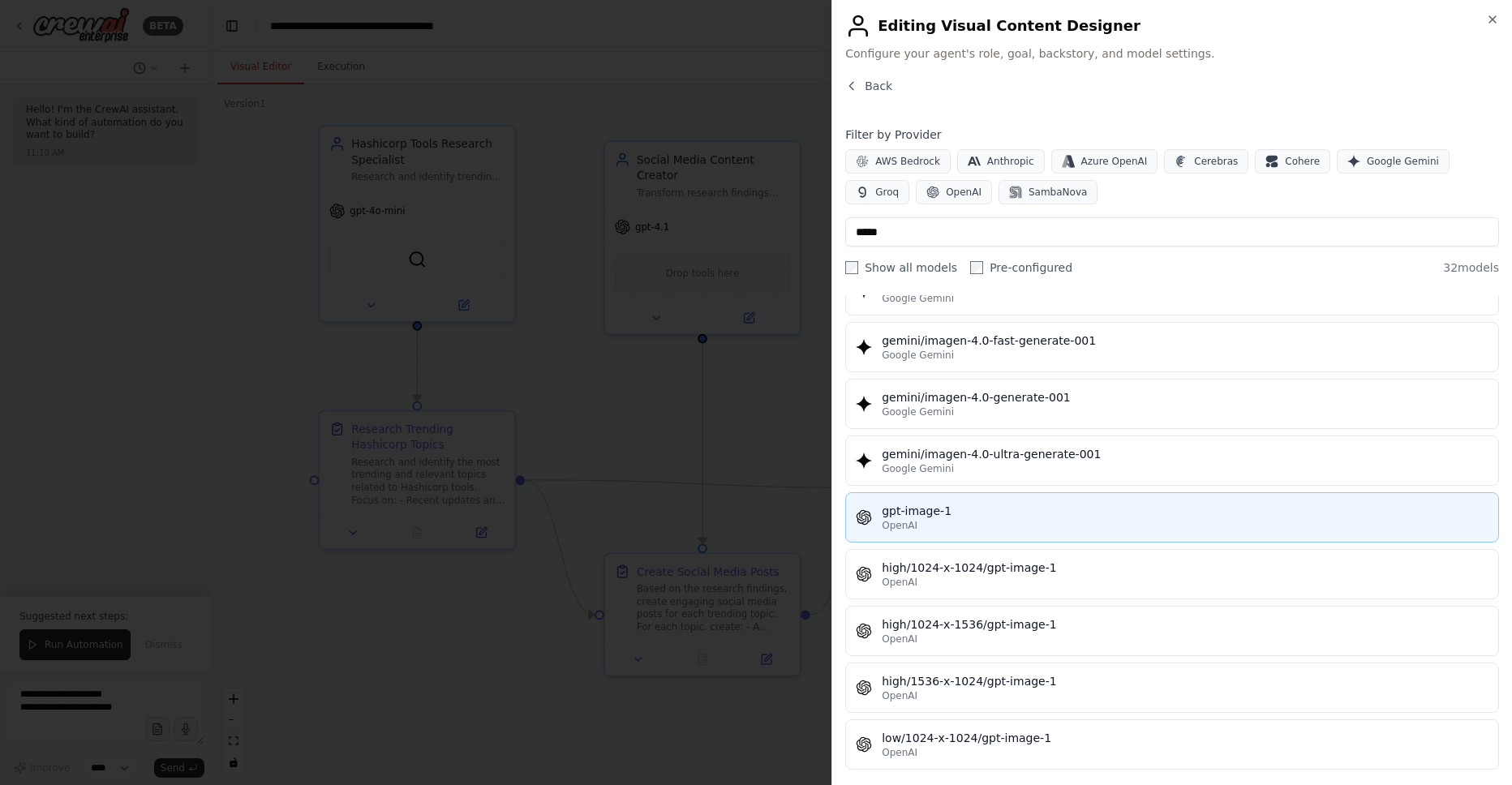
click at [936, 512] on div "gpt-image-1" at bounding box center [1185, 511] width 607 height 16
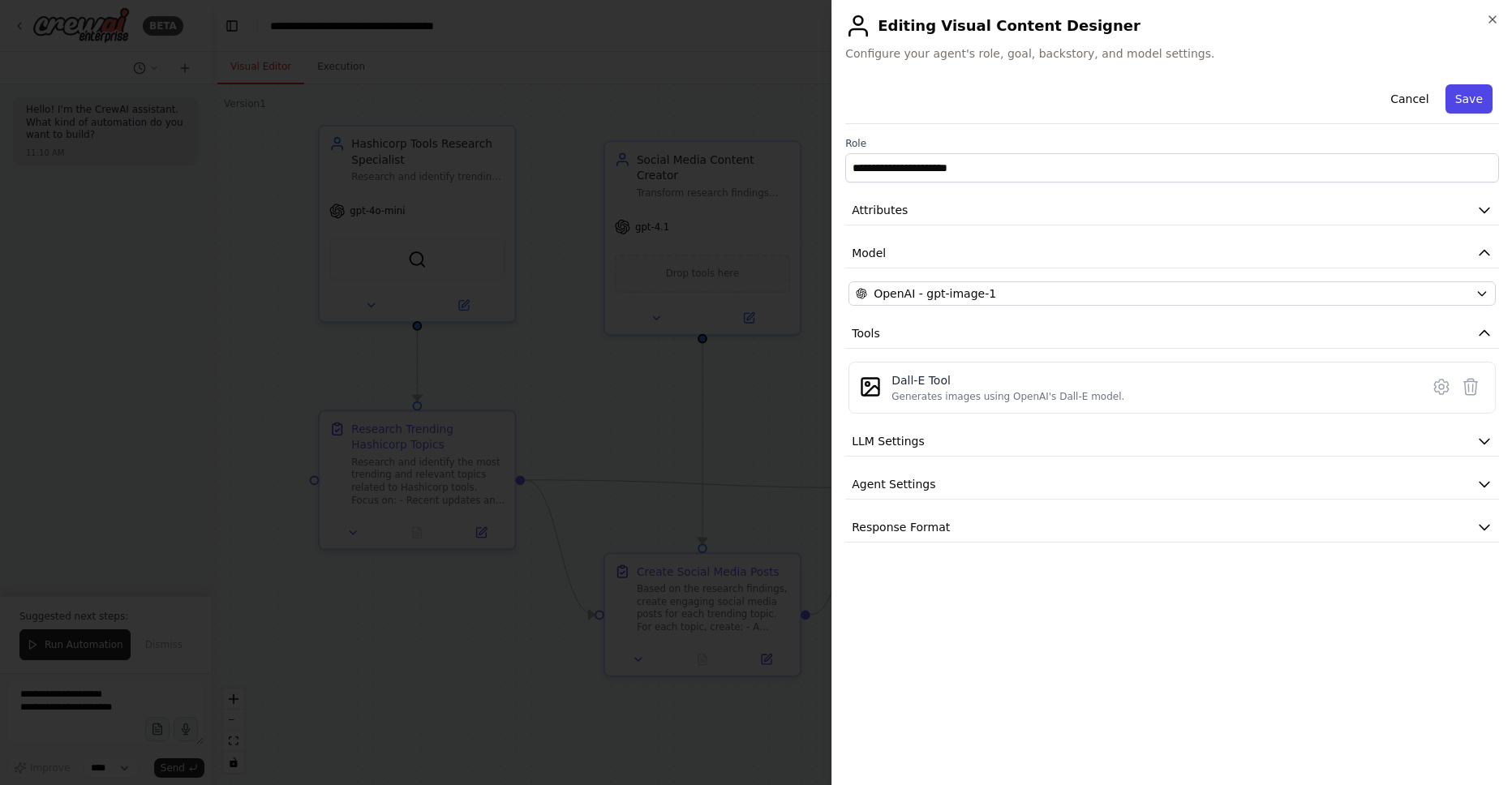
click at [1465, 88] on button "Save" at bounding box center [1469, 98] width 48 height 29
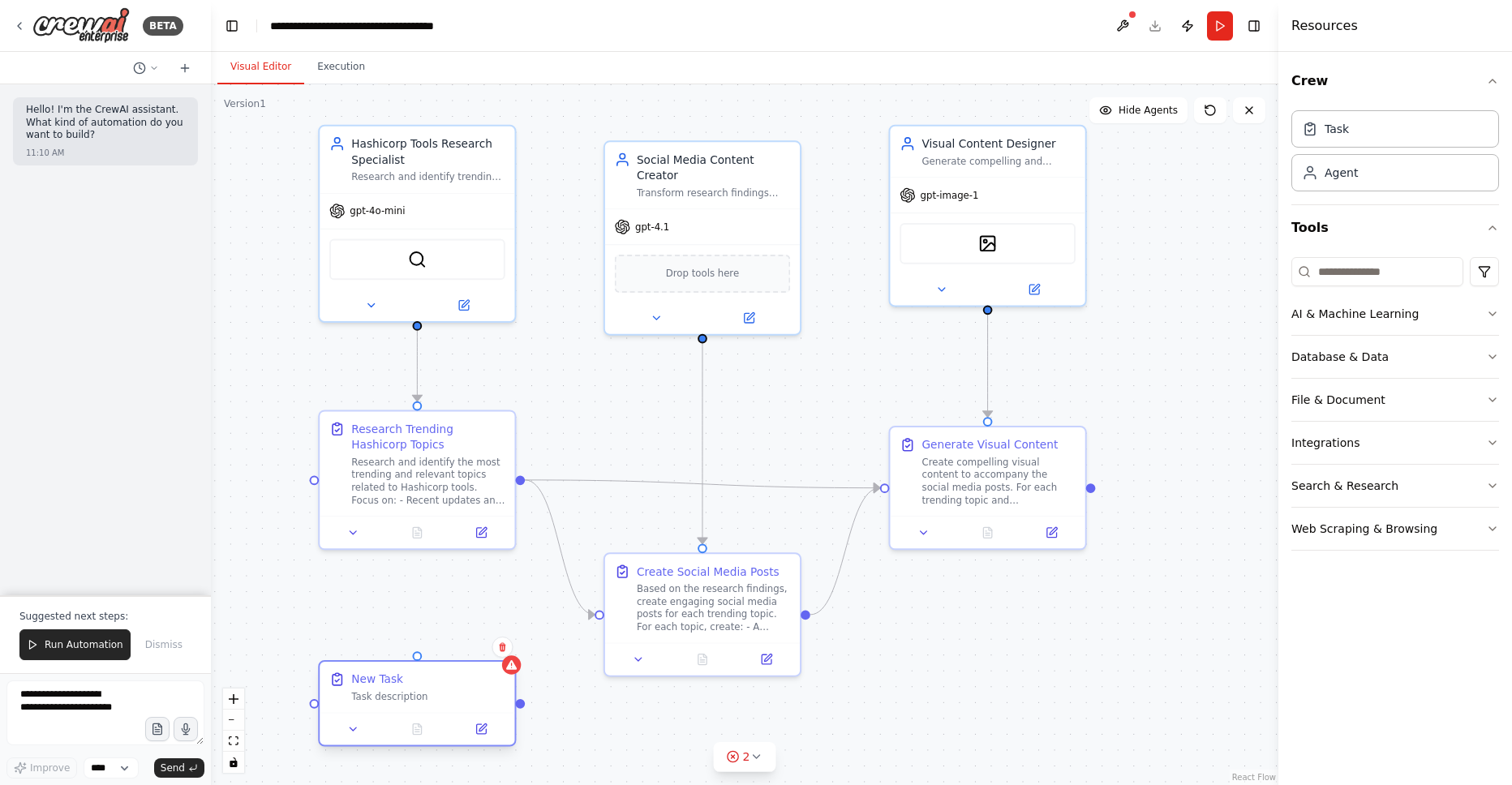
drag, startPoint x: 466, startPoint y: 616, endPoint x: 413, endPoint y: 656, distance: 66.4
click at [413, 660] on div "New Task Task description" at bounding box center [417, 703] width 198 height 86
drag, startPoint x: 419, startPoint y: 325, endPoint x: 419, endPoint y: 654, distance: 329.0
click at [419, 654] on div "Hashicorp Tools Research Specialist Research and identify trending topics, upda…" at bounding box center [760, 387] width 1043 height 684
click at [411, 438] on div "Research Trending Hashicorp Topics" at bounding box center [428, 434] width 153 height 32
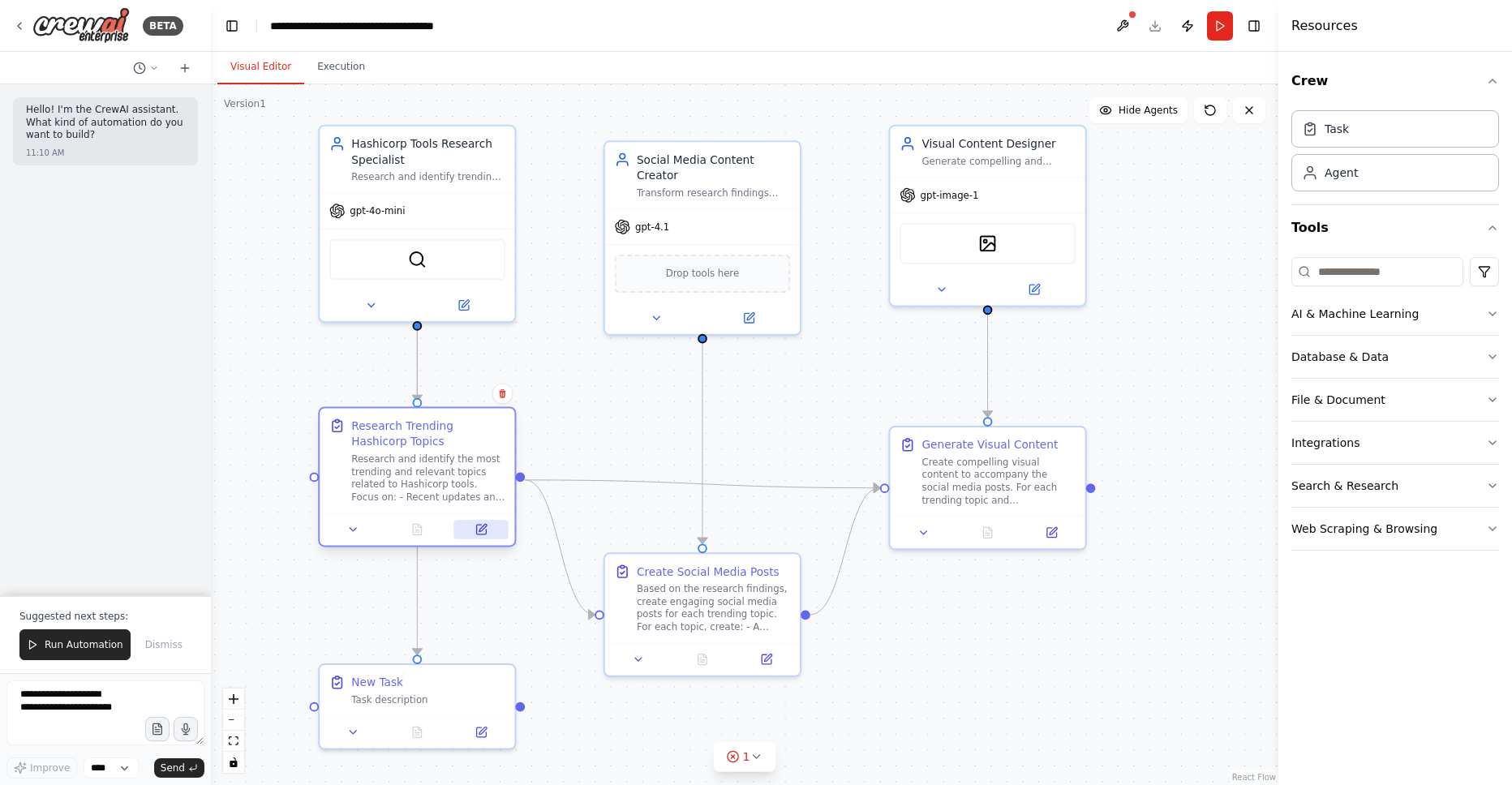
click at [485, 527] on icon at bounding box center [482, 527] width 7 height 7
click at [485, 526] on icon at bounding box center [482, 527] width 7 height 7
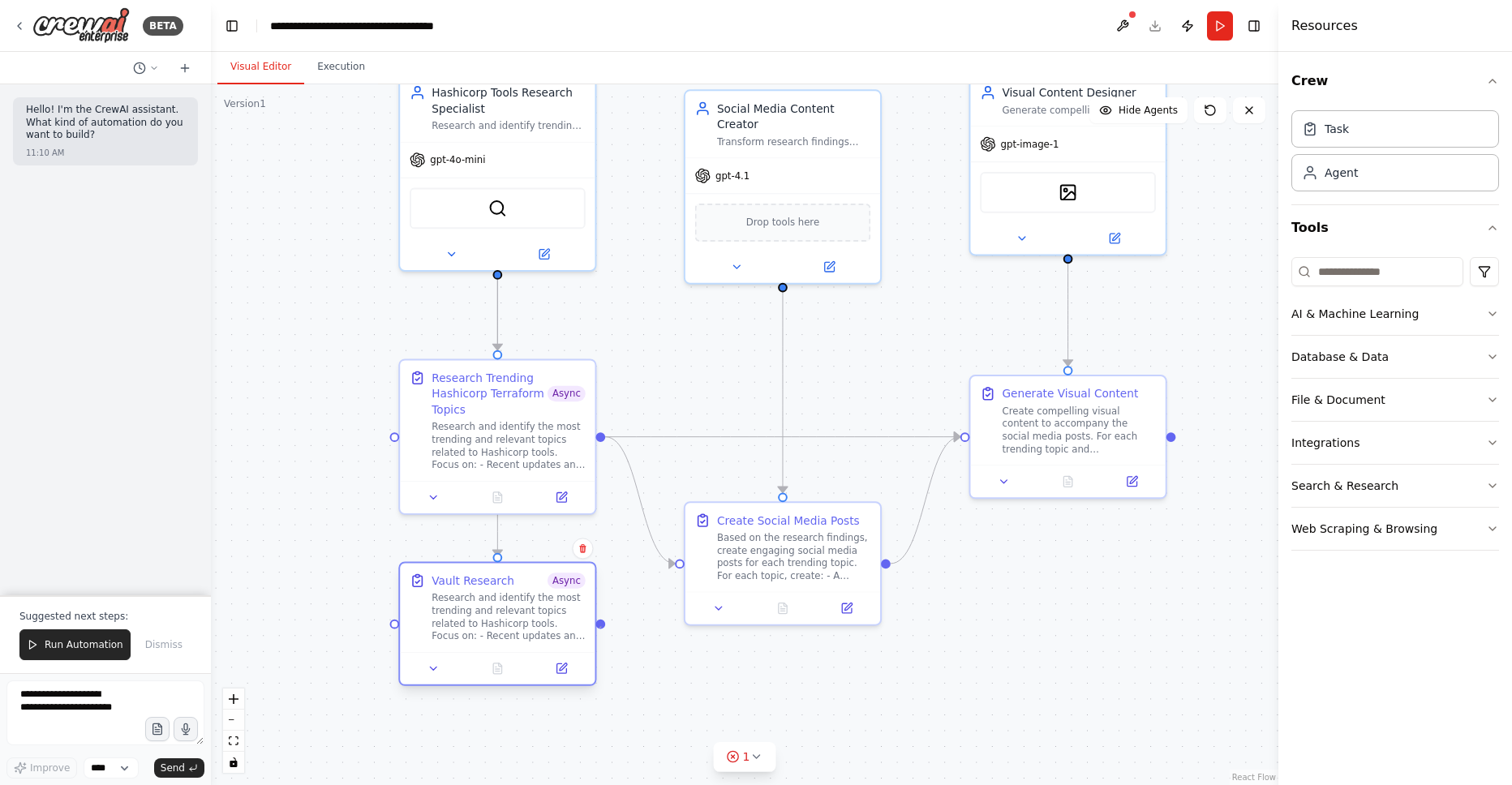
click at [604, 625] on div at bounding box center [600, 624] width 10 height 10
drag, startPoint x: 604, startPoint y: 625, endPoint x: 678, endPoint y: 572, distance: 91.0
click at [678, 572] on div ".deletable-edge-delete-btn { width: 20px; height: 20px; border: 0px solid #ffff…" at bounding box center [745, 435] width 1067 height 701
click at [1215, 20] on button "Run" at bounding box center [1220, 25] width 26 height 29
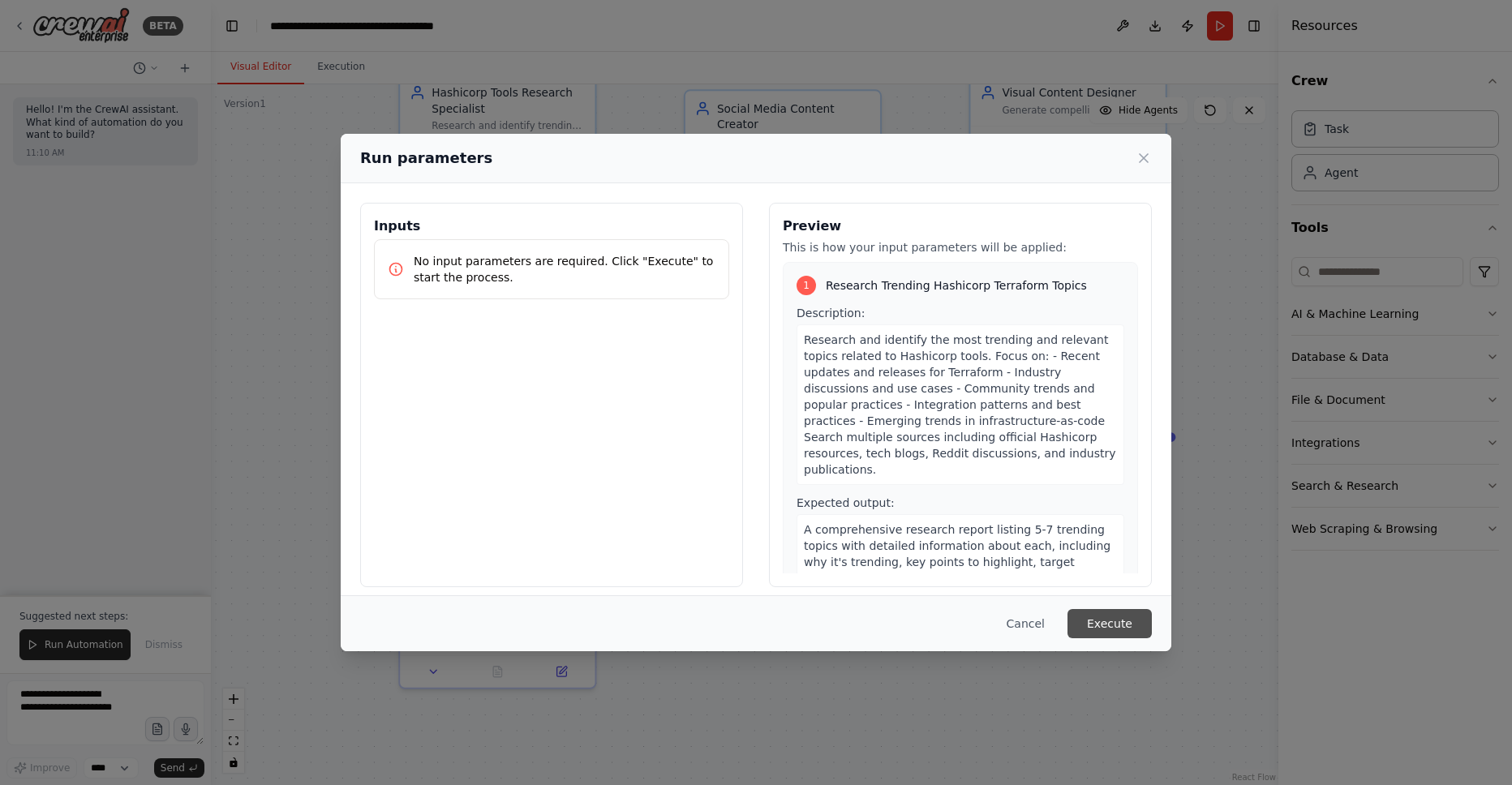
click at [1120, 618] on button "Execute" at bounding box center [1109, 623] width 84 height 29
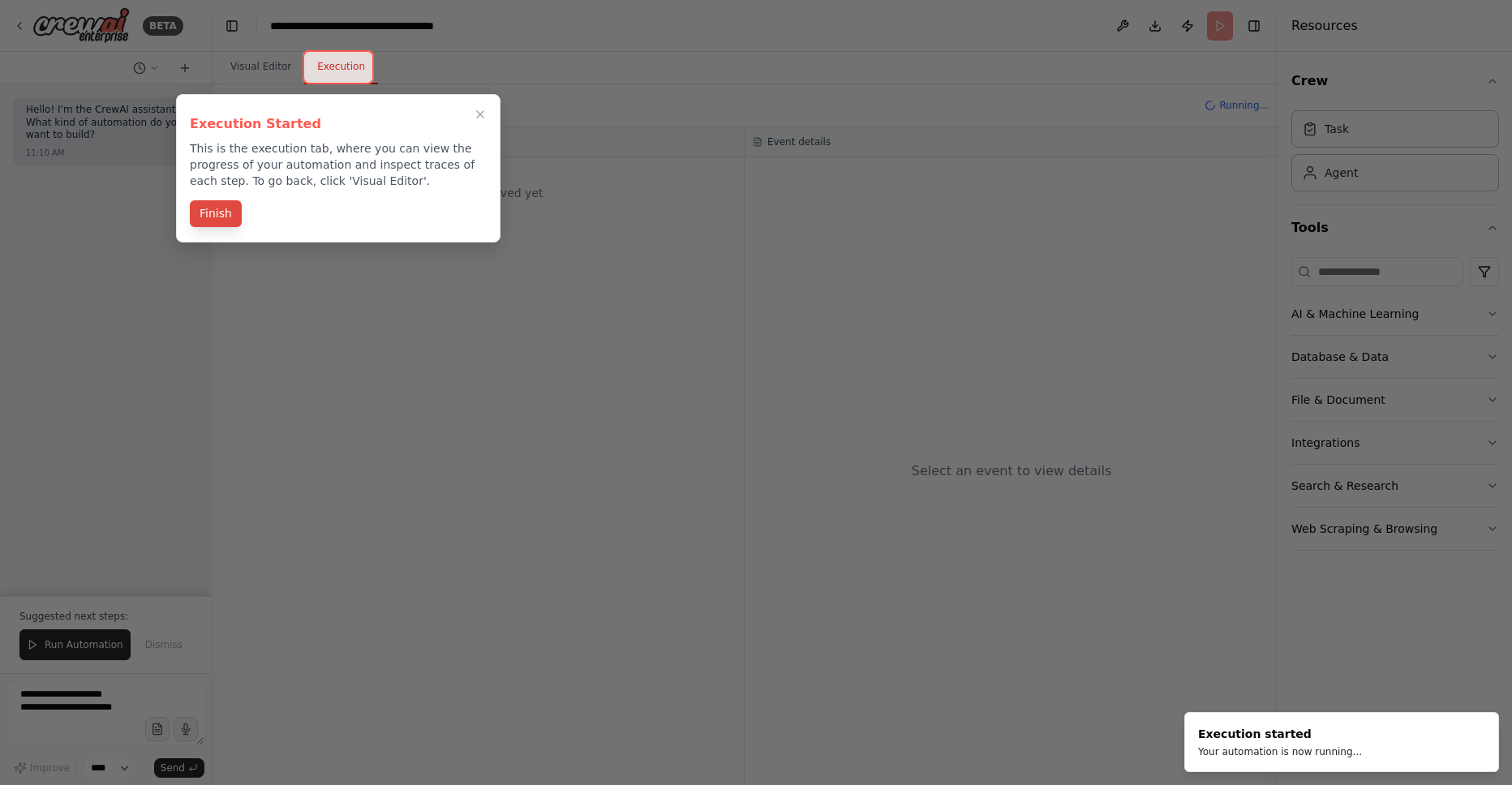
click at [231, 207] on button "Finish" at bounding box center [216, 213] width 51 height 27
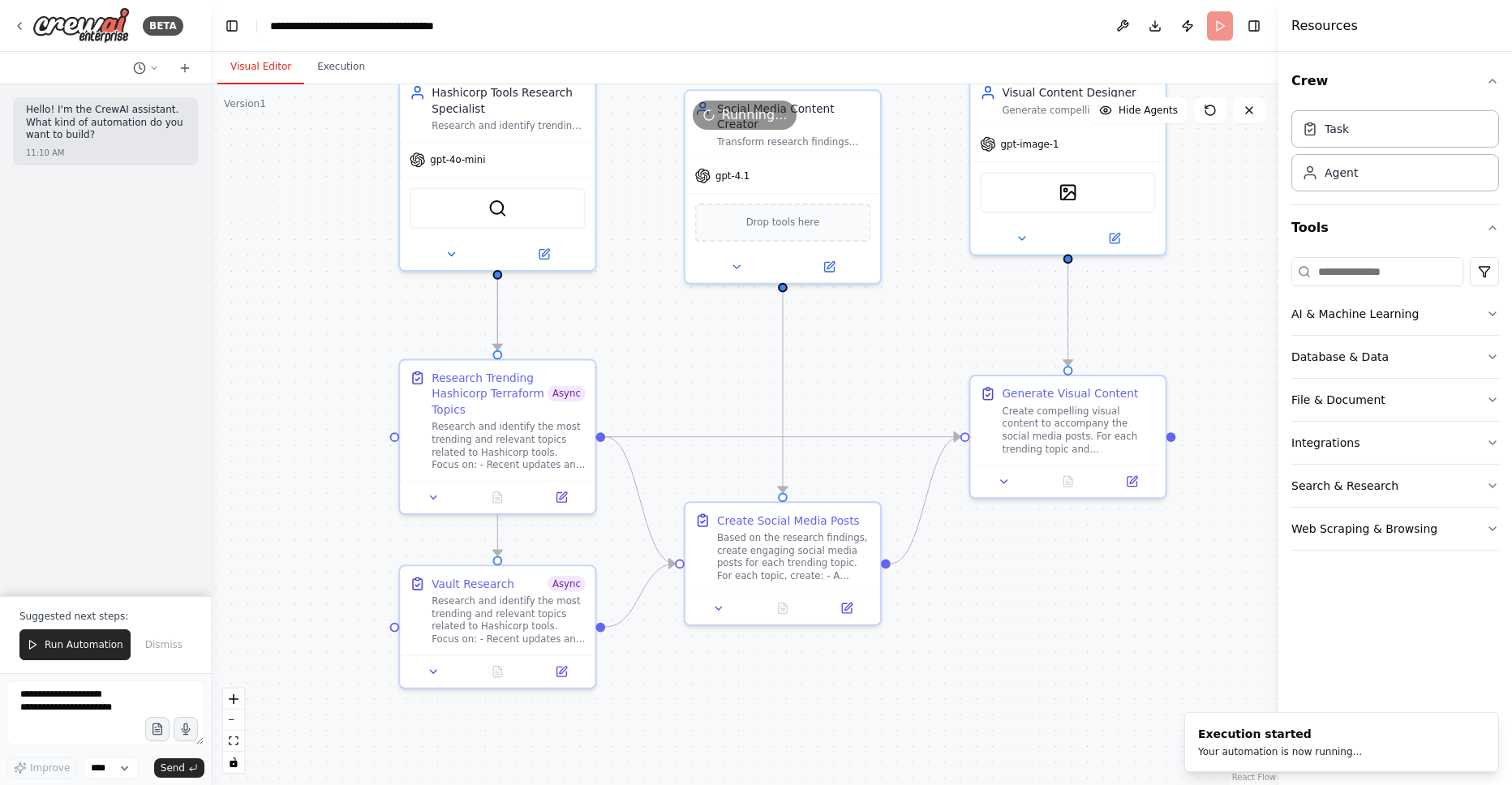
click at [255, 71] on button "Visual Editor" at bounding box center [261, 67] width 87 height 34
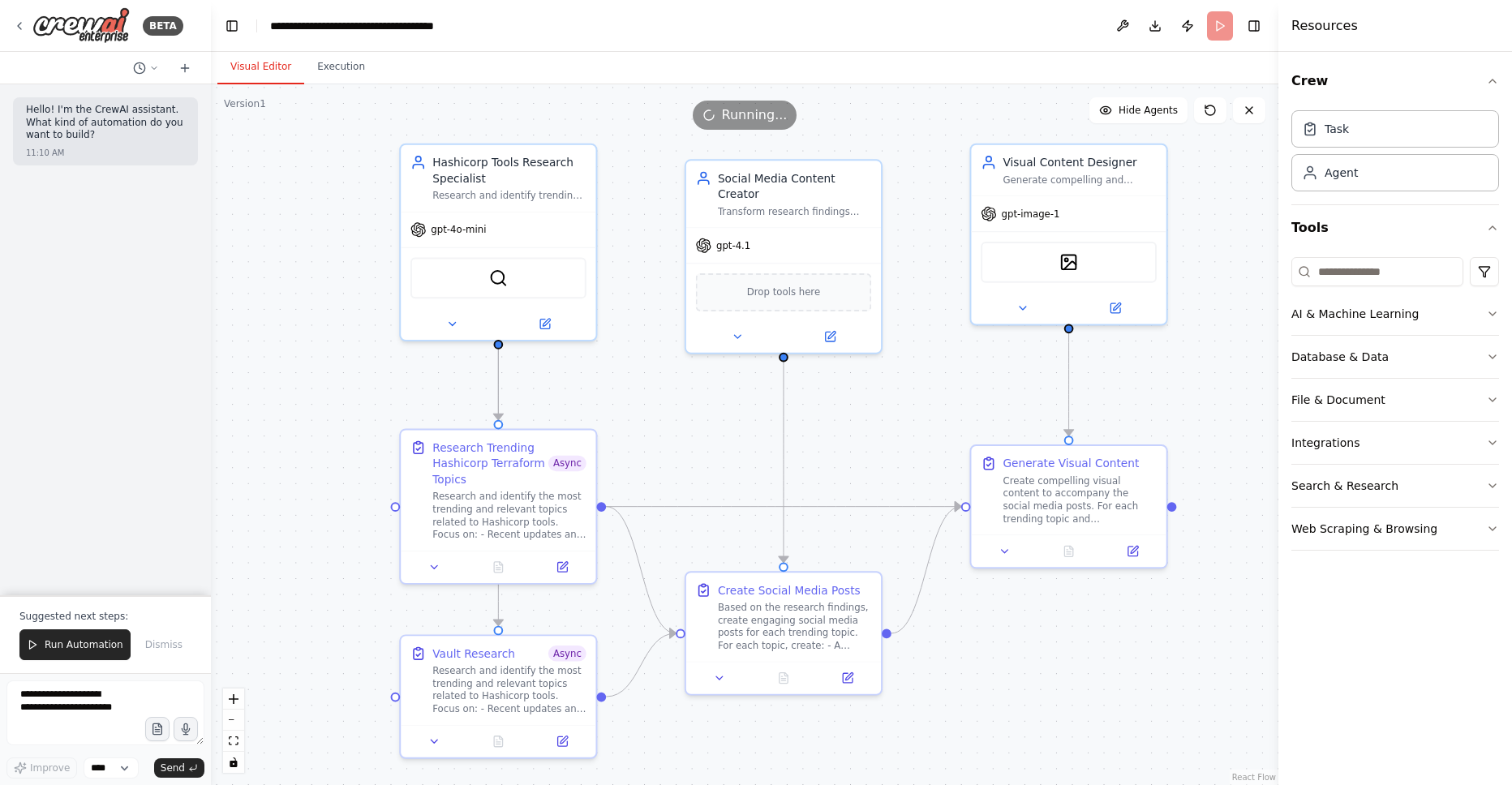
drag, startPoint x: 317, startPoint y: 290, endPoint x: 318, endPoint y: 360, distance: 70.0
click at [318, 360] on div ".deletable-edge-delete-btn { width: 20px; height: 20px; border: 0px solid #ffff…" at bounding box center [745, 435] width 1067 height 701
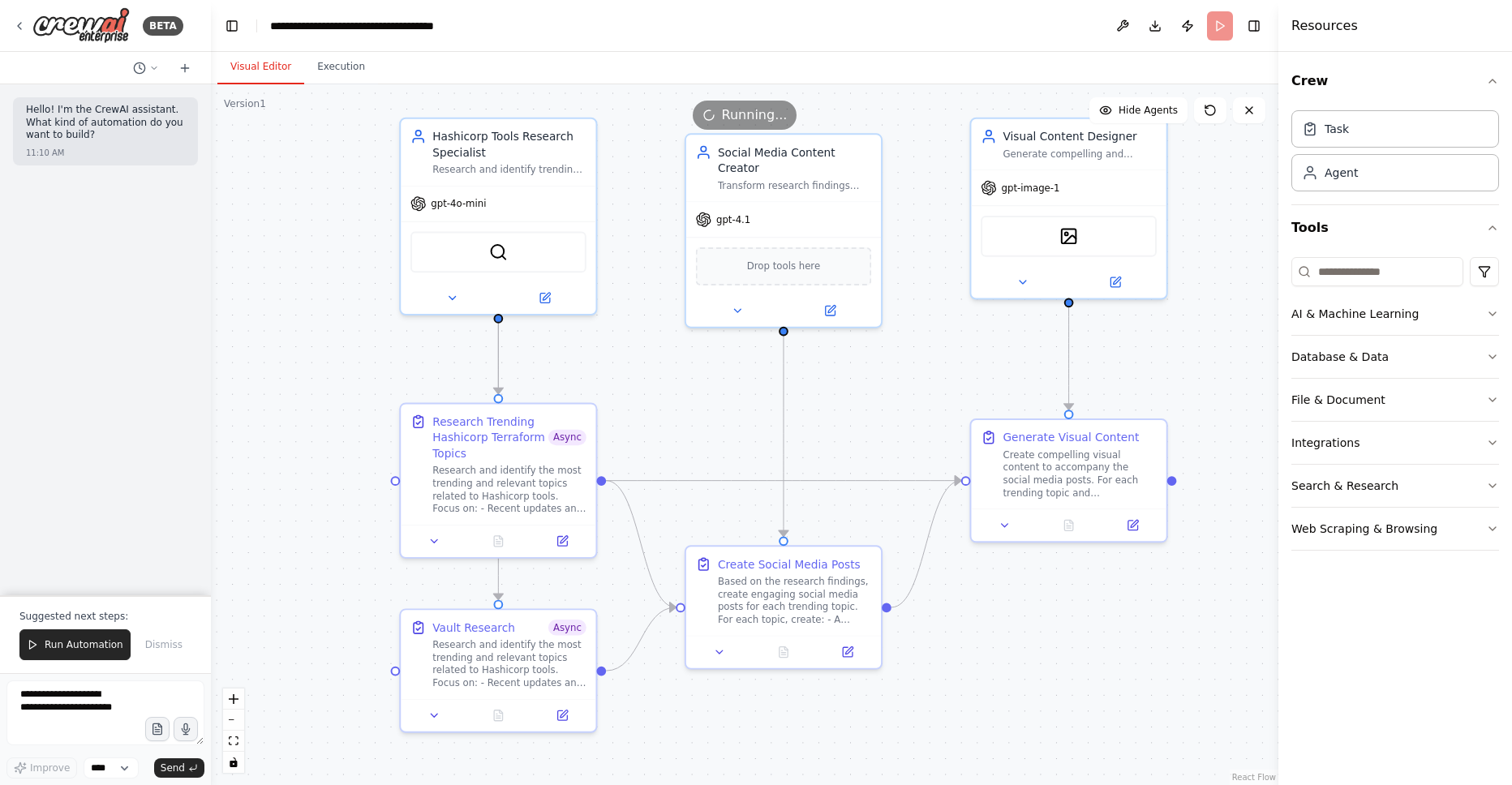
drag, startPoint x: 318, startPoint y: 360, endPoint x: 320, endPoint y: 333, distance: 27.1
click at [320, 333] on div ".deletable-edge-delete-btn { width: 20px; height: 20px; border: 0px solid #ffff…" at bounding box center [745, 435] width 1067 height 701
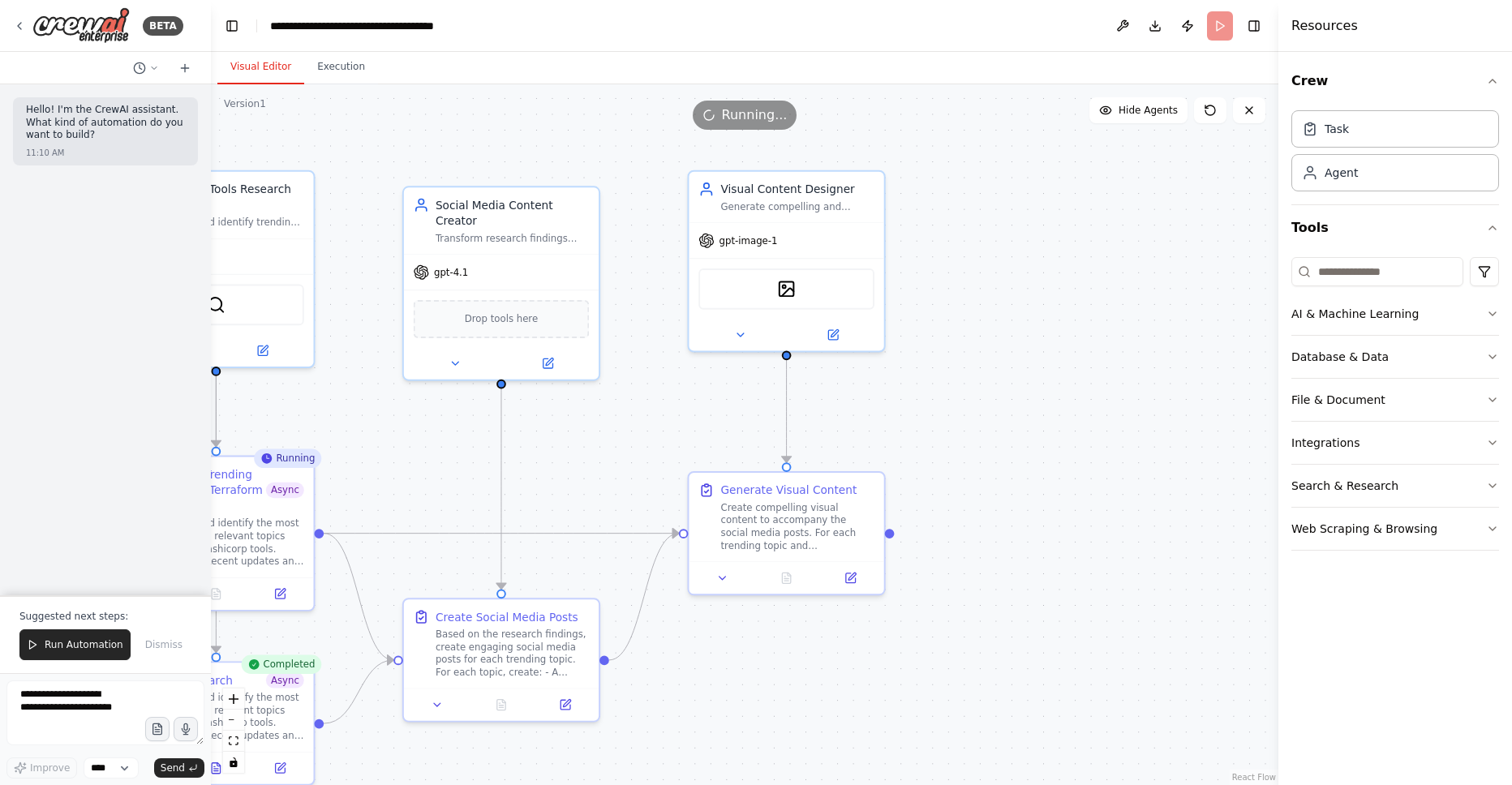
drag, startPoint x: 1212, startPoint y: 397, endPoint x: 928, endPoint y: 450, distance: 288.9
click at [928, 450] on div ".deletable-edge-delete-btn { width: 20px; height: 20px; border: 0px solid #ffff…" at bounding box center [745, 435] width 1067 height 701
click at [1392, 392] on button "File & Document" at bounding box center [1395, 400] width 208 height 43
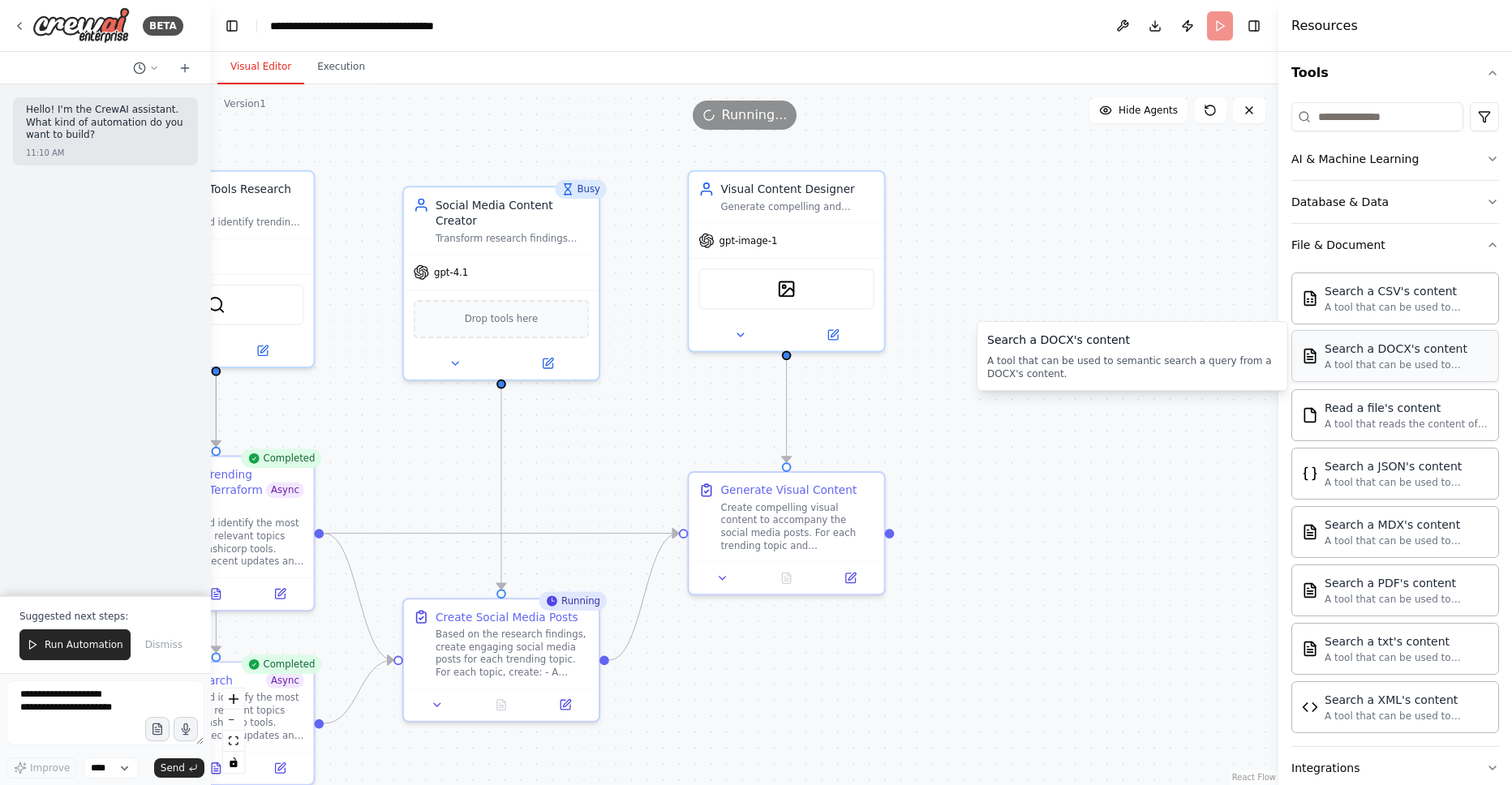
scroll to position [170, 0]
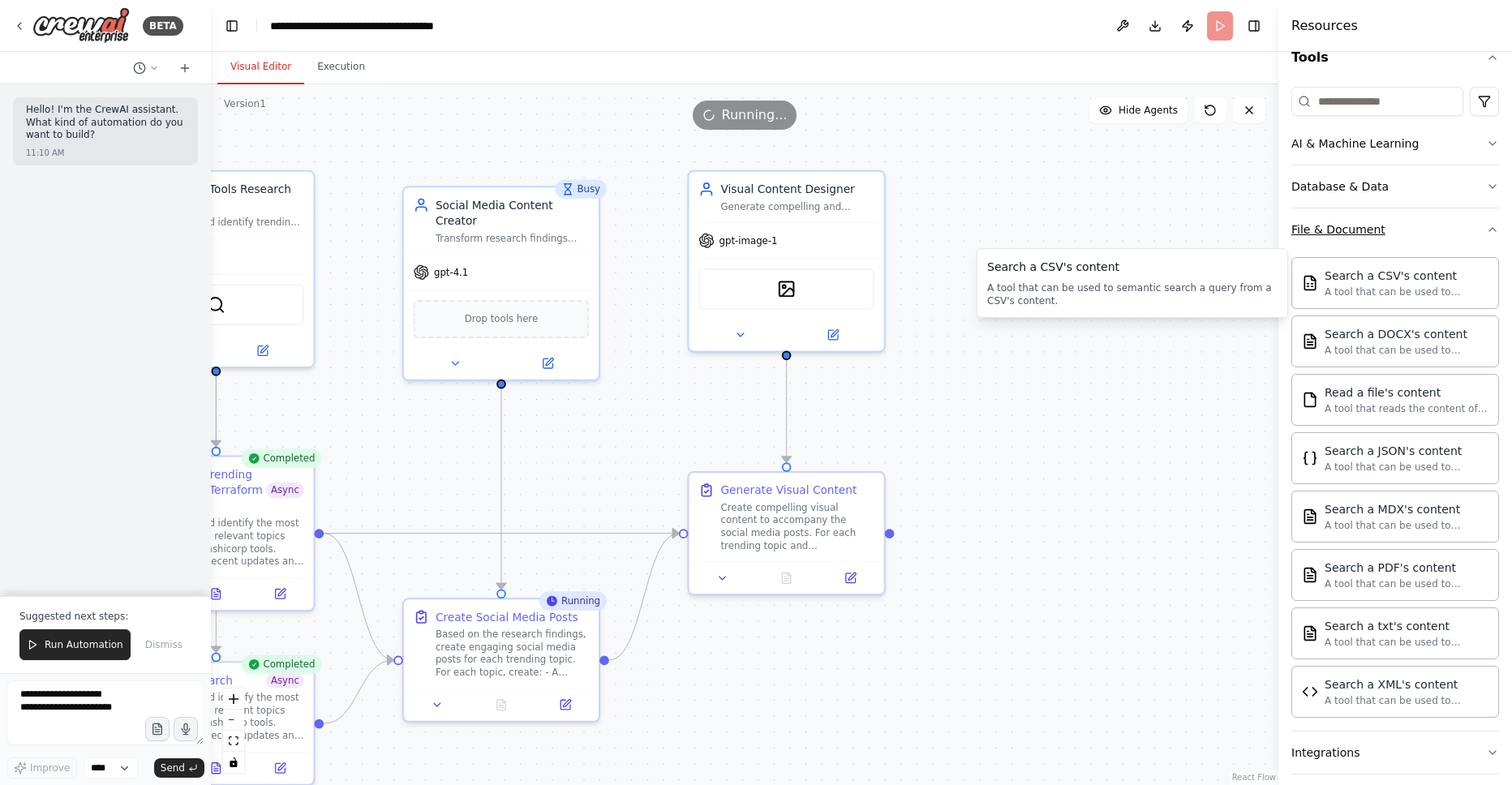
click at [1455, 238] on button "File & Document" at bounding box center [1395, 230] width 208 height 43
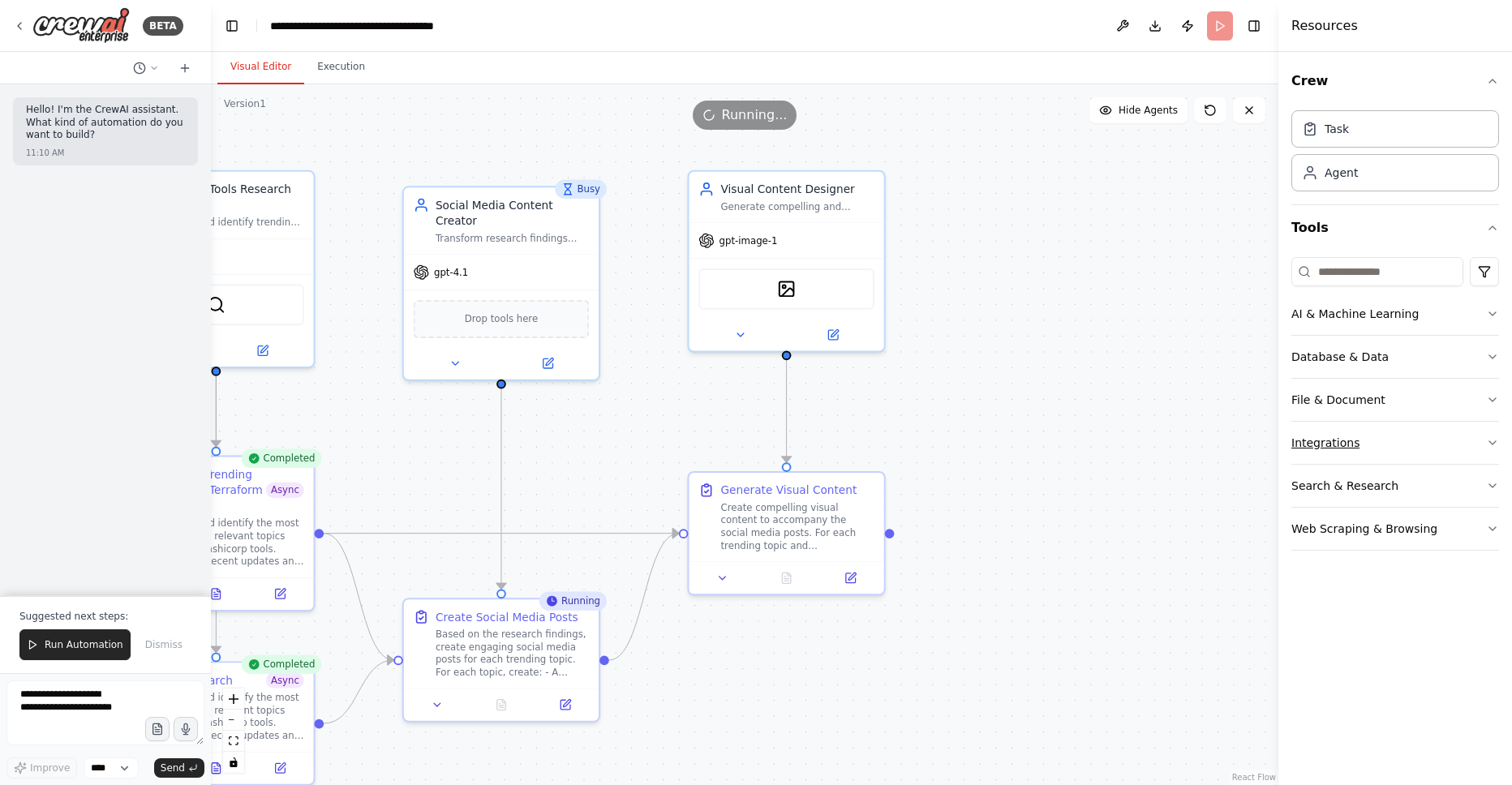
click at [1428, 442] on button "Integrations" at bounding box center [1395, 442] width 208 height 43
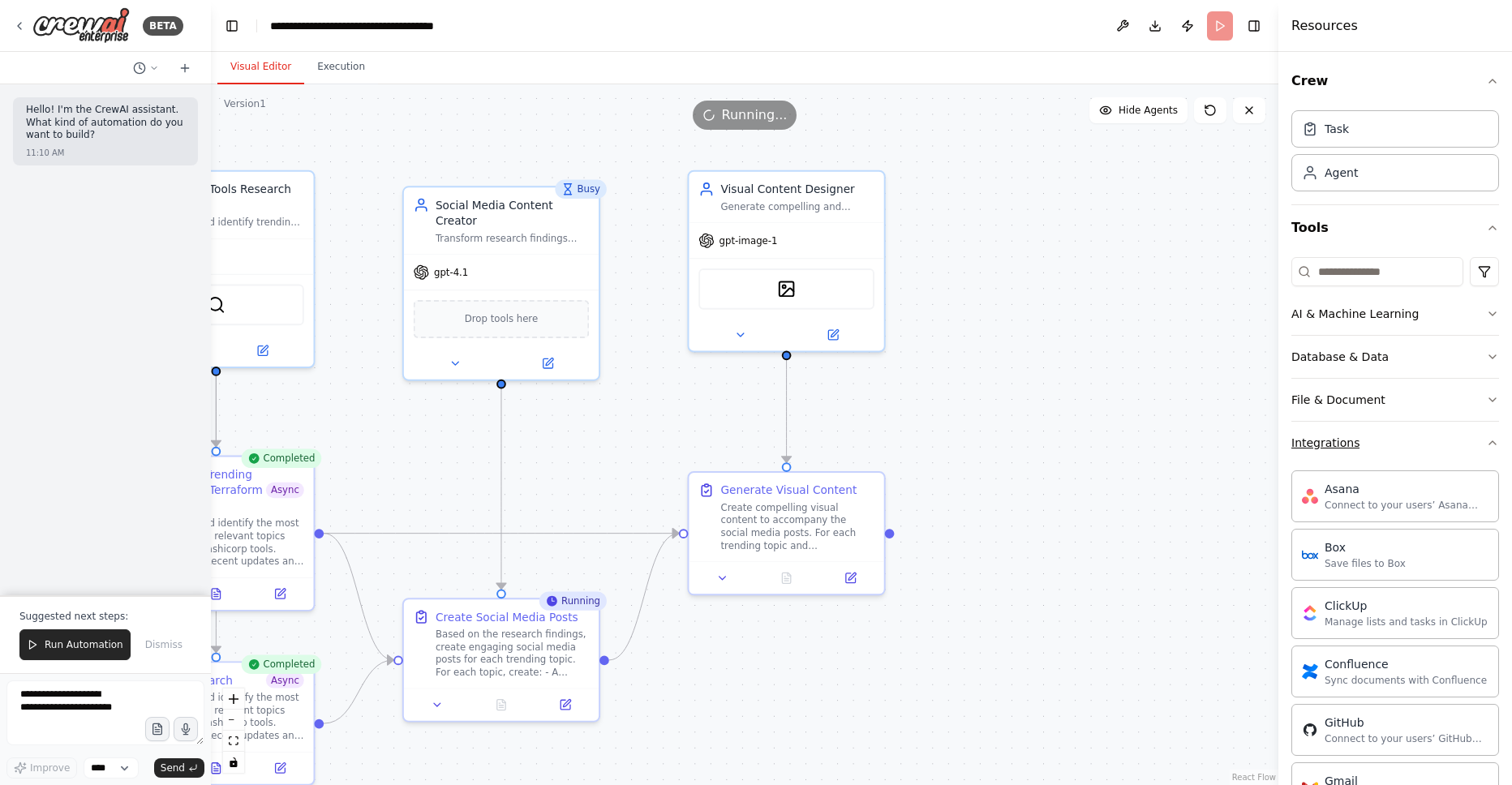
click at [1416, 445] on button "Integrations" at bounding box center [1395, 442] width 208 height 43
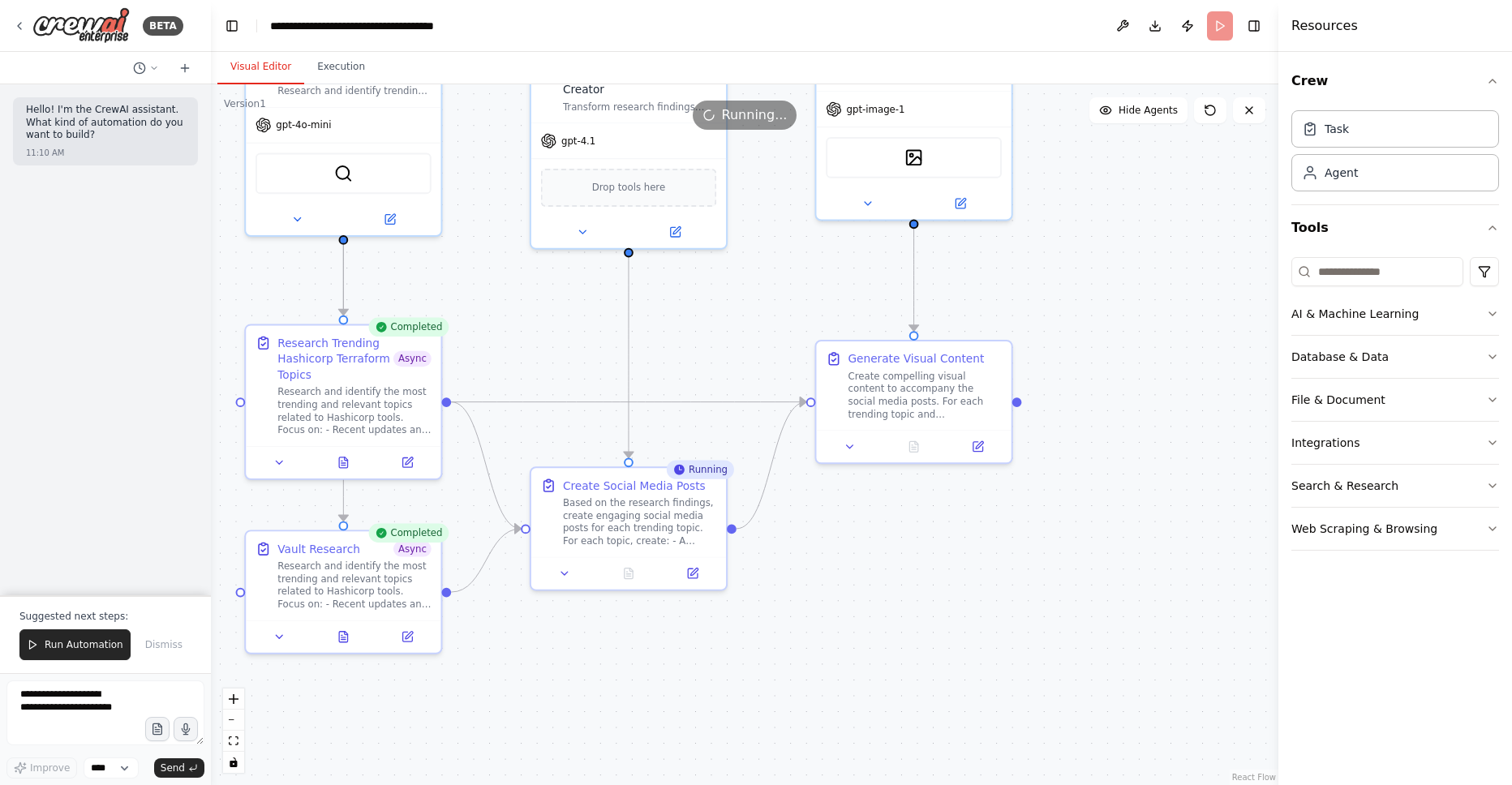
drag, startPoint x: 941, startPoint y: 446, endPoint x: 1067, endPoint y: 315, distance: 181.8
click at [1067, 315] on div ".deletable-edge-delete-btn { width: 20px; height: 20px; border: 0px solid #ffff…" at bounding box center [745, 435] width 1067 height 701
click at [340, 459] on icon at bounding box center [343, 459] width 8 height 11
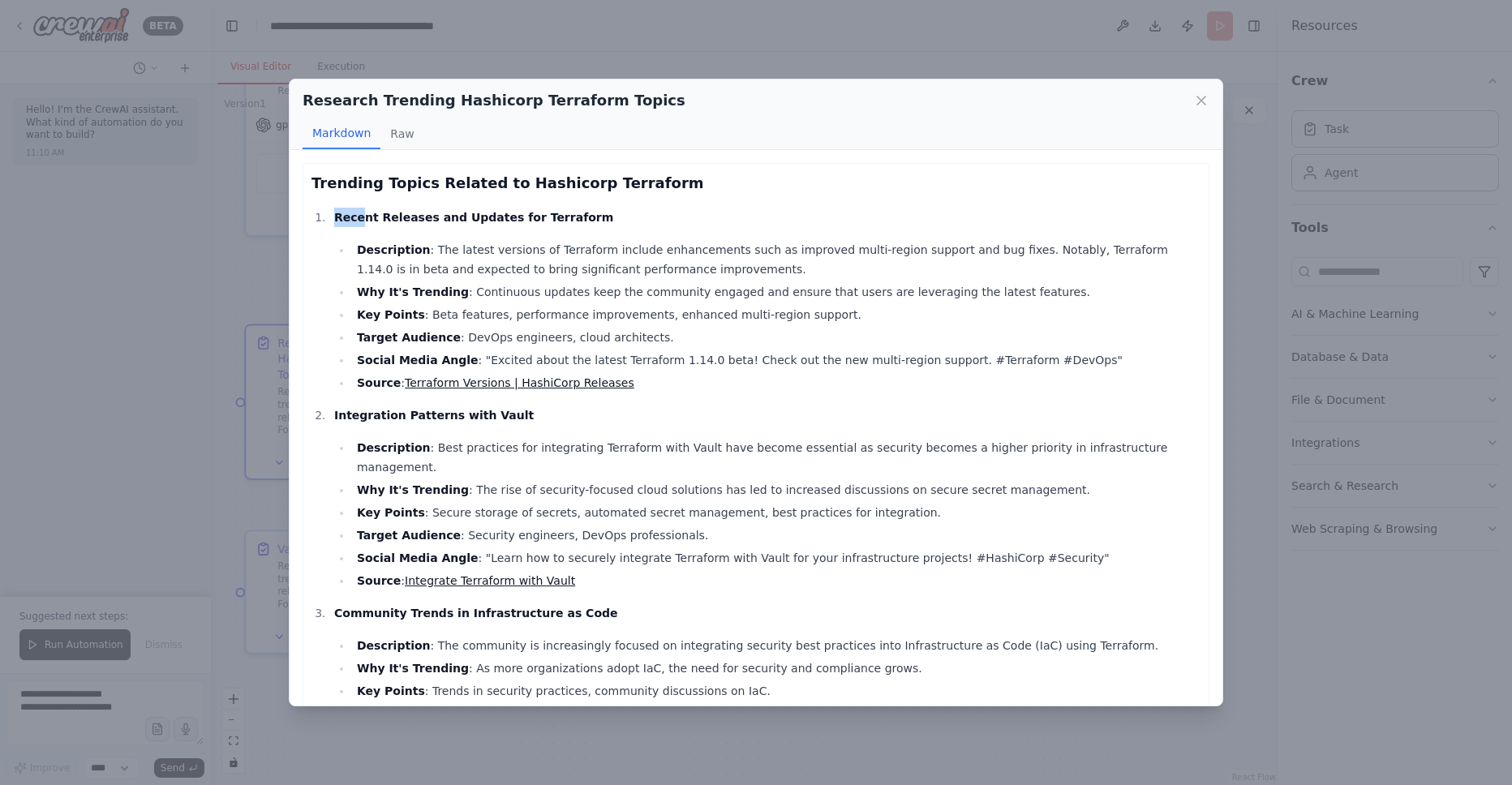
drag, startPoint x: 363, startPoint y: 218, endPoint x: 680, endPoint y: 192, distance: 318.1
drag, startPoint x: 451, startPoint y: 253, endPoint x: 729, endPoint y: 253, distance: 278.0
click at [729, 253] on li "Description : The latest versions of Terraform include enhancements such as imp…" at bounding box center [776, 258] width 849 height 39
drag, startPoint x: 554, startPoint y: 364, endPoint x: 857, endPoint y: 341, distance: 303.9
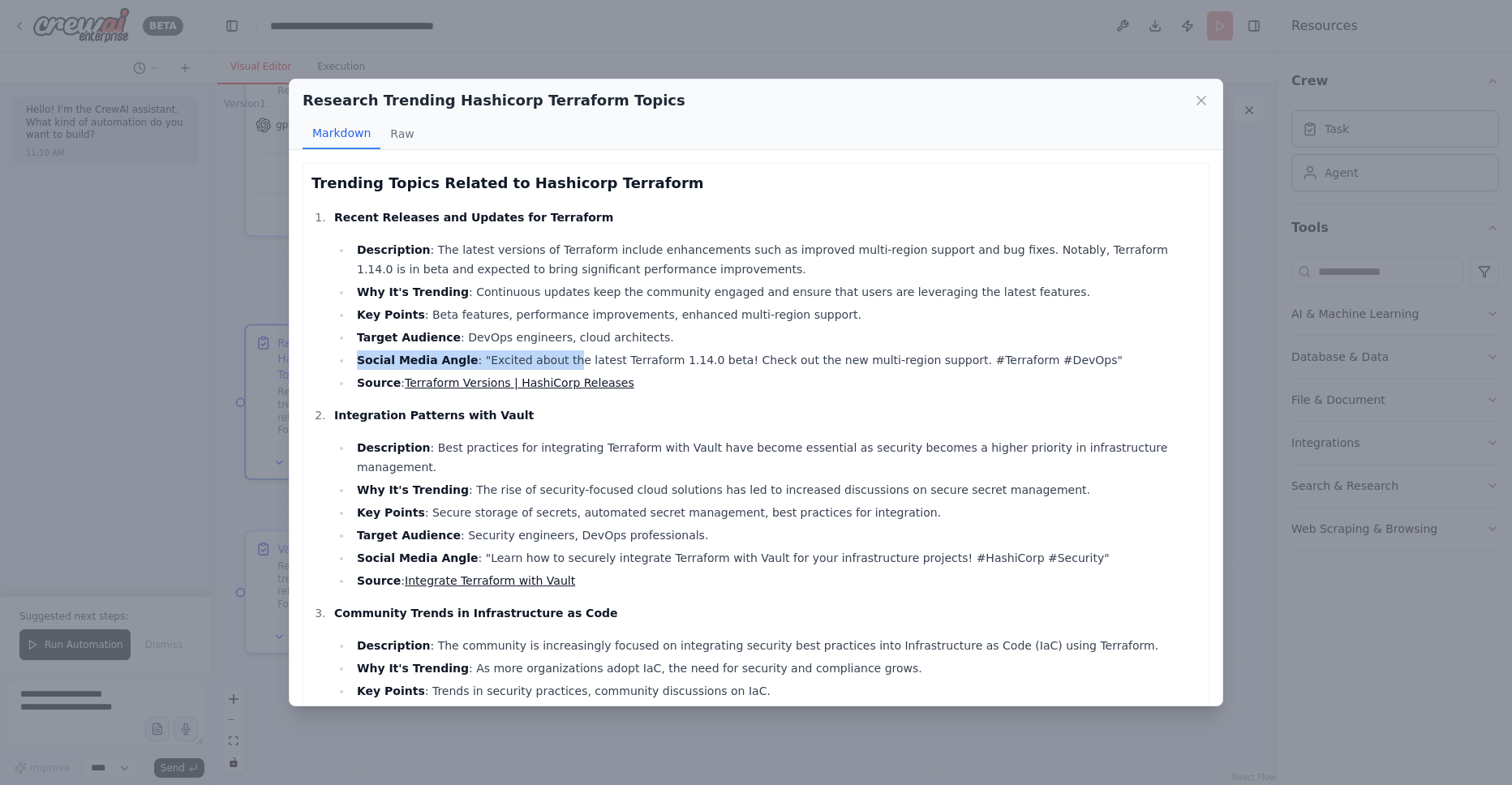
click at [857, 341] on ul "Description : The latest versions of Terraform include enhancements such as imp…" at bounding box center [767, 316] width 866 height 152
drag, startPoint x: 635, startPoint y: 361, endPoint x: 868, endPoint y: 349, distance: 233.3
click at [868, 350] on li "Social Media Angle : "Excited about the latest Terraform 1.14.0 beta! Check out…" at bounding box center [776, 360] width 849 height 20
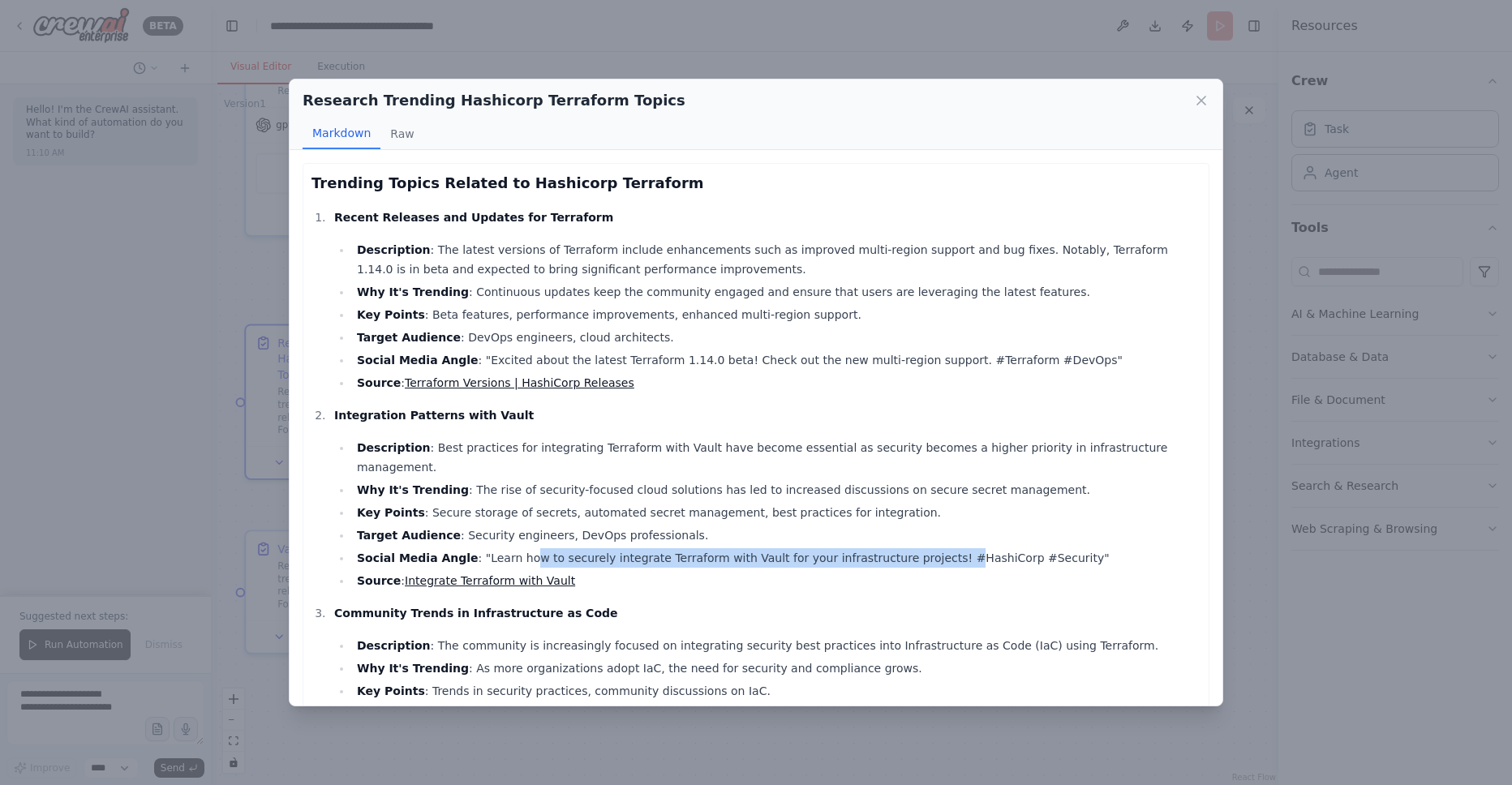
drag, startPoint x: 519, startPoint y: 538, endPoint x: 924, endPoint y: 534, distance: 405.0
click at [924, 548] on li "Social Media Angle : "Learn how to securely integrate Terraform with Vault for …" at bounding box center [776, 558] width 849 height 20
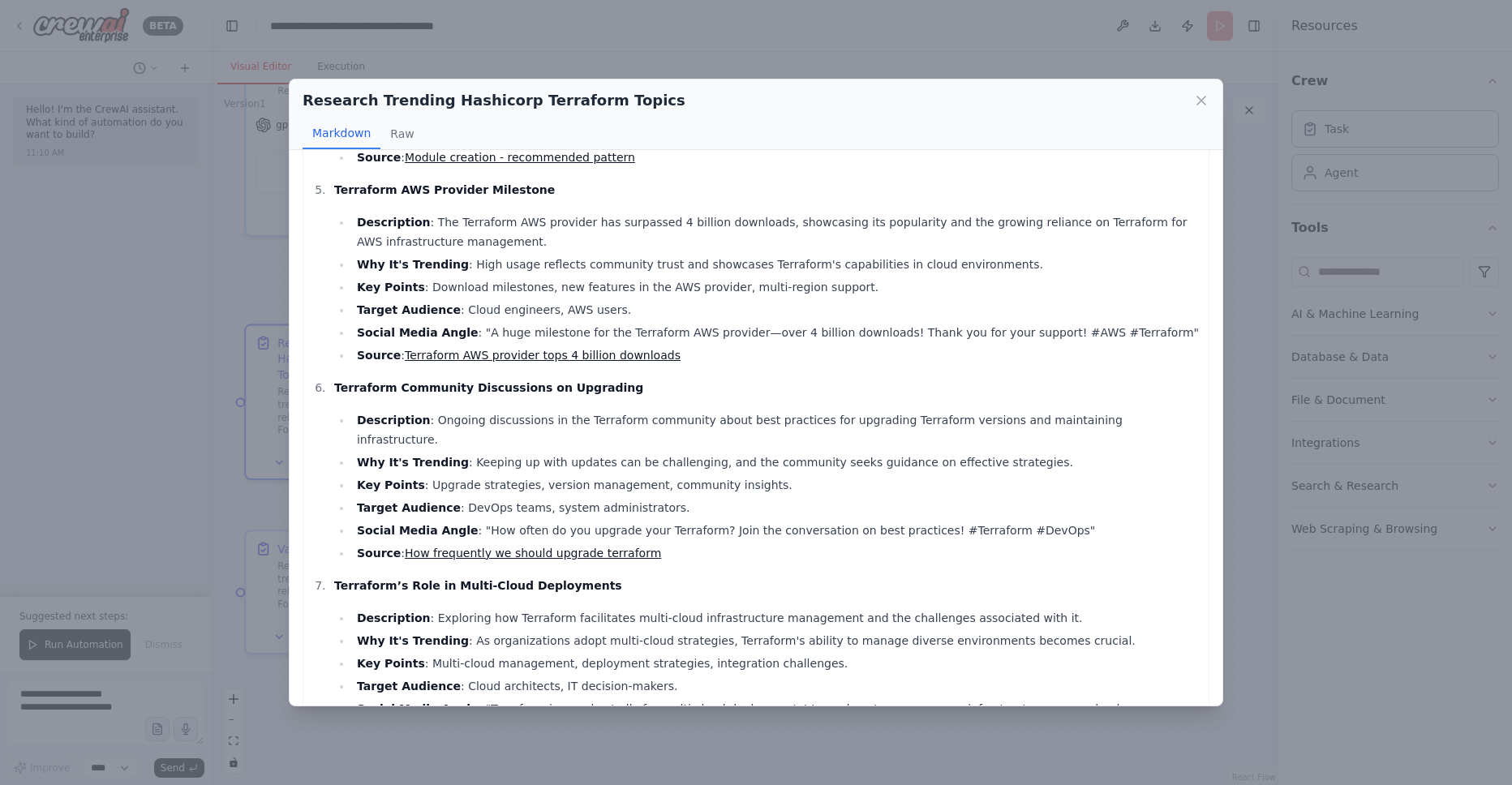
scroll to position [831, 0]
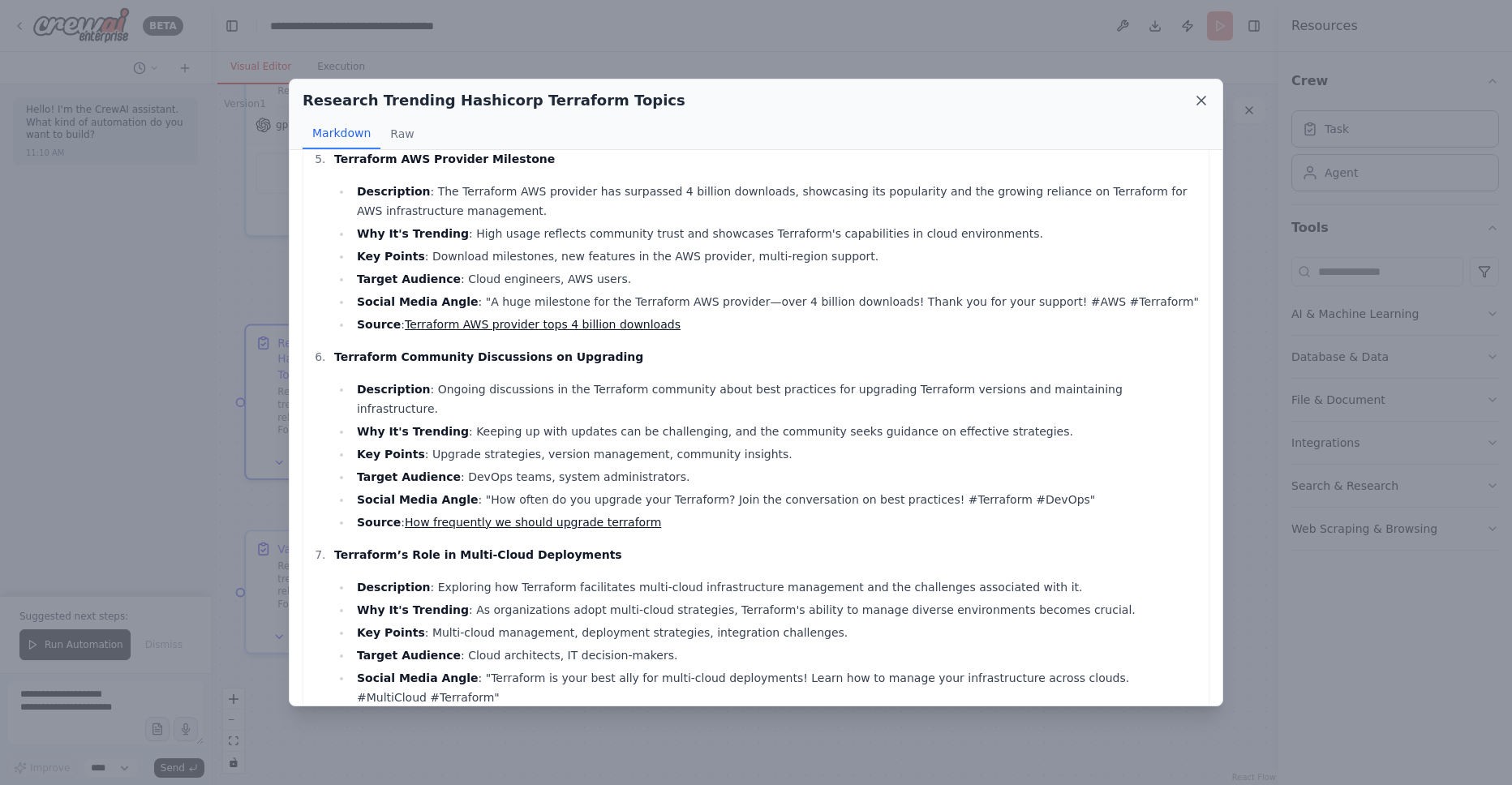
click at [1202, 104] on icon at bounding box center [1201, 100] width 16 height 16
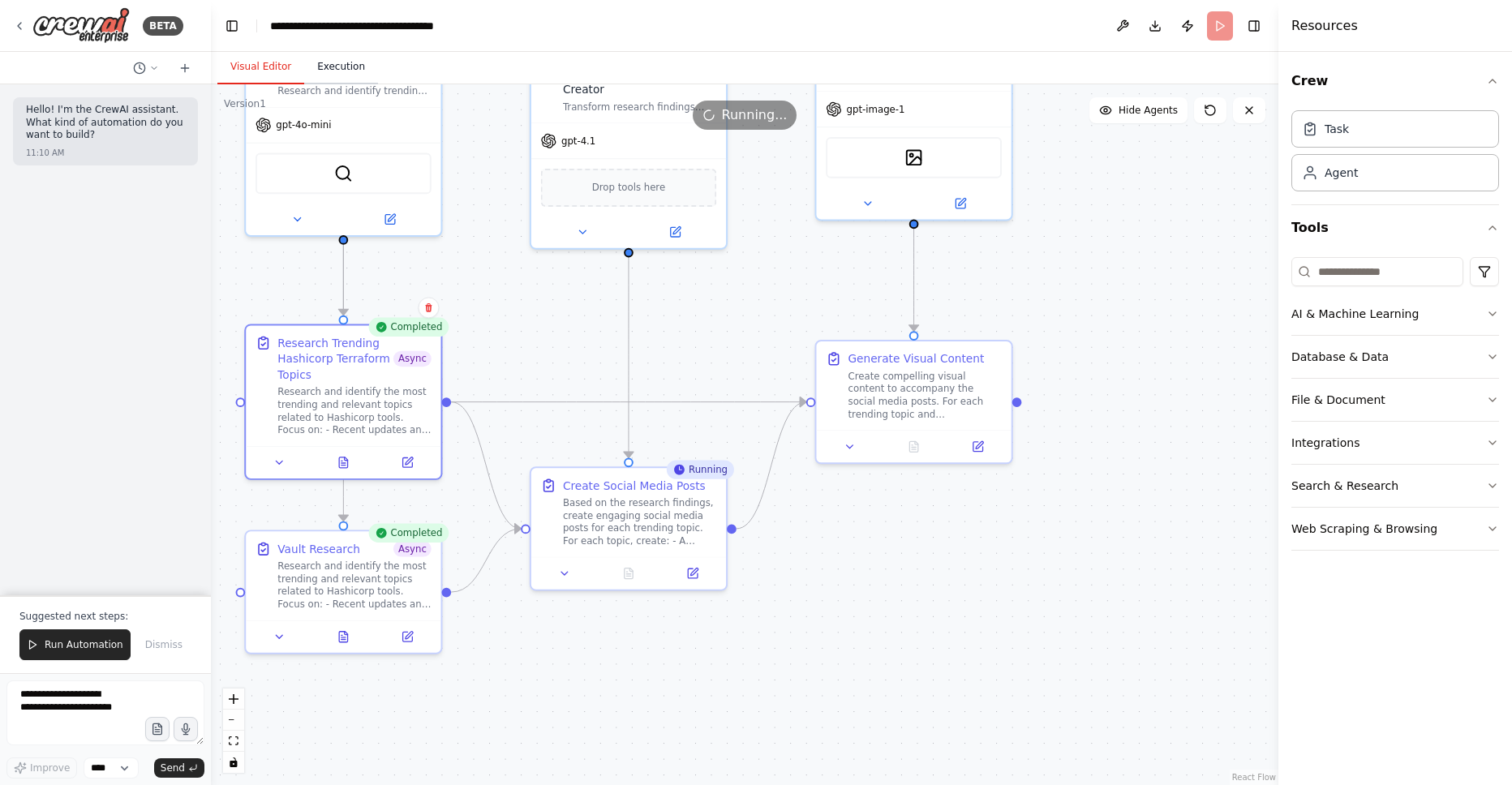
click at [334, 63] on button "Execution" at bounding box center [341, 67] width 74 height 34
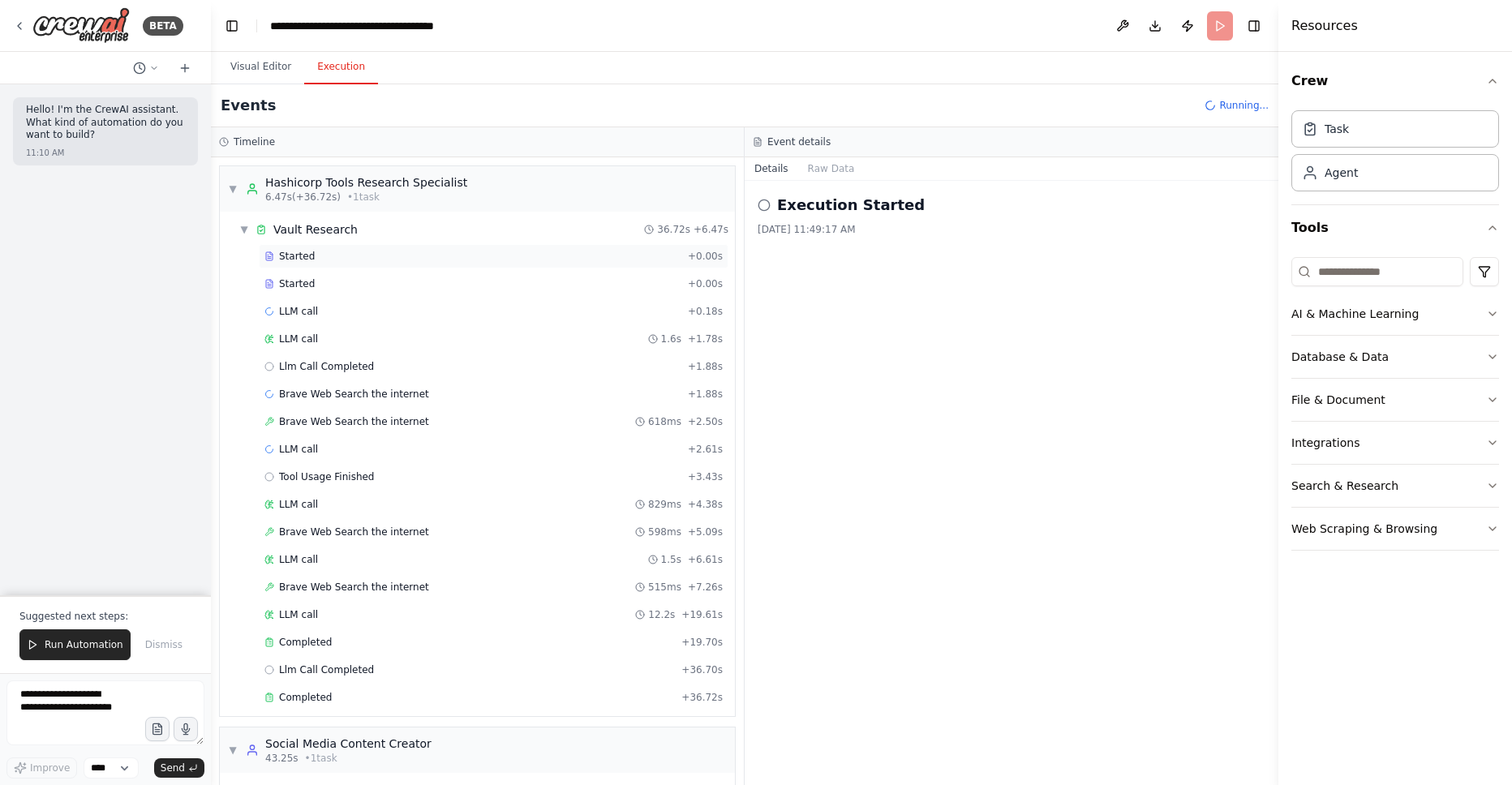
click at [302, 253] on span "Started" at bounding box center [297, 255] width 36 height 13
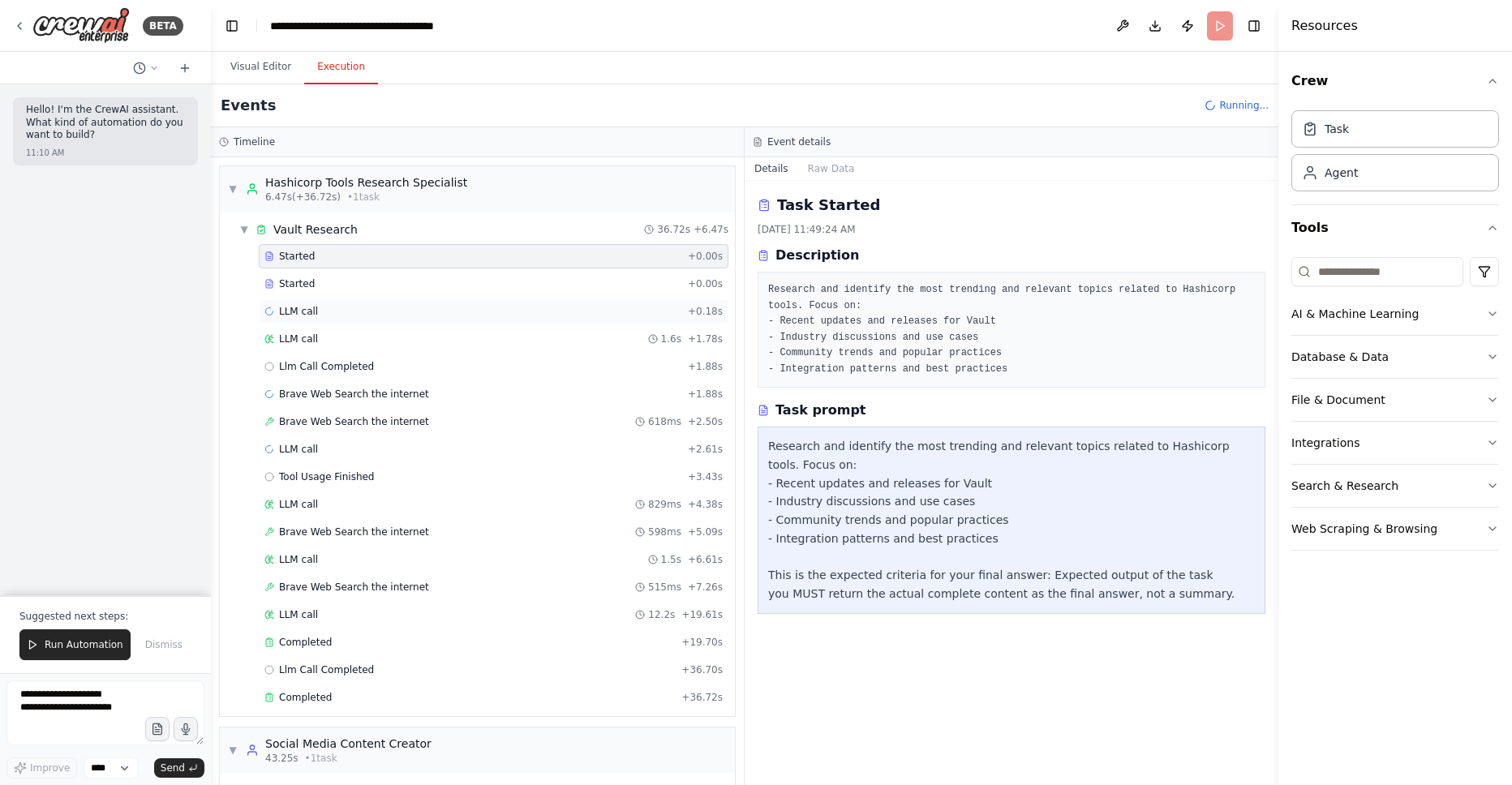
click at [321, 316] on div "LLM call + 0.18s" at bounding box center [493, 311] width 458 height 13
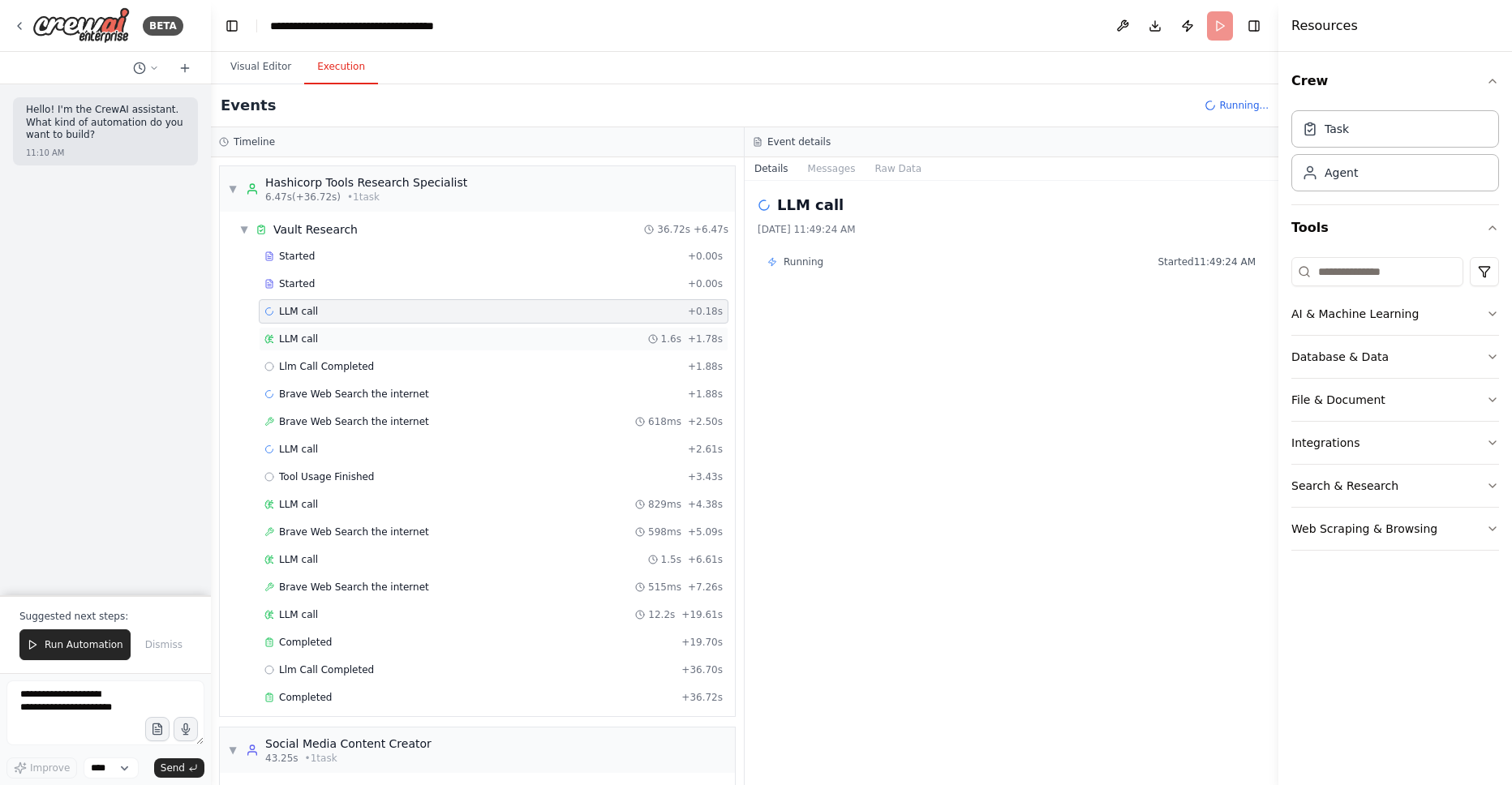
click at [323, 338] on div "LLM call 1.6s + 1.78s" at bounding box center [493, 339] width 458 height 13
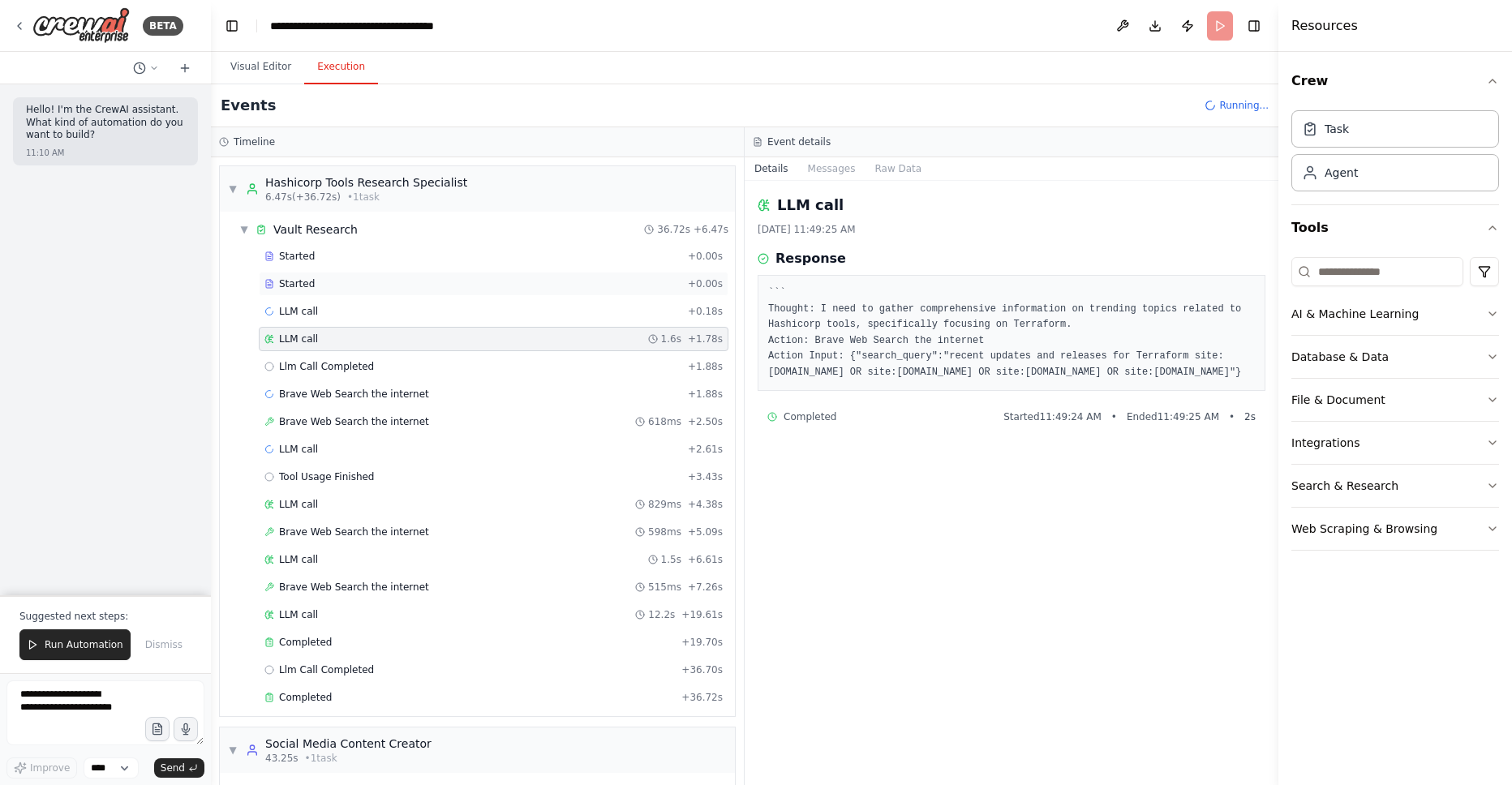
click at [345, 293] on div "Started + 0.00s" at bounding box center [493, 283] width 469 height 25
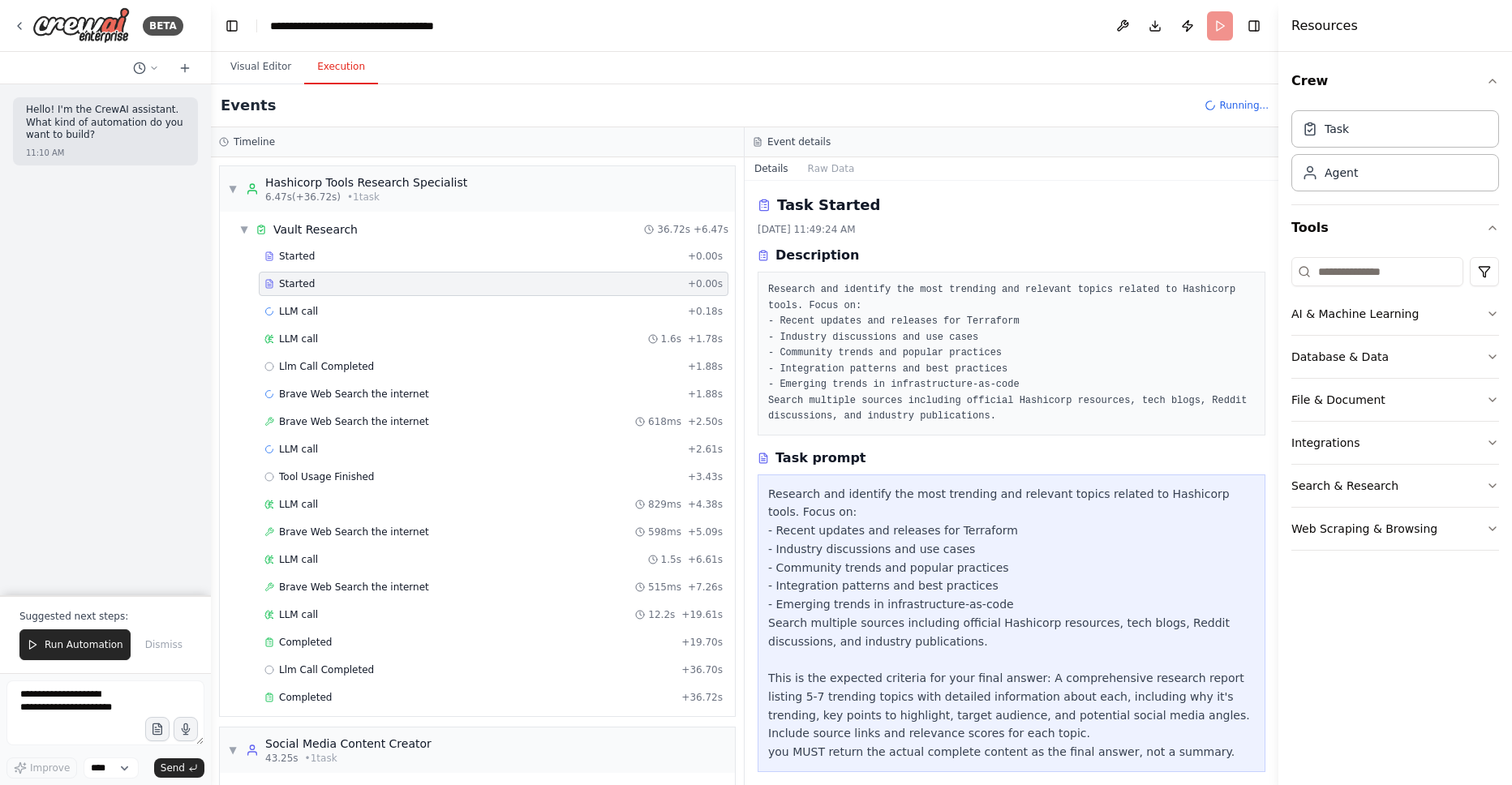
scroll to position [13, 0]
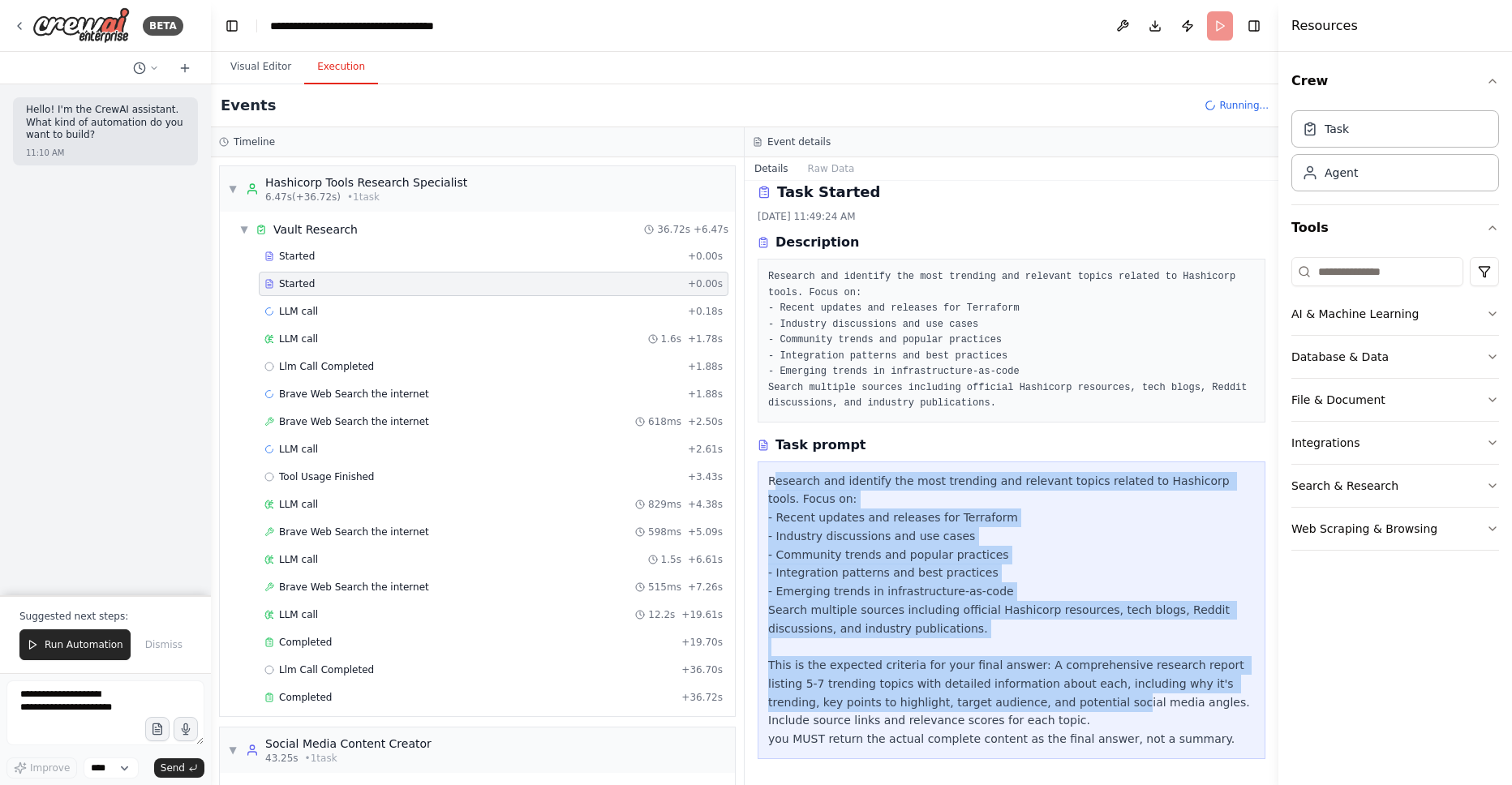
drag, startPoint x: 774, startPoint y: 487, endPoint x: 1011, endPoint y: 709, distance: 324.7
click at [1011, 709] on div "Research and identify the most trending and relevant topics related to Hashicor…" at bounding box center [1012, 610] width 487 height 276
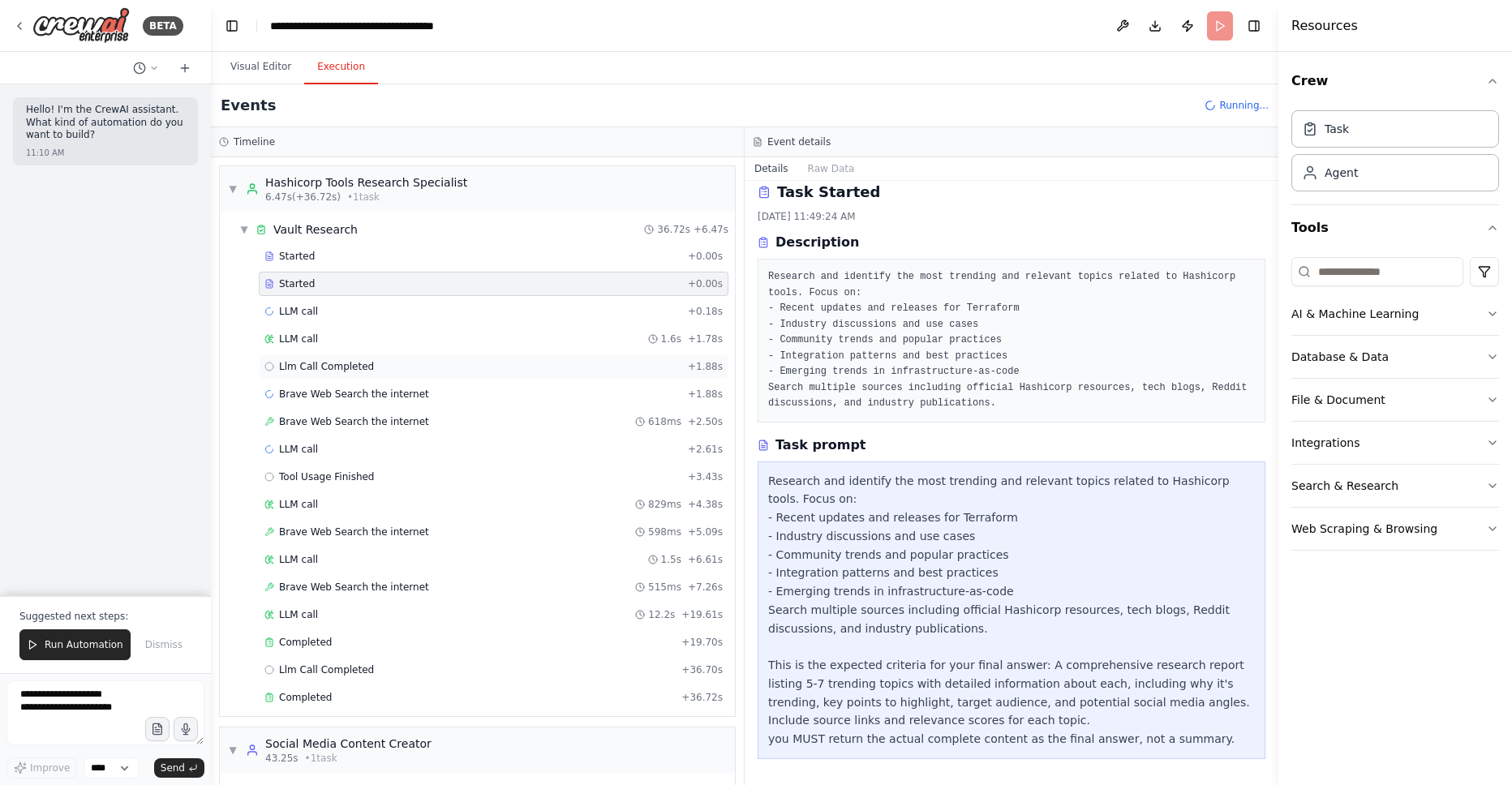
click at [351, 373] on div "Llm Call Completed + 1.88s" at bounding box center [493, 366] width 469 height 25
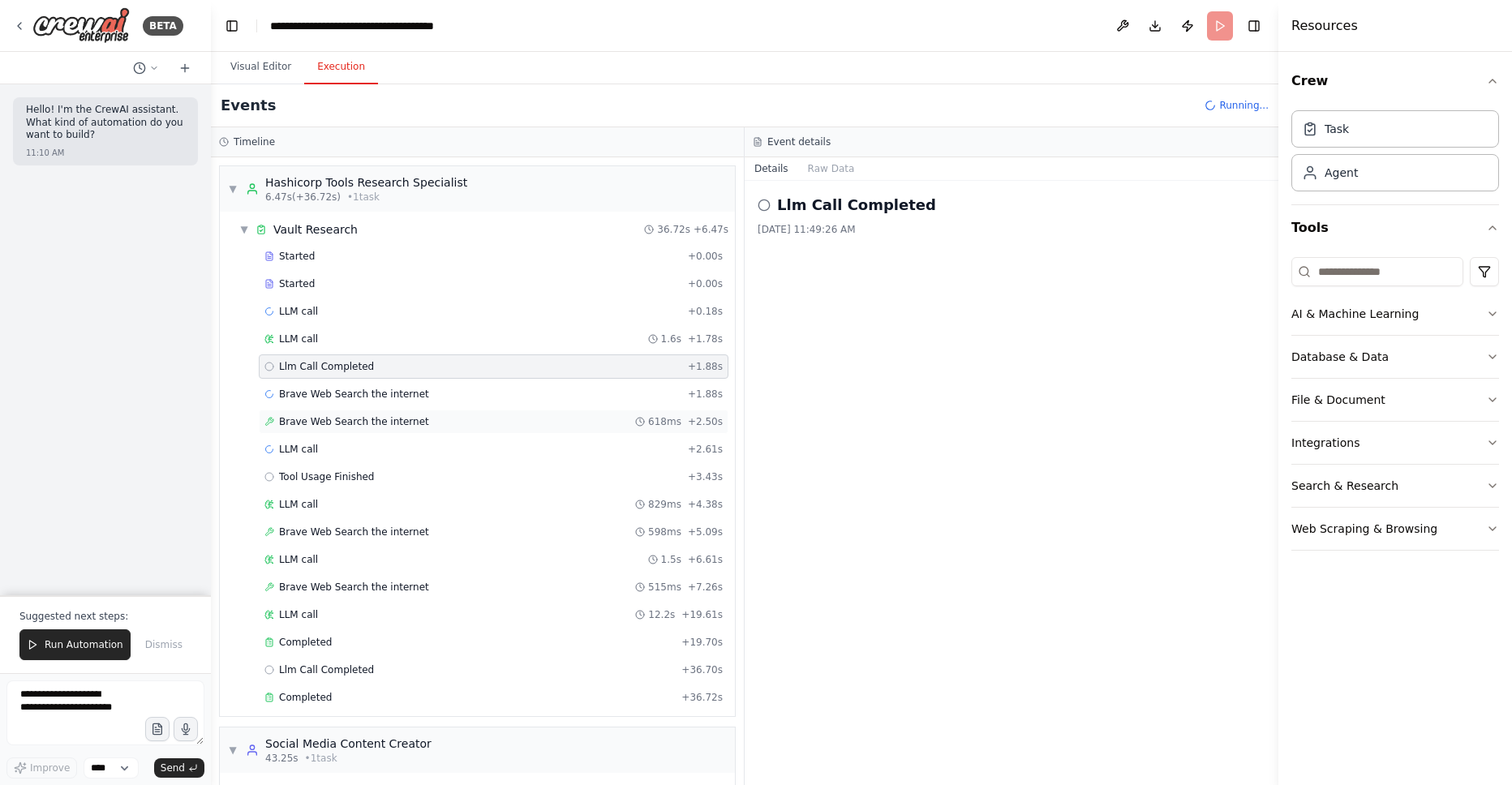
click at [401, 421] on span "Brave Web Search the internet" at bounding box center [354, 421] width 151 height 13
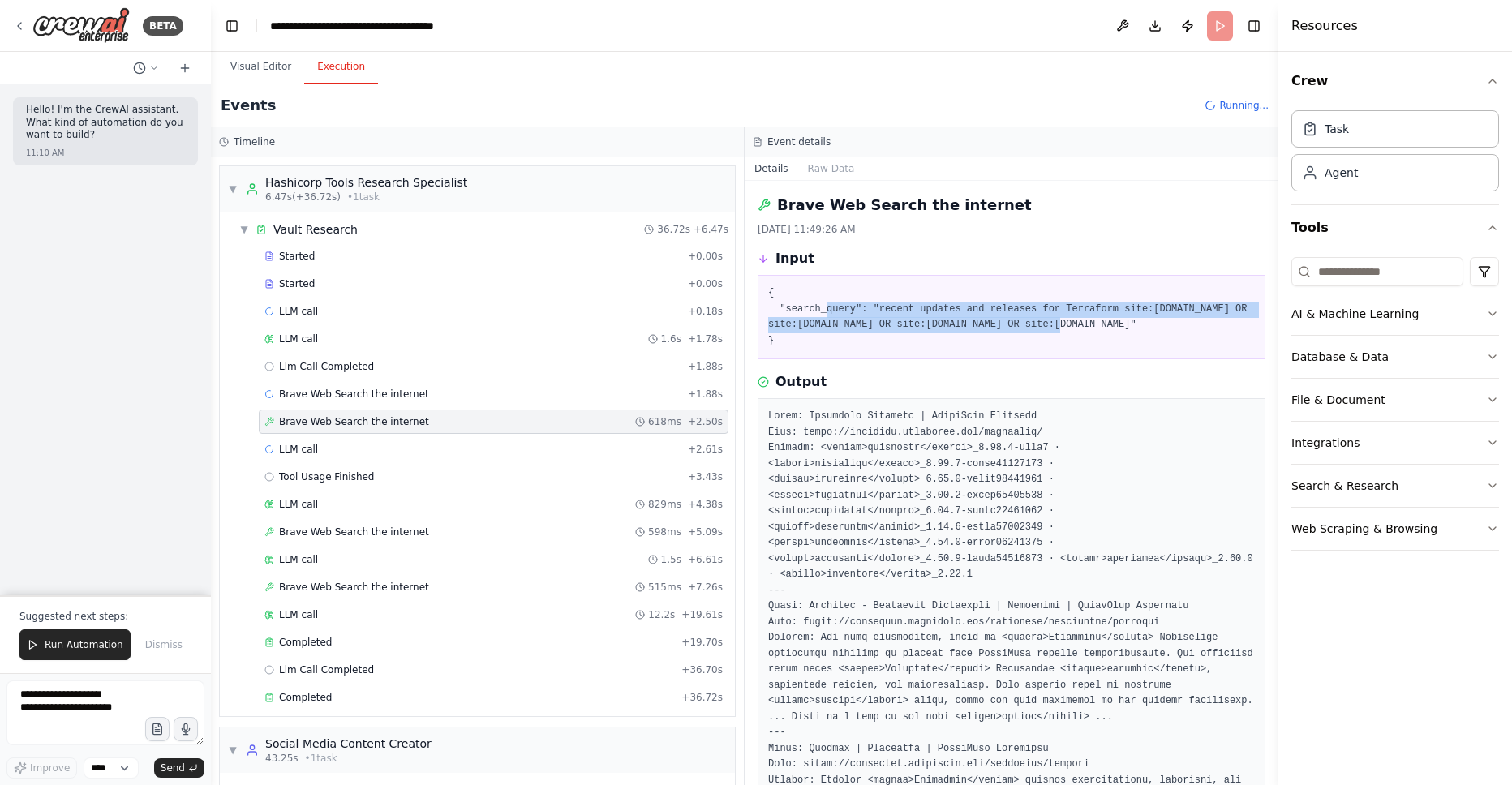
drag, startPoint x: 825, startPoint y: 312, endPoint x: 1083, endPoint y: 330, distance: 258.6
click at [1083, 330] on pre "{ "search_query": "recent updates and releases for Terraform site:hashicorp.com…" at bounding box center [1012, 317] width 487 height 63
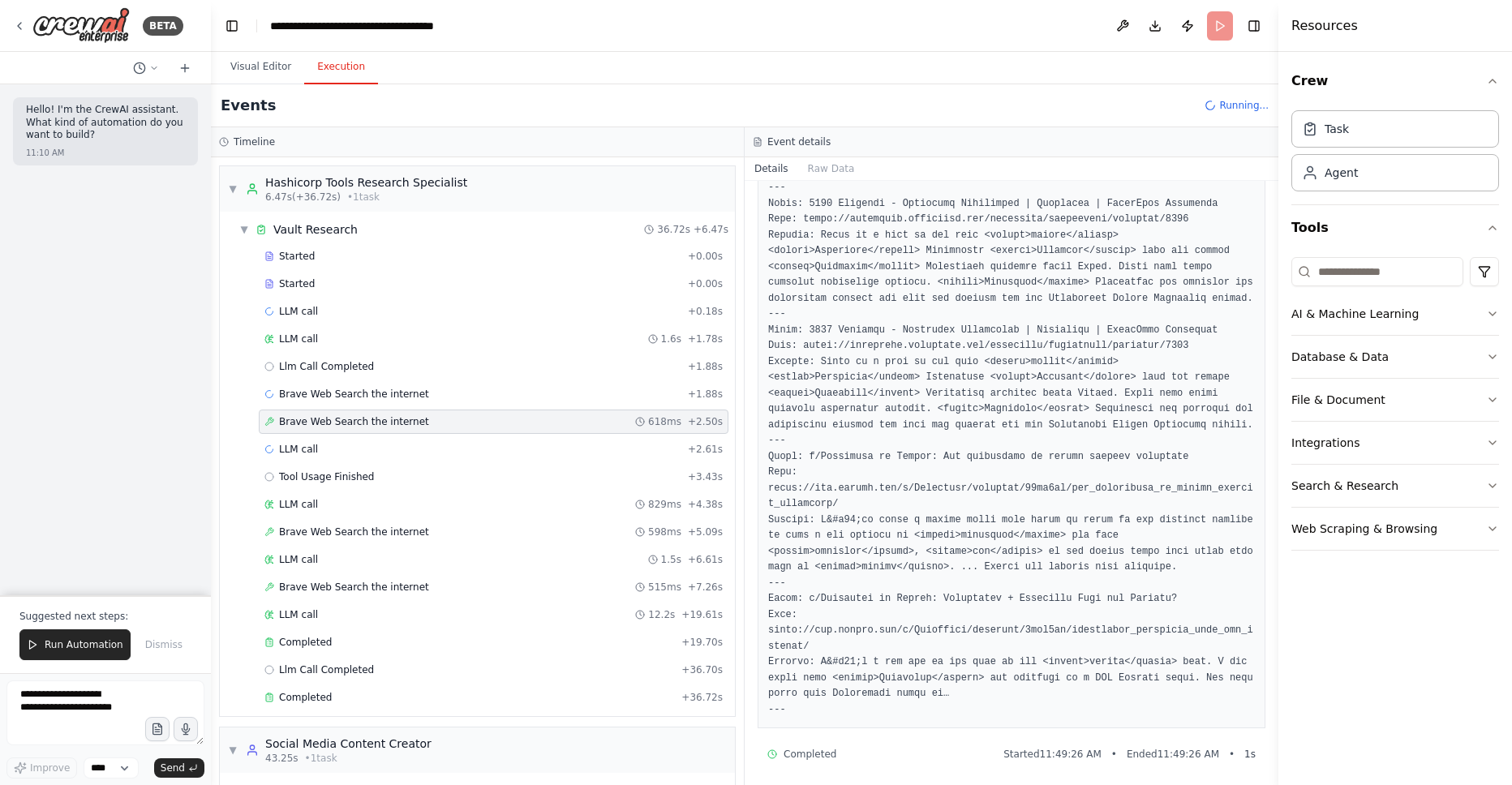
scroll to position [1025, 0]
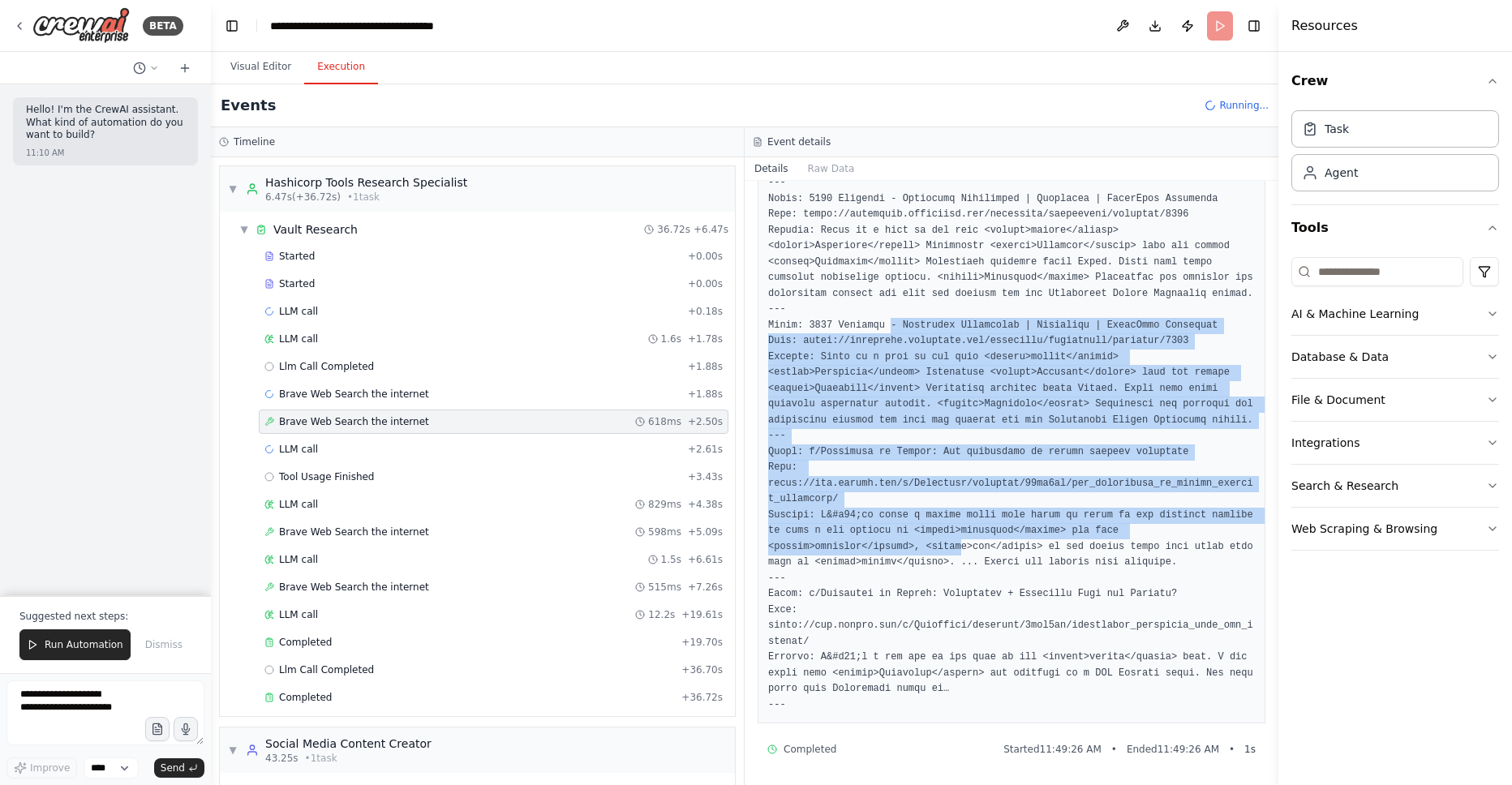
drag, startPoint x: 961, startPoint y: 550, endPoint x: 891, endPoint y: 330, distance: 230.9
click at [891, 330] on pre at bounding box center [1012, 49] width 487 height 1328
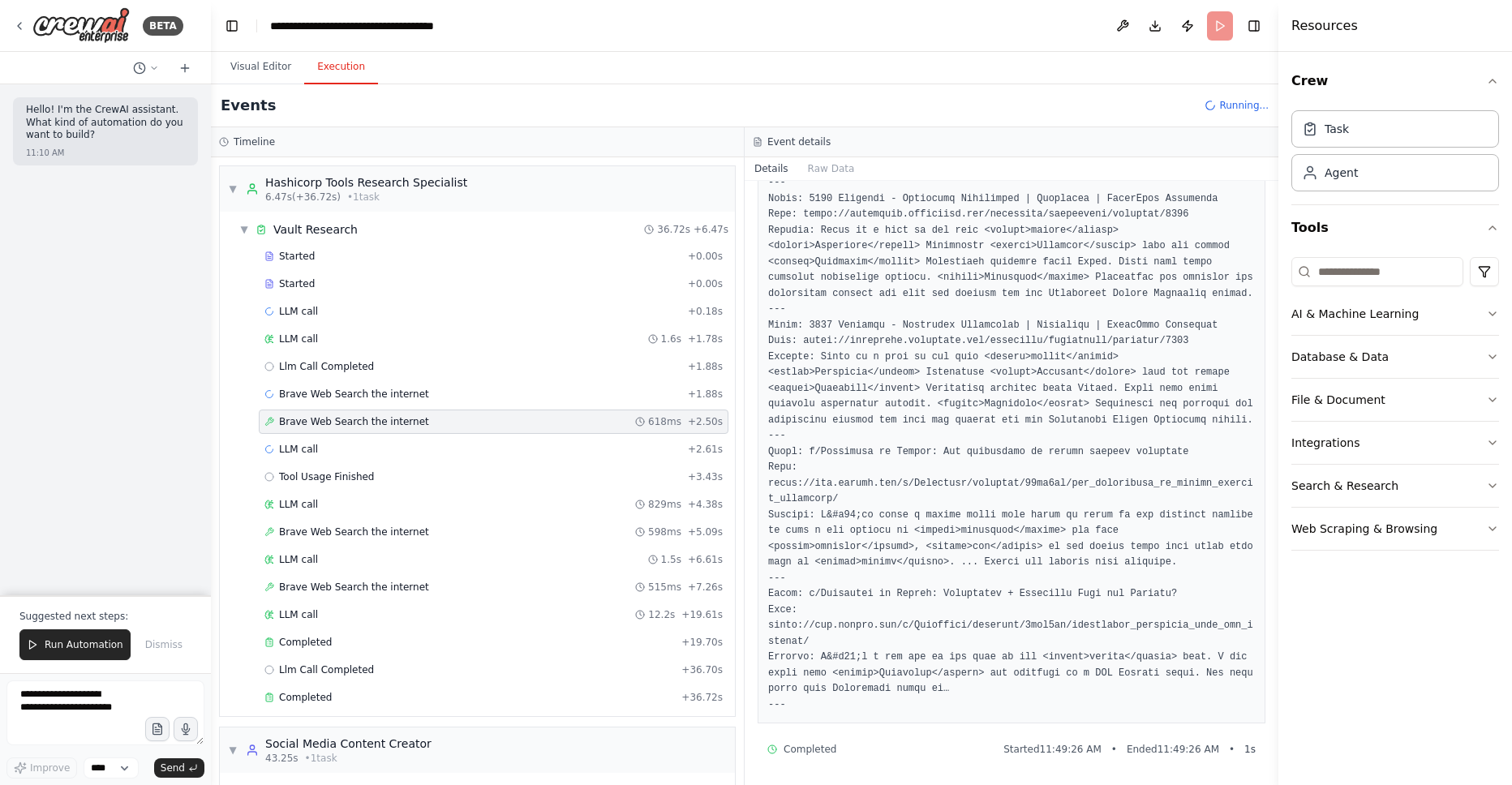
click at [904, 482] on pre at bounding box center [1012, 49] width 487 height 1328
drag, startPoint x: 817, startPoint y: 482, endPoint x: 1057, endPoint y: 466, distance: 240.5
click at [1057, 466] on pre at bounding box center [1012, 49] width 487 height 1328
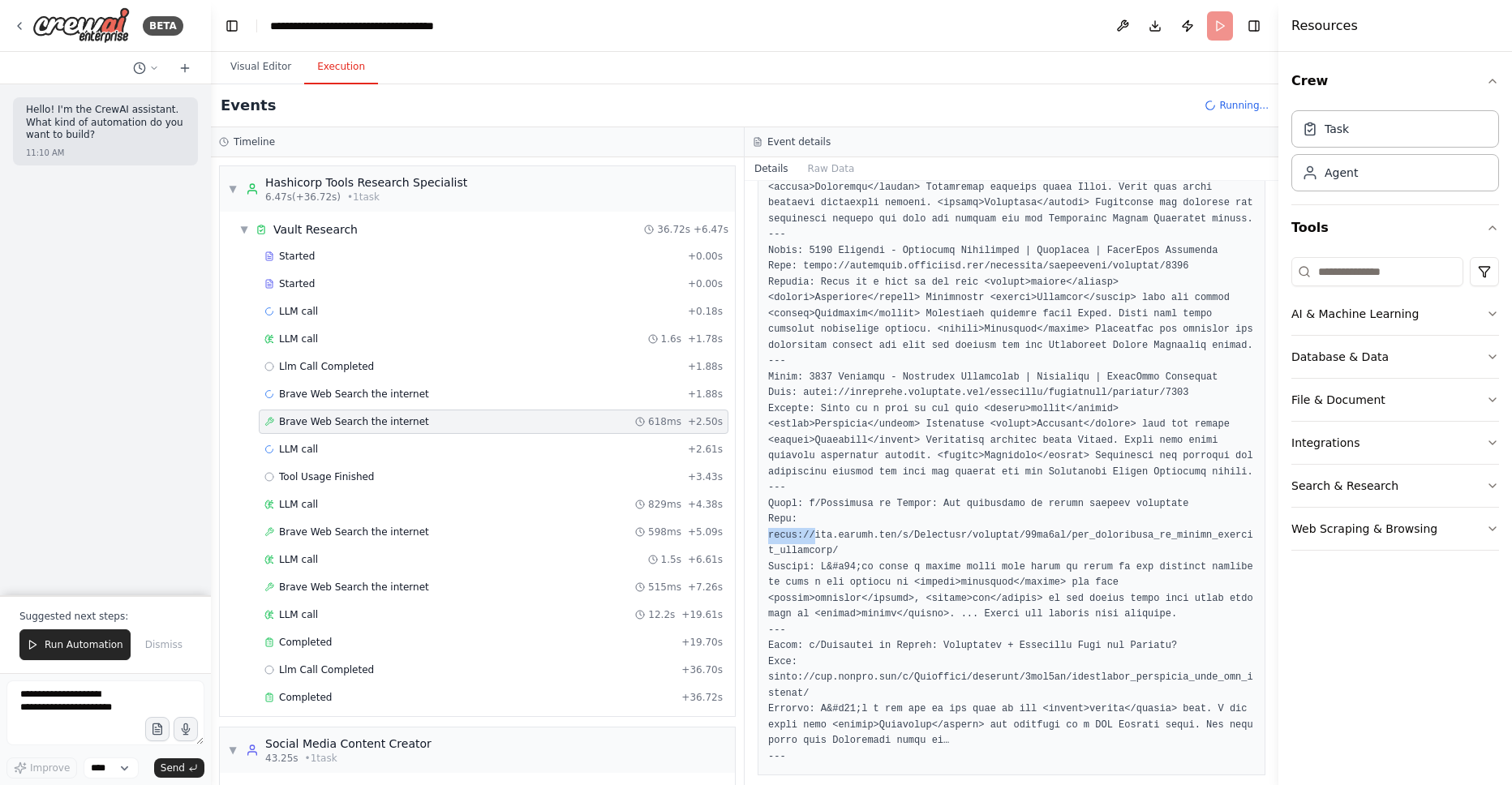
scroll to position [936, 0]
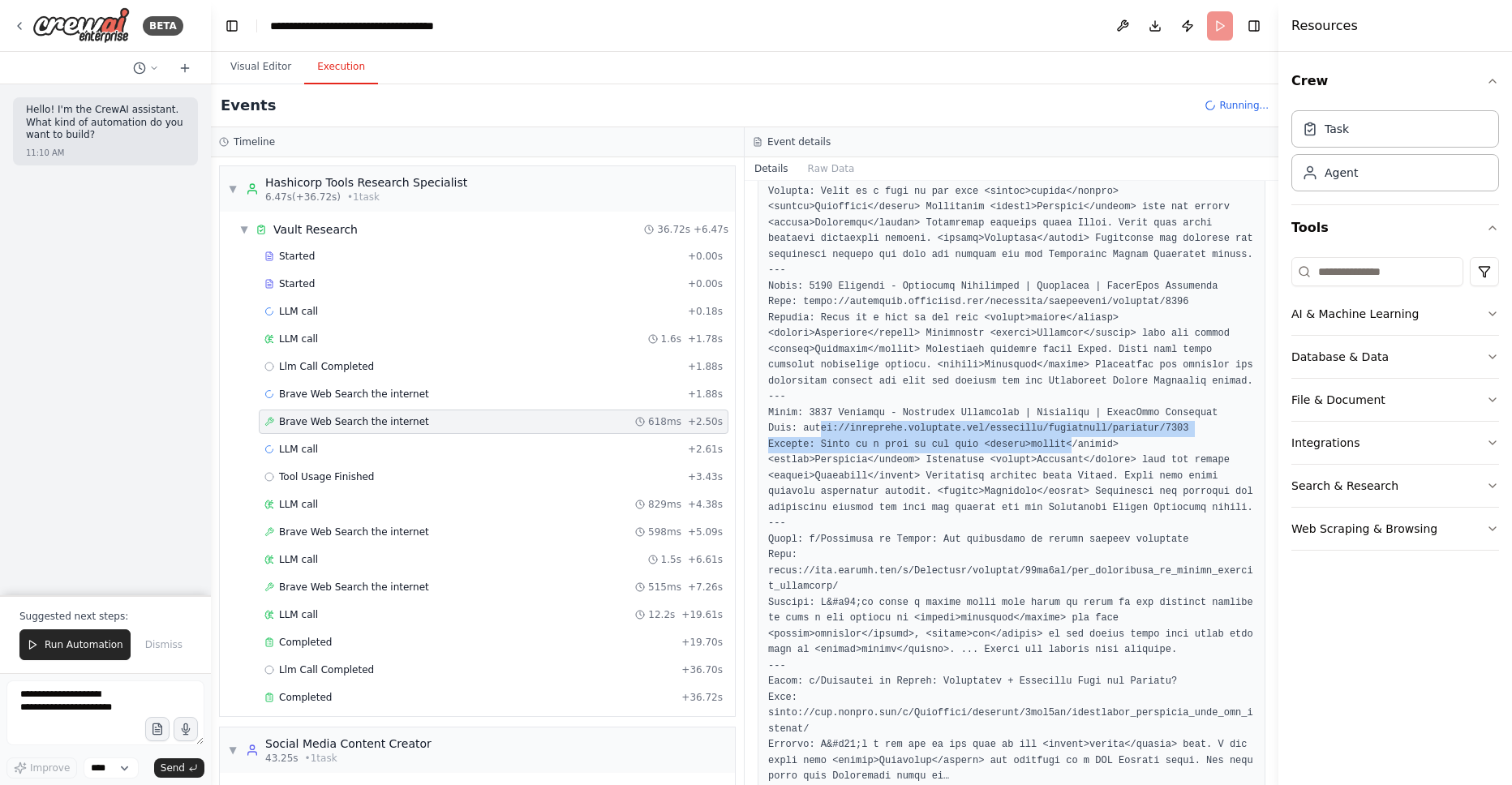
drag, startPoint x: 819, startPoint y: 429, endPoint x: 1074, endPoint y: 440, distance: 255.2
click at [1074, 440] on pre at bounding box center [1012, 137] width 487 height 1328
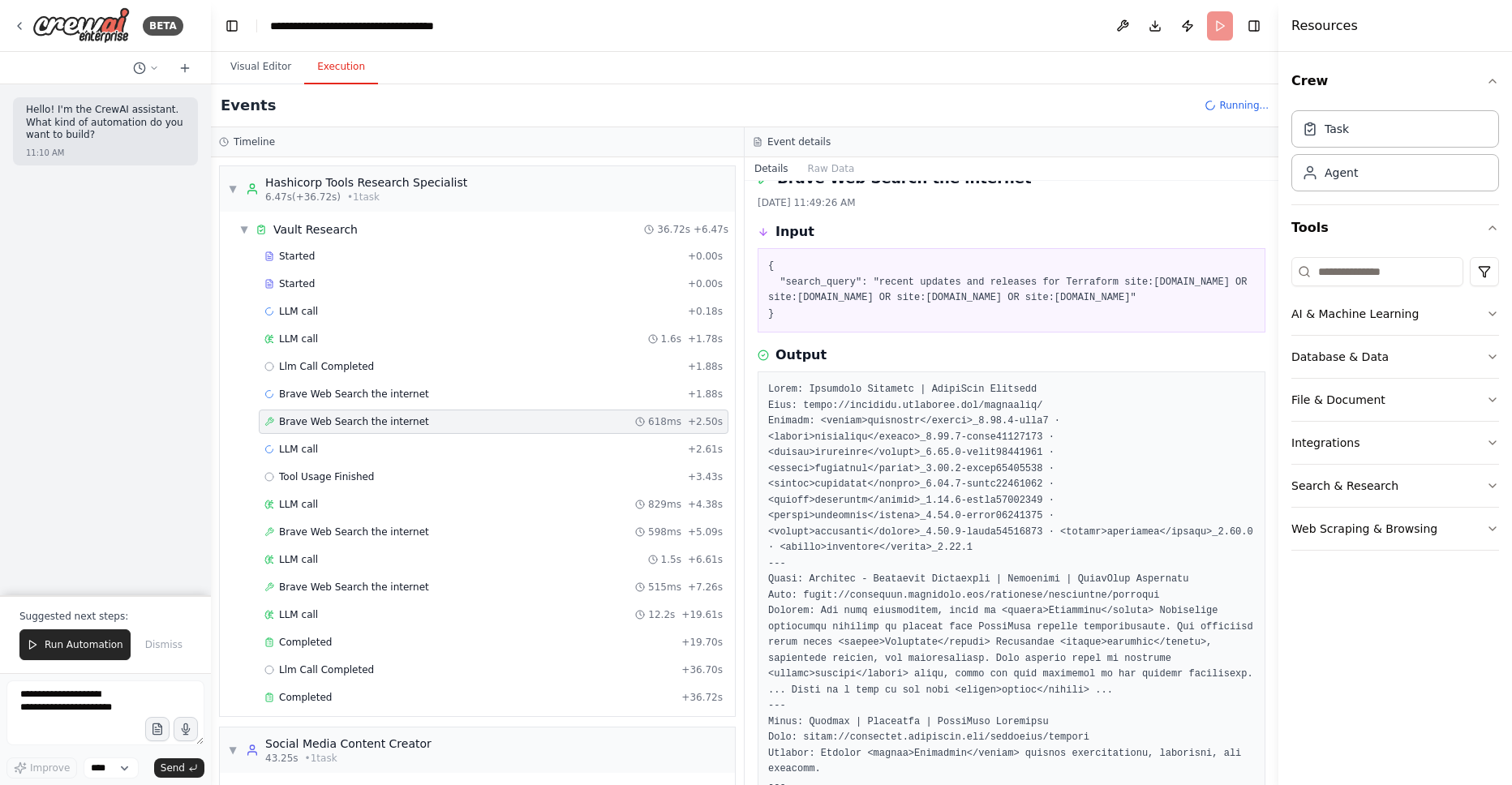
scroll to position [0, 0]
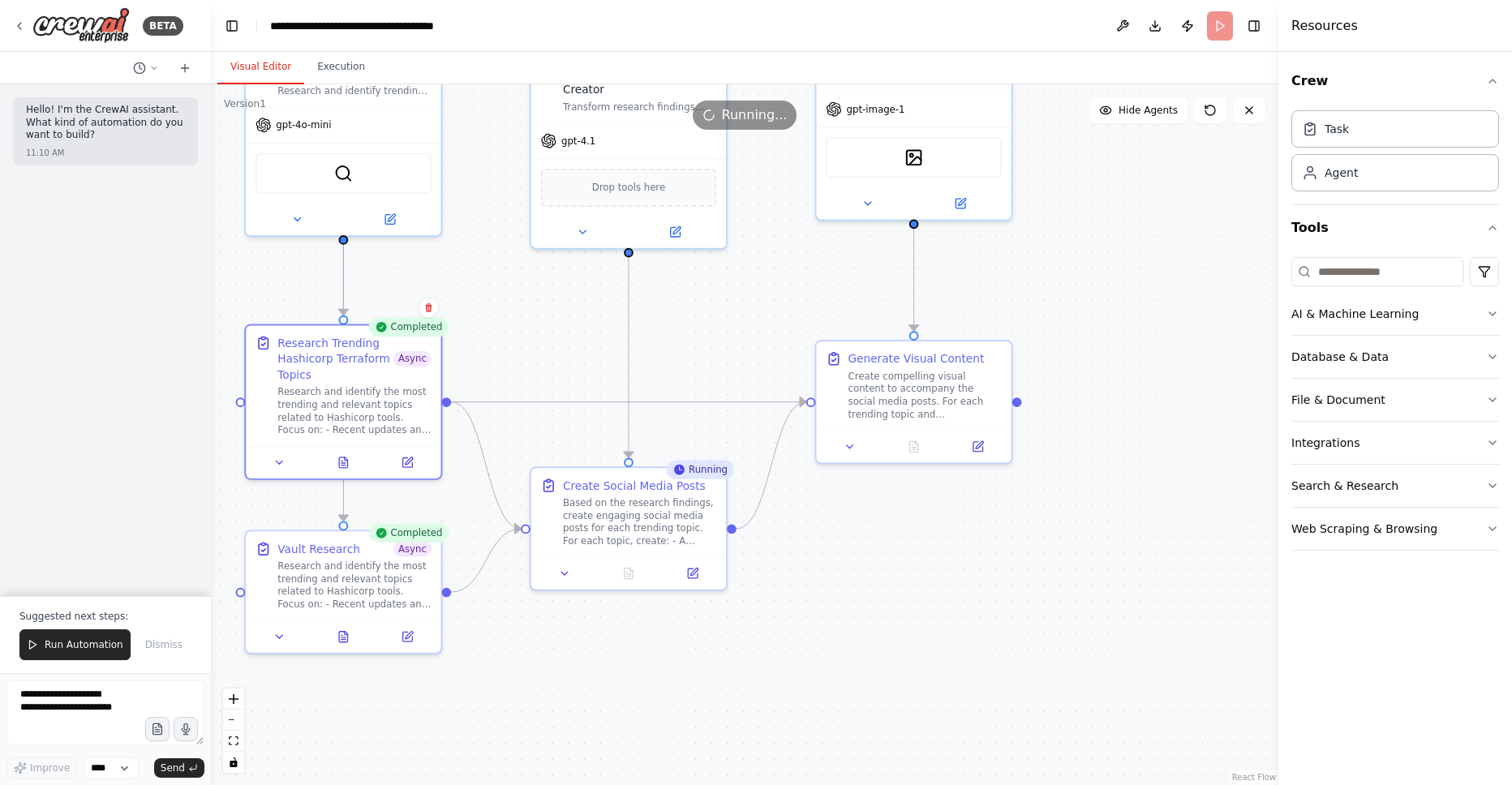
click at [262, 79] on button "Visual Editor" at bounding box center [261, 67] width 87 height 34
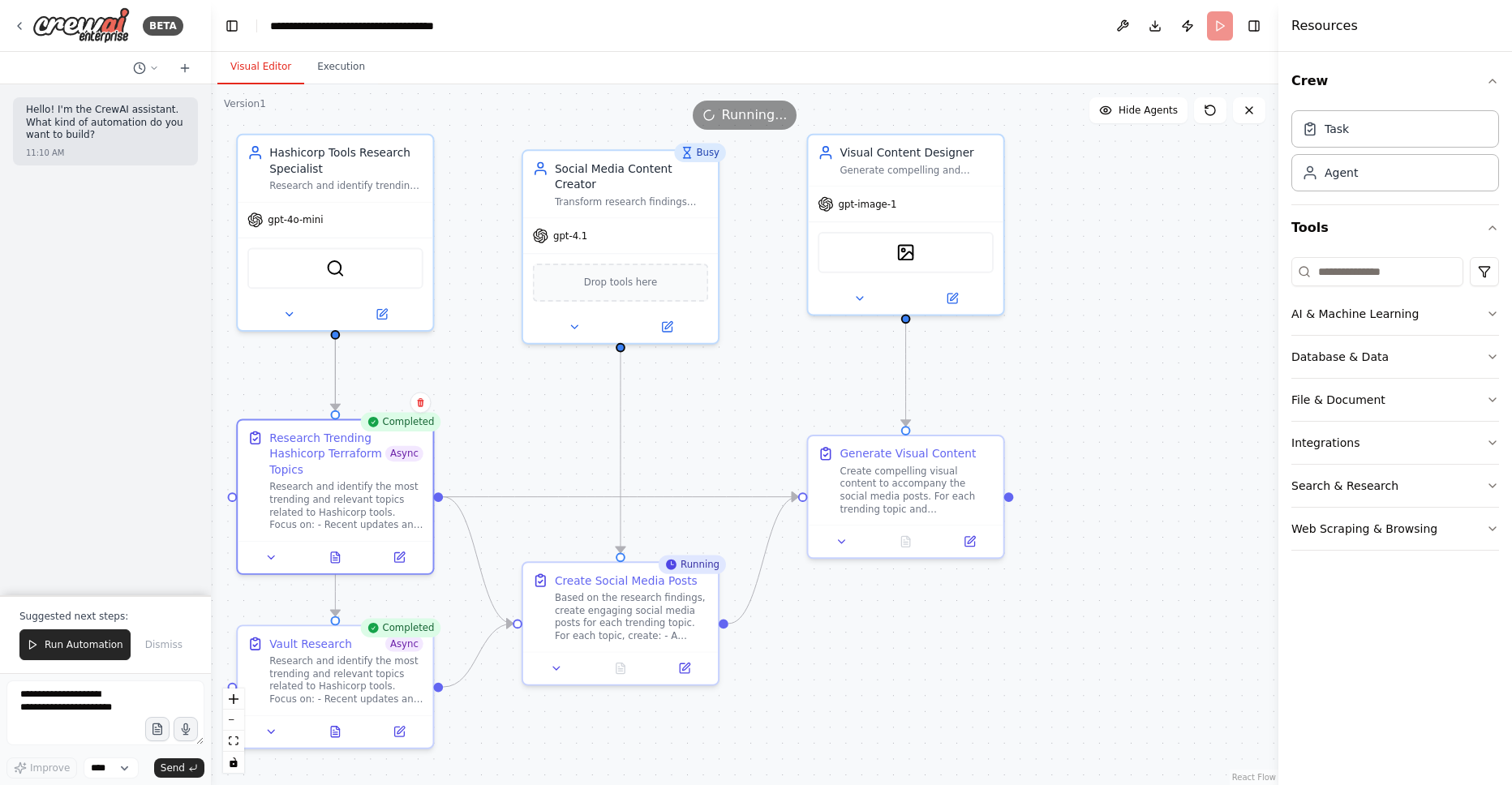
drag, startPoint x: 564, startPoint y: 314, endPoint x: 556, endPoint y: 410, distance: 96.3
click at [556, 410] on div ".deletable-edge-delete-btn { width: 20px; height: 20px; border: 0px solid #ffff…" at bounding box center [745, 435] width 1067 height 701
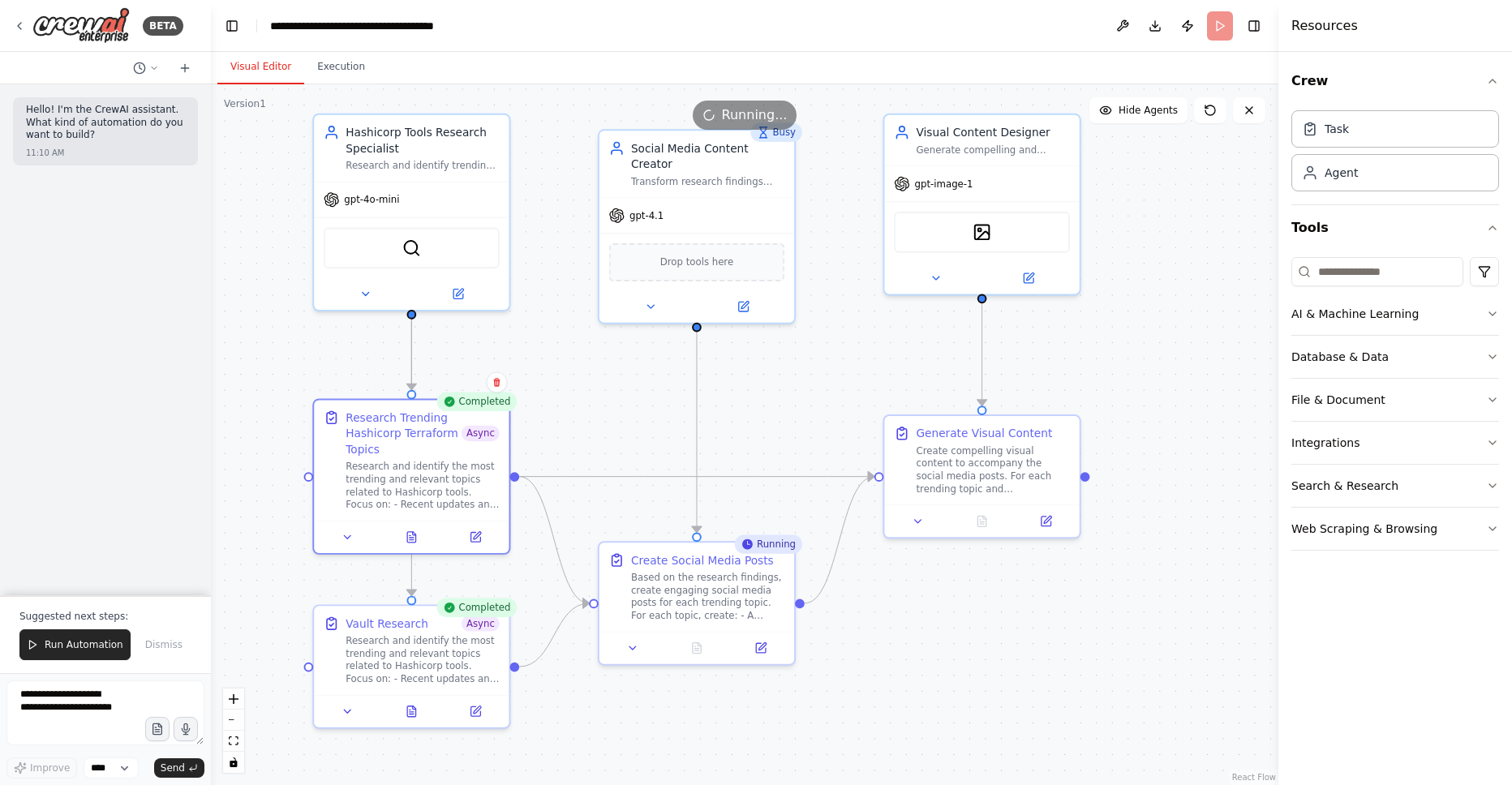
drag, startPoint x: 712, startPoint y: 443, endPoint x: 788, endPoint y: 423, distance: 78.6
click at [788, 423] on div ".deletable-edge-delete-btn { width: 20px; height: 20px; border: 0px solid #ffff…" at bounding box center [745, 435] width 1067 height 701
click at [1156, 22] on button "Download" at bounding box center [1155, 25] width 26 height 29
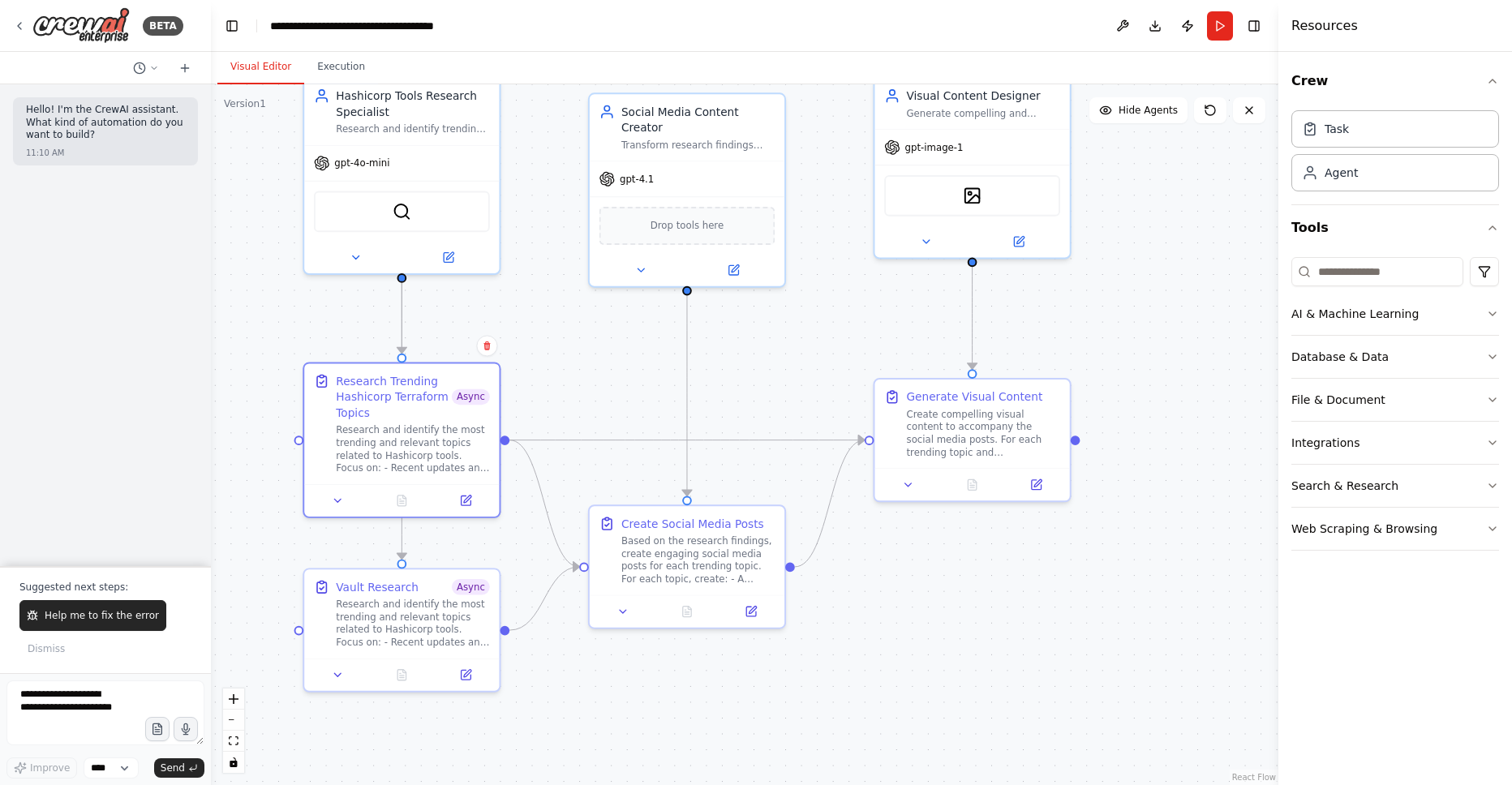
drag, startPoint x: 607, startPoint y: 433, endPoint x: 596, endPoint y: 393, distance: 41.5
click at [596, 393] on div ".deletable-edge-delete-btn { width: 20px; height: 20px; border: 0px solid #ffff…" at bounding box center [745, 435] width 1067 height 701
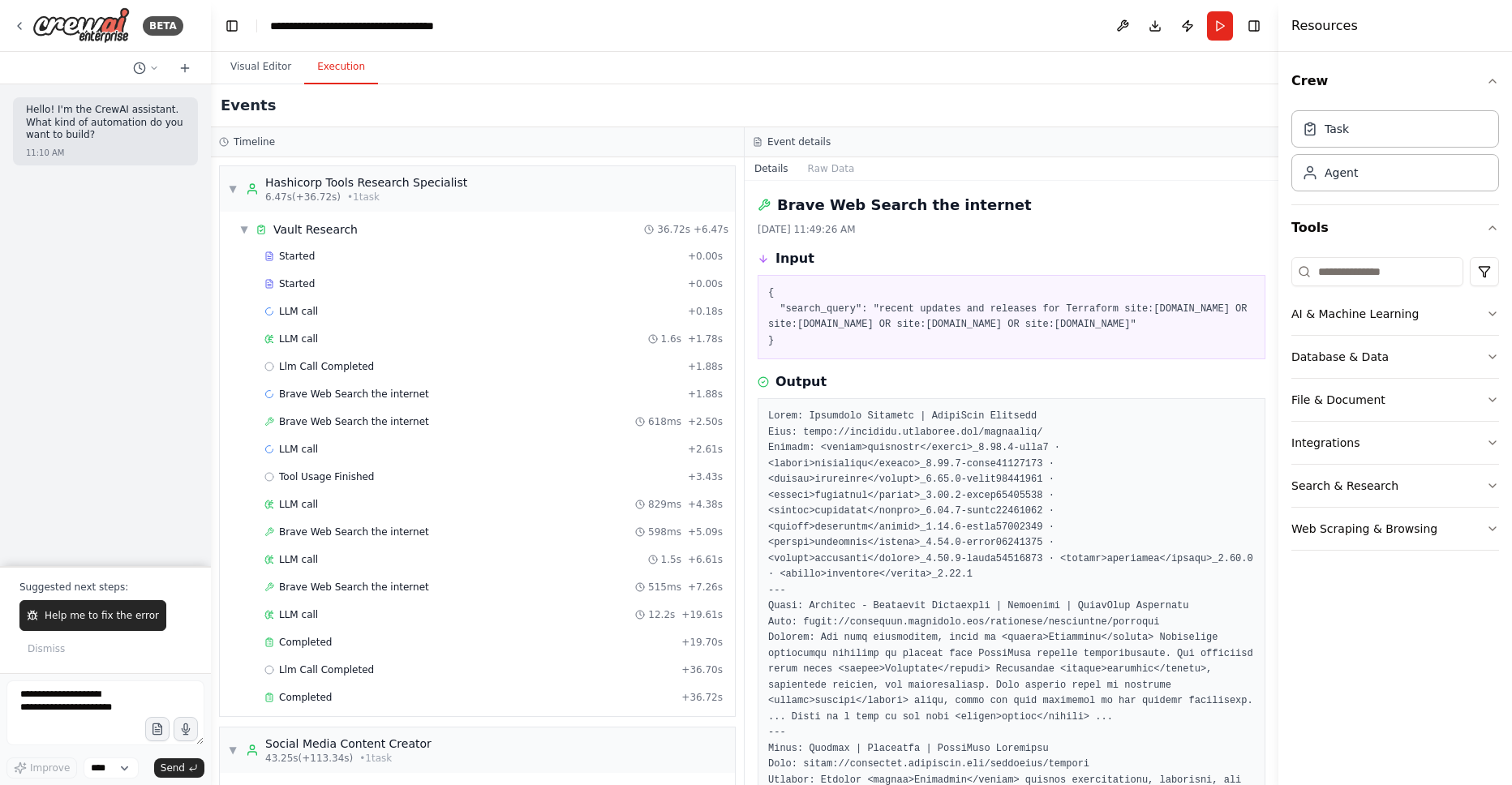
click at [347, 74] on button "Execution" at bounding box center [341, 67] width 74 height 34
